Goal: Task Accomplishment & Management: Use online tool/utility

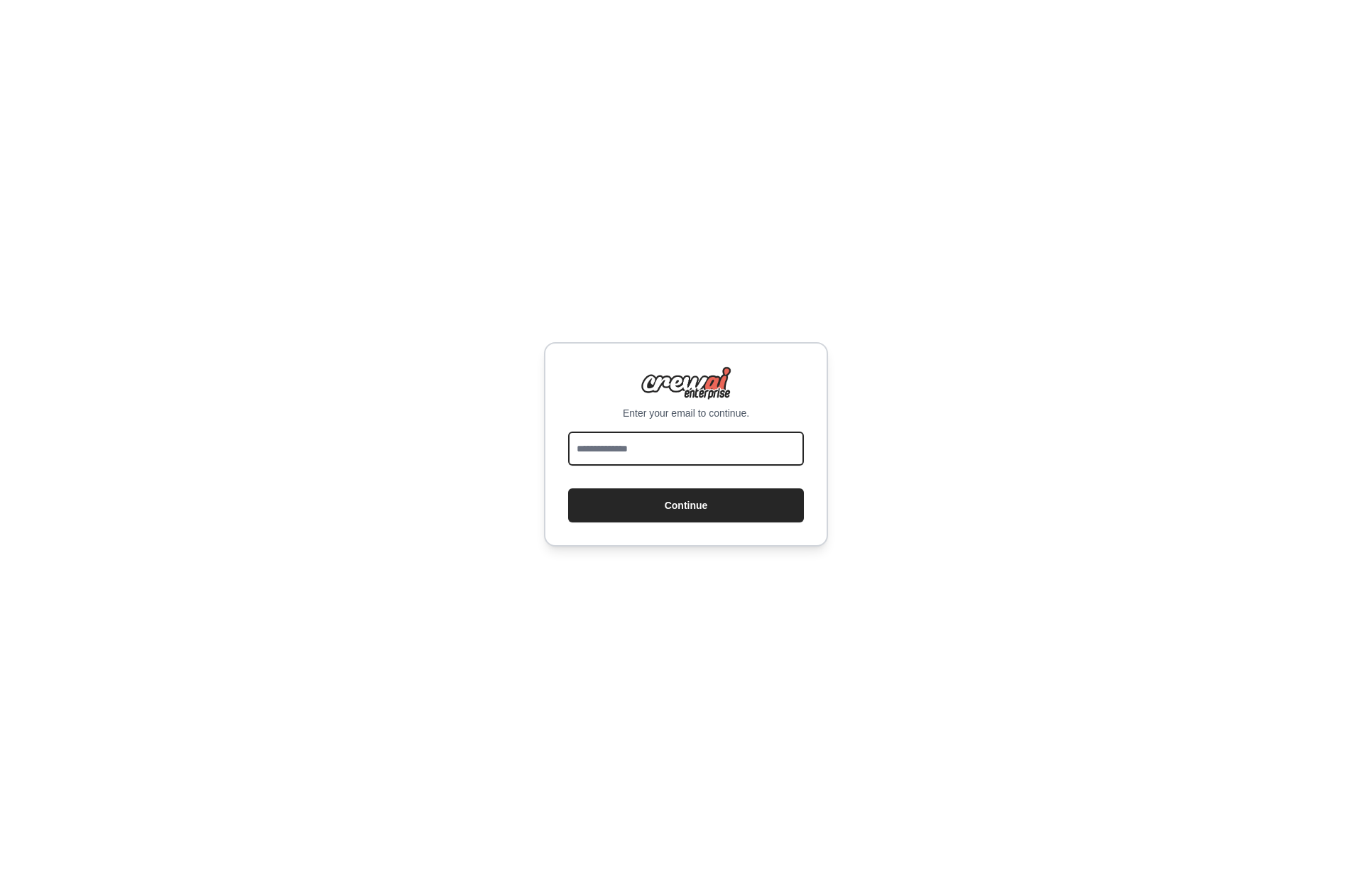
click at [719, 437] on input "email" at bounding box center [686, 449] width 236 height 34
type input "**********"
click at [681, 497] on button "Continue" at bounding box center [686, 505] width 236 height 34
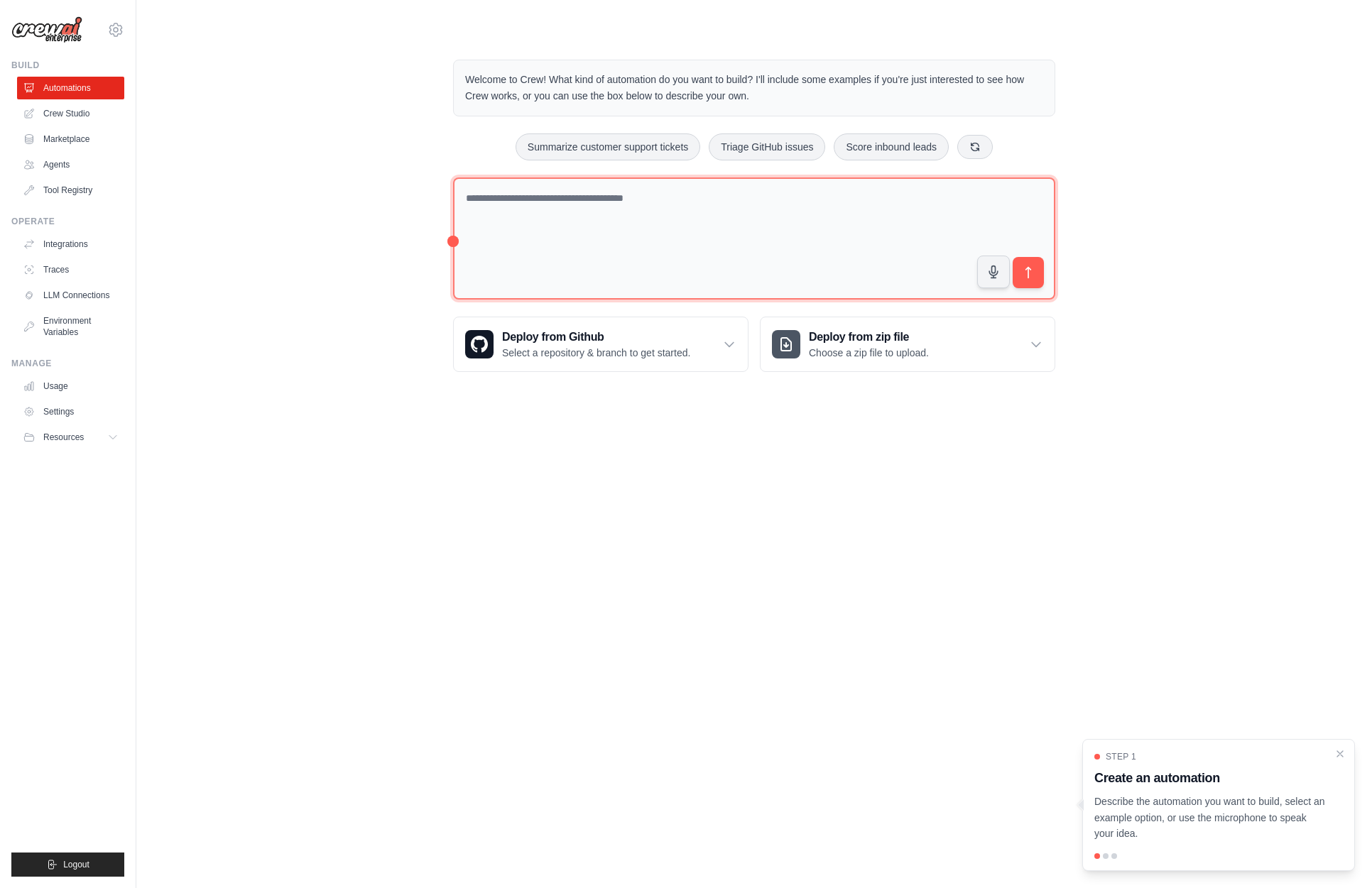
click at [703, 205] on textarea at bounding box center [754, 239] width 602 height 123
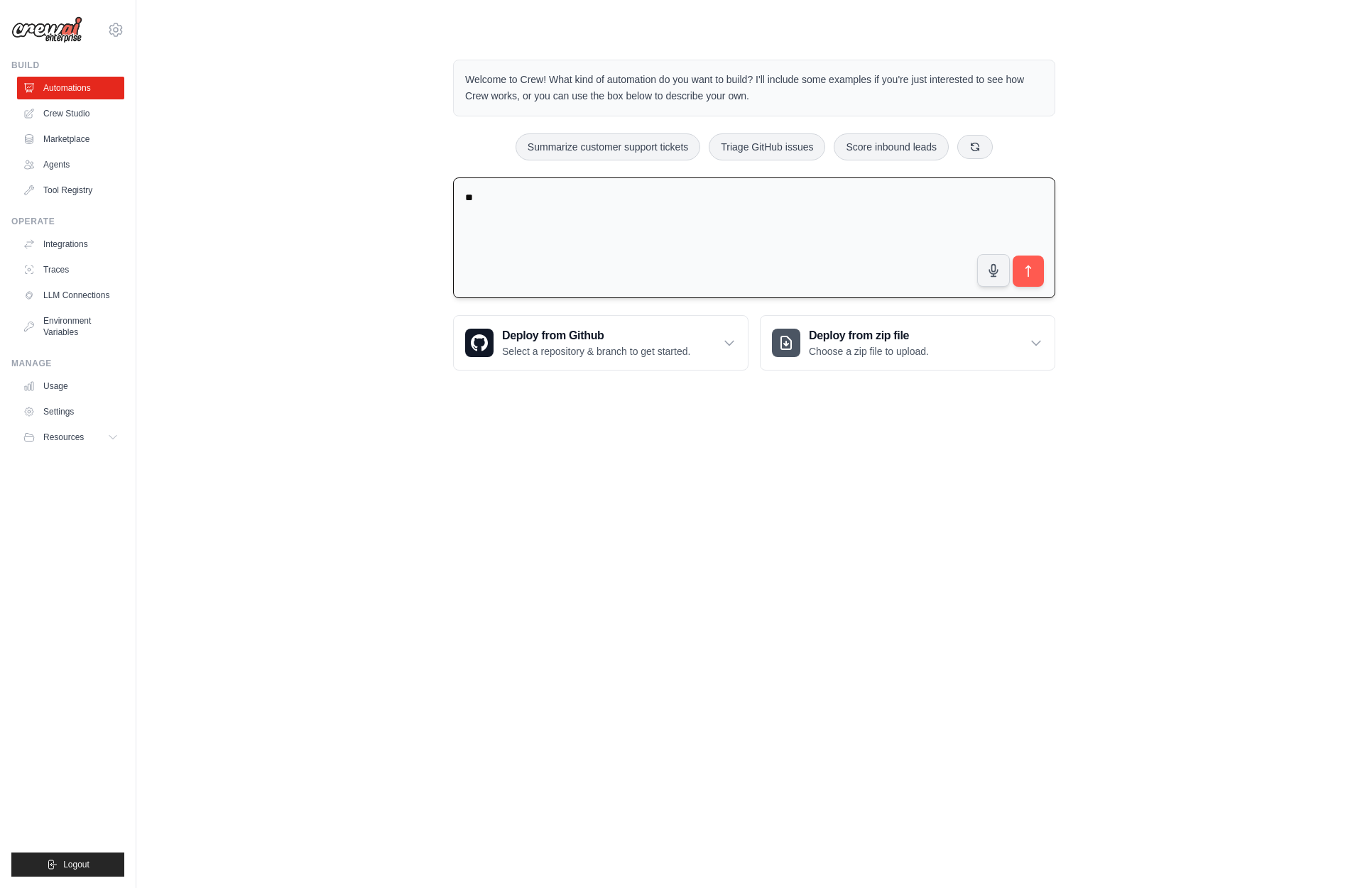
type textarea "*"
type textarea "**********"
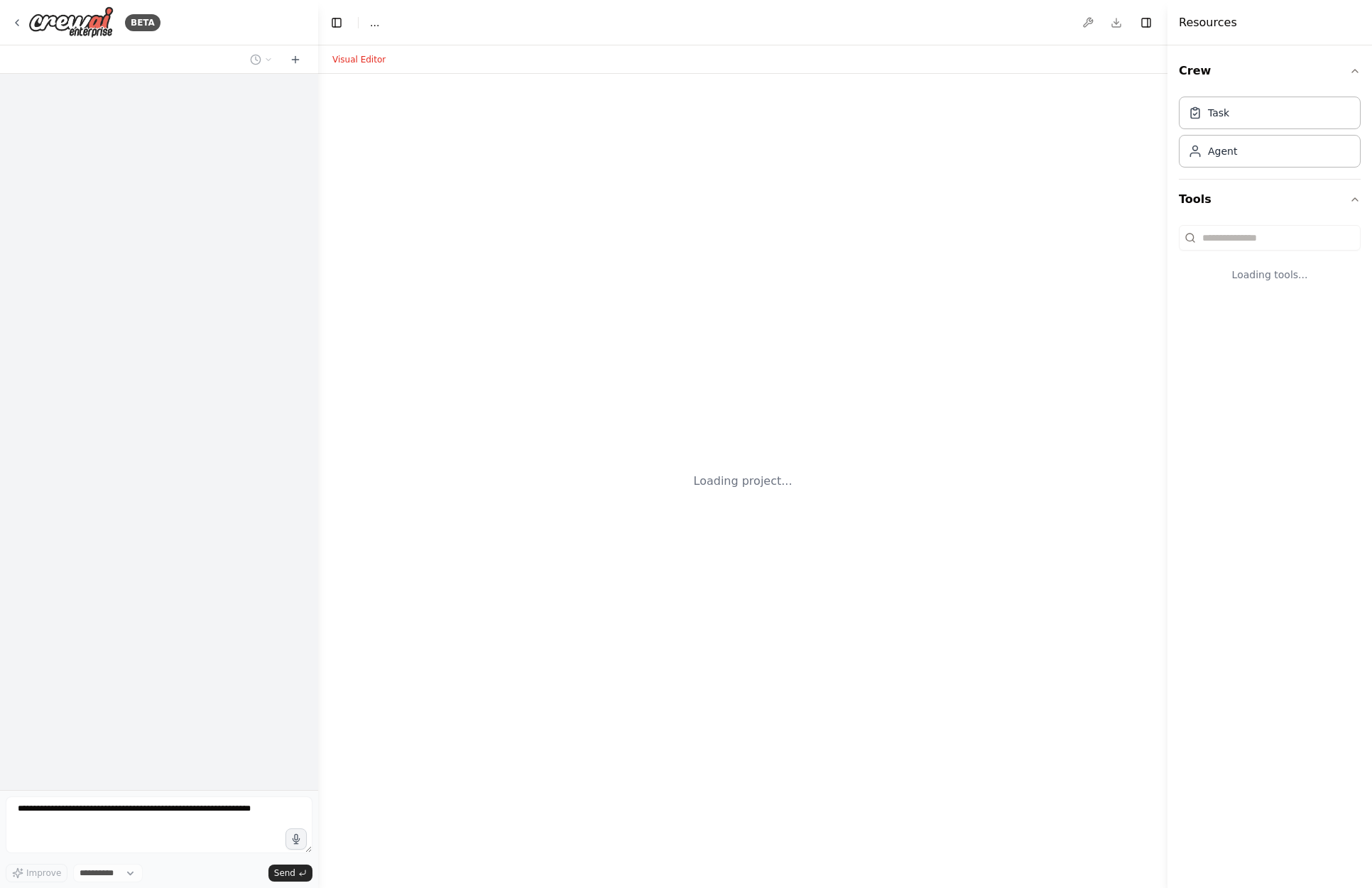
select select "****"
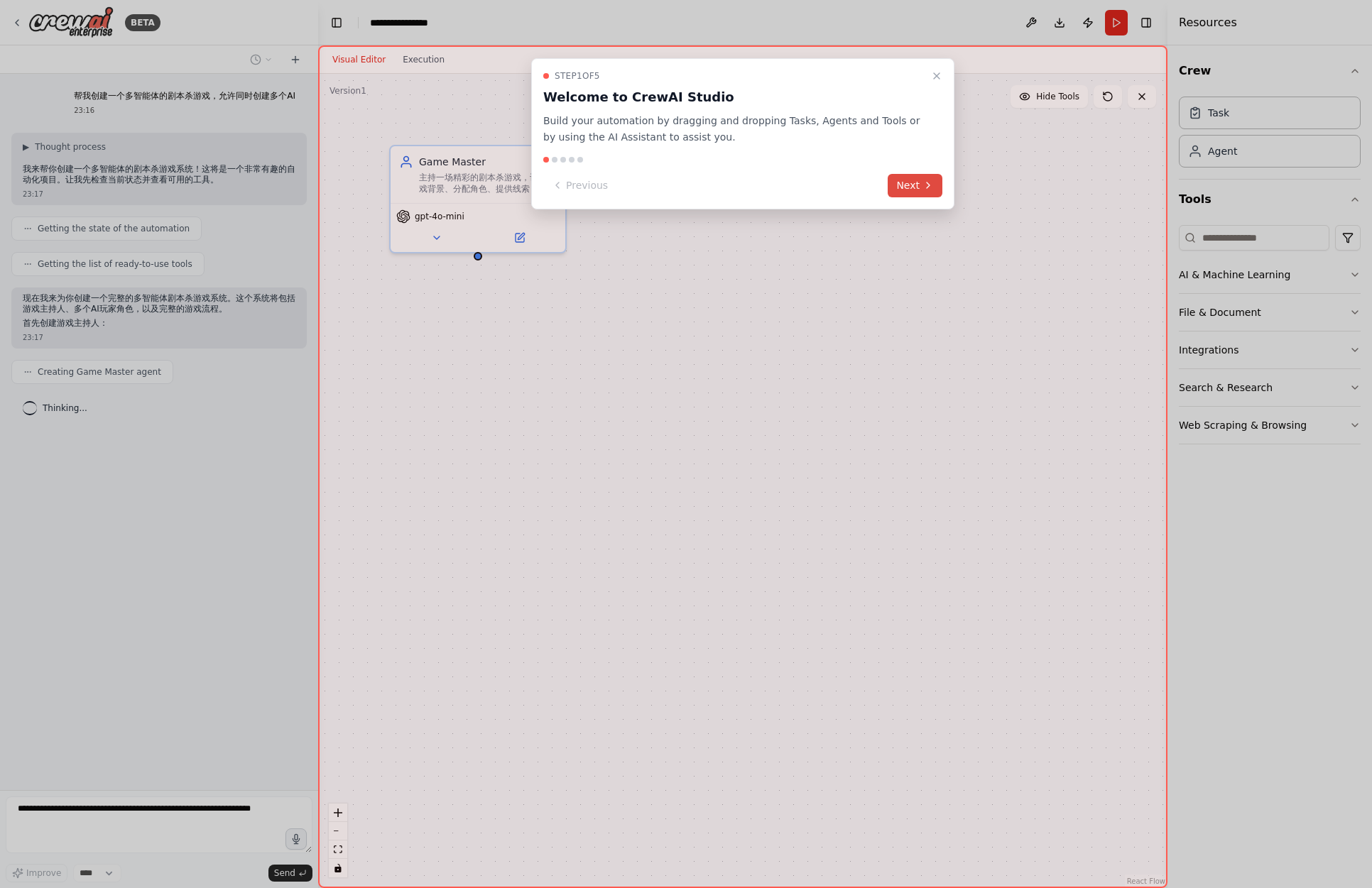
click at [907, 185] on button "Next" at bounding box center [915, 186] width 55 height 24
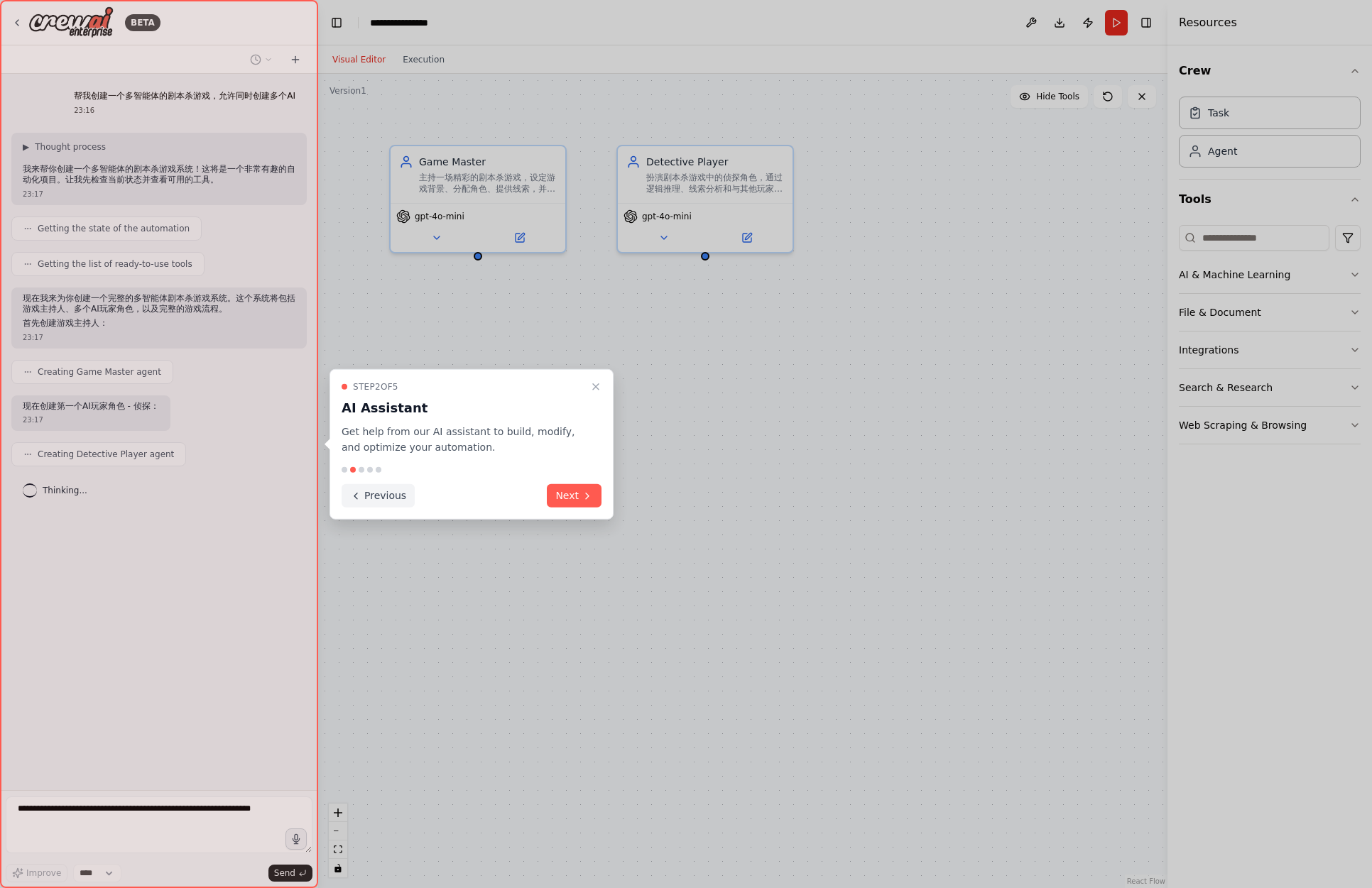
click at [374, 494] on button "Previous" at bounding box center [378, 496] width 73 height 24
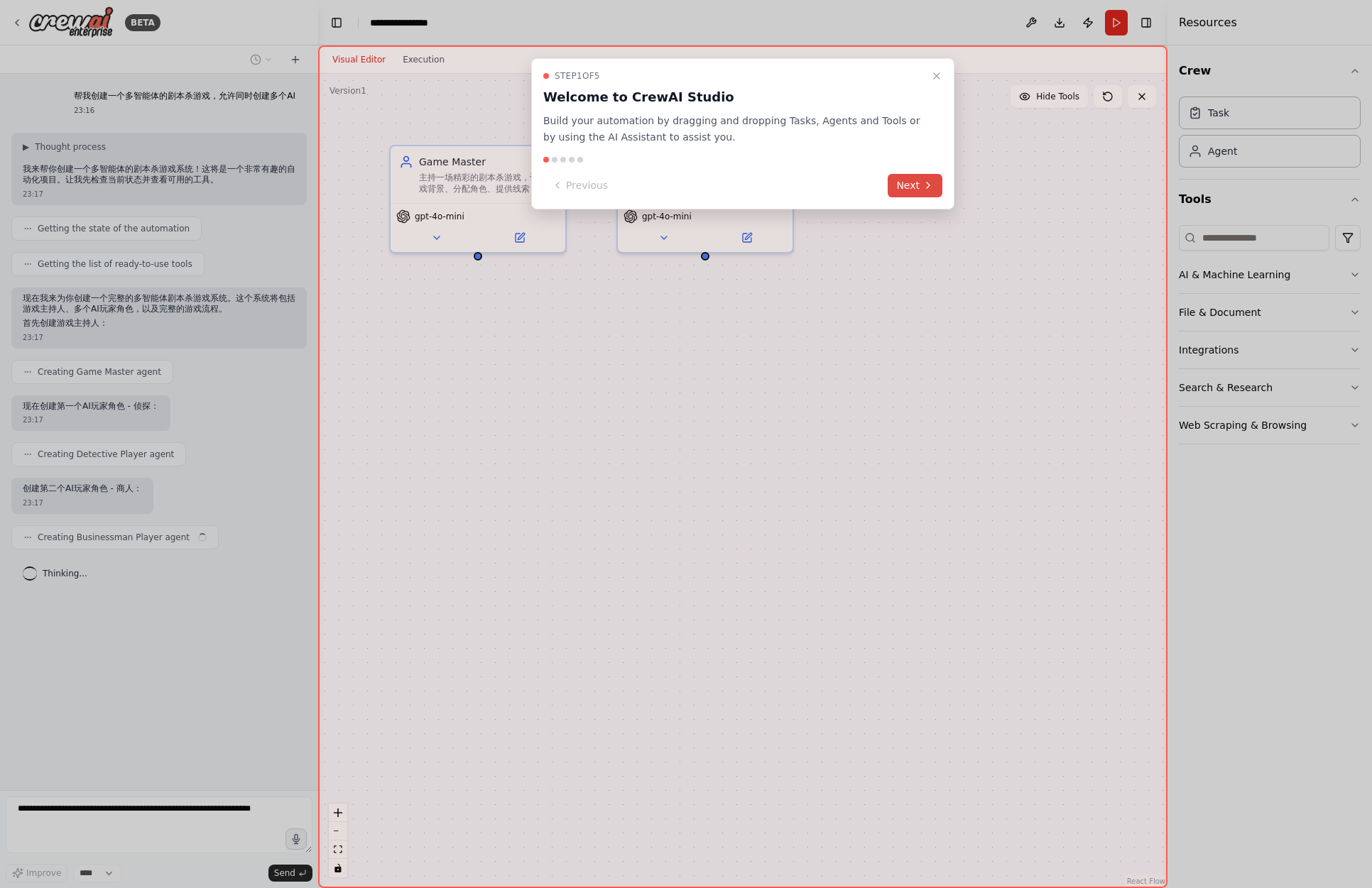
click at [913, 190] on button "Next" at bounding box center [915, 186] width 55 height 24
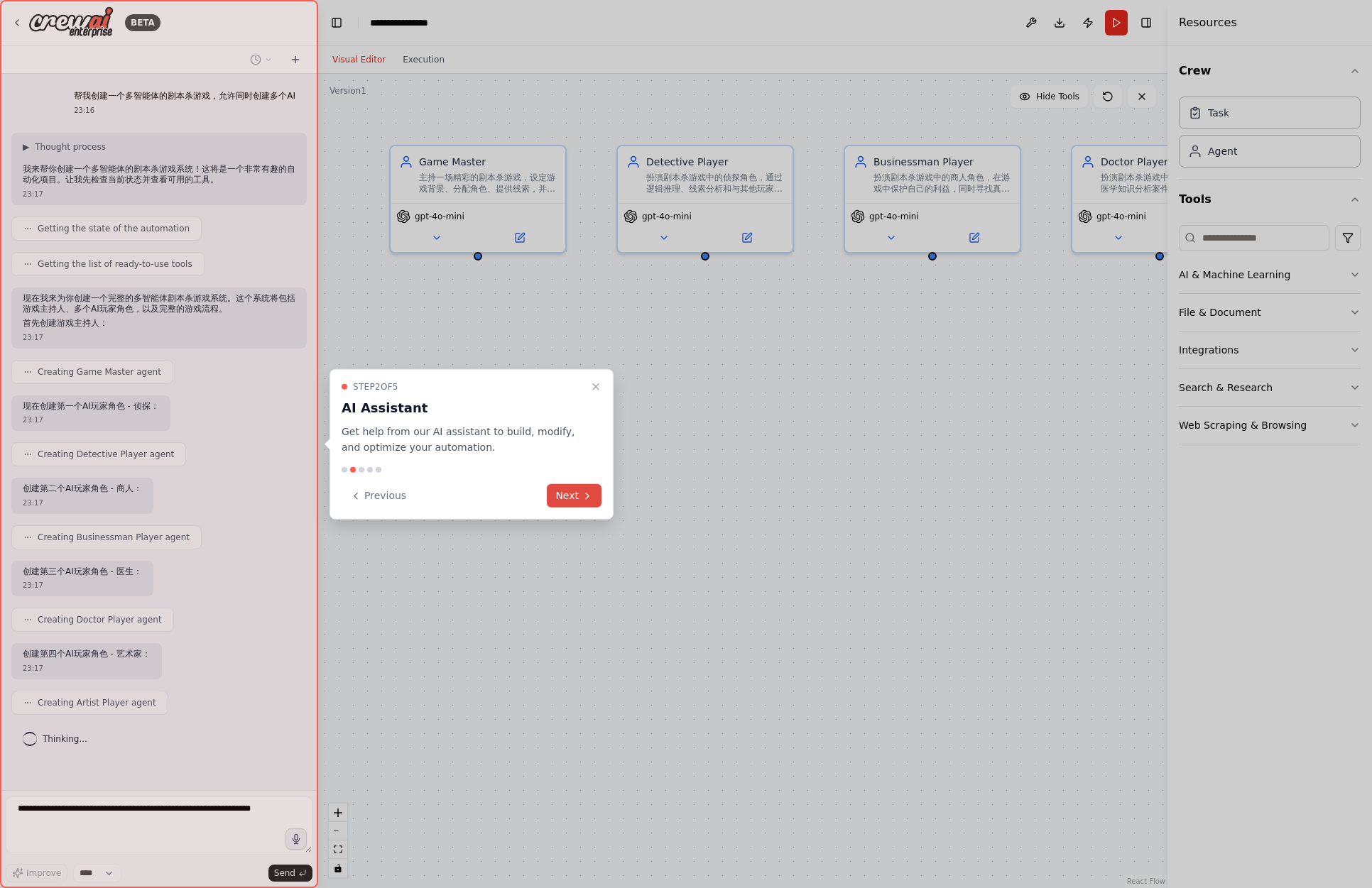
scroll to position [56, 0]
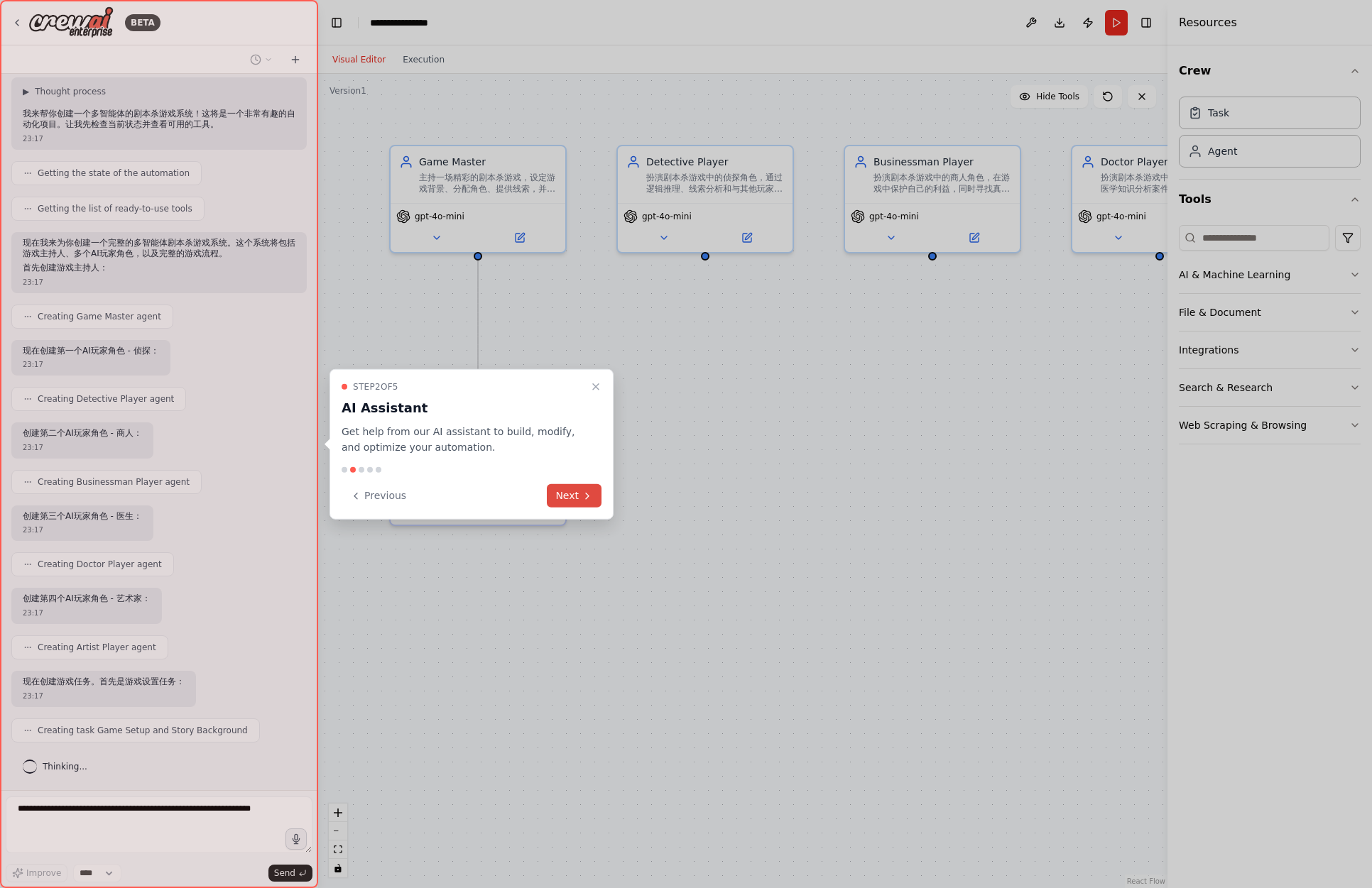
click at [577, 493] on button "Next" at bounding box center [574, 496] width 55 height 24
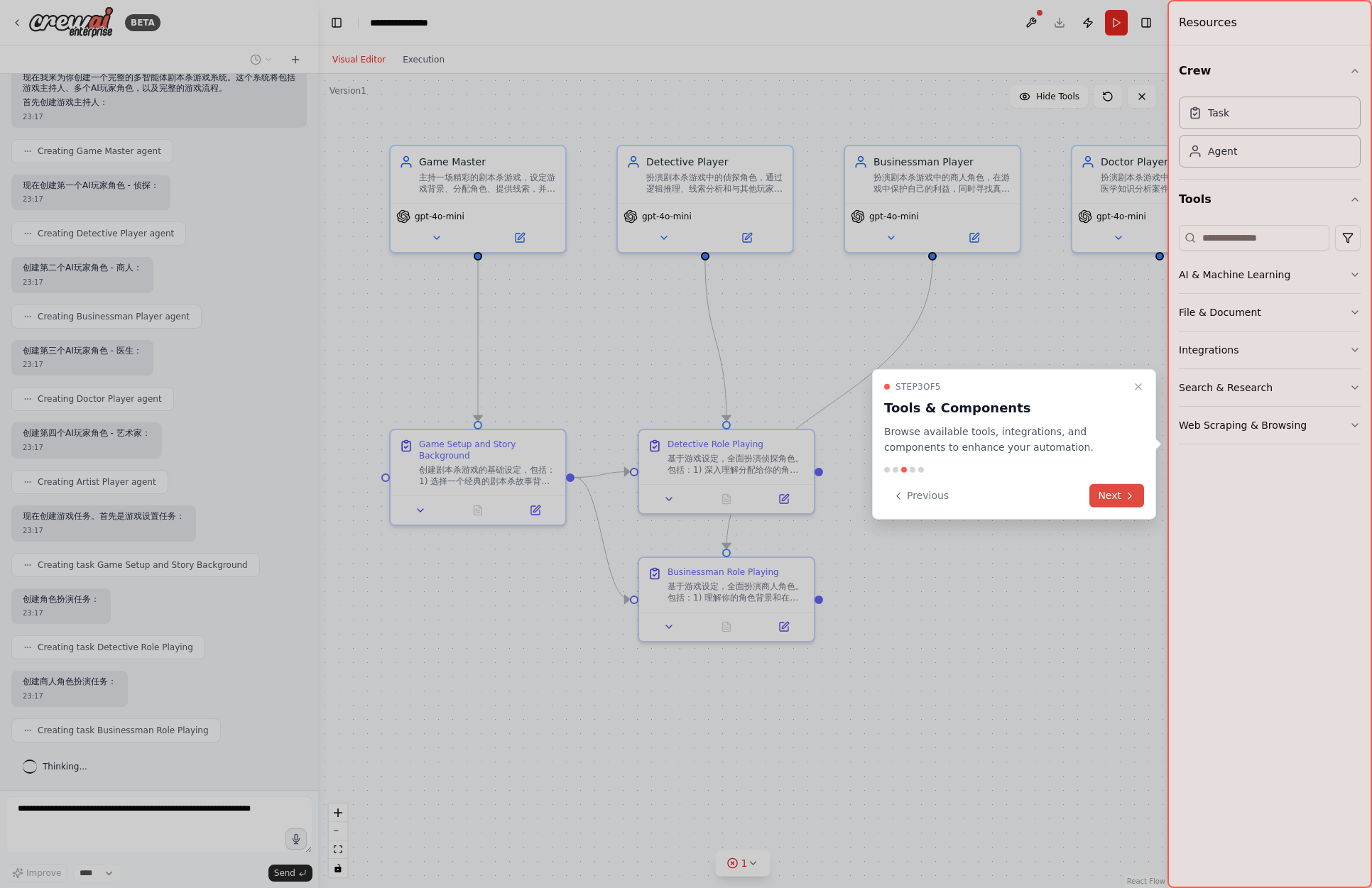
scroll to position [303, 0]
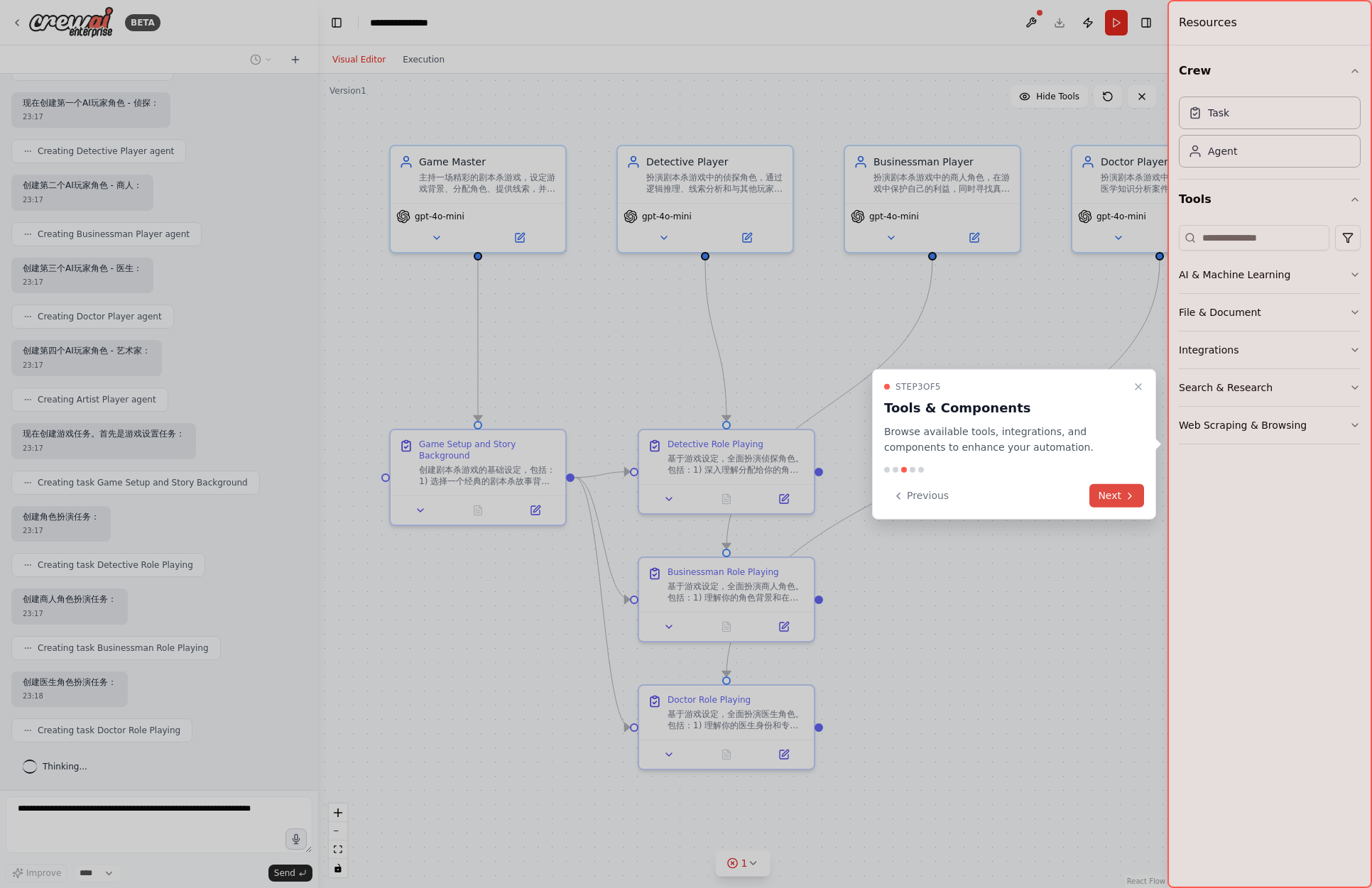
click at [1102, 492] on button "Next" at bounding box center [1117, 496] width 55 height 24
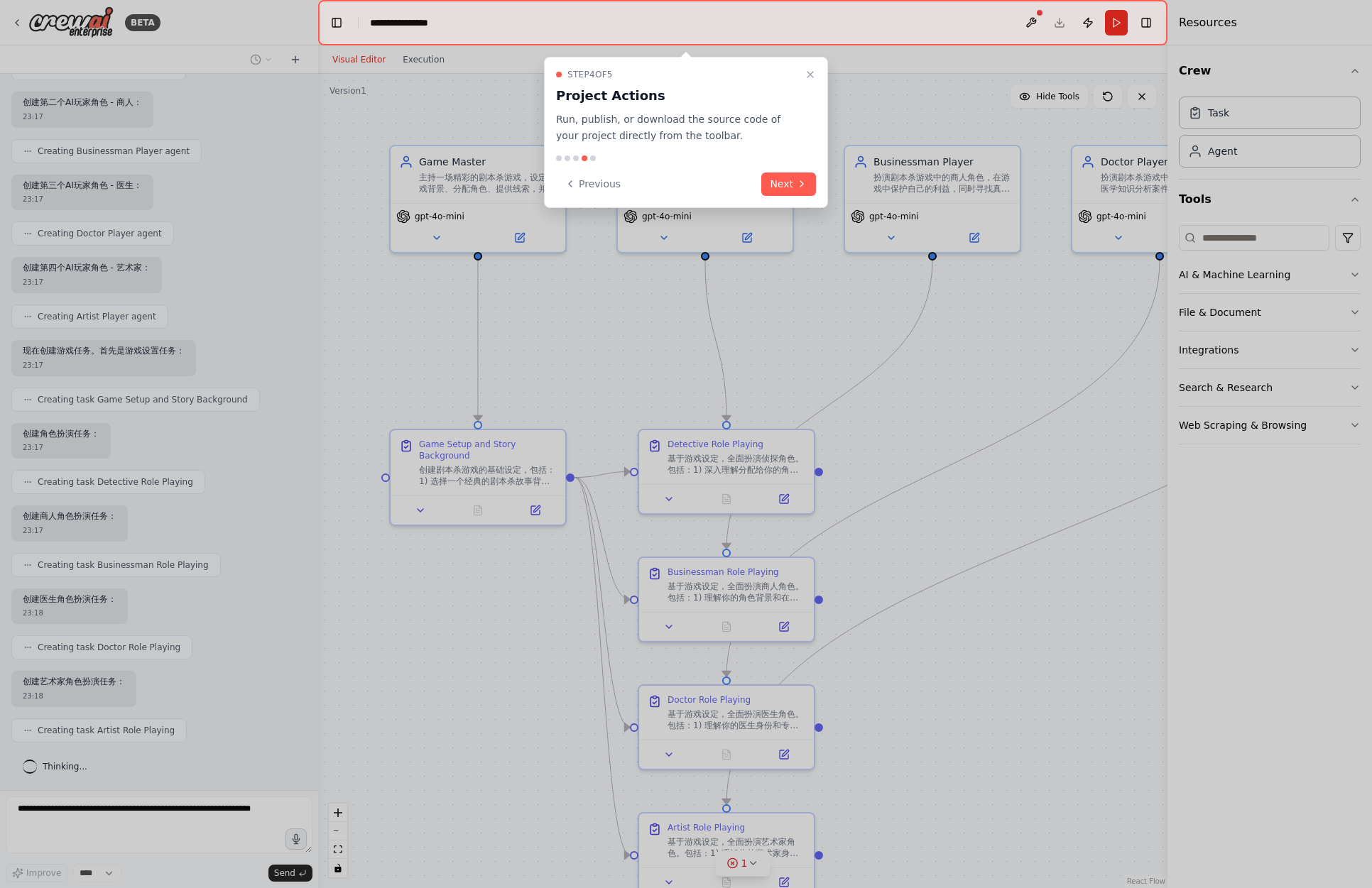
scroll to position [469, 0]
click at [797, 185] on icon at bounding box center [801, 184] width 11 height 11
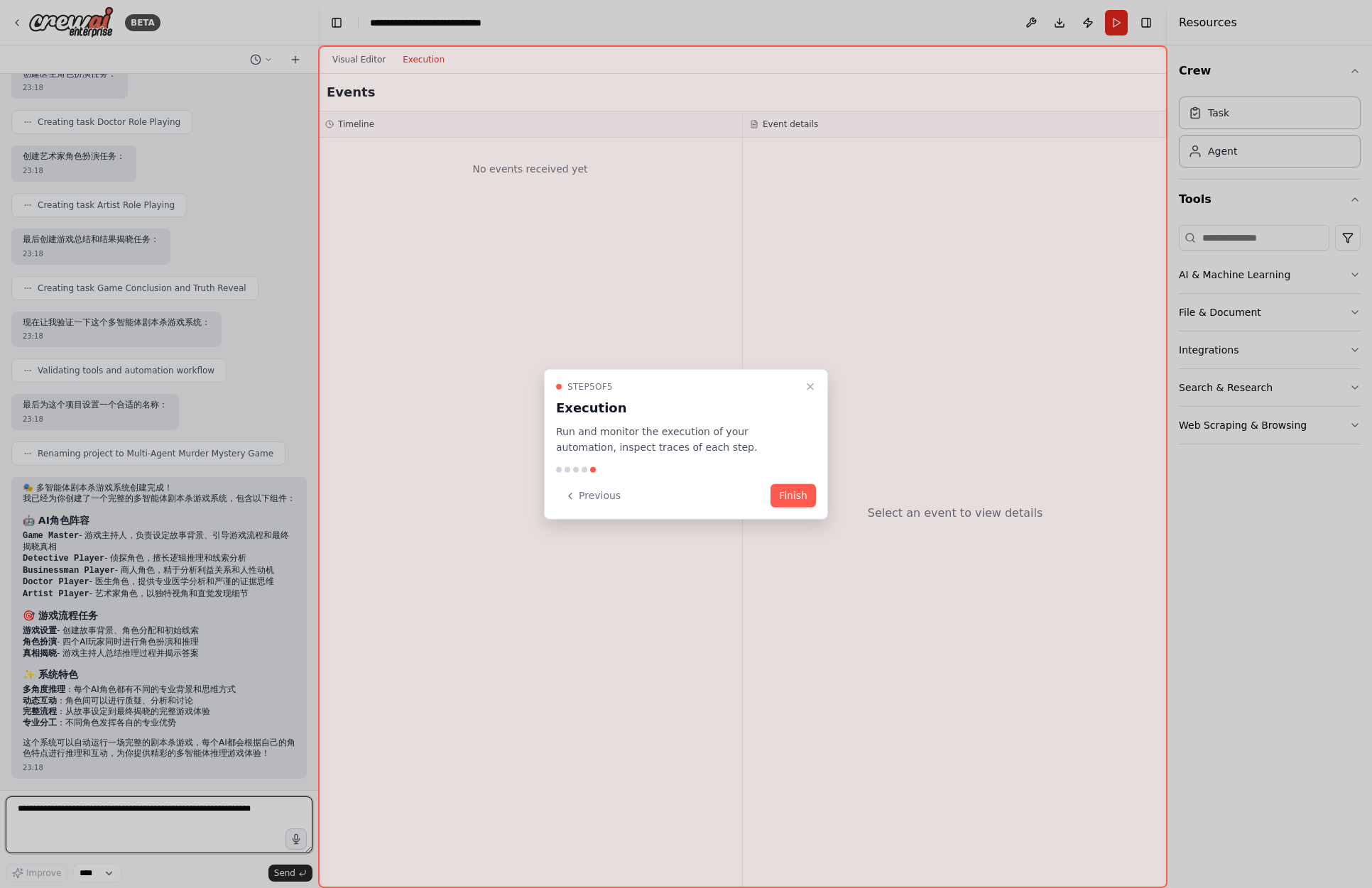
scroll to position [947, 0]
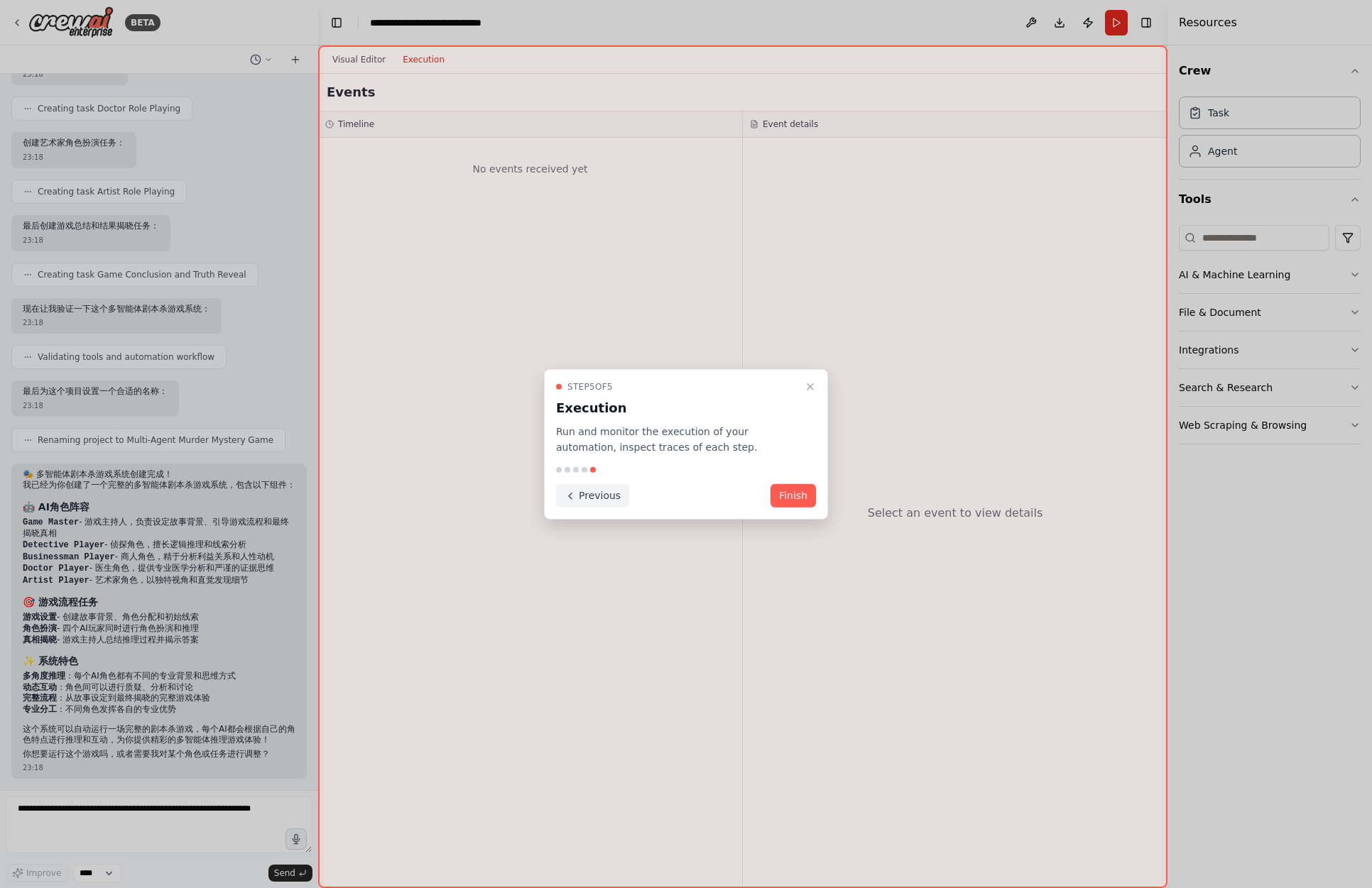
click at [605, 499] on button "Previous" at bounding box center [592, 496] width 73 height 24
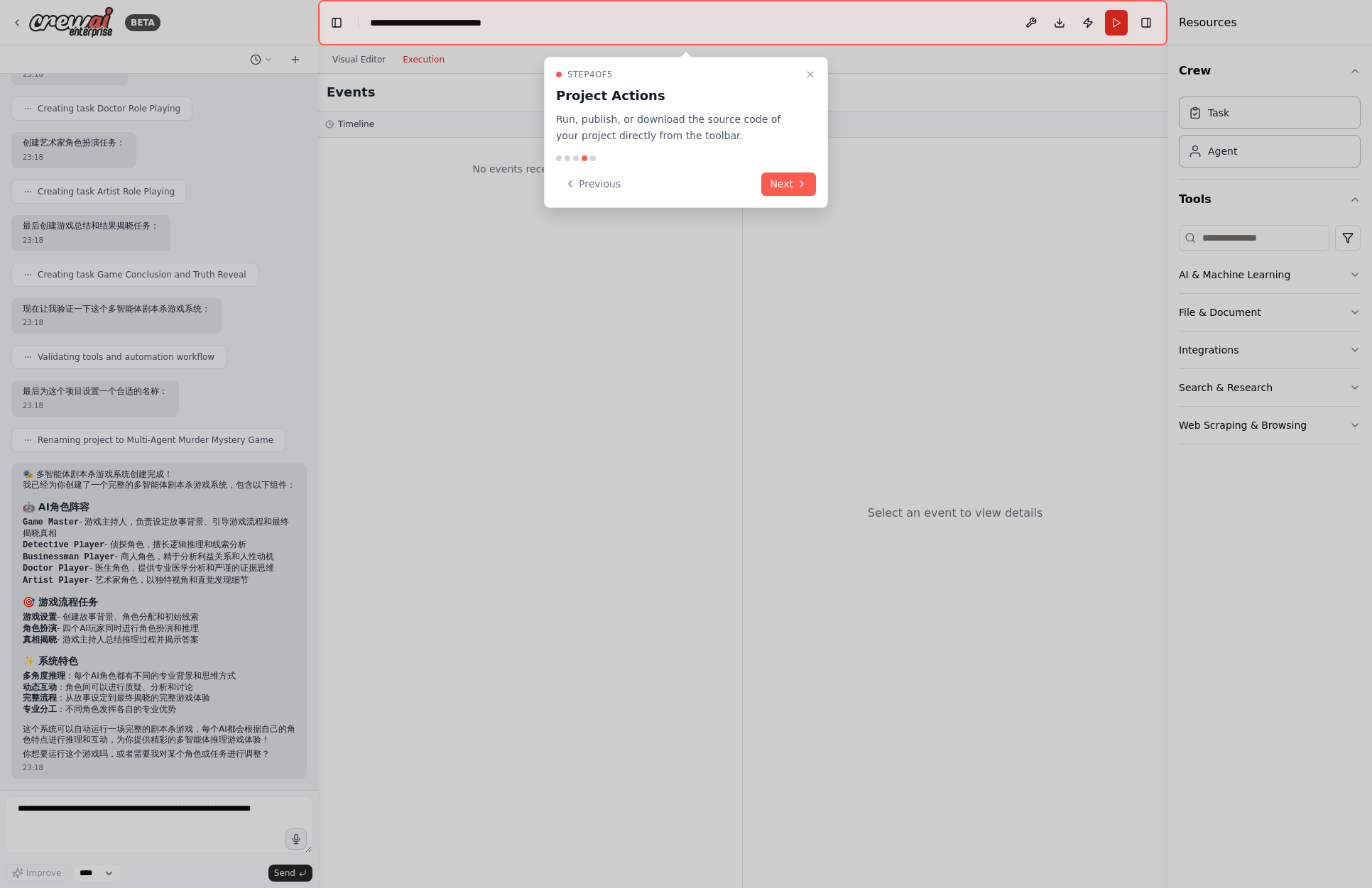
click at [605, 499] on div at bounding box center [686, 444] width 1372 height 888
click at [595, 186] on button "Previous" at bounding box center [592, 184] width 73 height 24
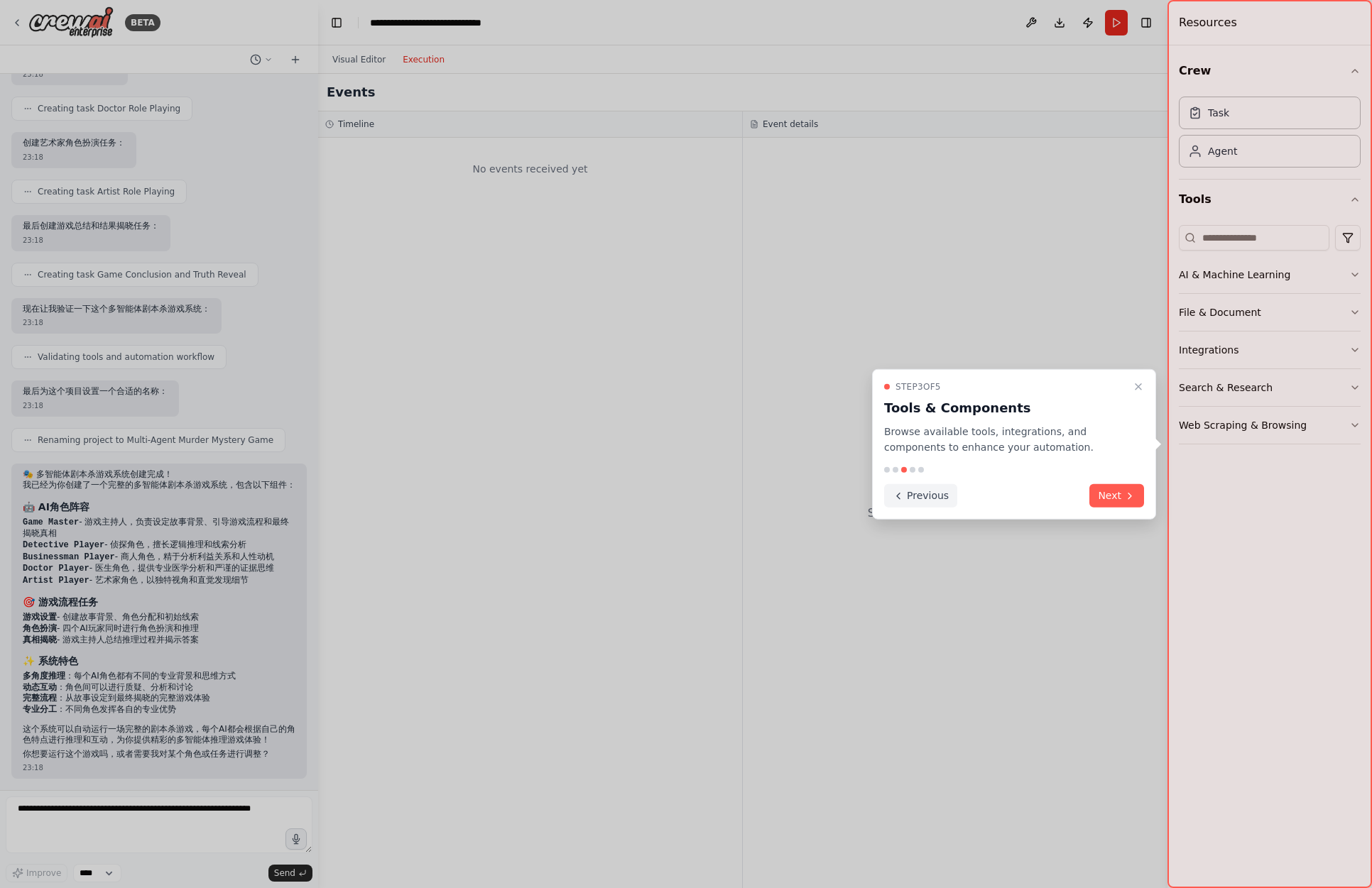
click at [935, 496] on button "Previous" at bounding box center [921, 496] width 73 height 24
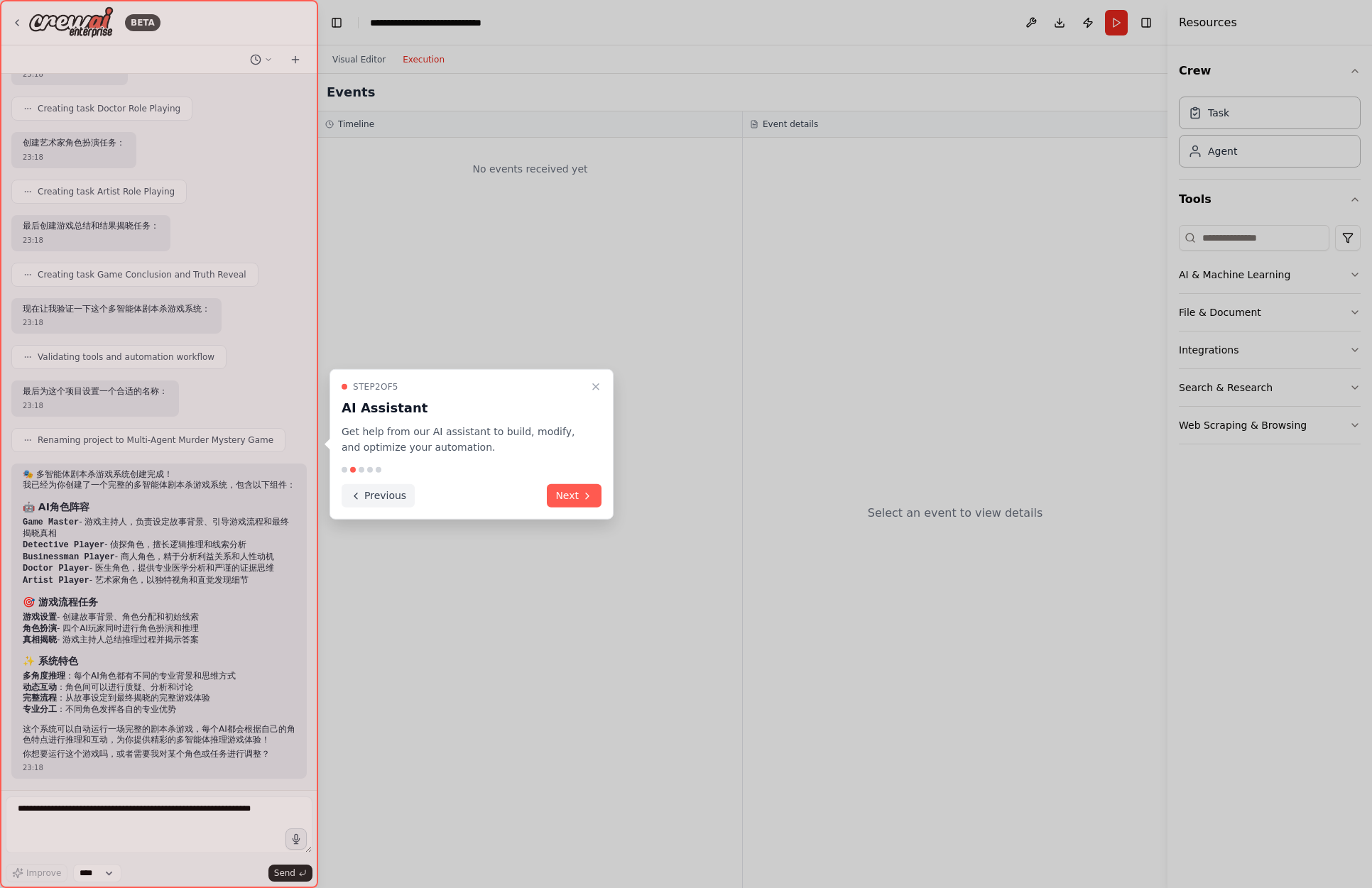
click at [375, 496] on button "Previous" at bounding box center [378, 496] width 73 height 24
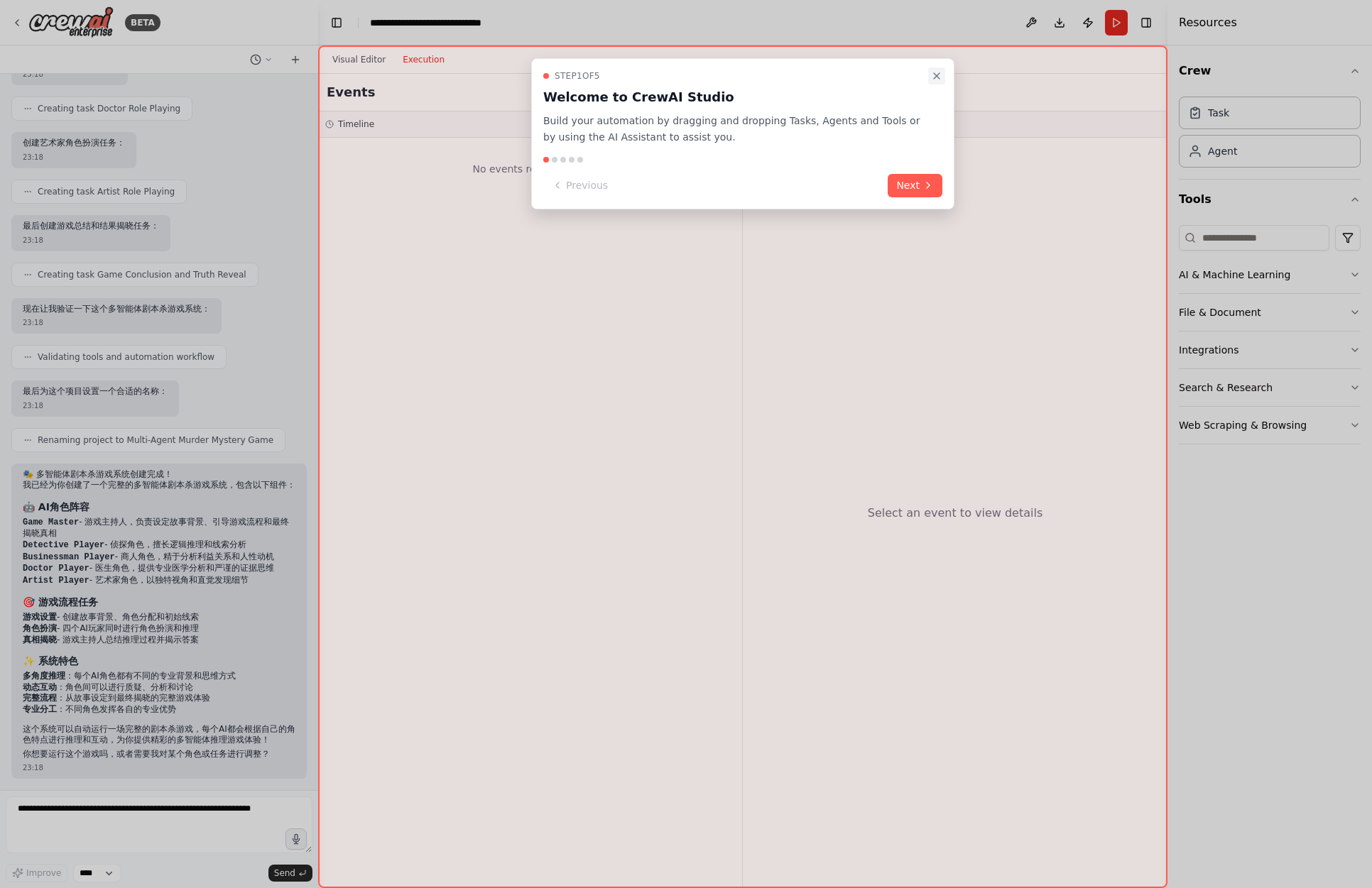
click at [939, 78] on icon "Close walkthrough" at bounding box center [936, 76] width 11 height 11
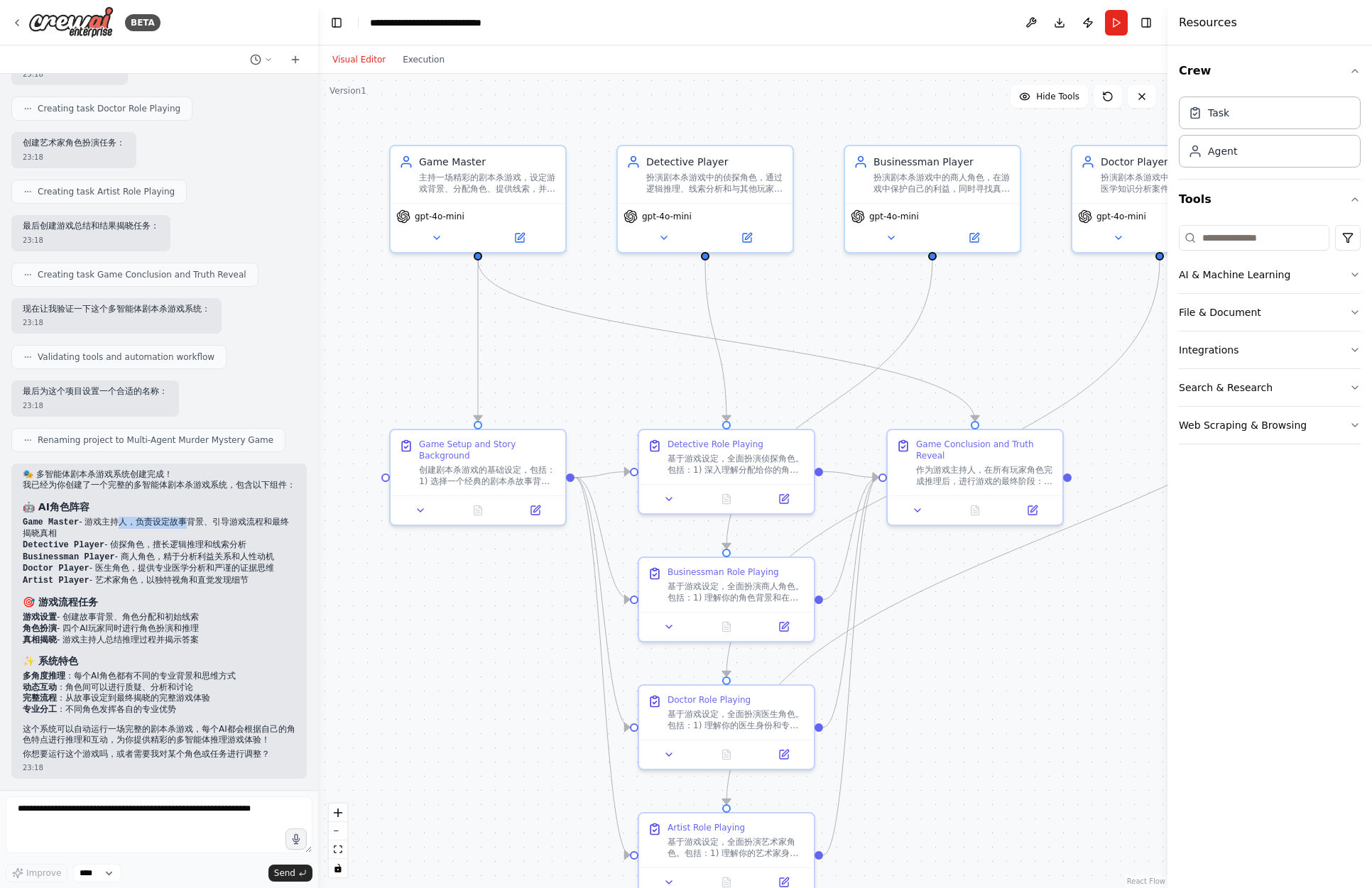
drag, startPoint x: 110, startPoint y: 512, endPoint x: 179, endPoint y: 508, distance: 69.1
click at [179, 517] on li "Game Master - 游戏主持人，负责设定故事背景、引导游戏流程和最终揭晓真相" at bounding box center [159, 528] width 273 height 23
drag, startPoint x: 206, startPoint y: 511, endPoint x: 258, endPoint y: 508, distance: 52.1
click at [258, 517] on li "Game Master - 游戏主持人，负责设定故事背景、引导游戏流程和最终揭晓真相" at bounding box center [159, 528] width 273 height 23
drag, startPoint x: 133, startPoint y: 535, endPoint x: 185, endPoint y: 534, distance: 52.0
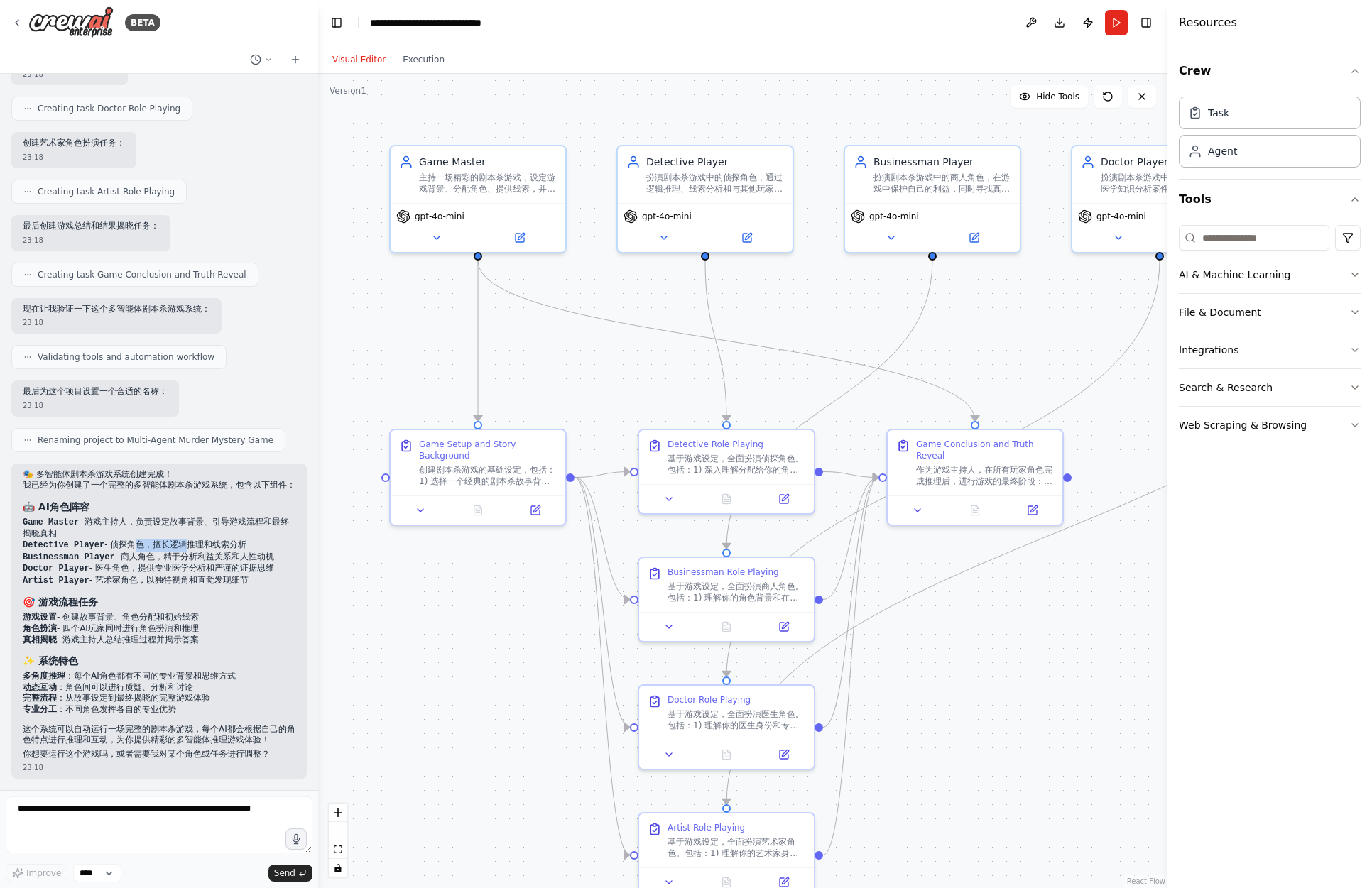
click at [185, 540] on li "Detective Player - 侦探角色，擅长逻辑推理和线索分析" at bounding box center [159, 546] width 273 height 12
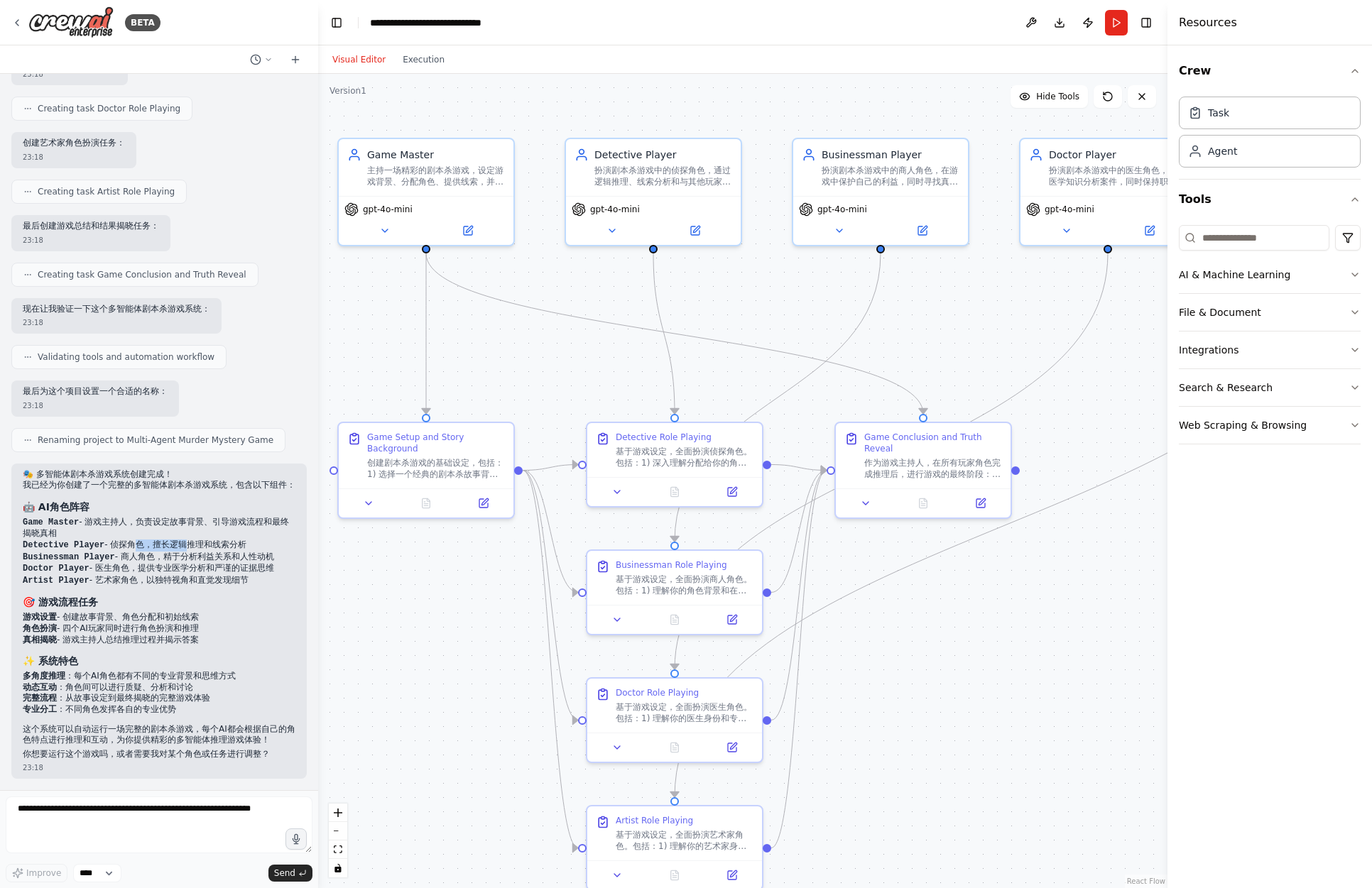
drag, startPoint x: 456, startPoint y: 626, endPoint x: 404, endPoint y: 619, distance: 52.5
click at [404, 619] on div ".deletable-edge-delete-btn { width: 20px; height: 20px; border: 0px solid #ffff…" at bounding box center [742, 482] width 849 height 815
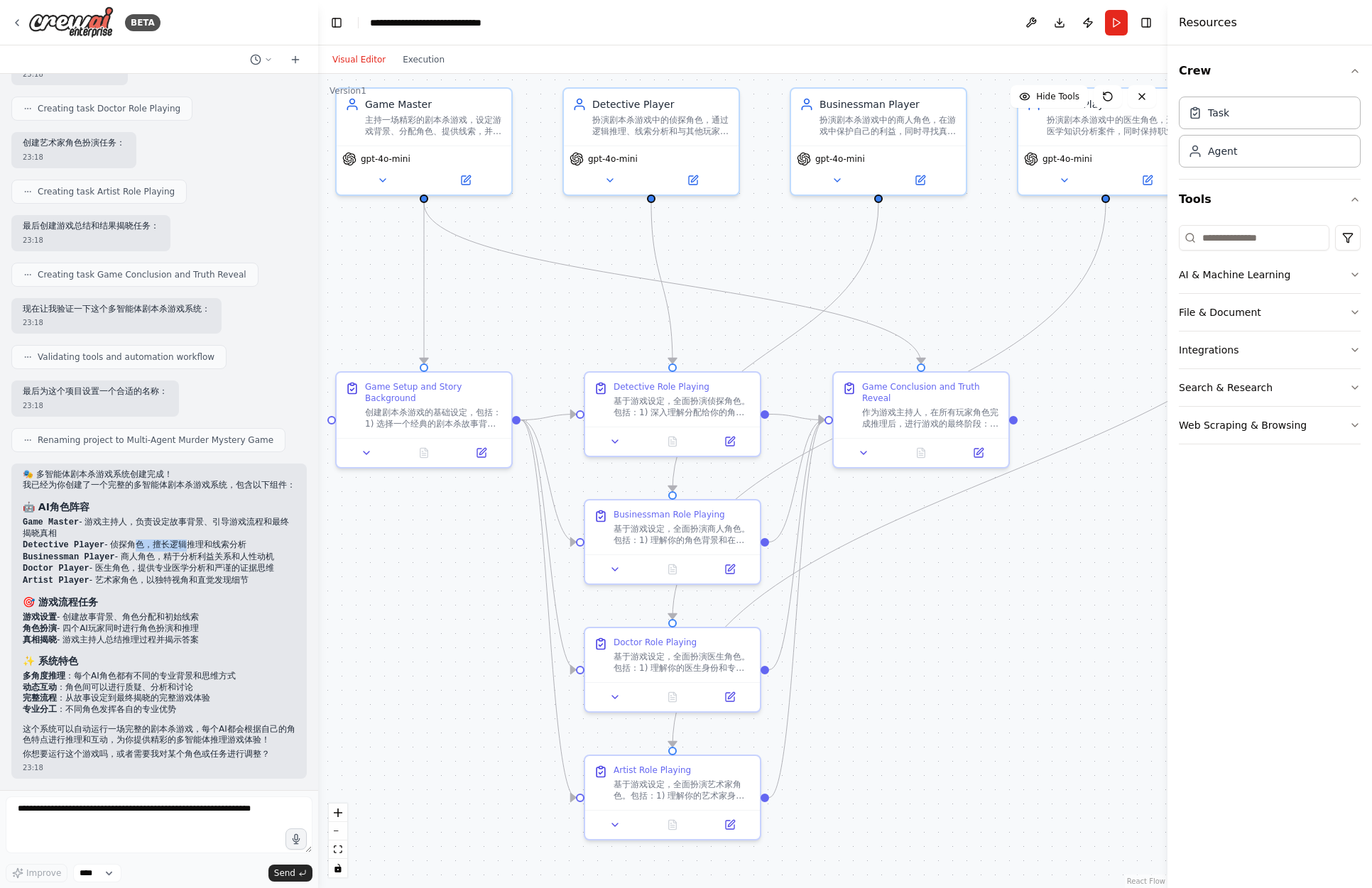
drag, startPoint x: 985, startPoint y: 646, endPoint x: 982, endPoint y: 595, distance: 51.1
click at [982, 595] on div ".deletable-edge-delete-btn { width: 20px; height: 20px; border: 0px solid #ffff…" at bounding box center [742, 482] width 849 height 815
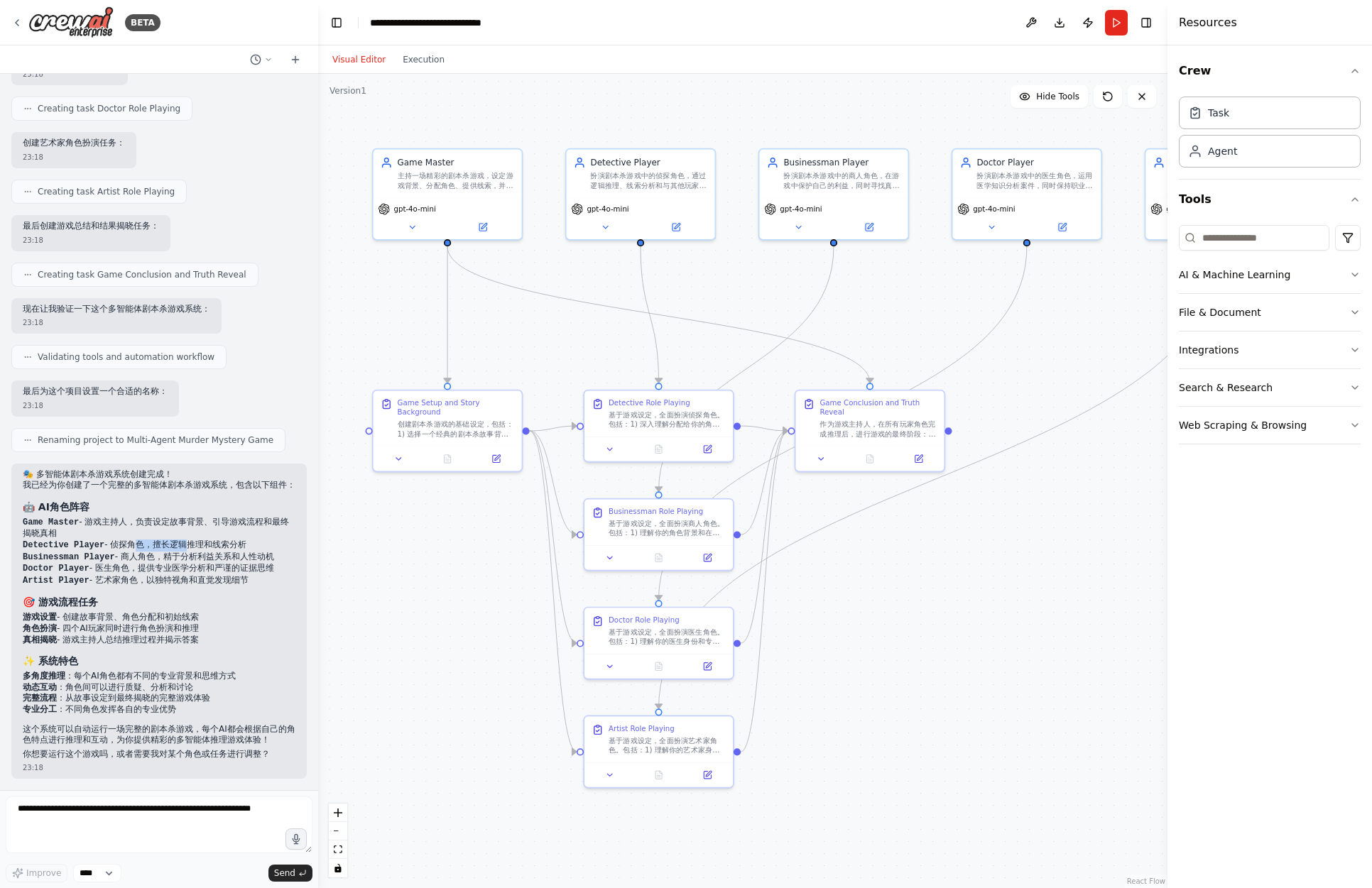
drag, startPoint x: 1012, startPoint y: 602, endPoint x: 952, endPoint y: 584, distance: 62.6
click at [952, 584] on div ".deletable-edge-delete-btn { width: 20px; height: 20px; border: 0px solid #ffff…" at bounding box center [742, 482] width 849 height 815
click at [1111, 19] on button "Run" at bounding box center [1116, 22] width 23 height 26
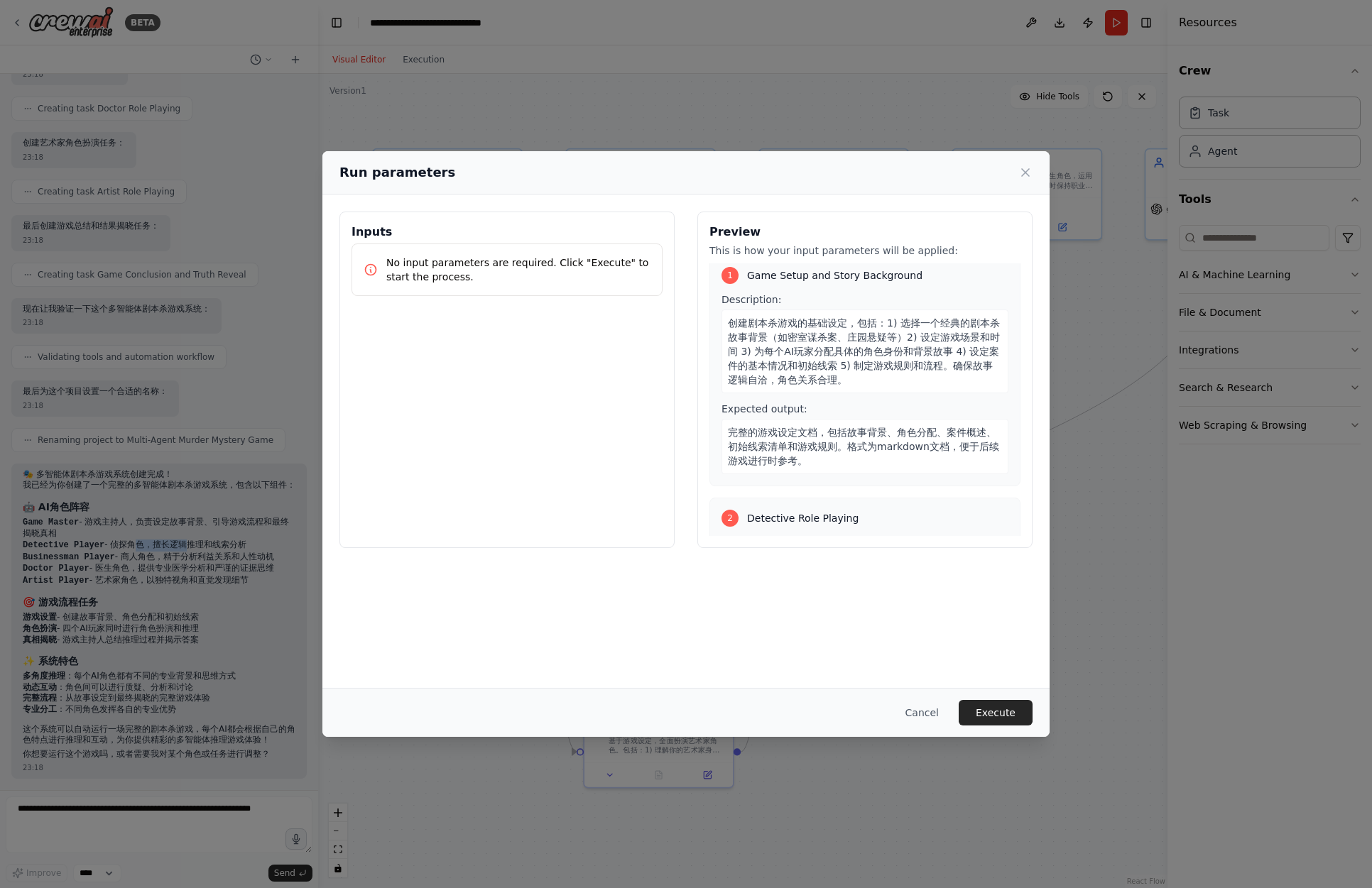
scroll to position [15, 0]
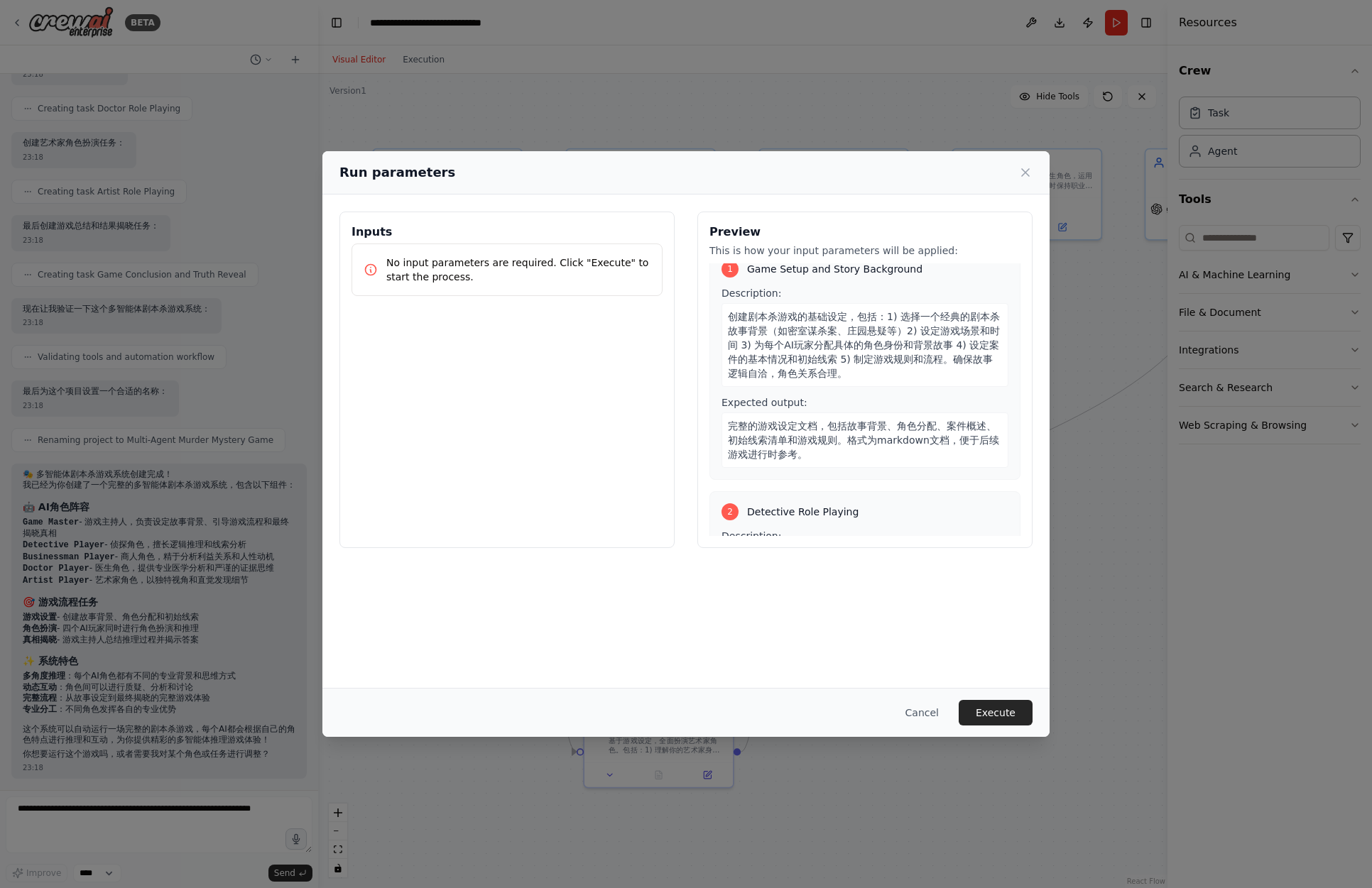
click at [876, 327] on span "创建剧本杀游戏的基础设定，包括：1) 选择一个经典的剧本杀故事背景（如密室谋杀案、庄园悬疑等）2) 设定游戏场景和时间 3) 为每个AI玩家分配具体的角色身份…" at bounding box center [864, 345] width 272 height 68
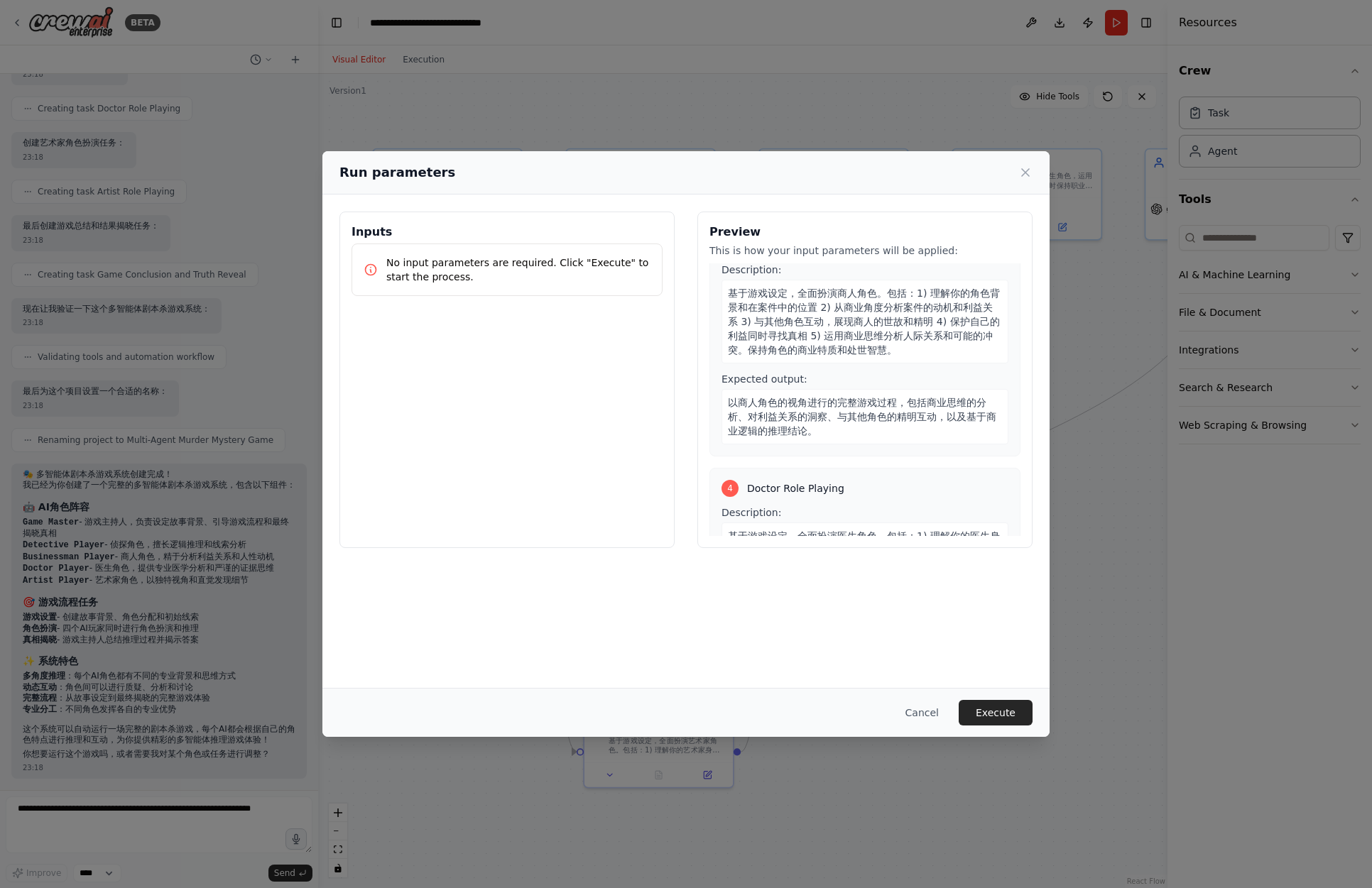
scroll to position [0, 0]
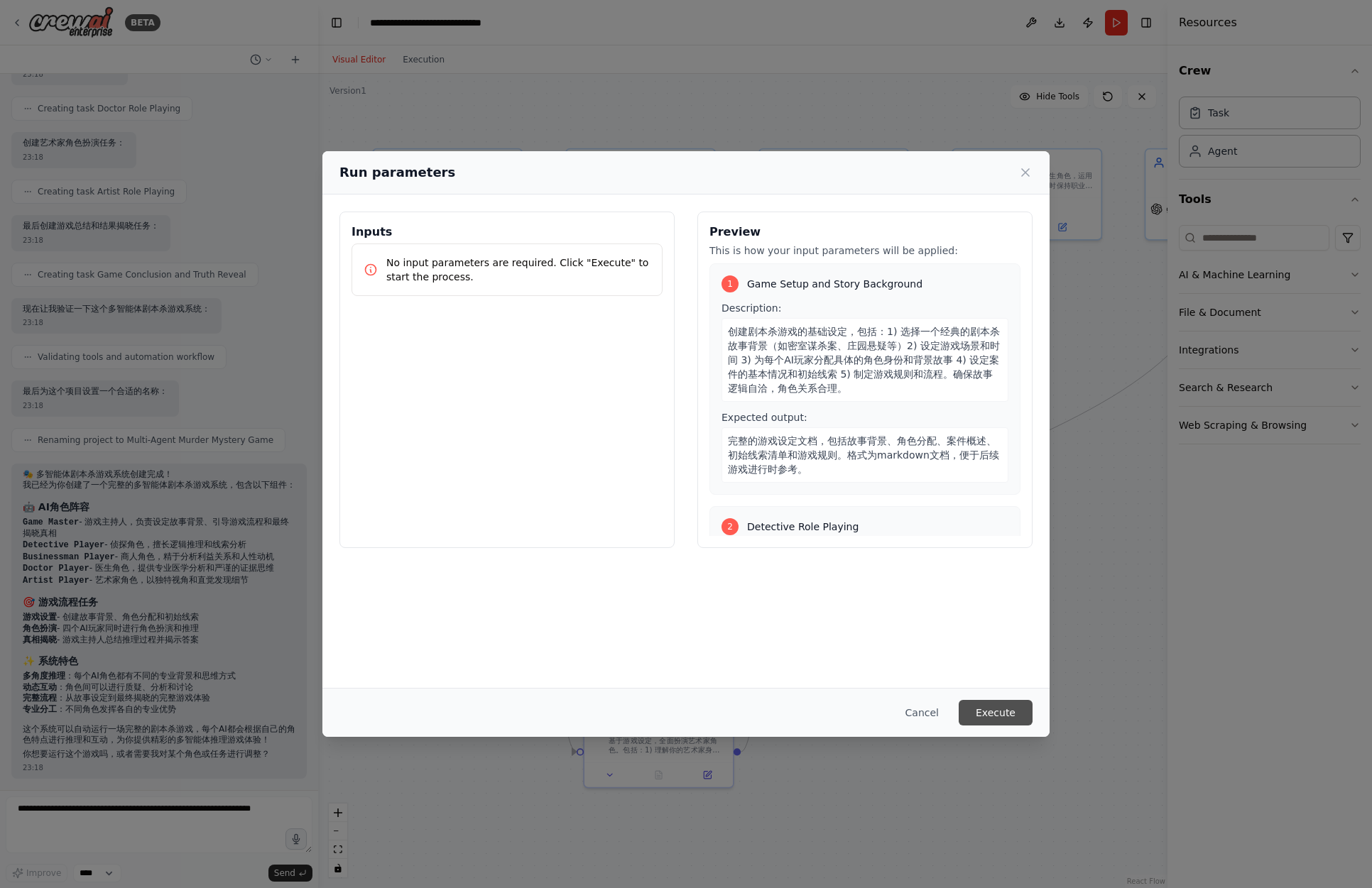
click at [996, 710] on button "Execute" at bounding box center [996, 712] width 74 height 26
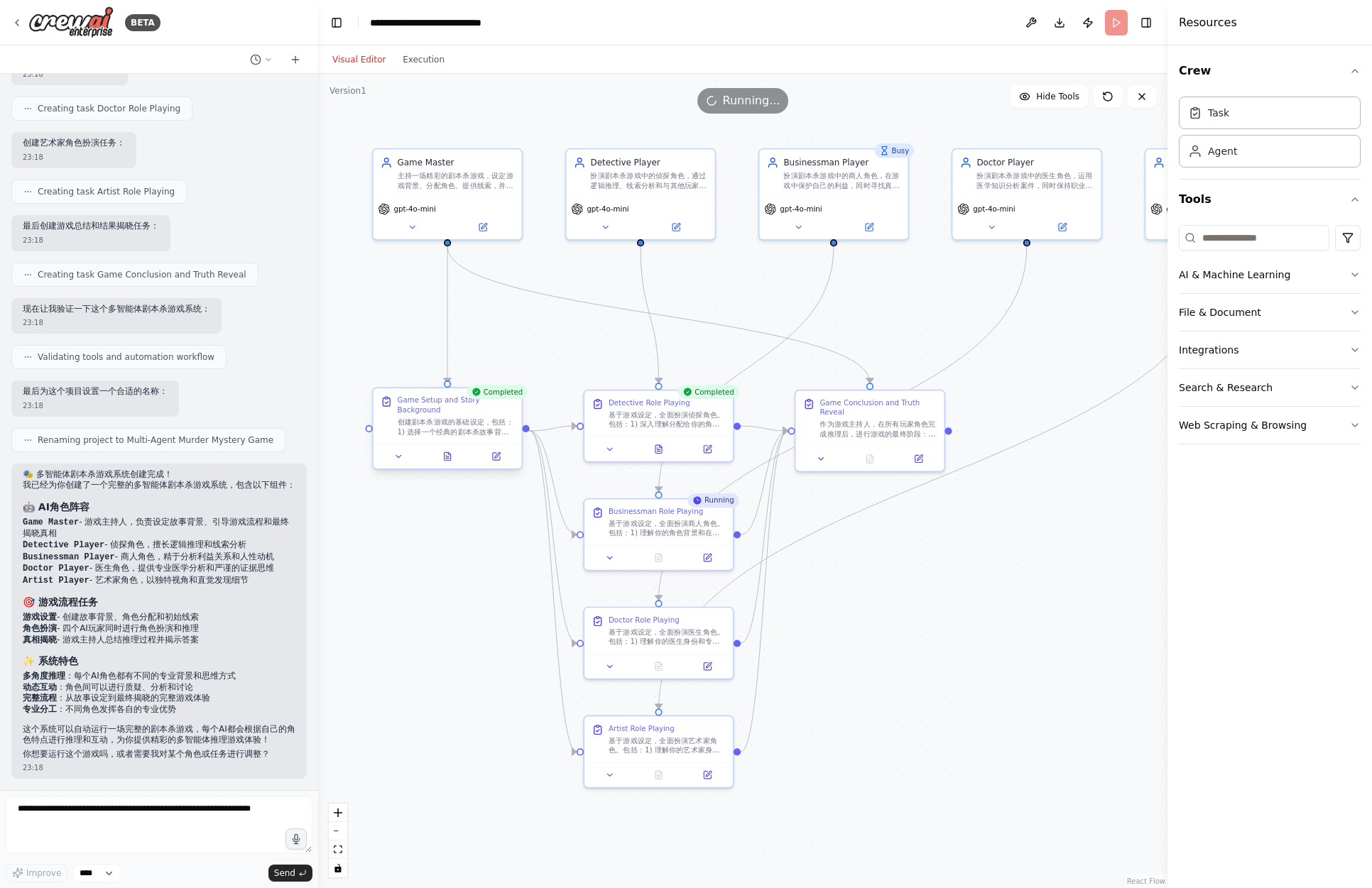
click at [451, 415] on div "Game Setup and Story Background 创建剧本杀游戏的基础设定，包括：1) 选择一个经典的剧本杀故事背景（如密室谋杀案、庄园悬疑等）…" at bounding box center [456, 416] width 117 height 42
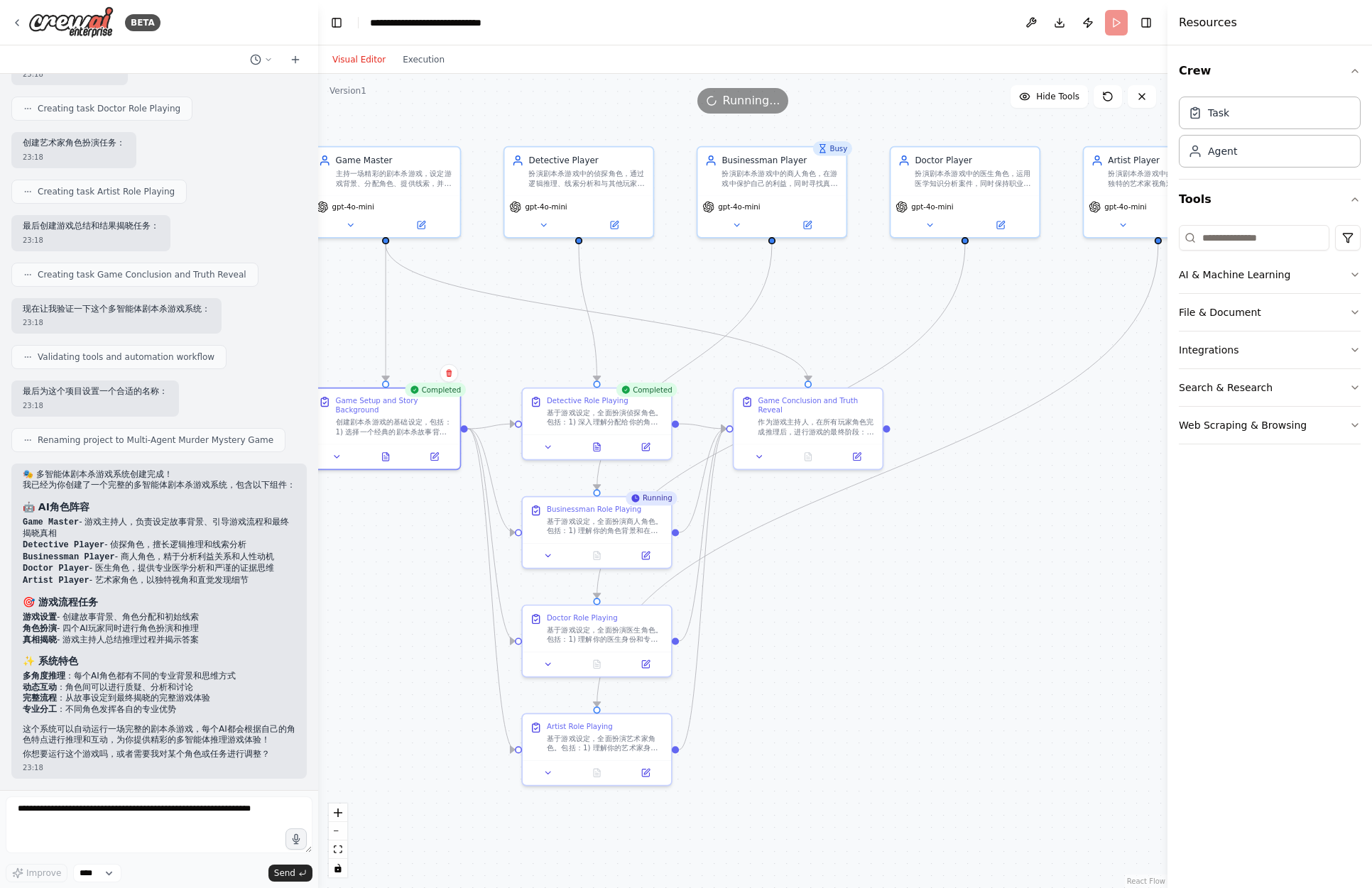
drag, startPoint x: 772, startPoint y: 304, endPoint x: 710, endPoint y: 302, distance: 62.0
click at [710, 302] on div ".deletable-edge-delete-btn { width: 20px; height: 20px; border: 0px solid #ffff…" at bounding box center [742, 482] width 849 height 815
click at [615, 417] on div "基于游戏设定，全面扮演侦探角色。包括：1) 深入理解分配给你的角色背景和身份 2) 分析初始线索和案件信息 3) 与其他玩家进行互动和询问 4) 提出你的推理…" at bounding box center [605, 415] width 117 height 19
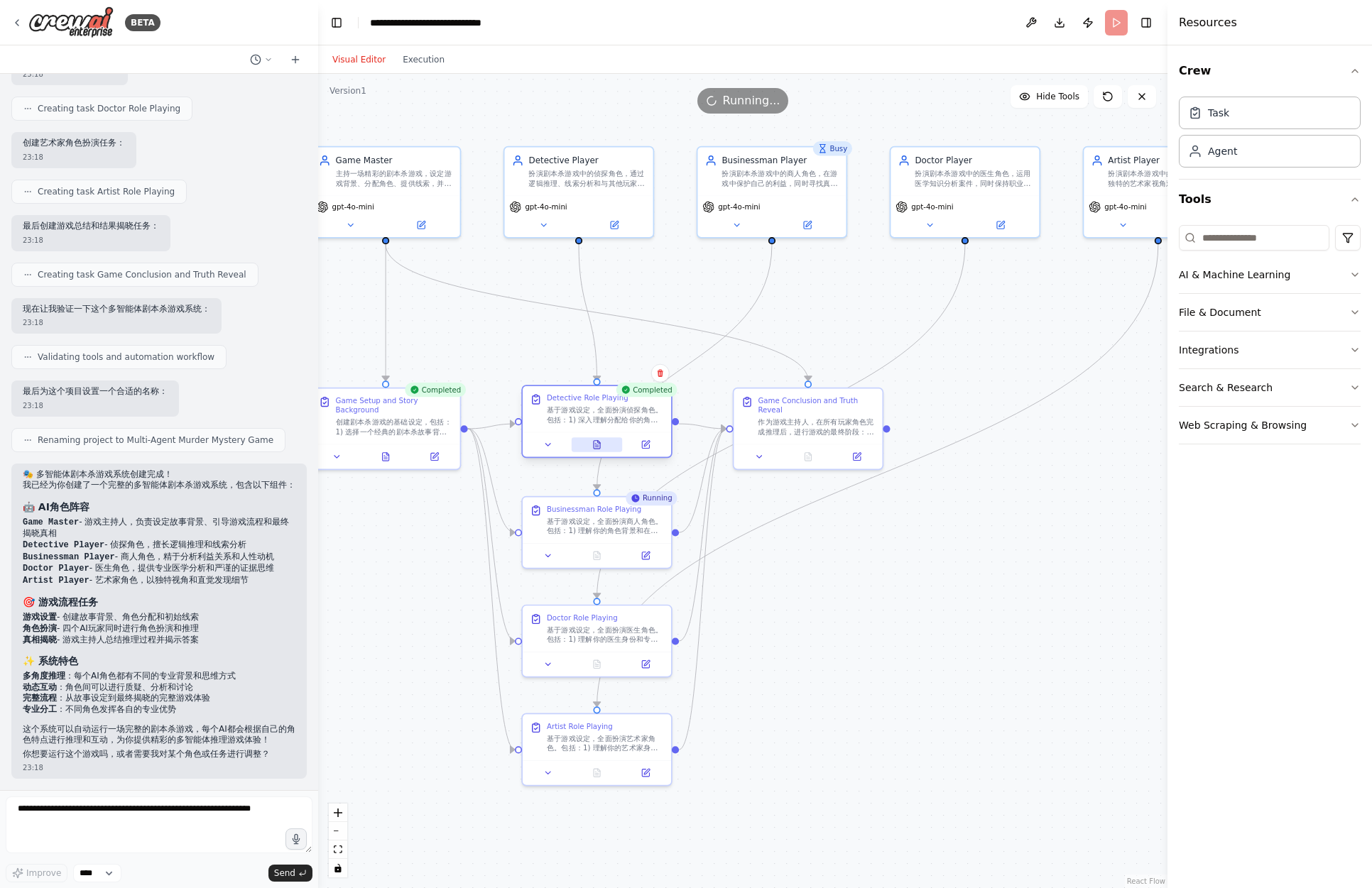
click at [596, 448] on icon at bounding box center [596, 444] width 6 height 8
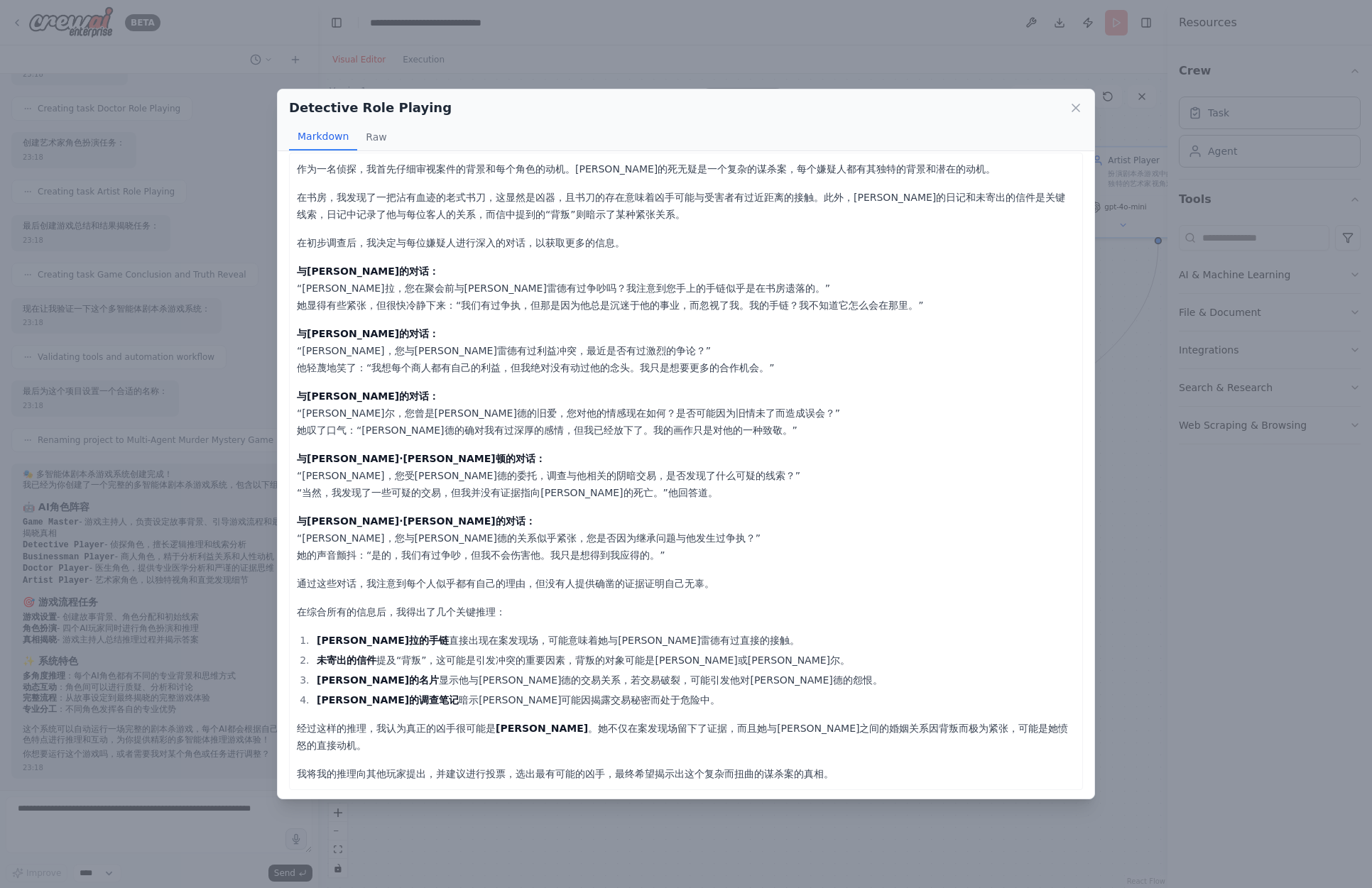
scroll to position [12, 0]
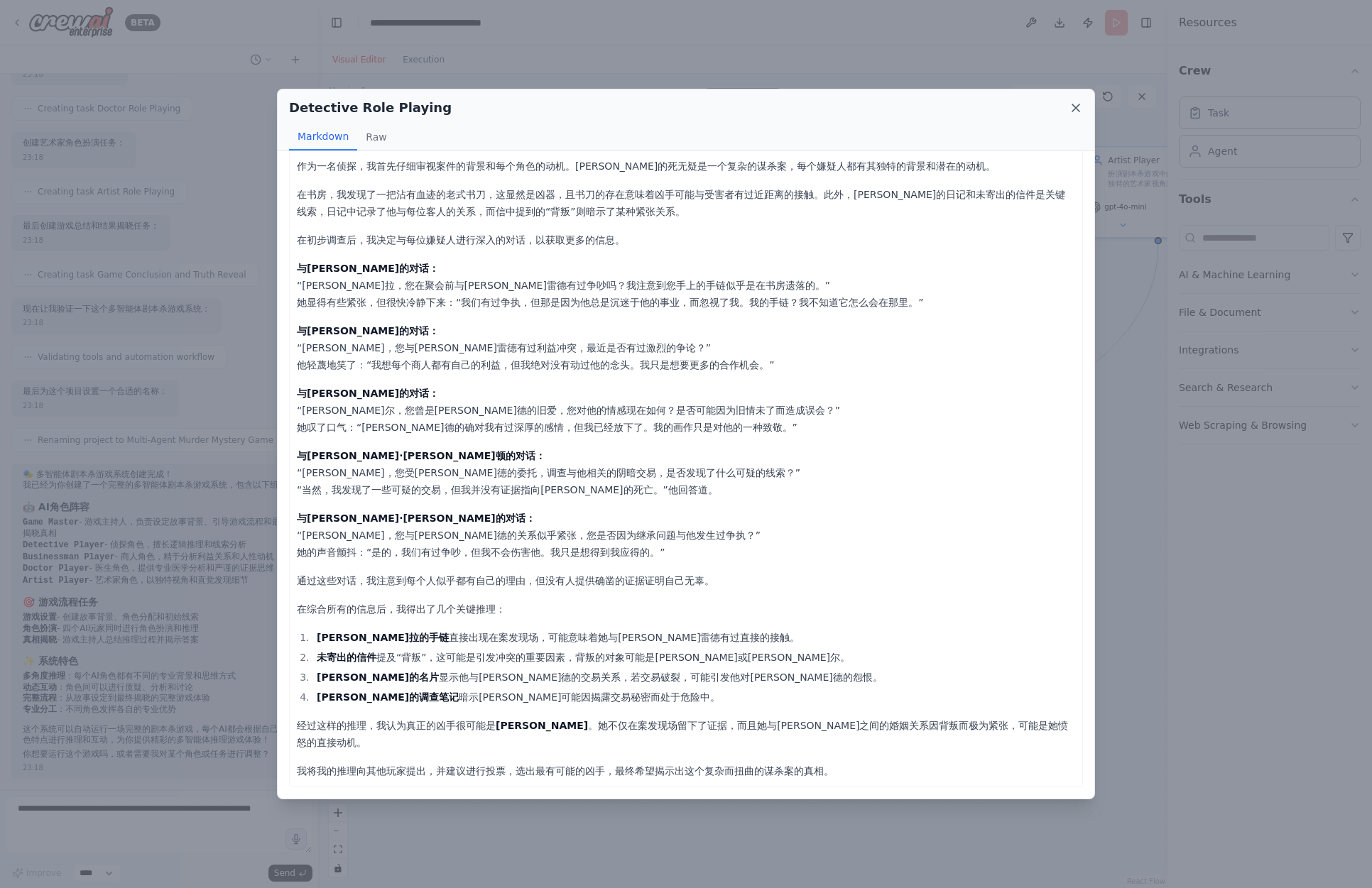
click at [1076, 110] on icon at bounding box center [1075, 108] width 14 height 14
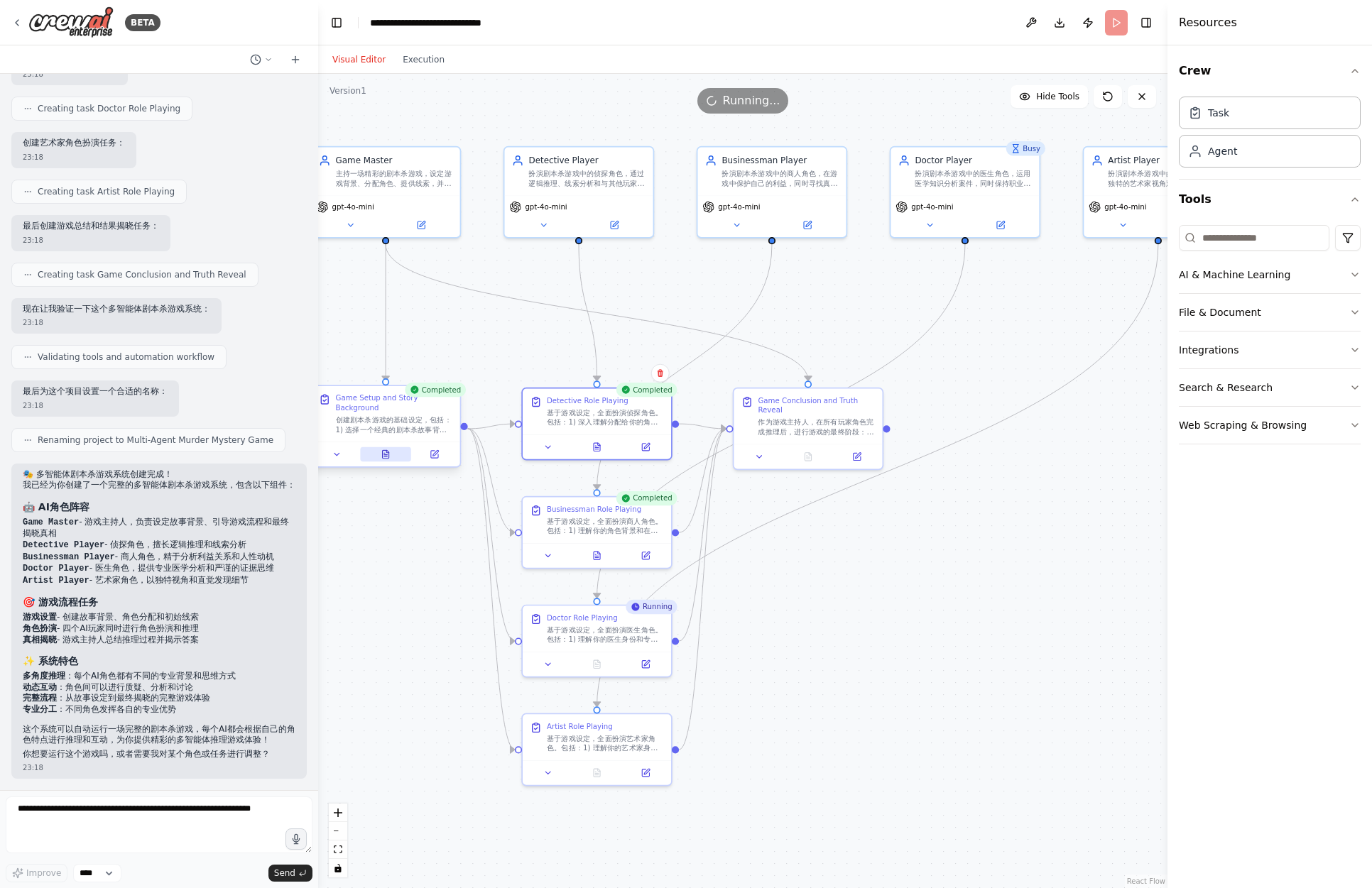
click at [388, 452] on icon at bounding box center [387, 452] width 2 height 2
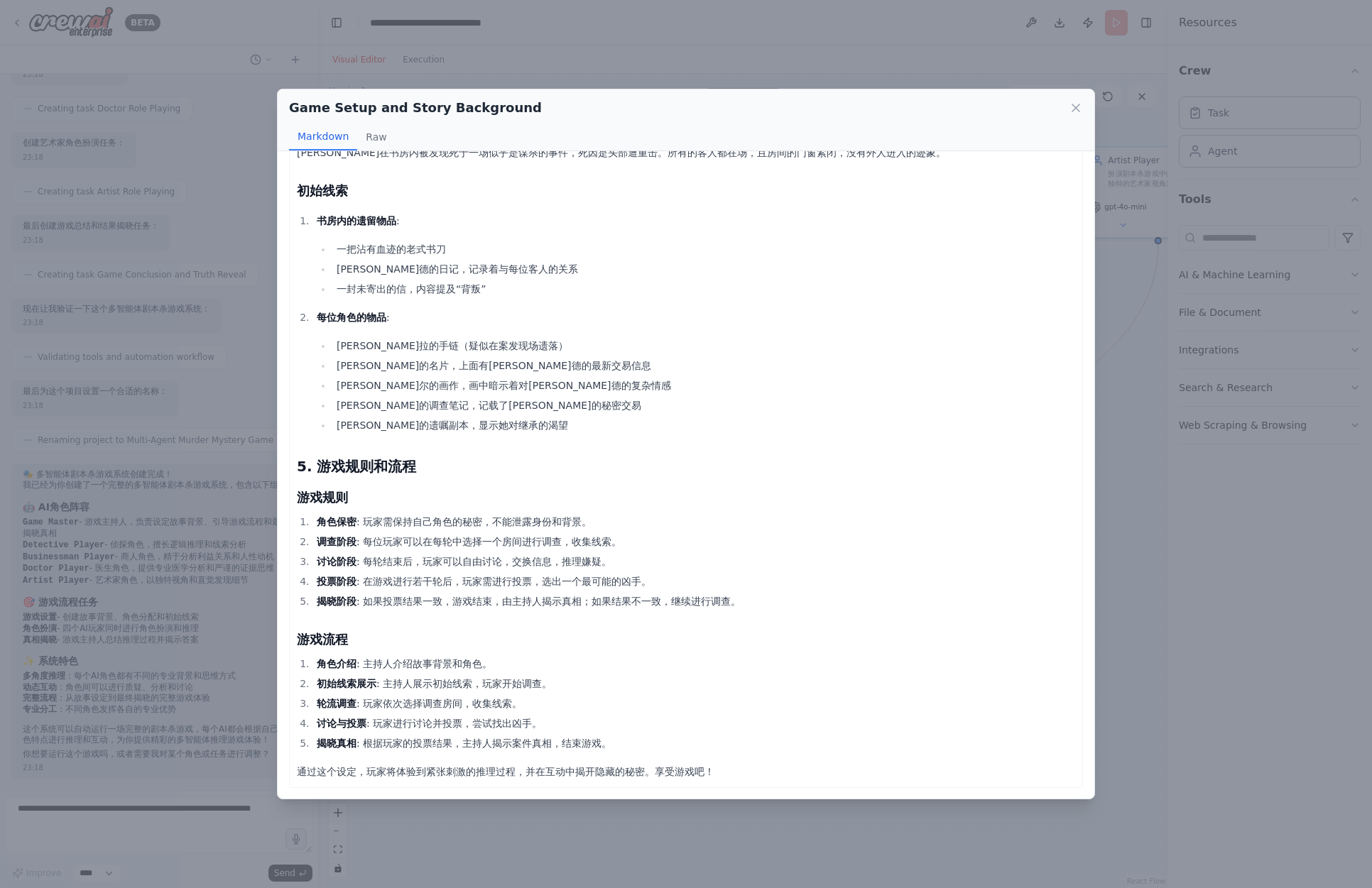
scroll to position [978, 0]
click at [973, 78] on div "Game Setup and Story Background Markdown Raw 剧本杀游戏设定文档 1. 故事背景 故事发生在一座偏远的庄园，名为“…" at bounding box center [686, 444] width 1372 height 888
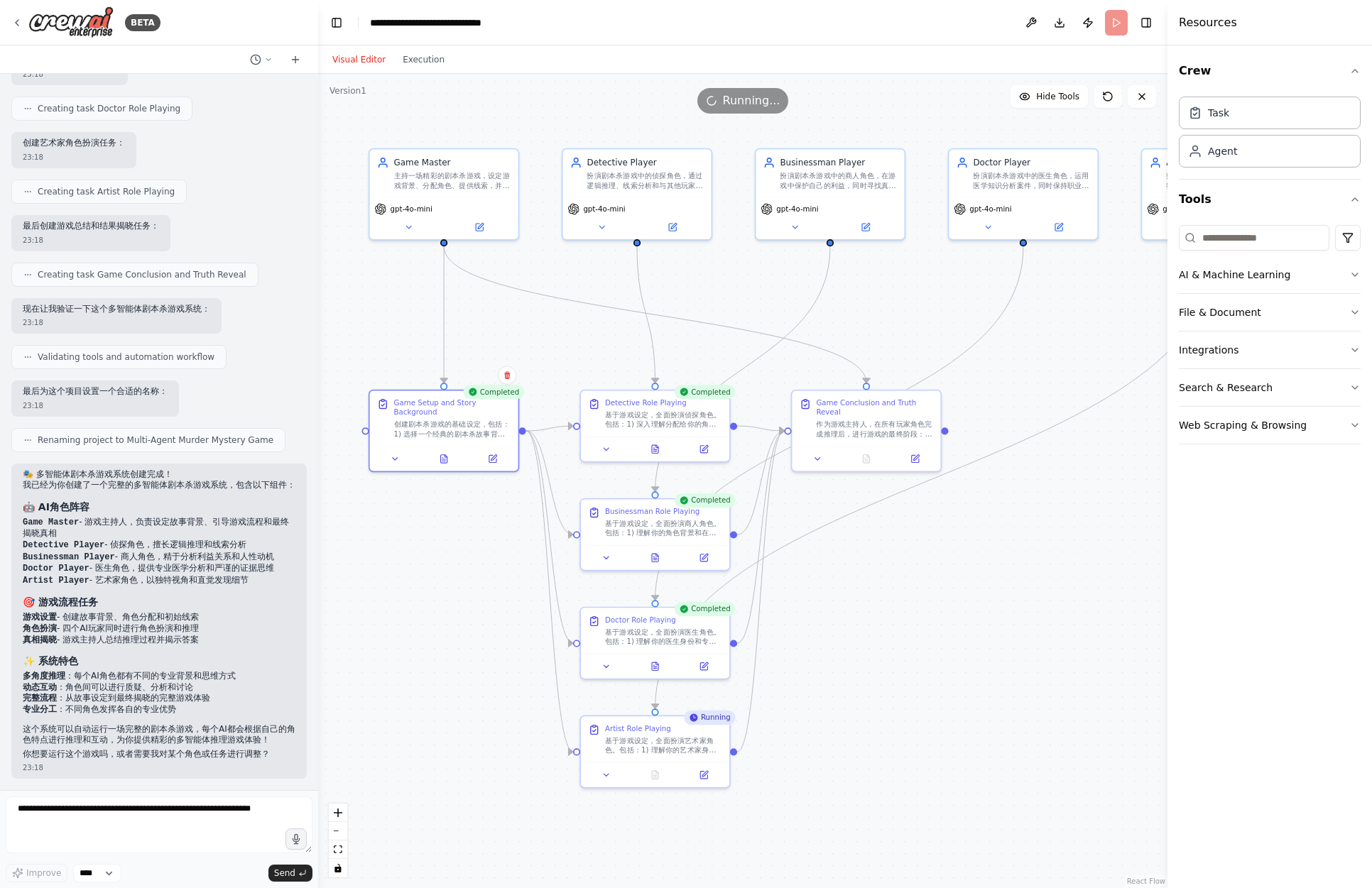
drag, startPoint x: 834, startPoint y: 314, endPoint x: 892, endPoint y: 316, distance: 58.0
click at [892, 316] on div ".deletable-edge-delete-btn { width: 20px; height: 20px; border: 0px solid #ffff…" at bounding box center [742, 482] width 849 height 815
click at [398, 458] on icon at bounding box center [395, 456] width 10 height 10
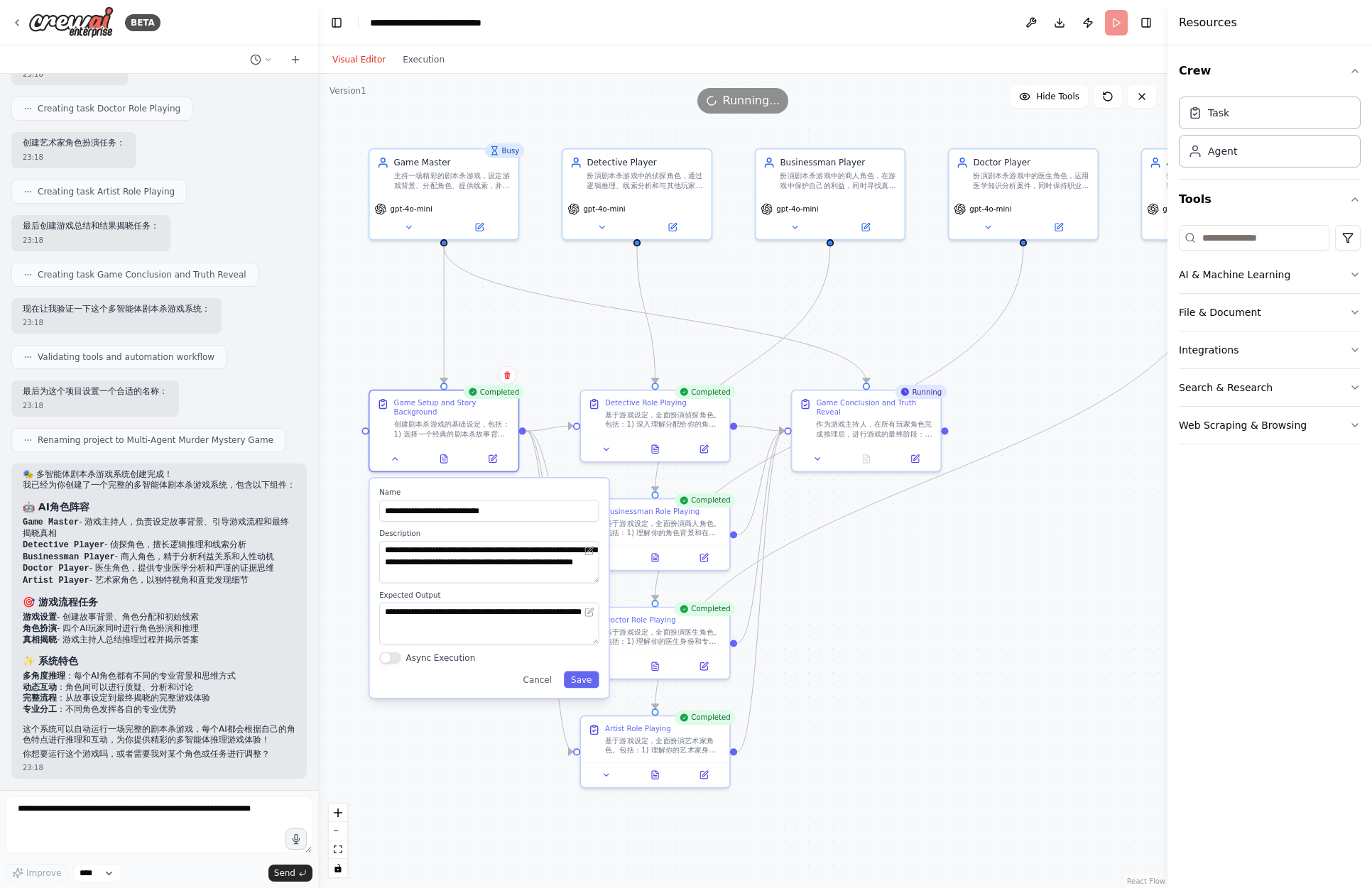
click at [452, 750] on div ".deletable-edge-delete-btn { width: 20px; height: 20px; border: 0px solid #ffff…" at bounding box center [742, 482] width 849 height 815
click at [946, 617] on div ".deletable-edge-delete-btn { width: 20px; height: 20px; border: 0px solid #ffff…" at bounding box center [742, 482] width 849 height 815
click at [390, 459] on icon at bounding box center [395, 456] width 10 height 10
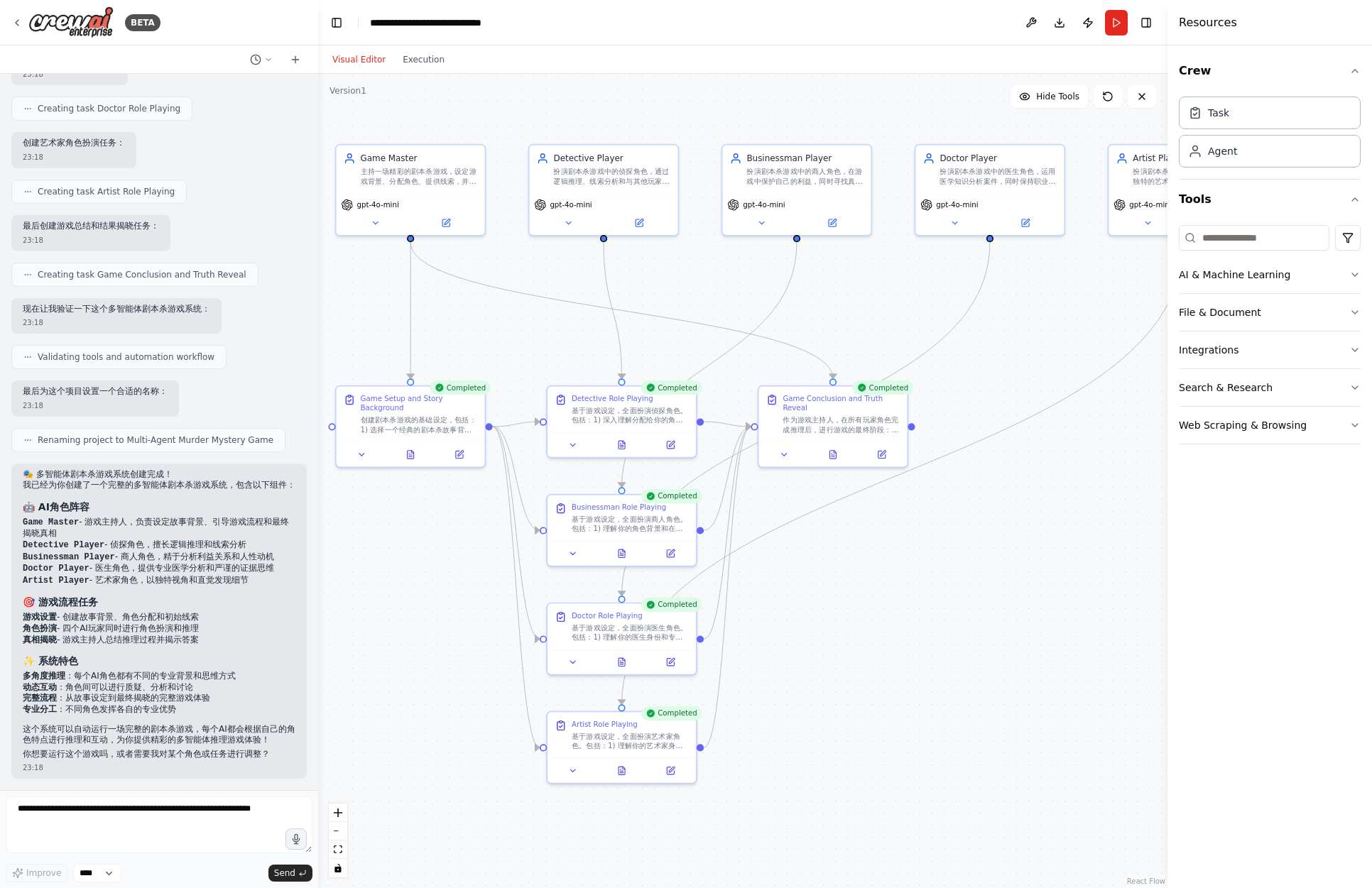
drag, startPoint x: 1070, startPoint y: 314, endPoint x: 1036, endPoint y: 309, distance: 34.4
click at [1036, 309] on div ".deletable-edge-delete-btn { width: 20px; height: 20px; border: 0px solid #ffff…" at bounding box center [742, 482] width 849 height 815
click at [834, 457] on icon at bounding box center [832, 452] width 10 height 10
click at [833, 453] on icon at bounding box center [832, 452] width 6 height 8
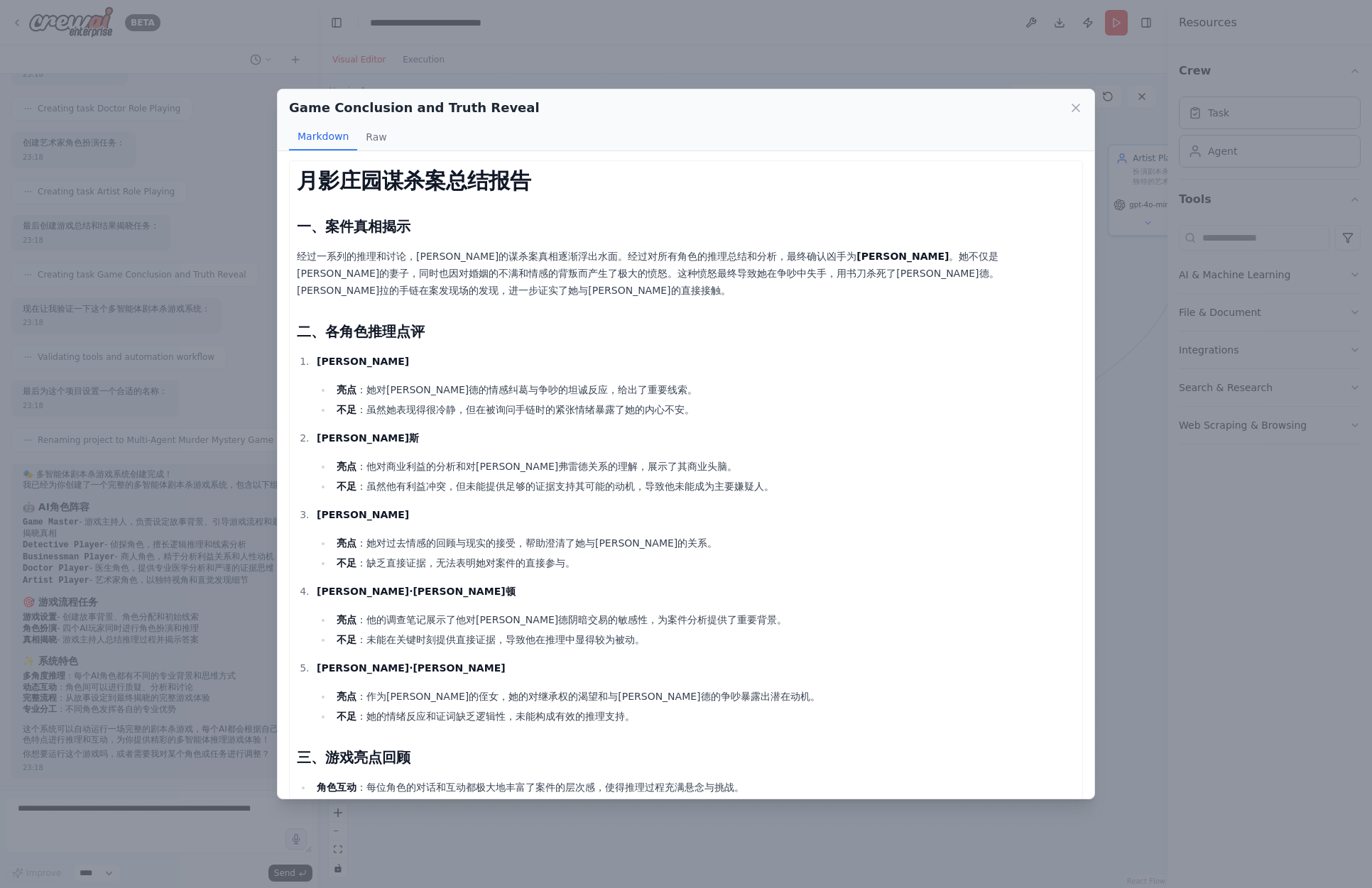
scroll to position [0, 0]
click at [371, 140] on button "Raw" at bounding box center [375, 137] width 38 height 27
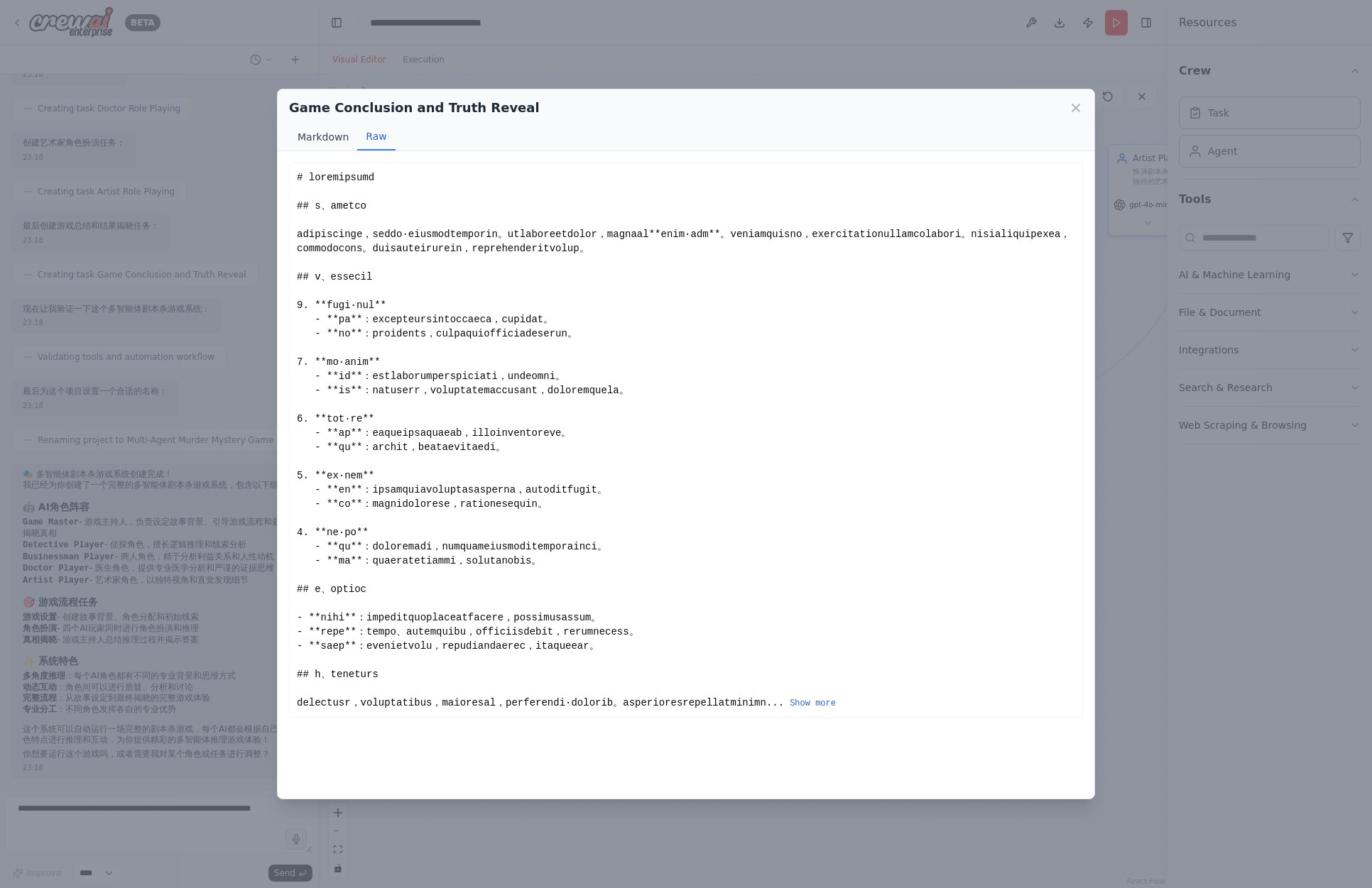
click at [323, 135] on button "Markdown" at bounding box center [322, 137] width 68 height 27
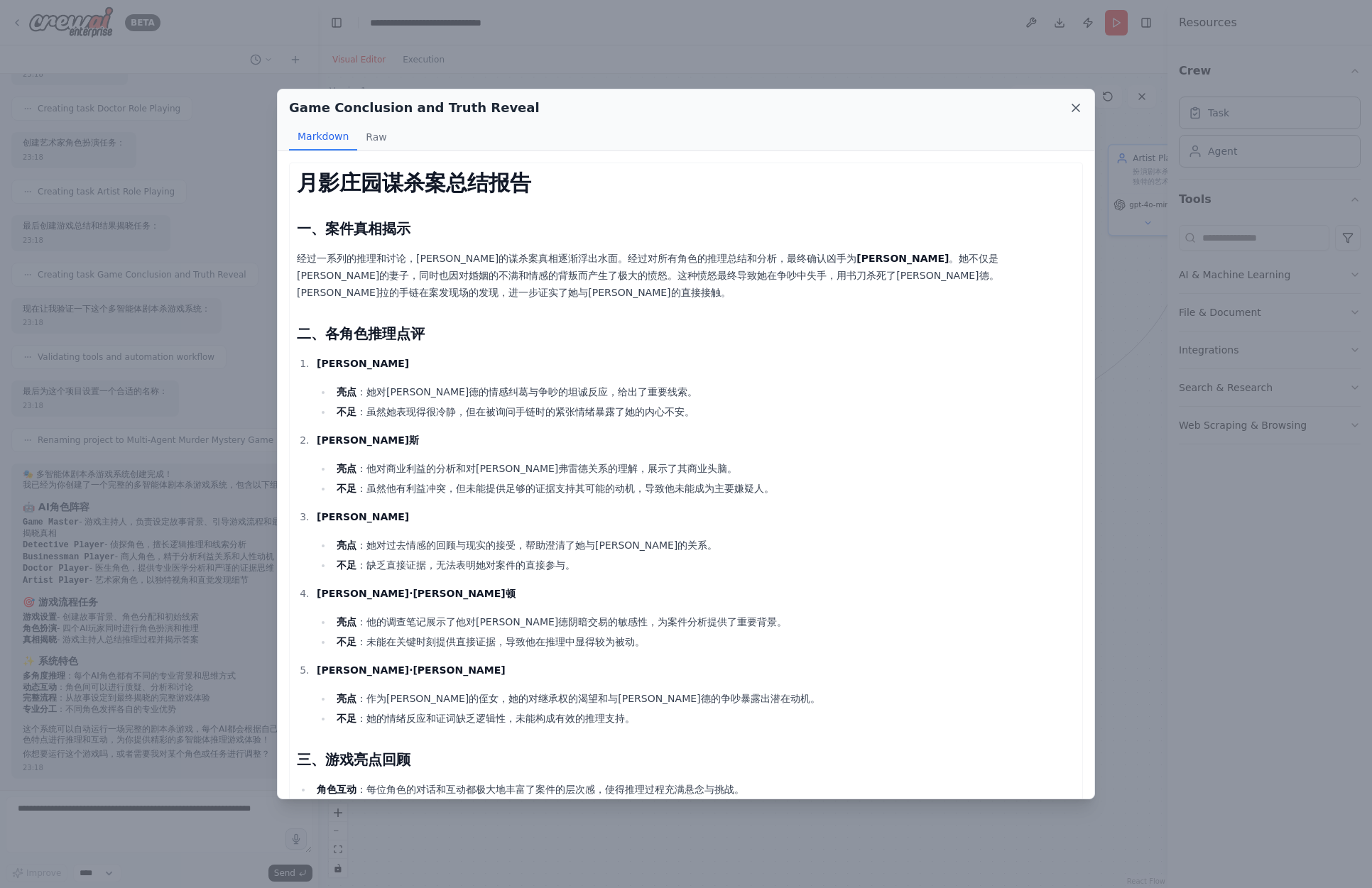
click at [1074, 110] on icon at bounding box center [1075, 108] width 14 height 14
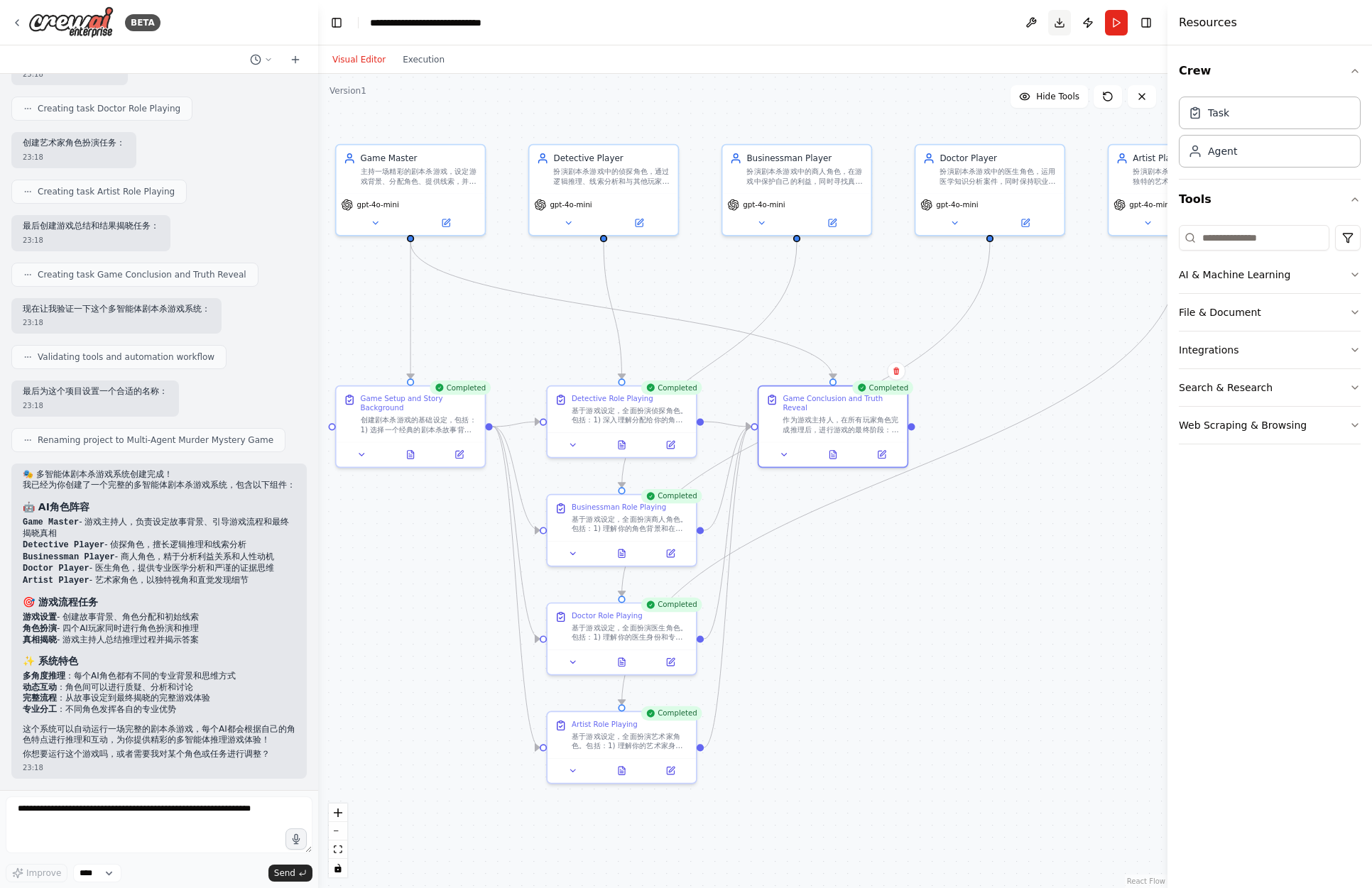
click at [1061, 27] on button "Download" at bounding box center [1059, 22] width 23 height 26
click at [413, 63] on button "Execution" at bounding box center [423, 59] width 59 height 17
click at [357, 64] on button "Visual Editor" at bounding box center [359, 59] width 71 height 17
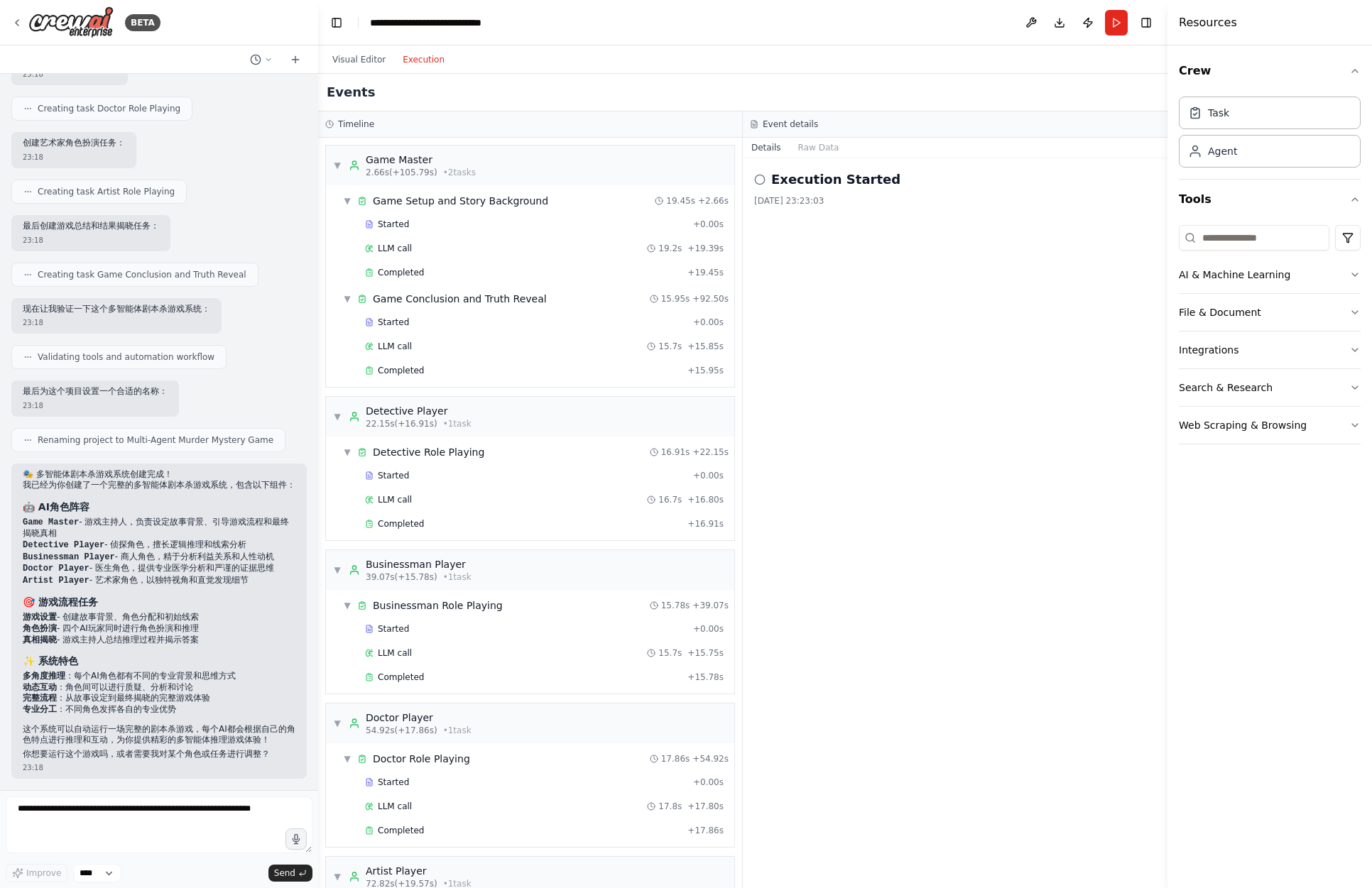
click at [410, 60] on button "Execution" at bounding box center [423, 59] width 59 height 17
click at [515, 224] on div "Started" at bounding box center [526, 224] width 322 height 11
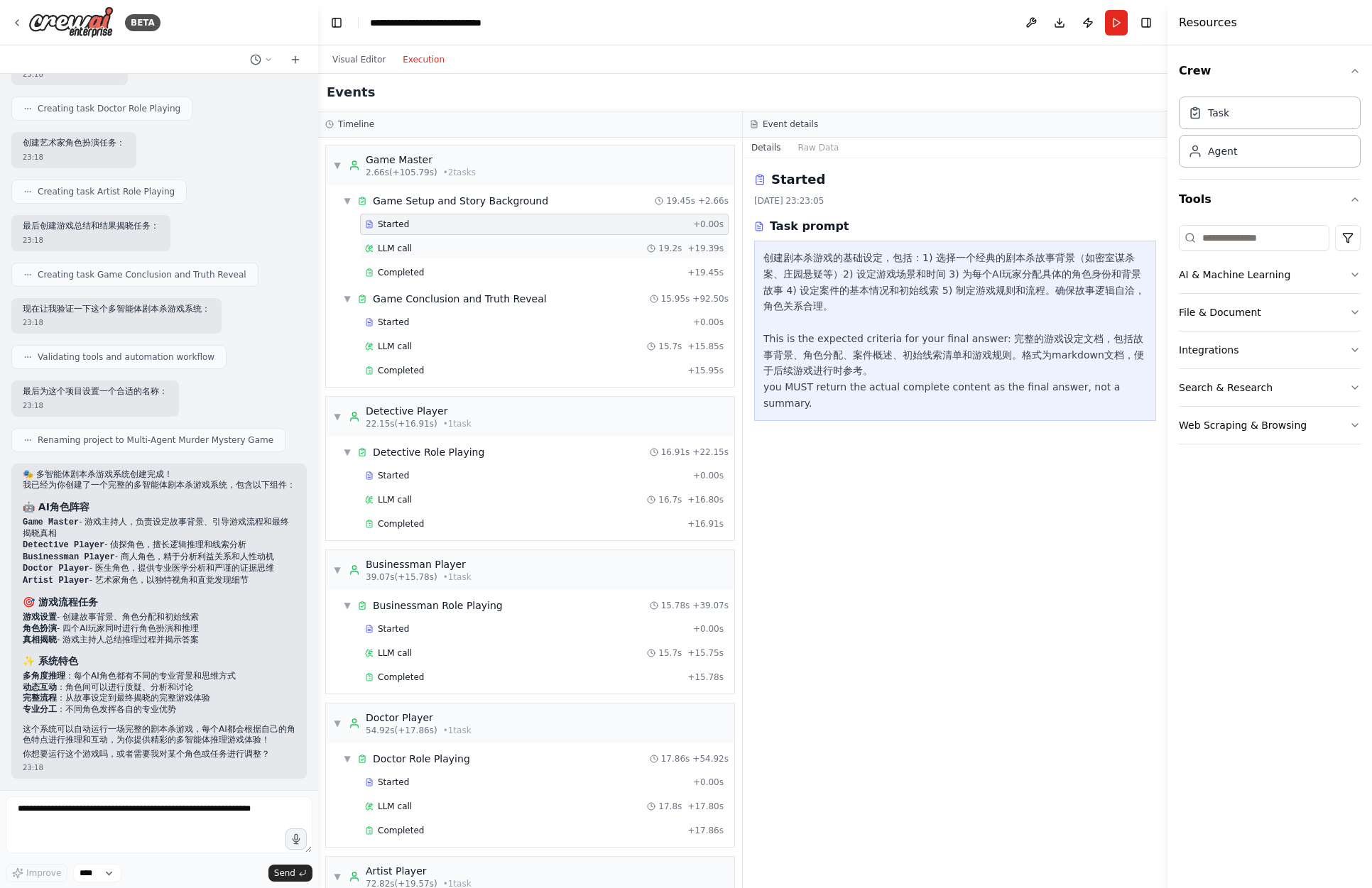
click at [497, 245] on div "LLM call 19.2s + 19.39s" at bounding box center [544, 248] width 359 height 11
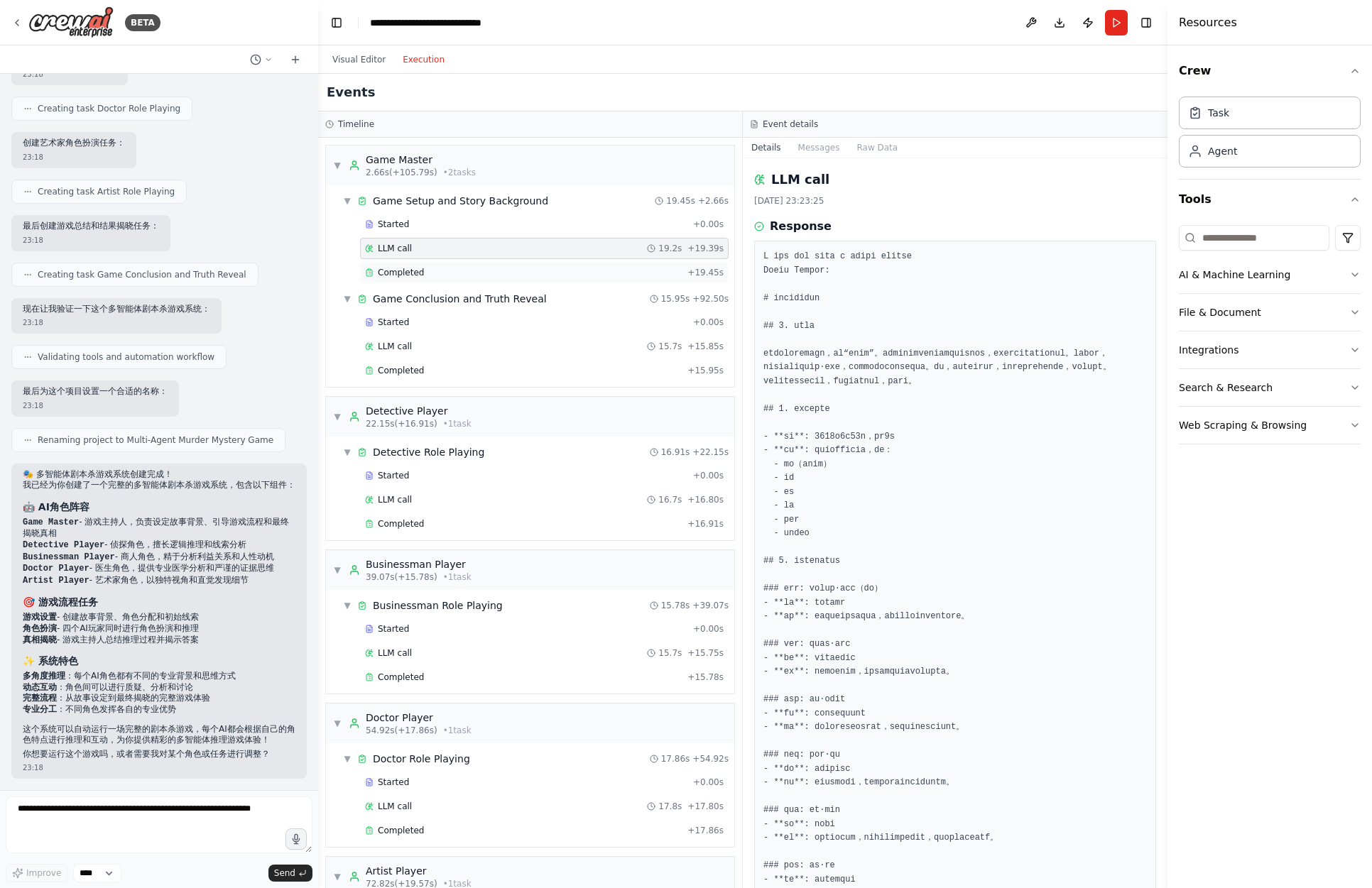
click at [475, 276] on div "Completed" at bounding box center [523, 272] width 316 height 11
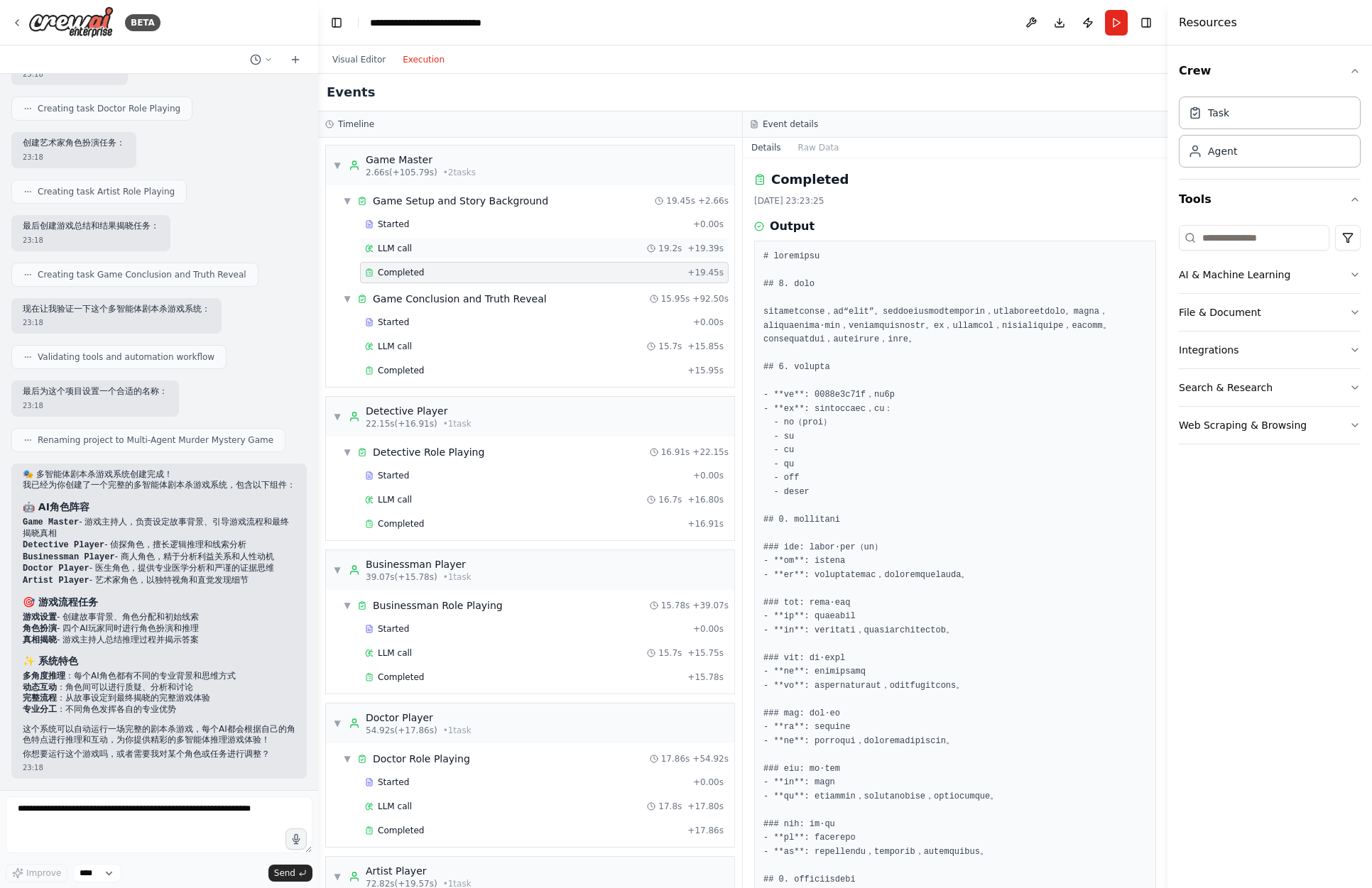
click at [471, 247] on div "LLM call 19.2s + 19.39s" at bounding box center [544, 248] width 359 height 11
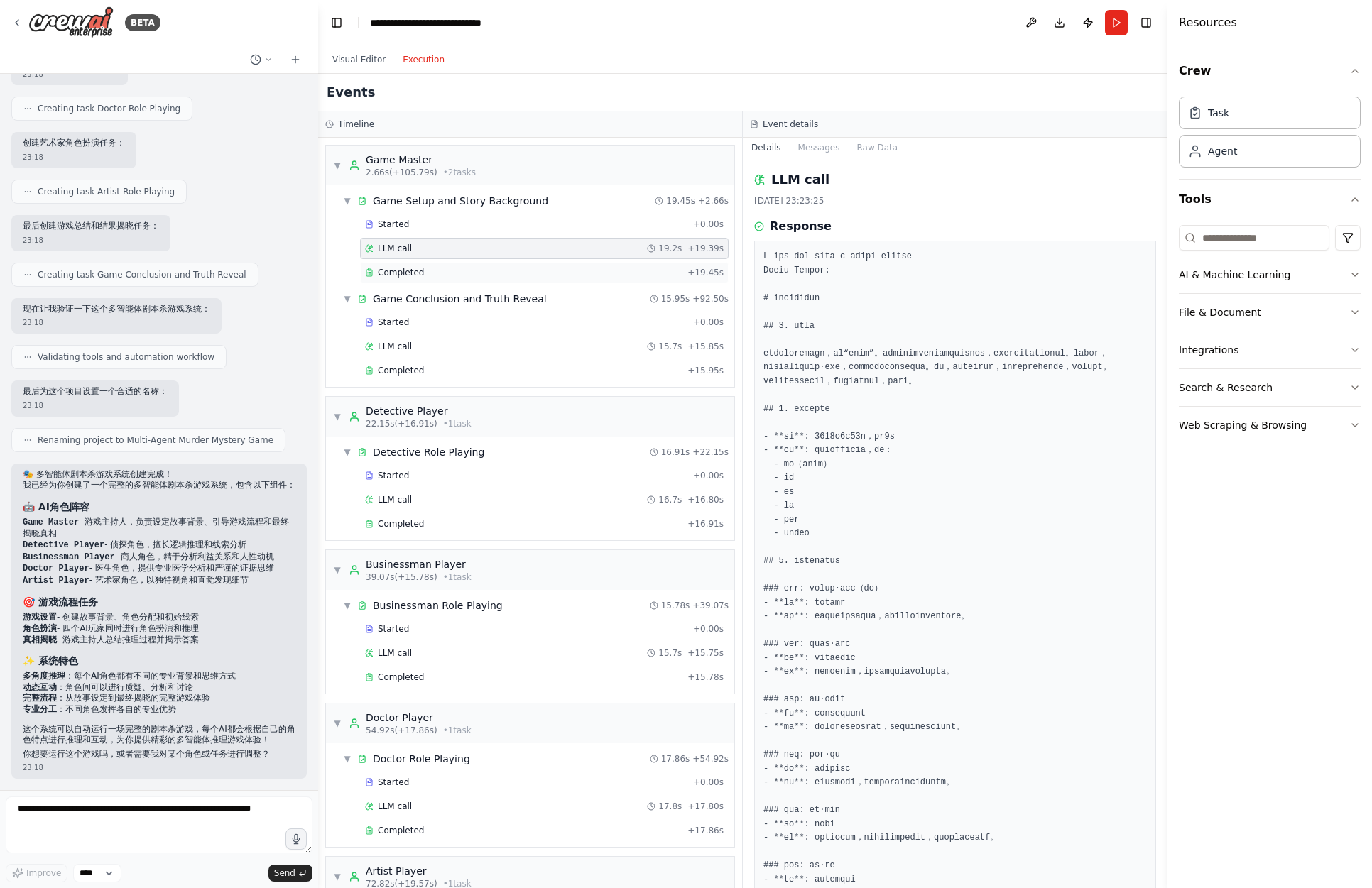
click at [465, 267] on div "Completed" at bounding box center [523, 272] width 316 height 11
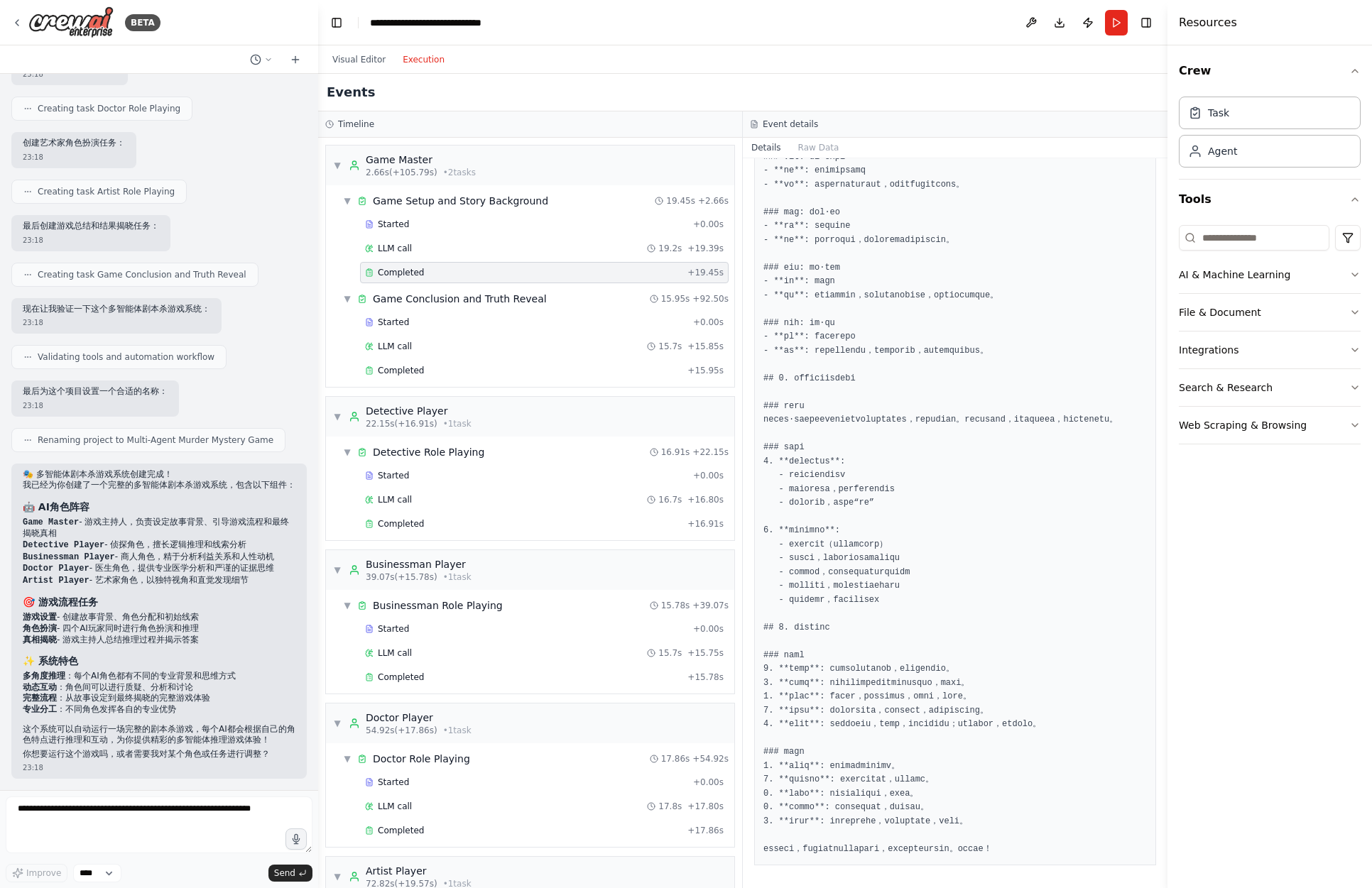
scroll to position [543, 0]
click at [460, 247] on div "LLM call 19.2s + 19.39s" at bounding box center [544, 248] width 359 height 11
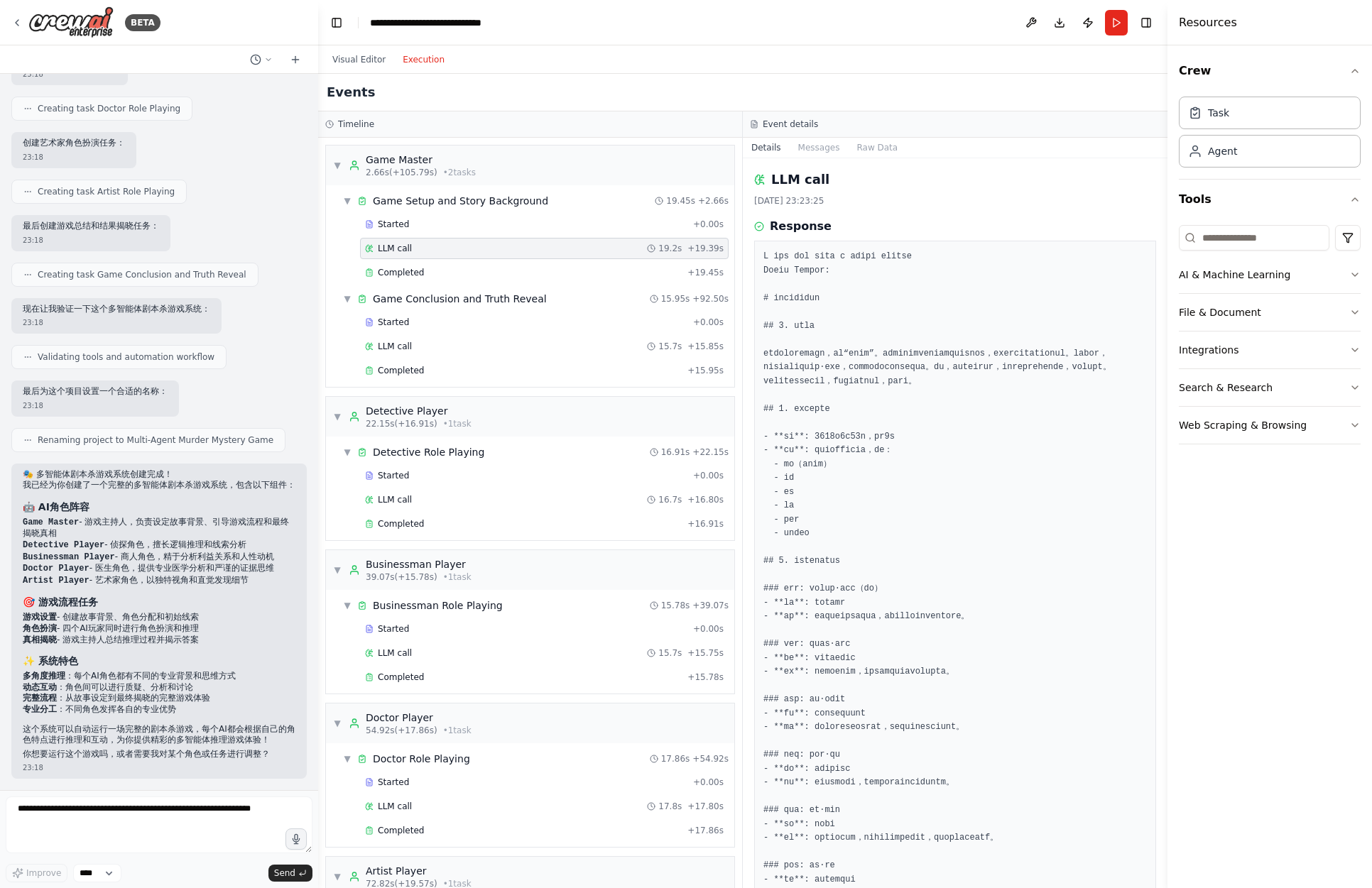
scroll to position [616, 0]
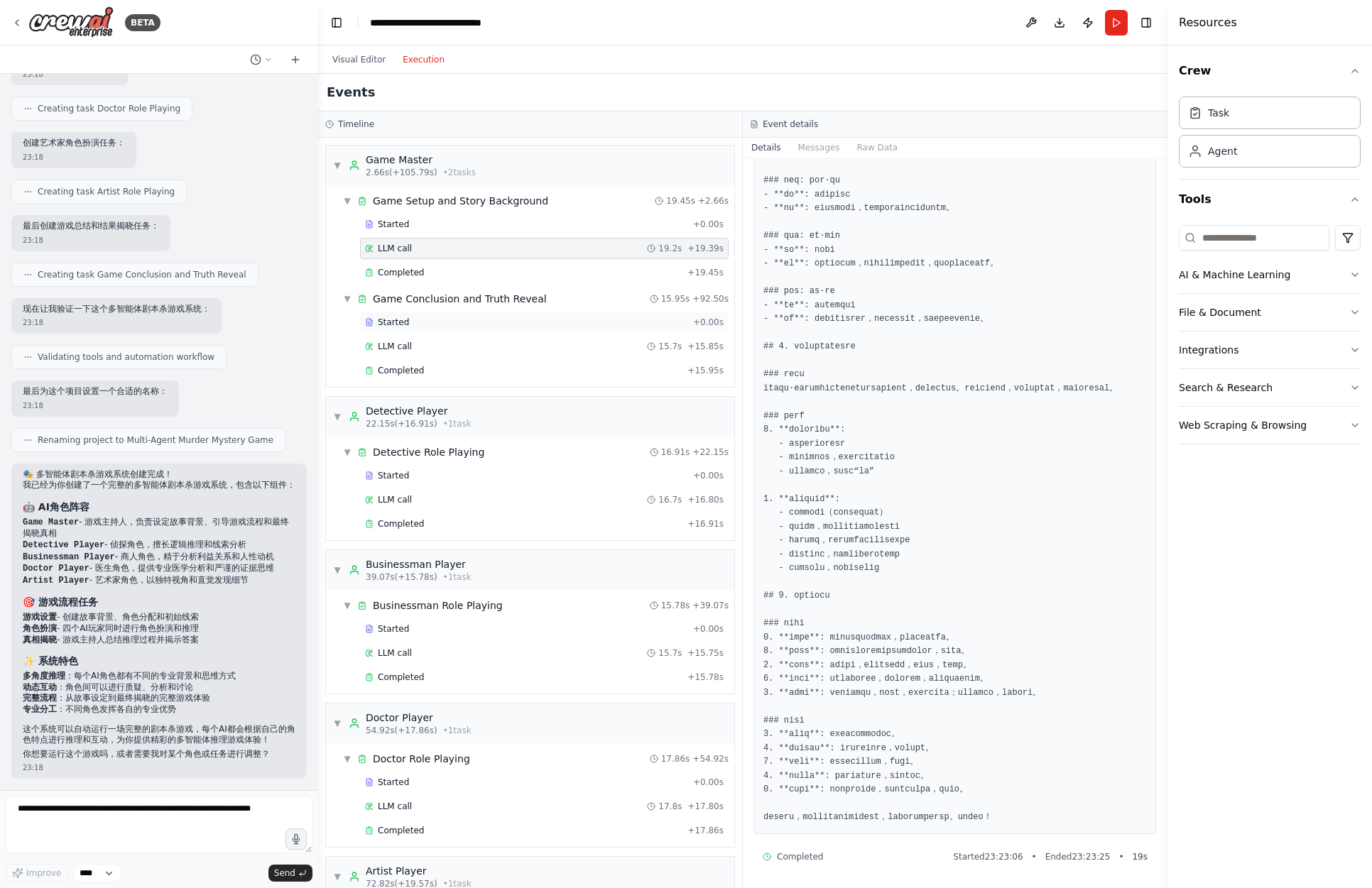
click at [488, 325] on div "Started" at bounding box center [526, 322] width 322 height 11
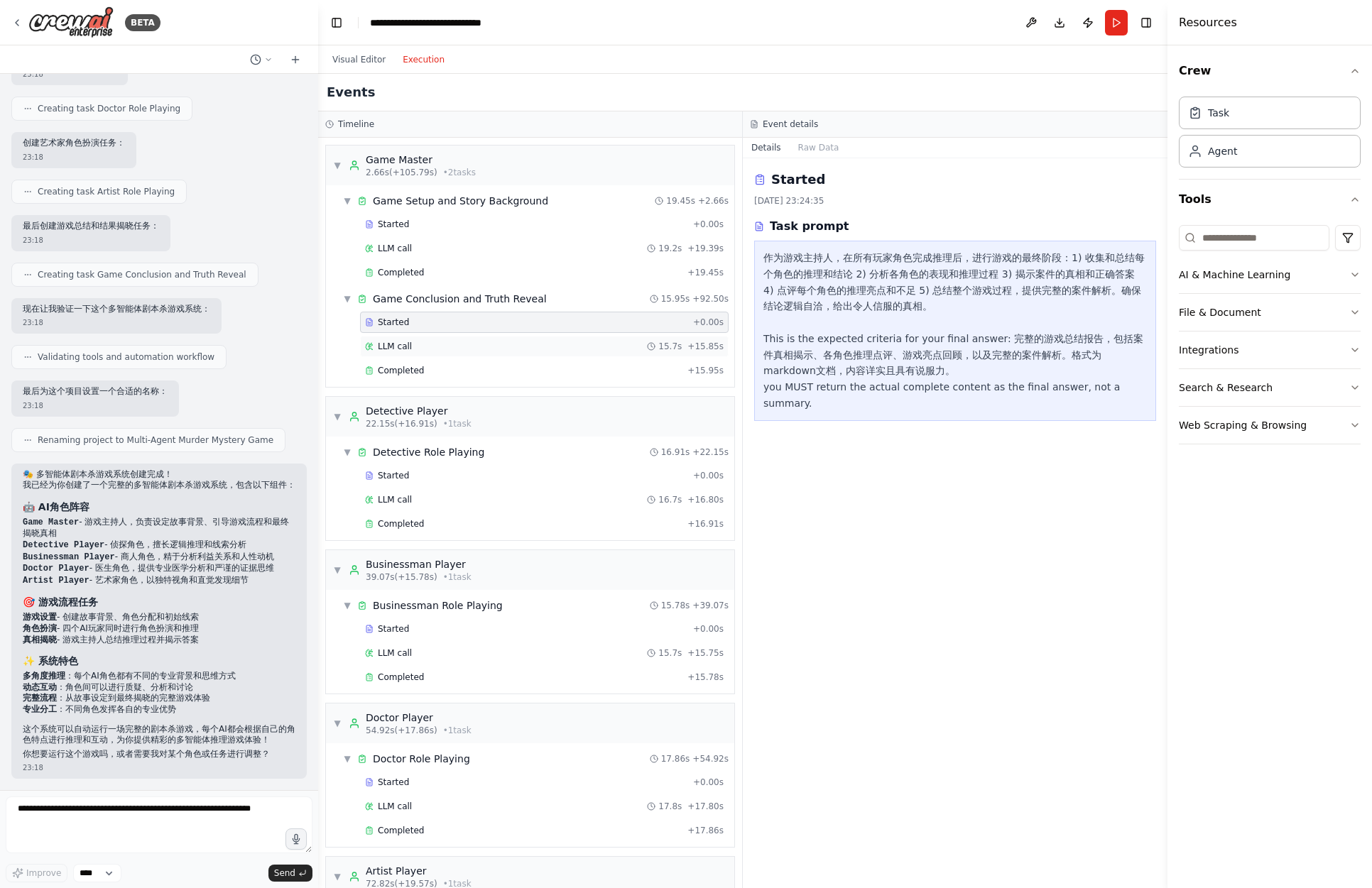
click at [436, 349] on div "LLM call 15.7s + 15.85s" at bounding box center [544, 346] width 359 height 11
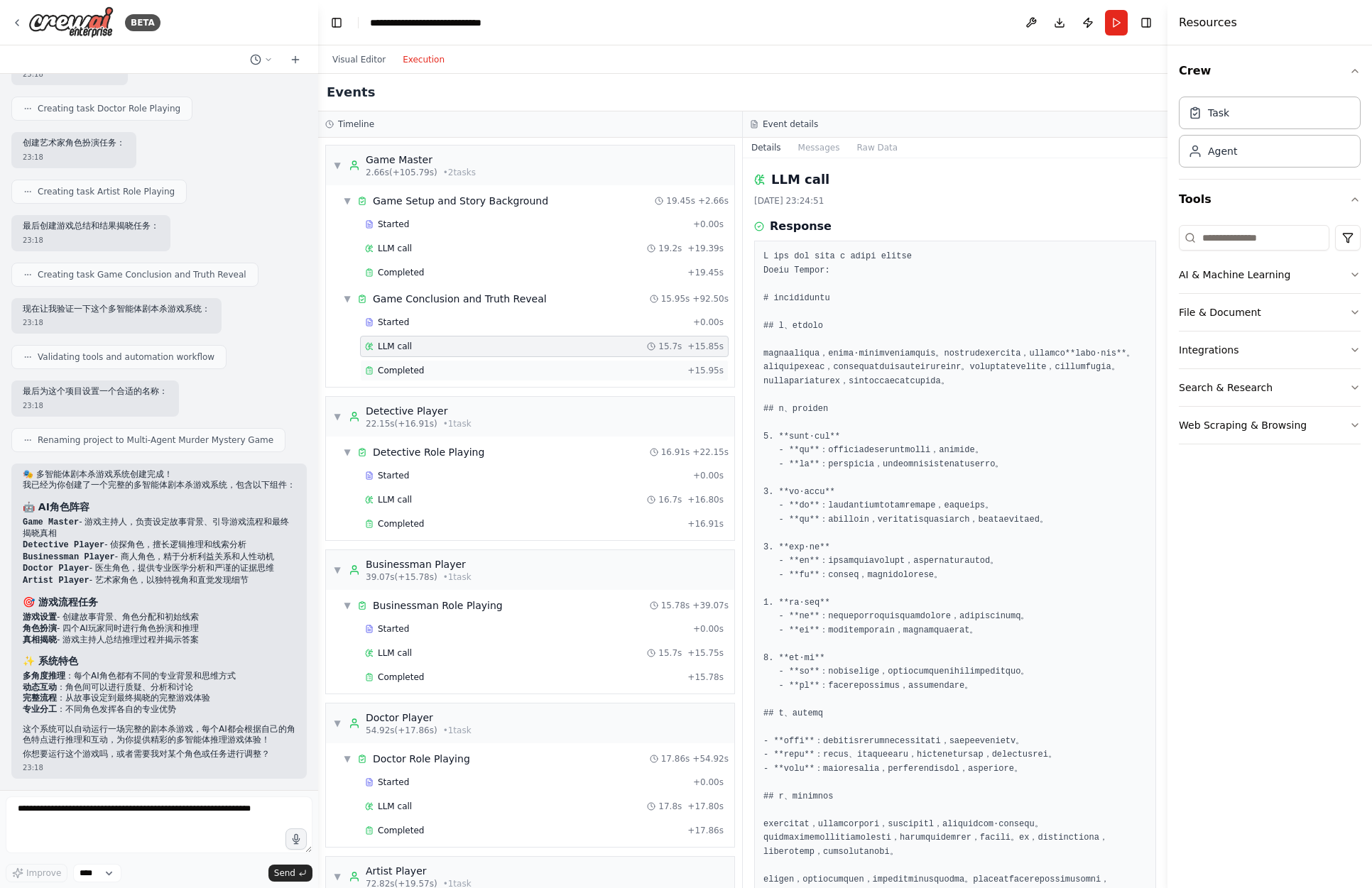
click at [441, 369] on div "Completed" at bounding box center [523, 370] width 316 height 11
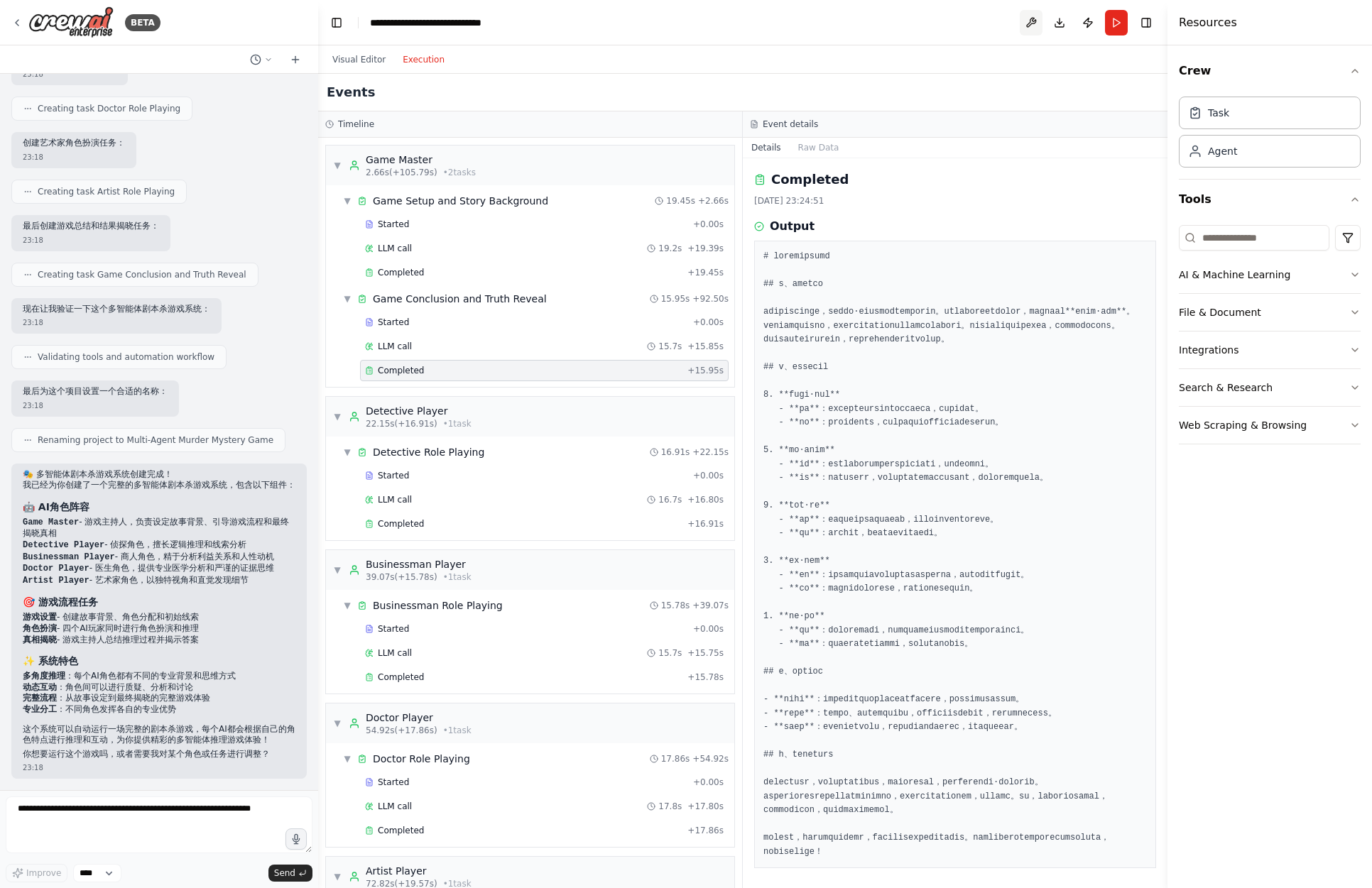
click at [1028, 25] on button at bounding box center [1031, 22] width 23 height 26
click at [966, 27] on header "**********" at bounding box center [742, 22] width 849 height 45
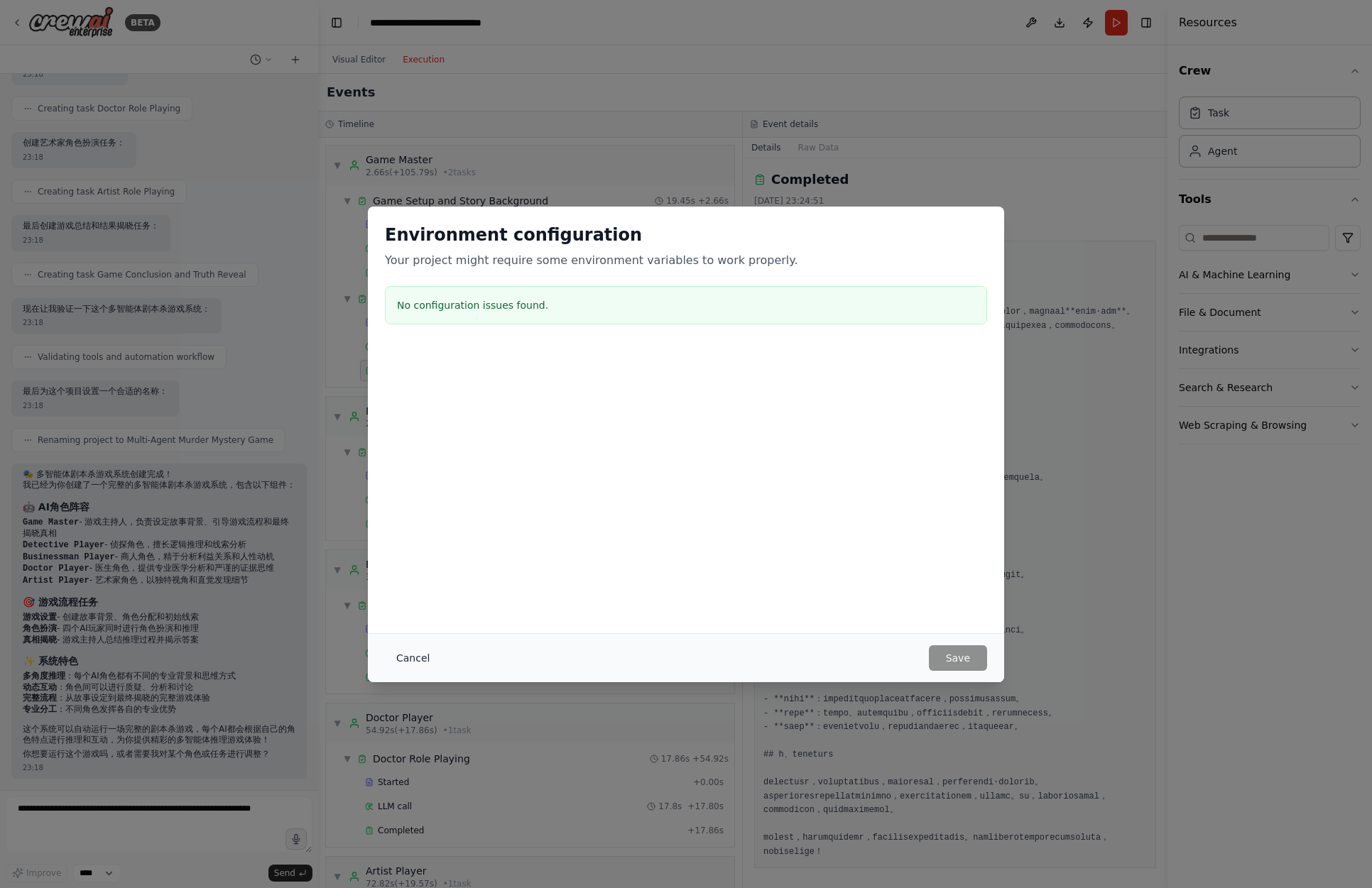
click at [417, 663] on button "Cancel" at bounding box center [413, 658] width 56 height 26
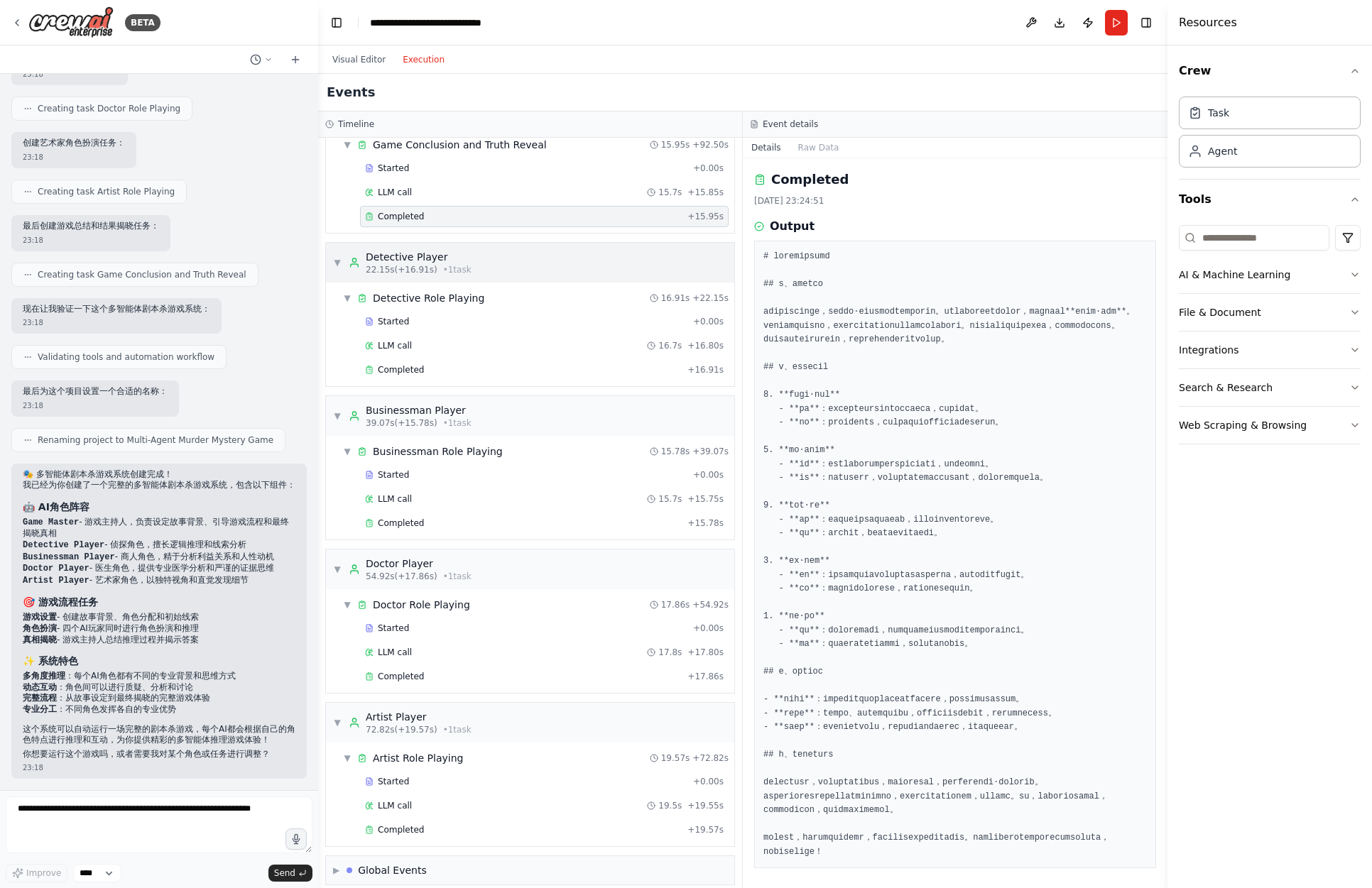
scroll to position [167, 0]
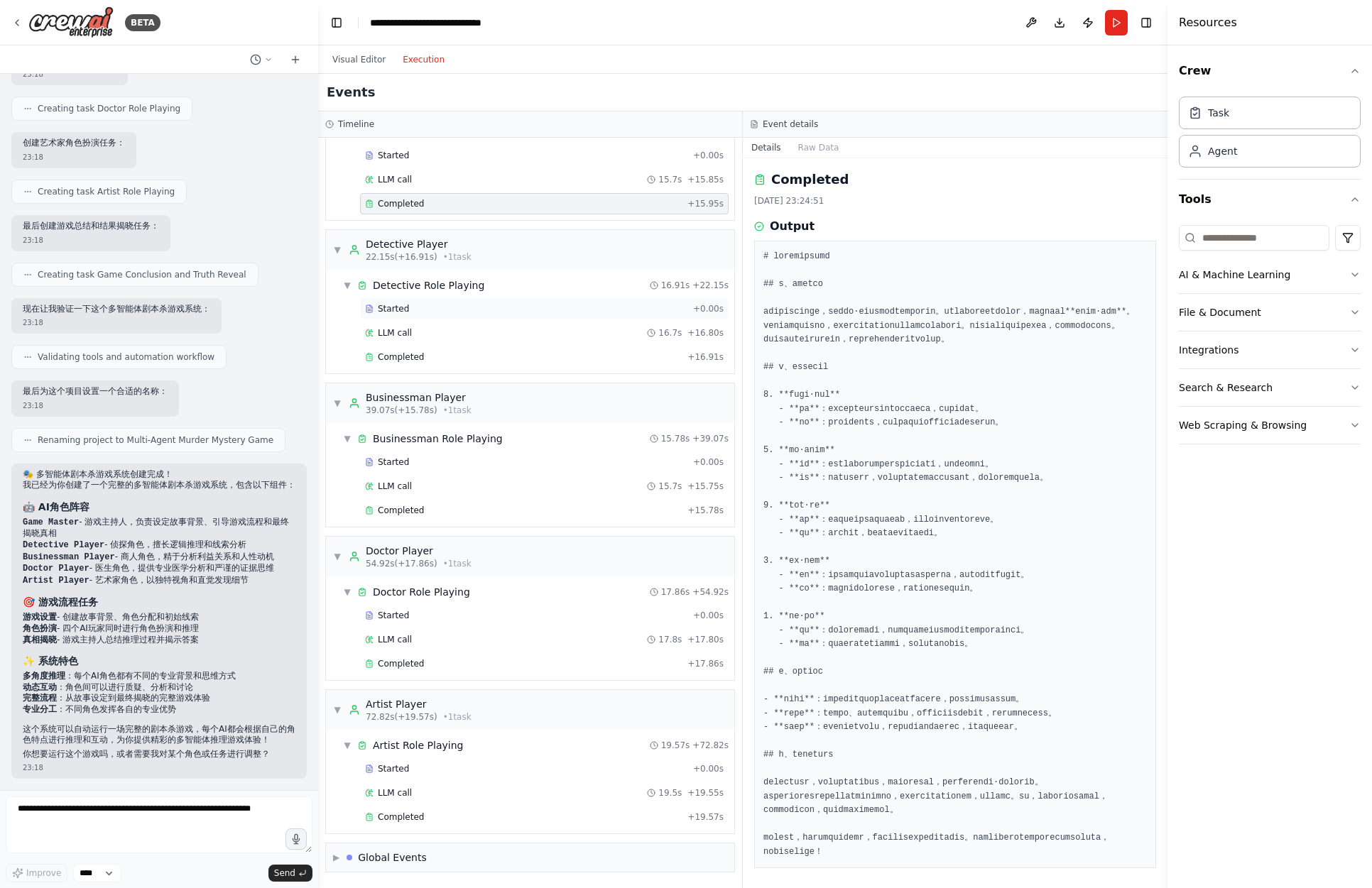
click at [530, 304] on div "Started" at bounding box center [526, 308] width 322 height 11
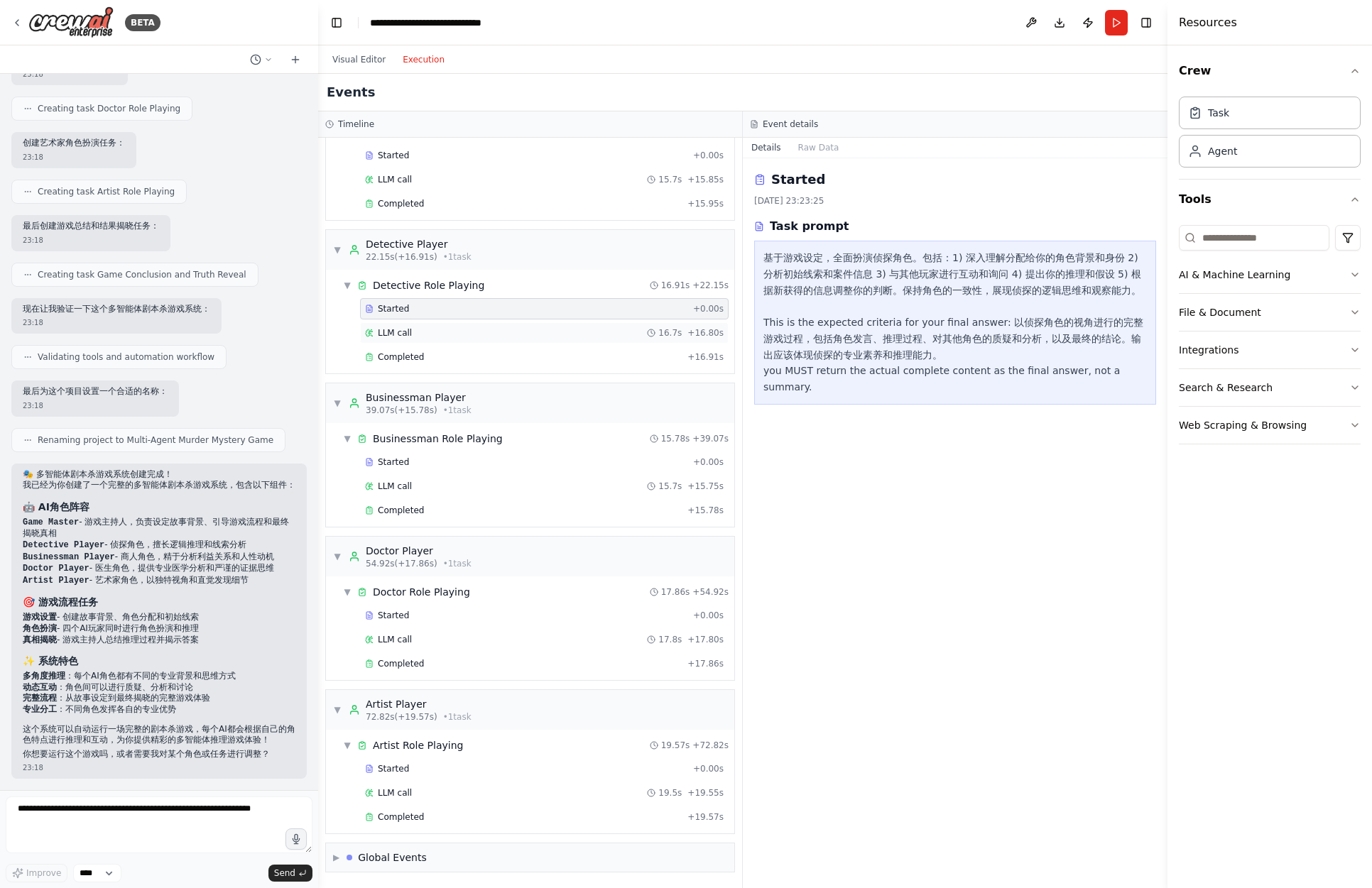
click at [501, 335] on div "LLM call 16.7s + 16.80s" at bounding box center [544, 332] width 359 height 11
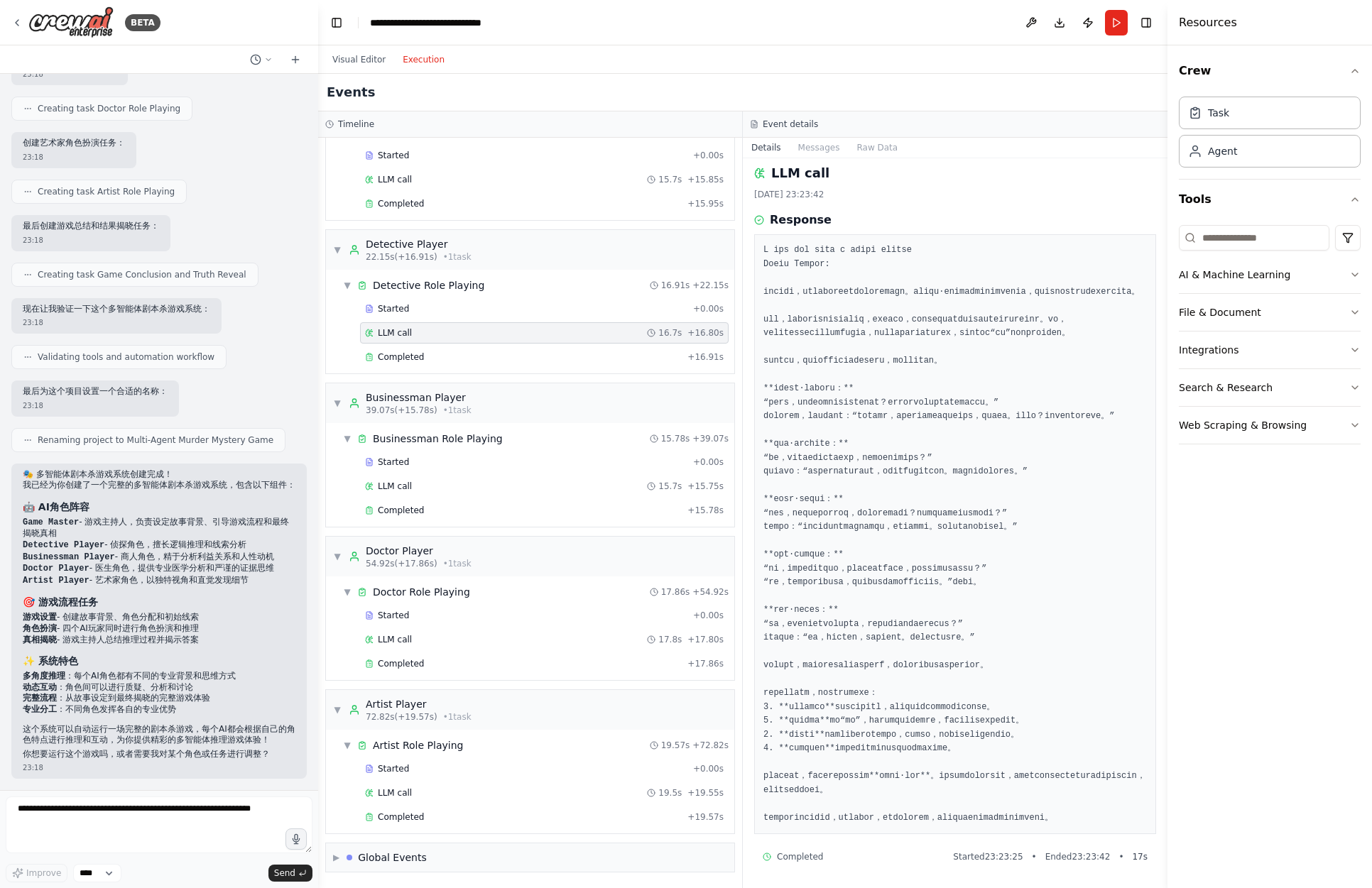
scroll to position [132, 0]
click at [564, 494] on div "LLM call 15.7s + 15.75s" at bounding box center [543, 486] width 368 height 21
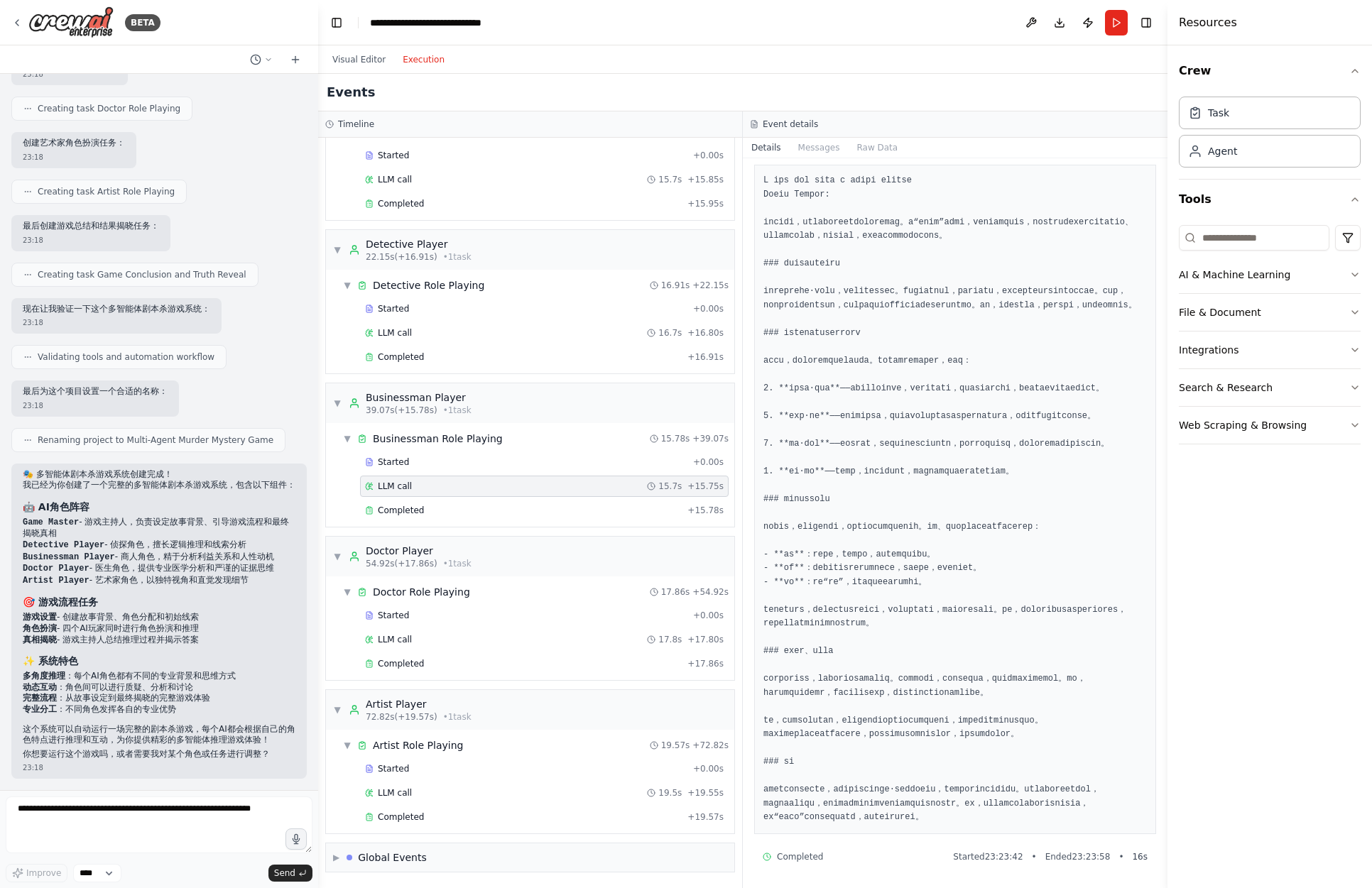
scroll to position [0, 0]
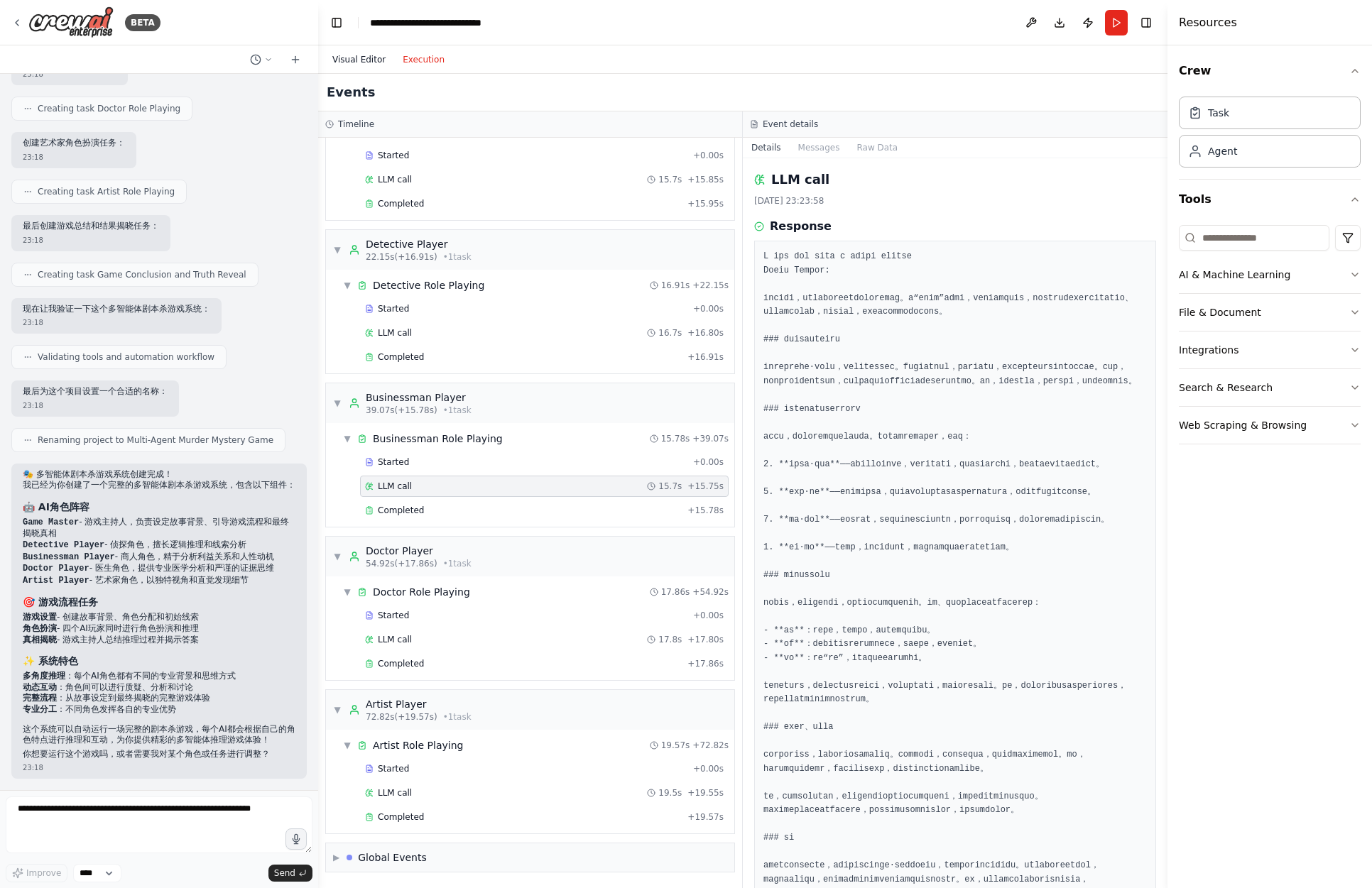
click at [365, 62] on button "Visual Editor" at bounding box center [359, 59] width 71 height 17
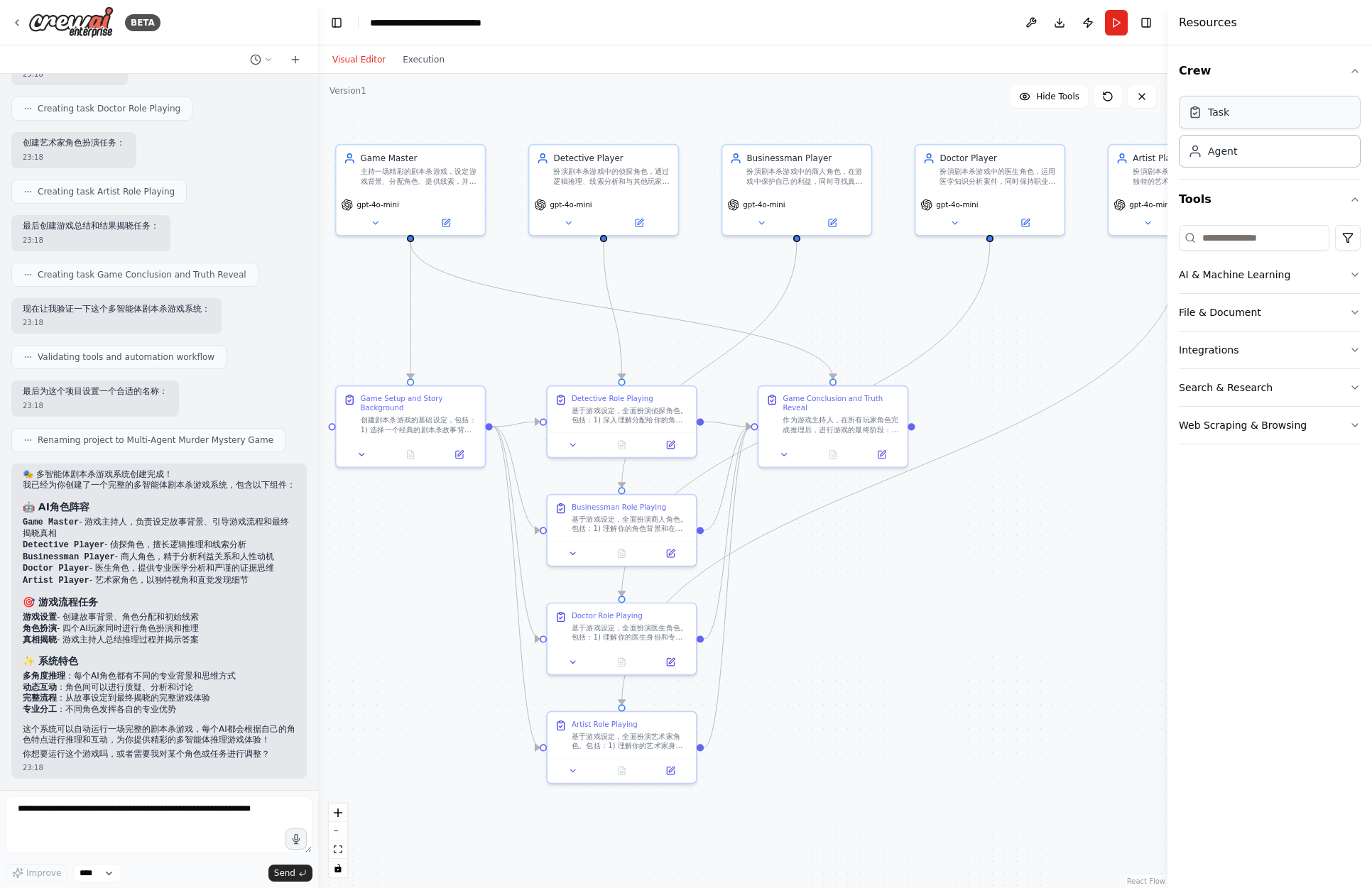
click at [1250, 118] on div "Task" at bounding box center [1270, 111] width 182 height 33
click at [1260, 158] on div "Agent" at bounding box center [1270, 150] width 182 height 33
click at [1218, 115] on div "Task" at bounding box center [1218, 112] width 21 height 14
click at [1213, 158] on div "Agent" at bounding box center [1270, 150] width 182 height 33
click at [1217, 124] on div "Task" at bounding box center [1270, 111] width 182 height 33
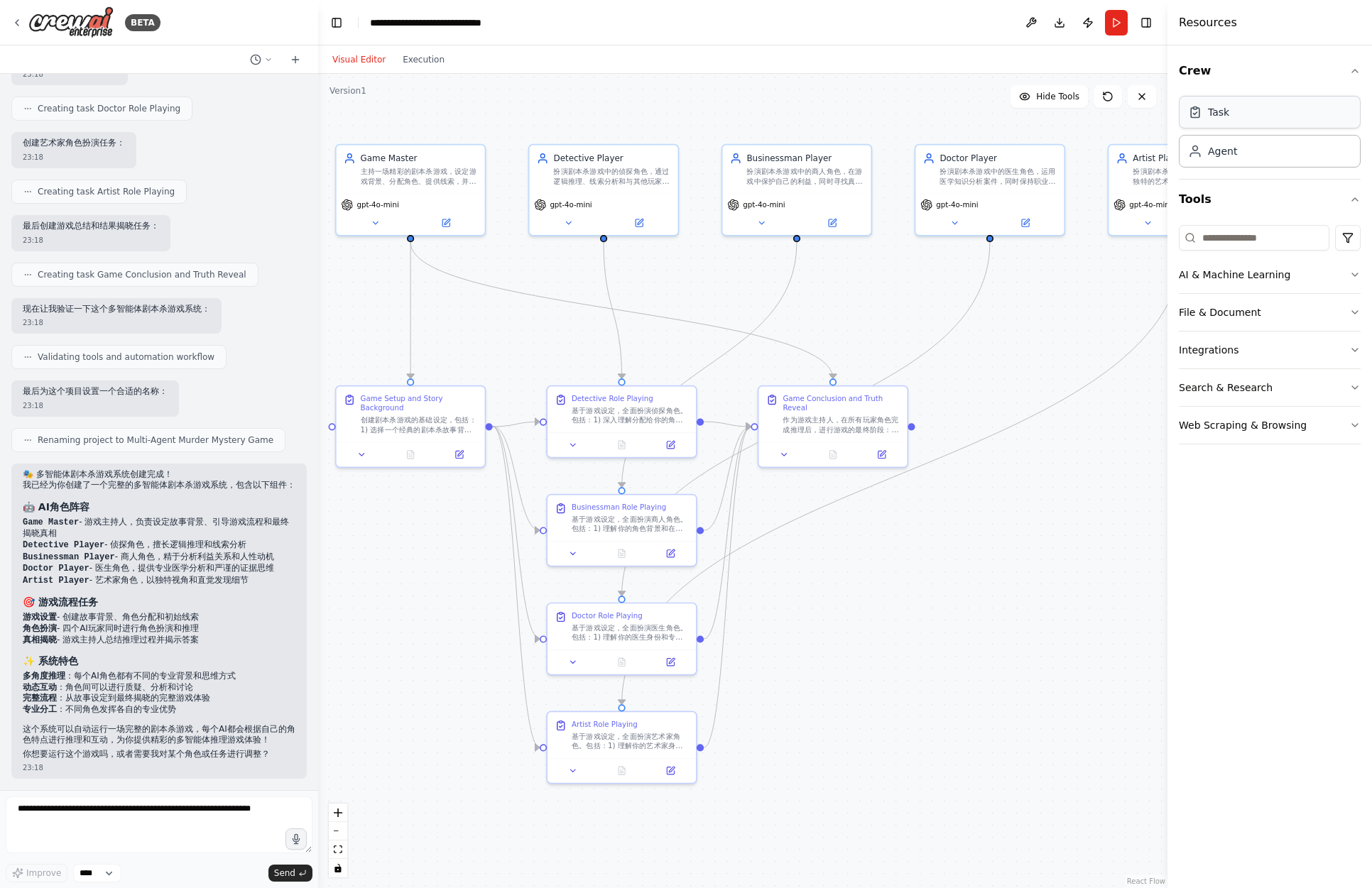
click at [1217, 124] on div "Task" at bounding box center [1270, 111] width 182 height 33
click at [1197, 110] on icon at bounding box center [1194, 112] width 14 height 14
click at [1200, 156] on icon at bounding box center [1194, 150] width 14 height 14
drag, startPoint x: 1101, startPoint y: 350, endPoint x: 973, endPoint y: 356, distance: 128.1
click at [973, 356] on div "Role of the agent Goal of the agent" at bounding box center [997, 354] width 117 height 24
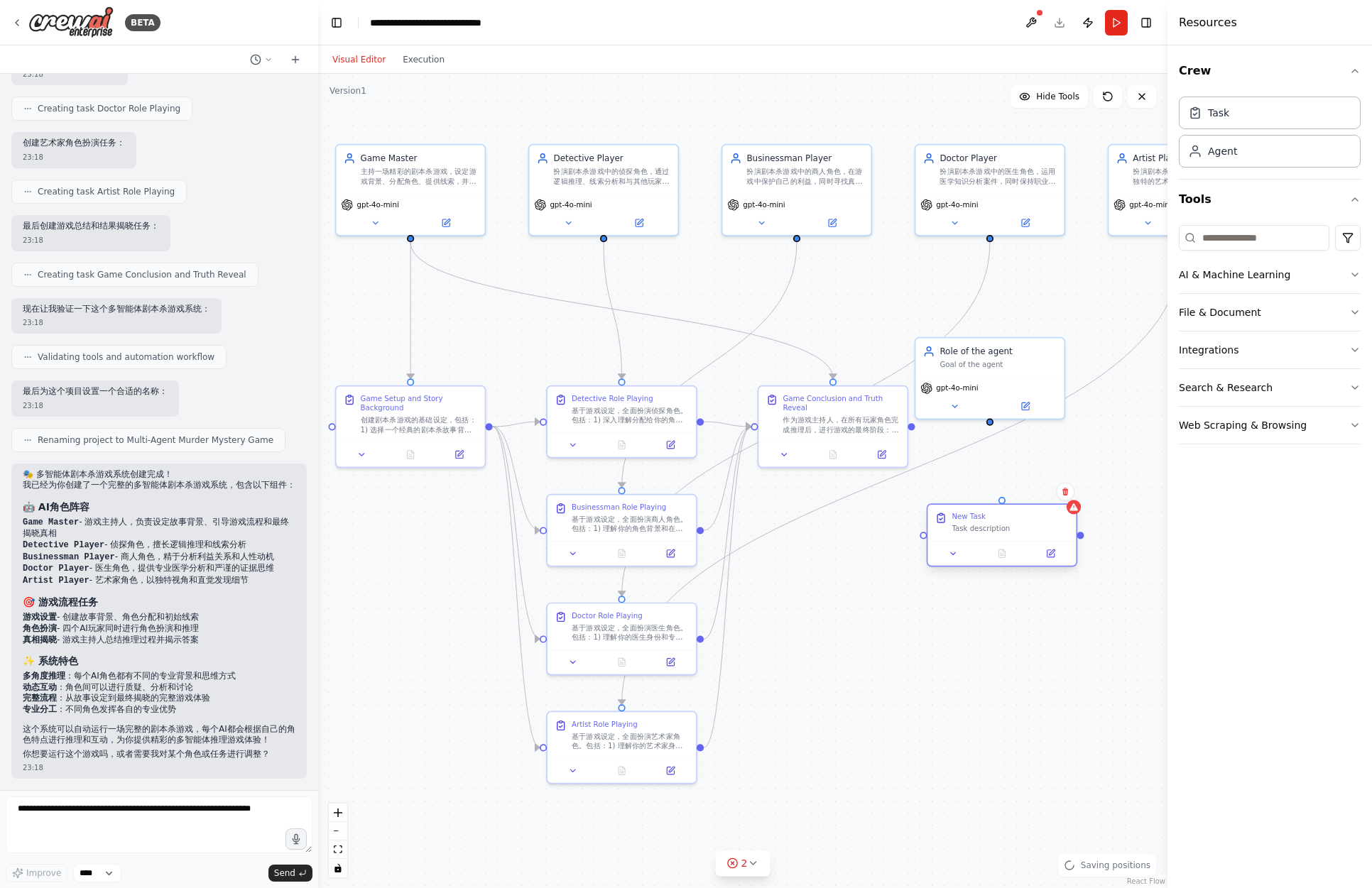
drag, startPoint x: 1103, startPoint y: 512, endPoint x: 967, endPoint y: 530, distance: 137.2
click at [967, 530] on div "Task description" at bounding box center [1010, 528] width 117 height 10
click at [1007, 524] on div "Task description" at bounding box center [1010, 528] width 117 height 10
click at [1064, 490] on icon at bounding box center [1065, 491] width 5 height 8
click at [1042, 493] on button "Confirm" at bounding box center [1025, 491] width 50 height 17
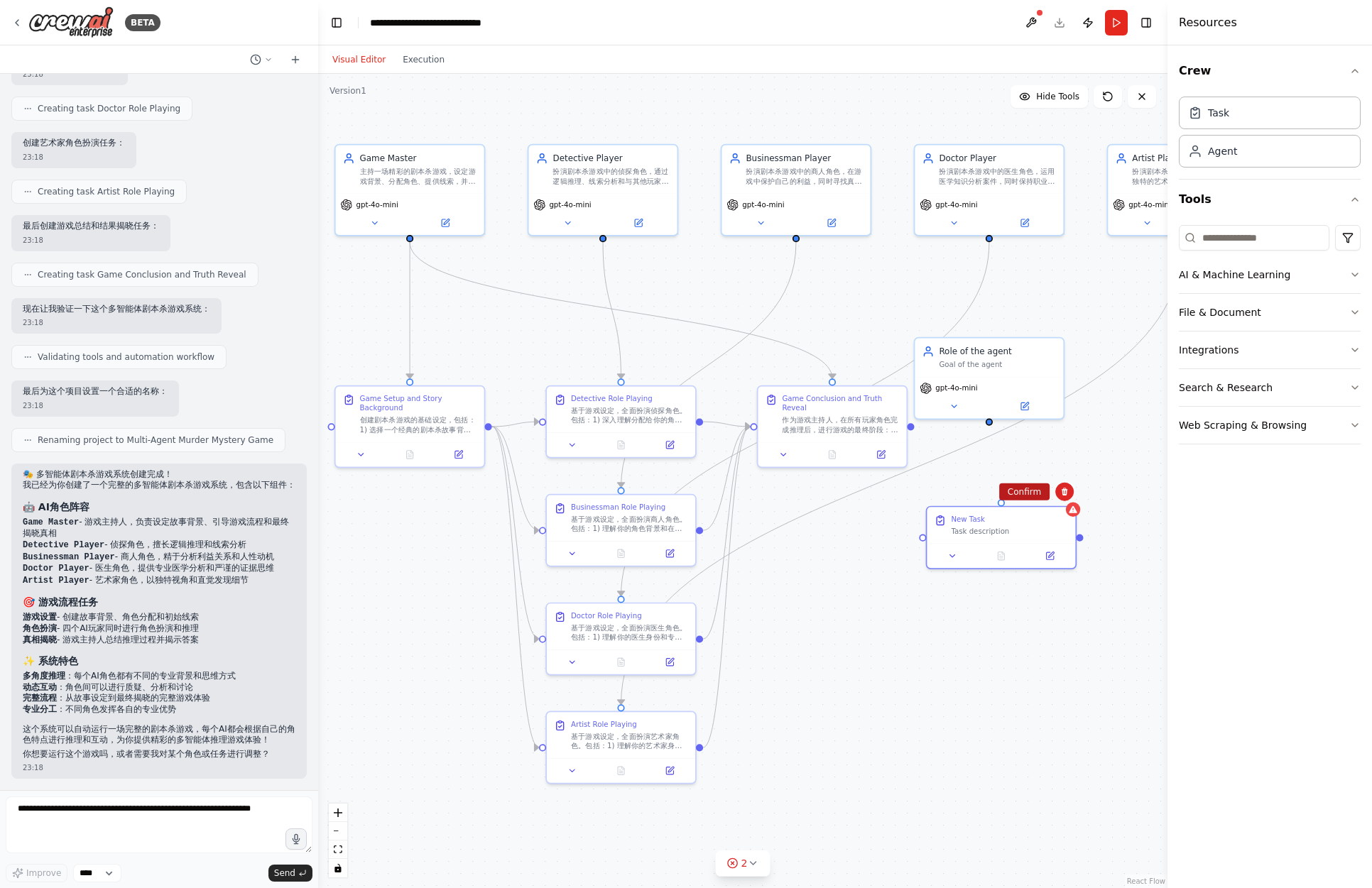
click at [1022, 493] on button "Confirm" at bounding box center [1024, 491] width 50 height 17
click at [1032, 353] on div "Role of the agent" at bounding box center [997, 349] width 117 height 12
click at [1056, 322] on icon at bounding box center [1052, 322] width 9 height 9
click at [1020, 324] on button "Confirm" at bounding box center [1012, 321] width 50 height 17
click at [1350, 273] on icon "button" at bounding box center [1354, 275] width 11 height 11
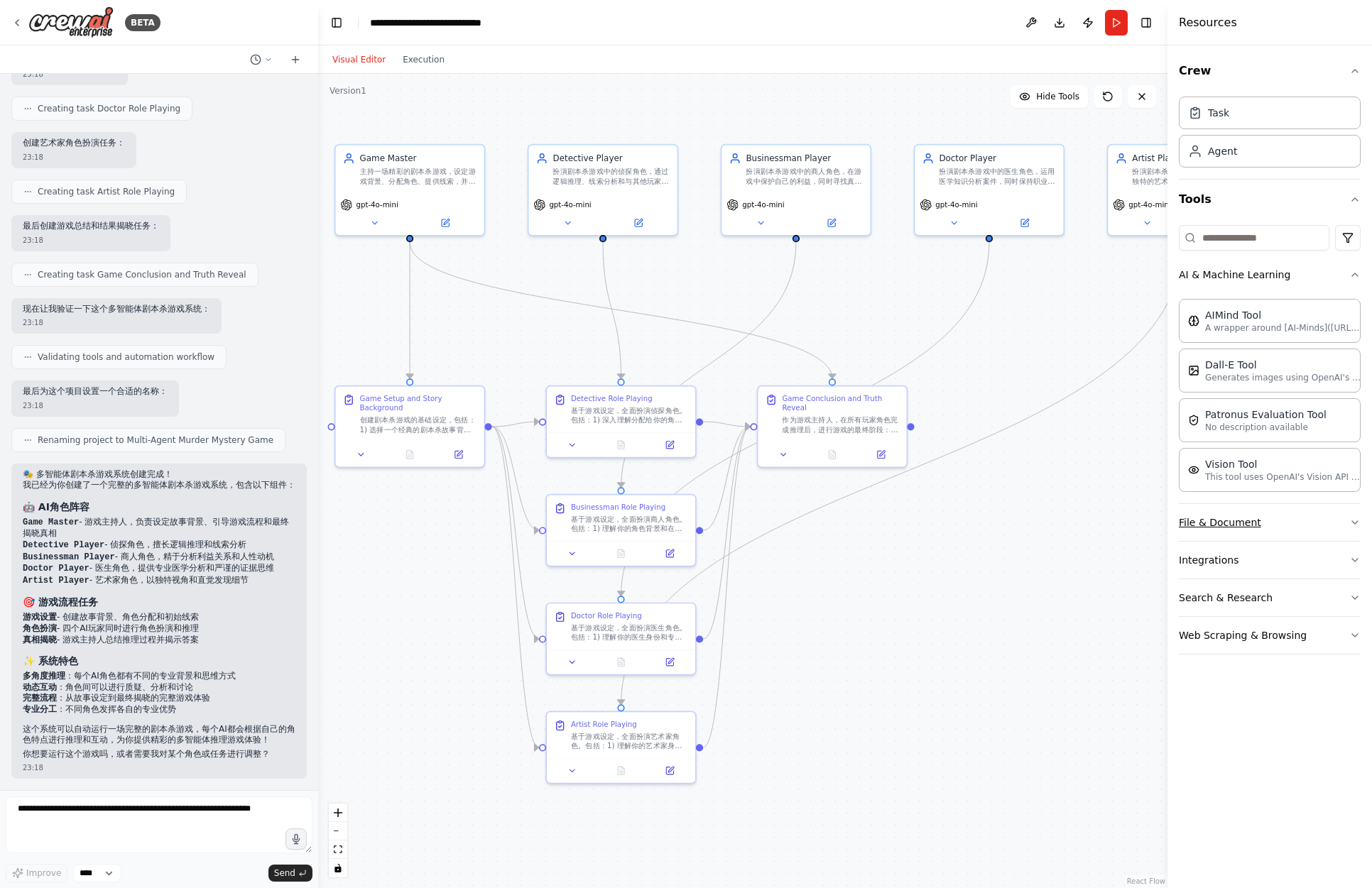
click at [1351, 520] on icon "button" at bounding box center [1354, 522] width 11 height 11
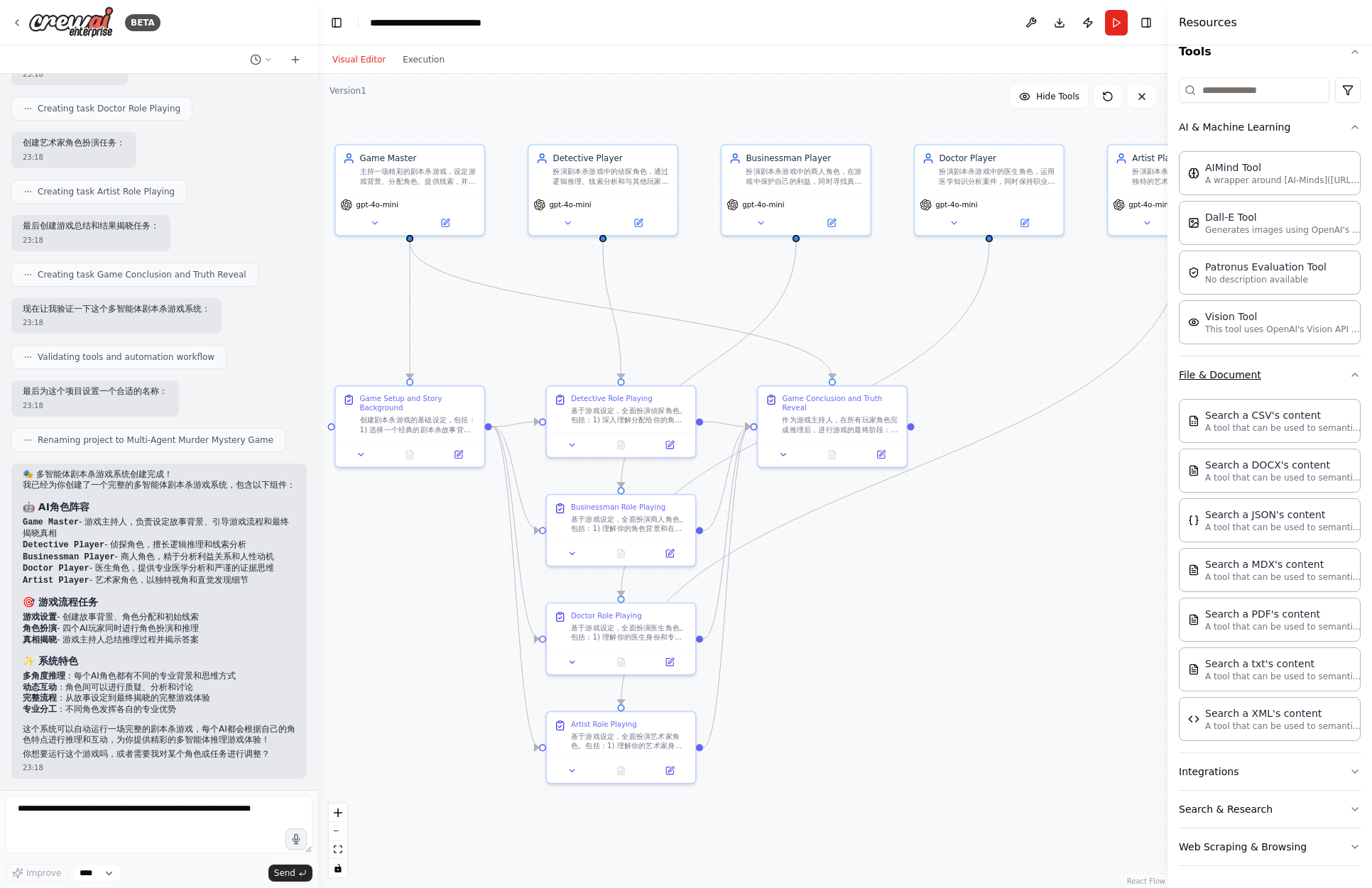
scroll to position [148, 0]
click at [1349, 772] on icon "button" at bounding box center [1354, 770] width 11 height 11
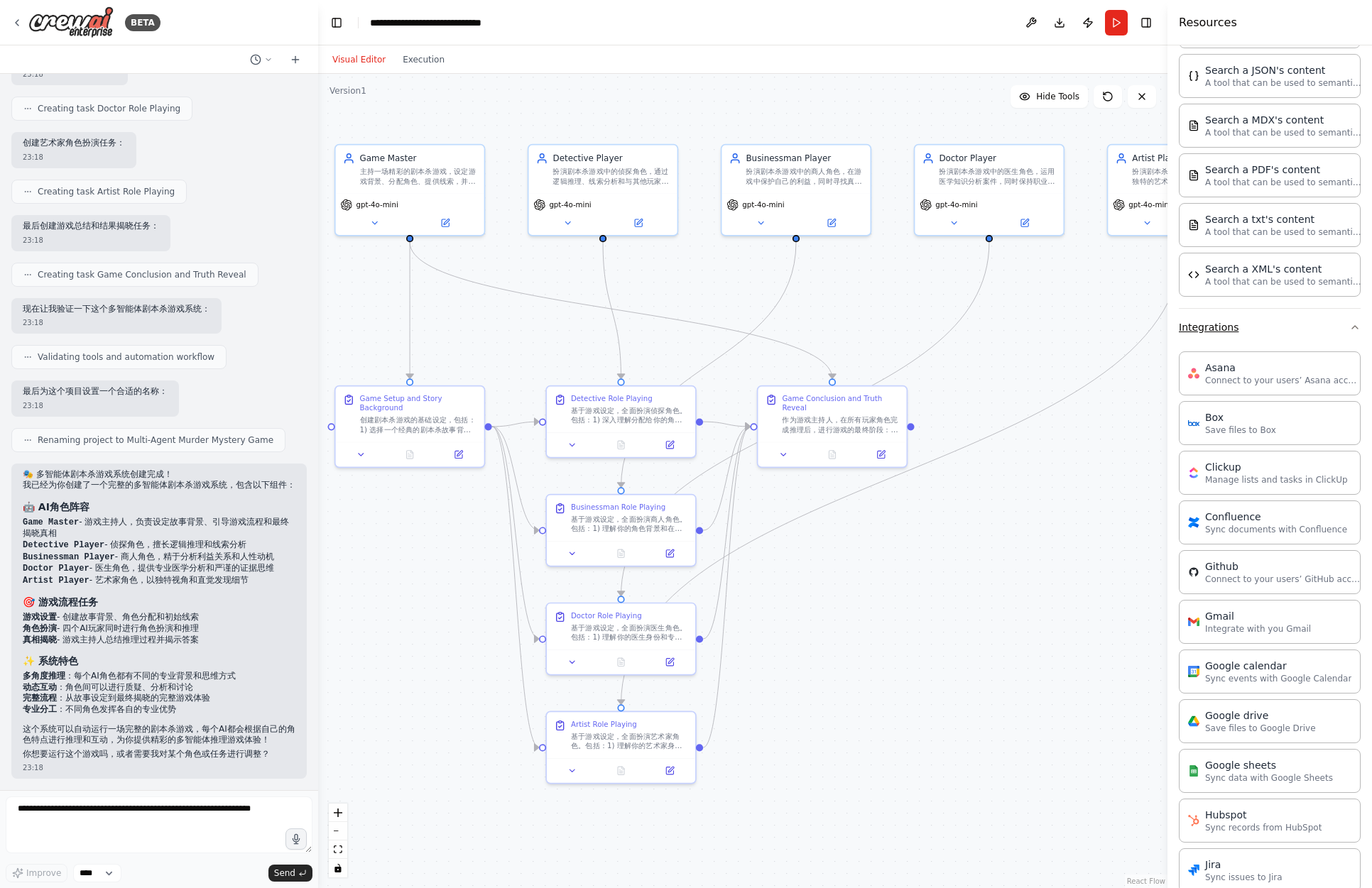
click at [1349, 326] on icon "button" at bounding box center [1354, 327] width 11 height 11
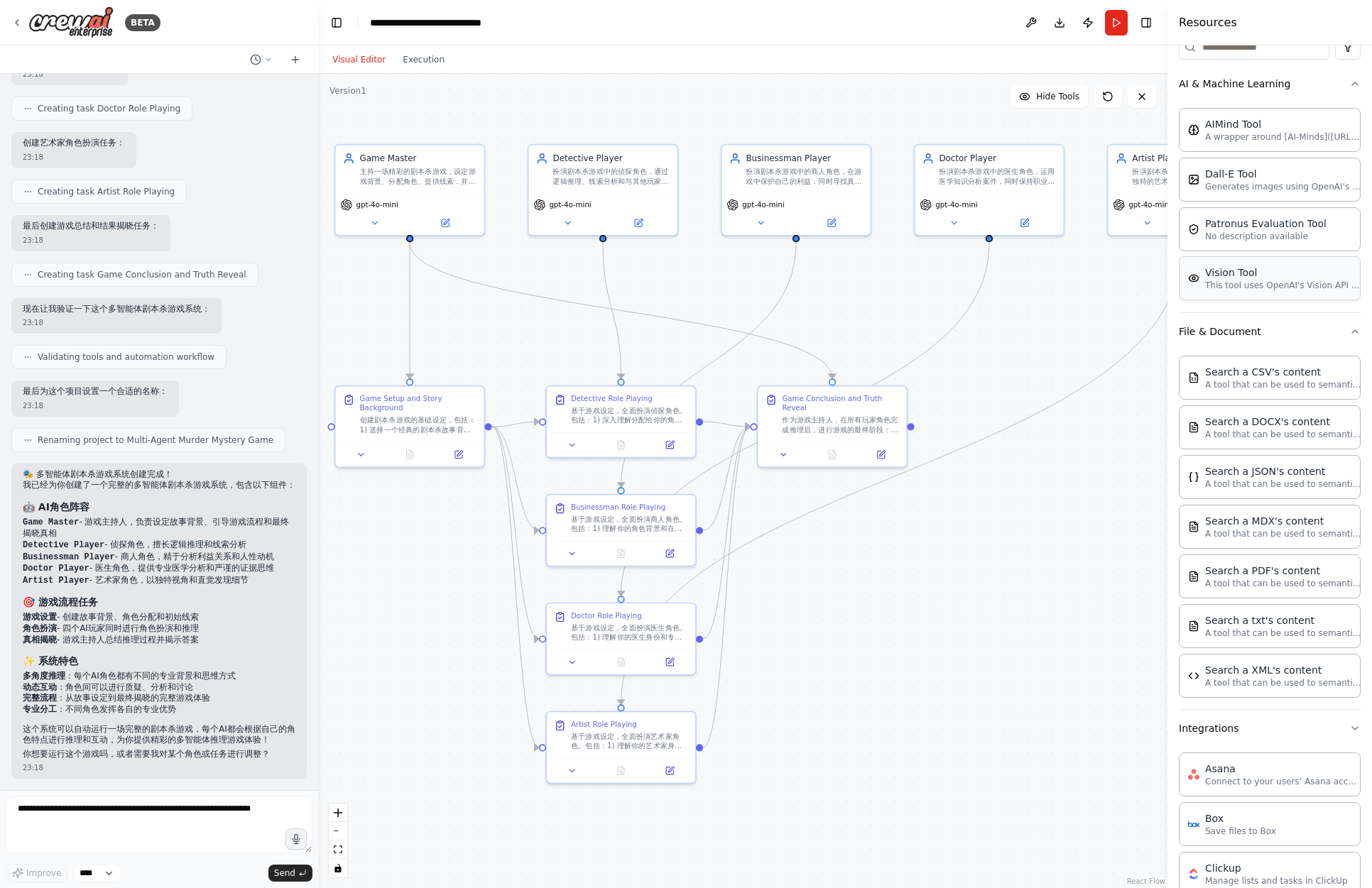
scroll to position [148, 0]
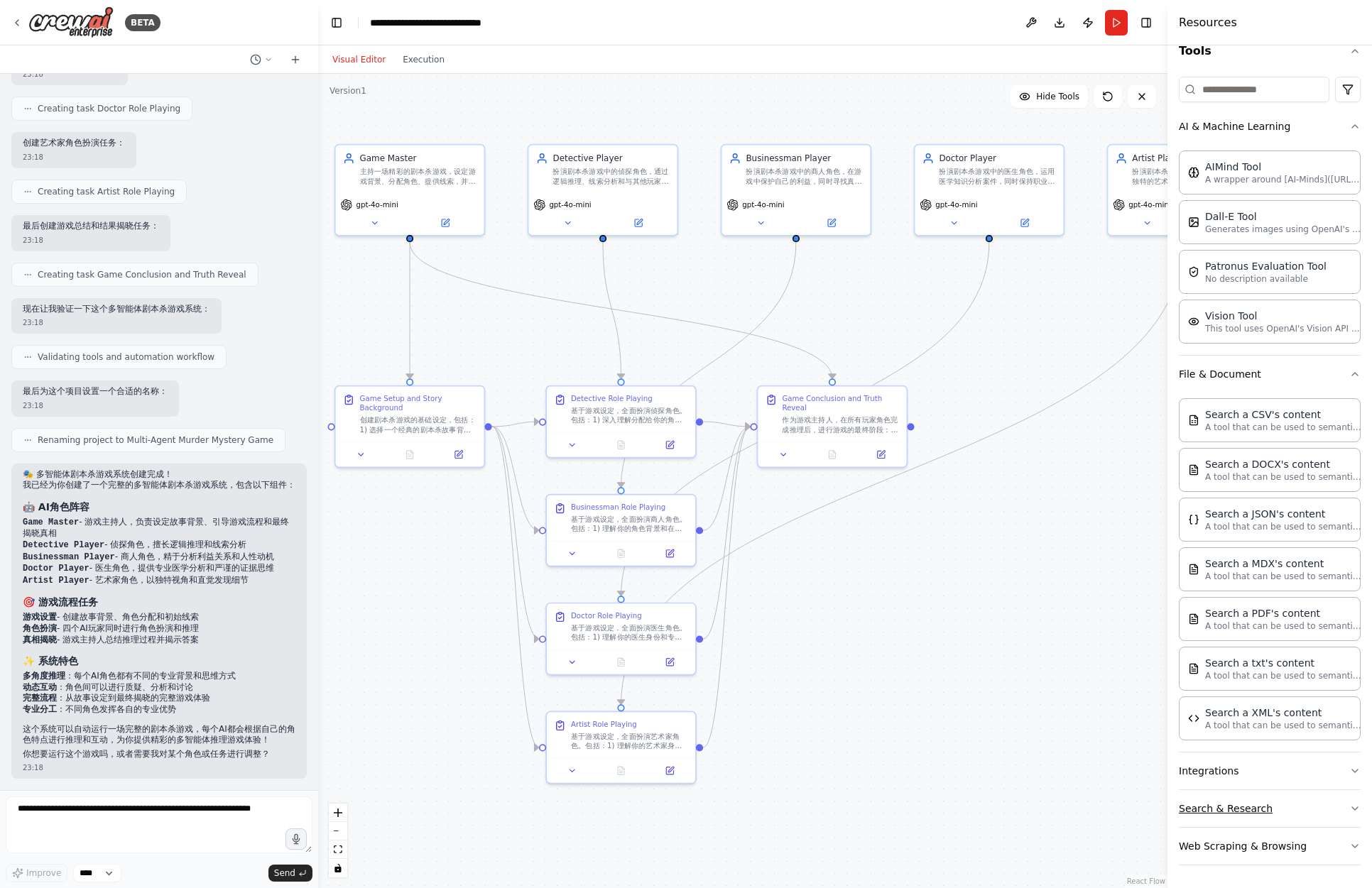
click at [1352, 808] on icon "button" at bounding box center [1354, 808] width 5 height 3
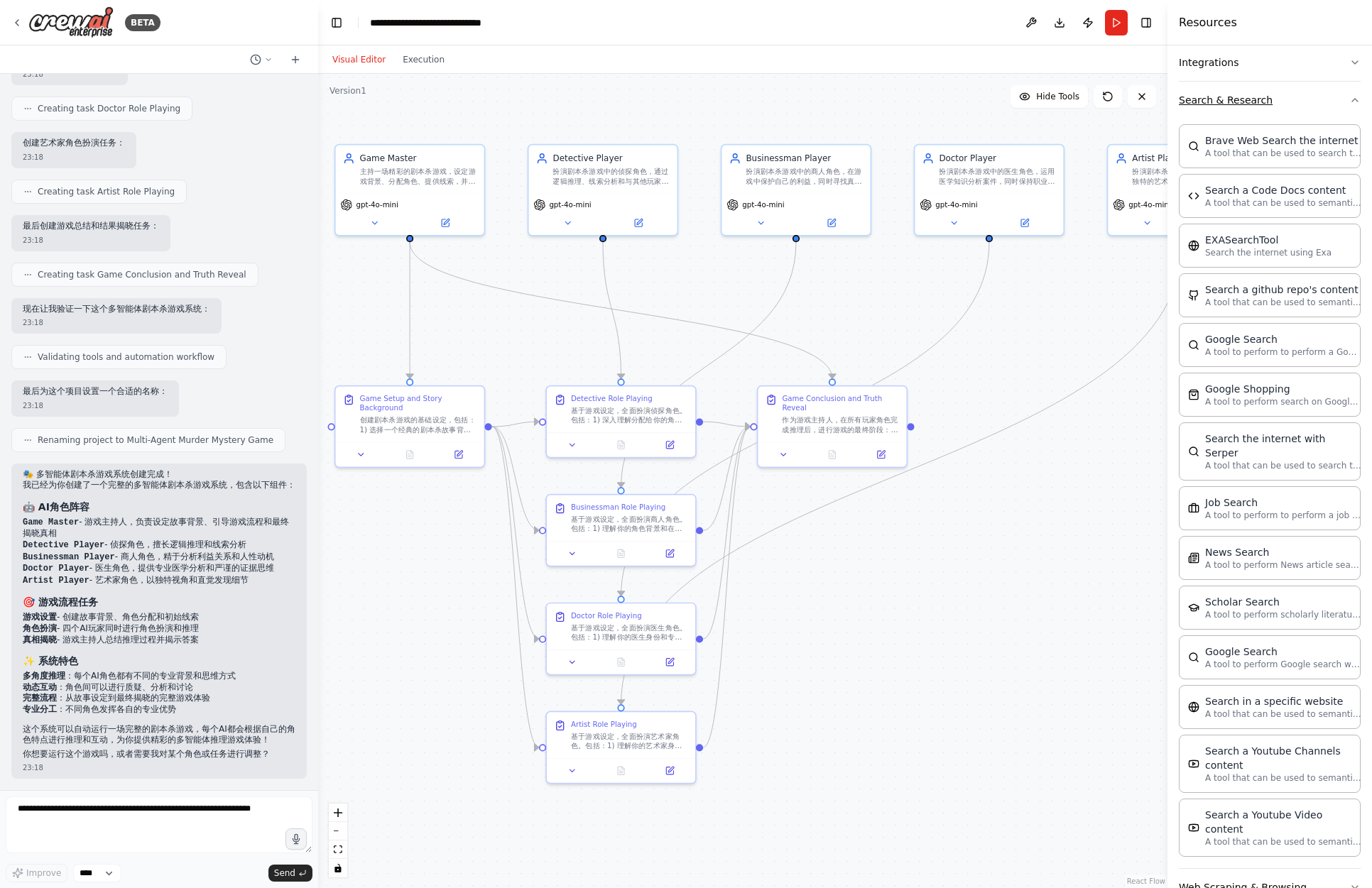
scroll to position [869, 0]
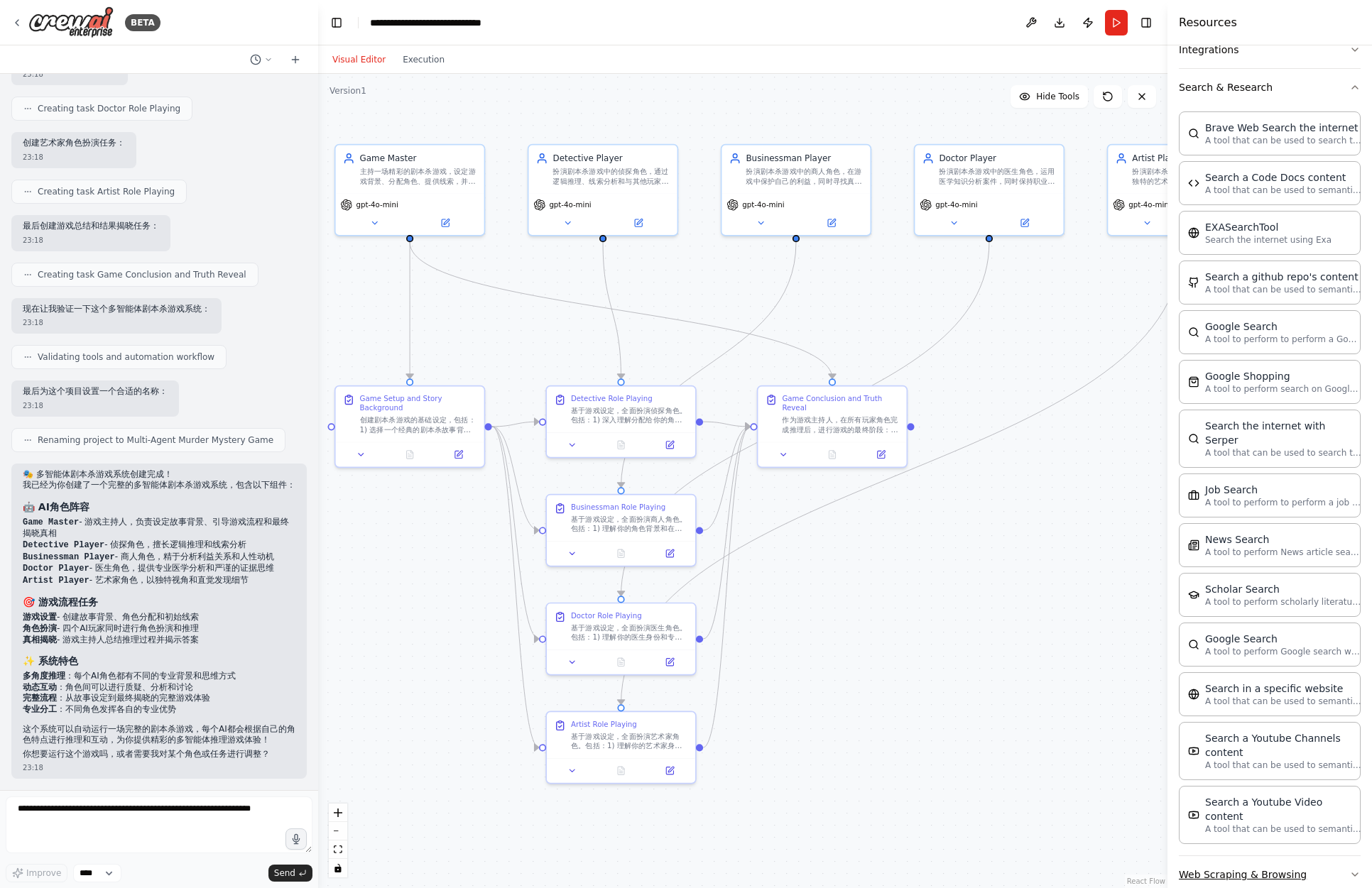
click at [1349, 869] on icon "button" at bounding box center [1354, 875] width 11 height 11
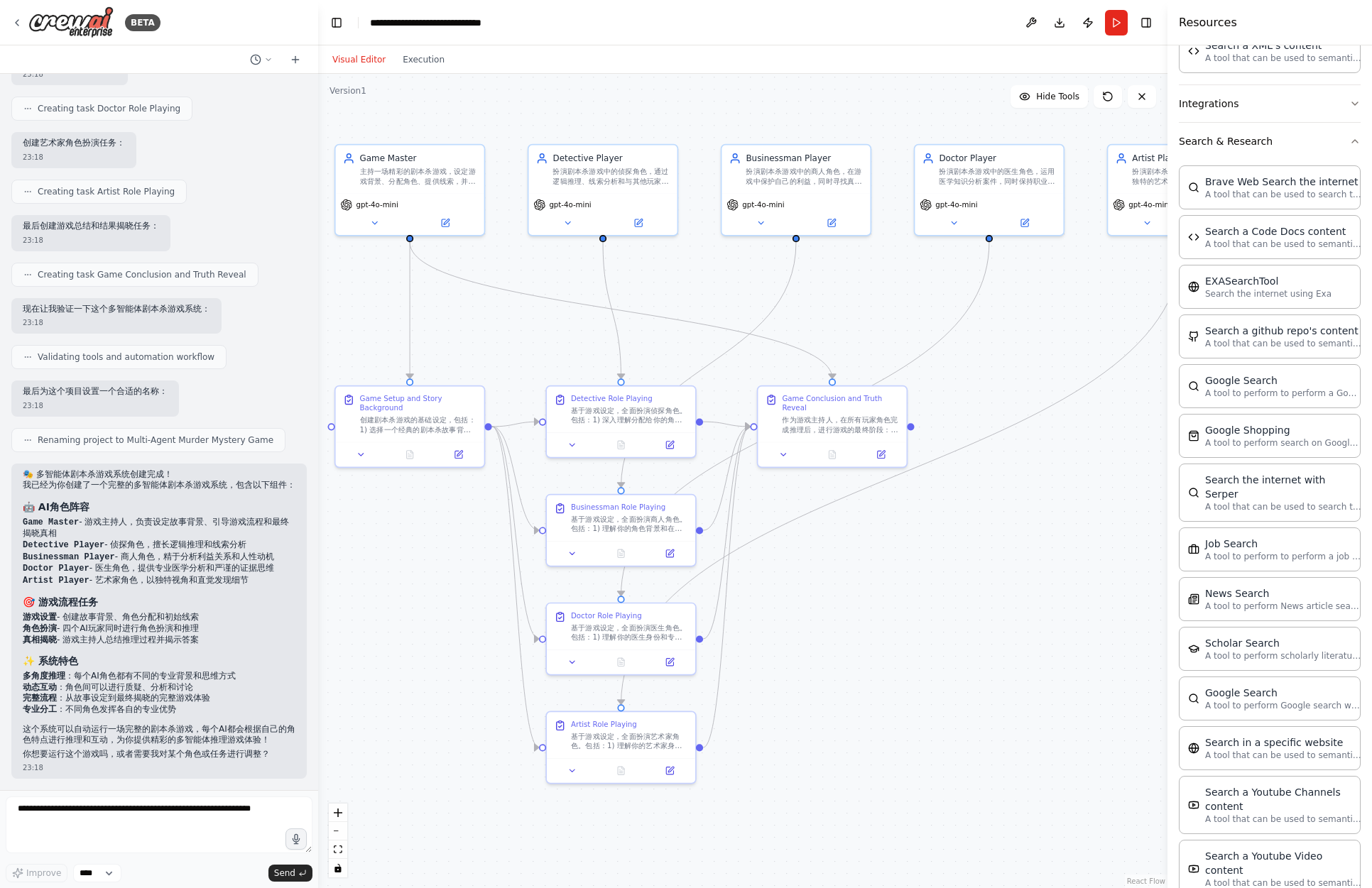
scroll to position [148, 0]
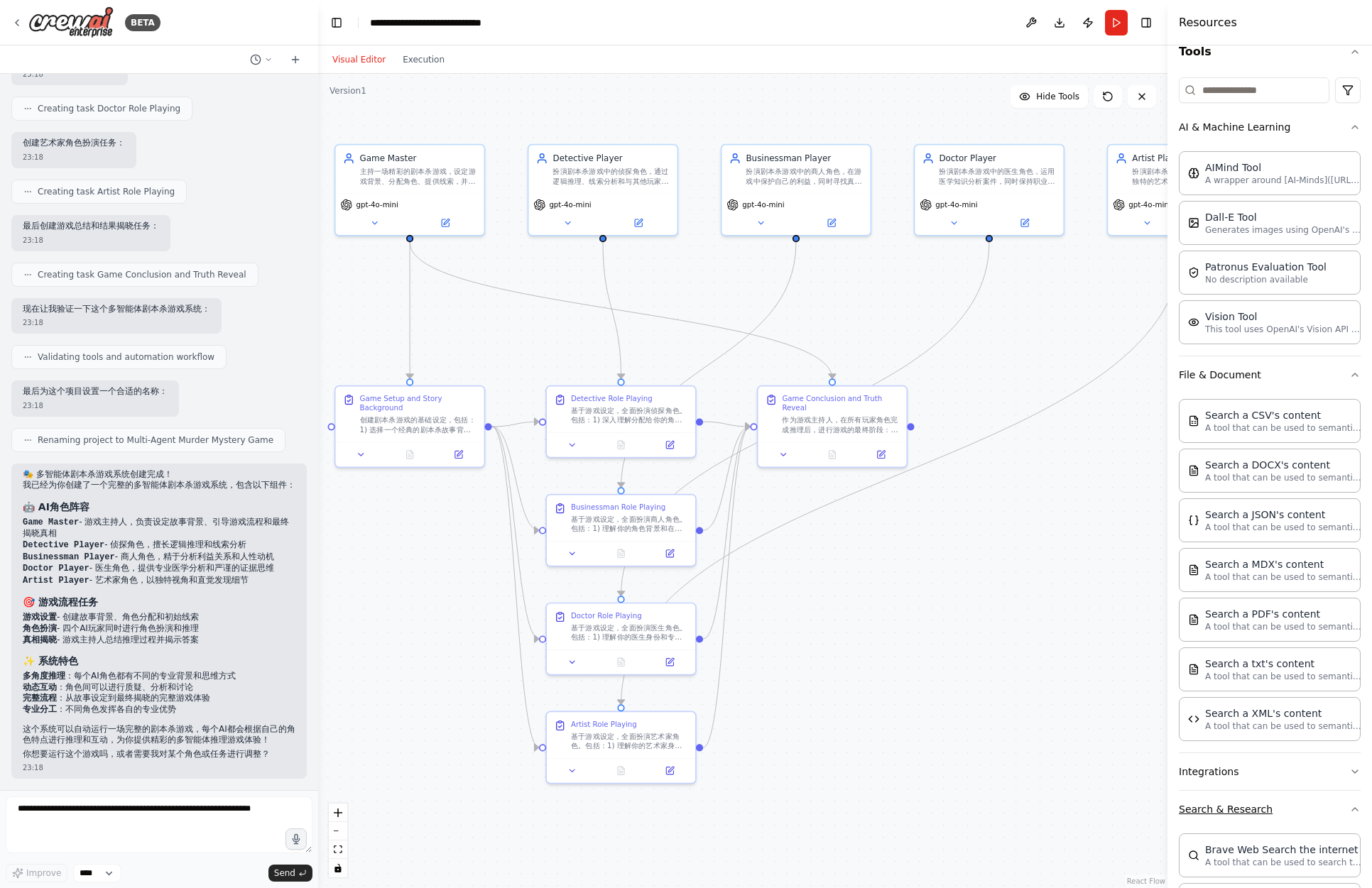
click at [1352, 808] on icon "button" at bounding box center [1354, 809] width 5 height 3
click at [1349, 845] on icon "button" at bounding box center [1354, 846] width 11 height 11
click at [1349, 770] on icon "button" at bounding box center [1354, 771] width 11 height 11
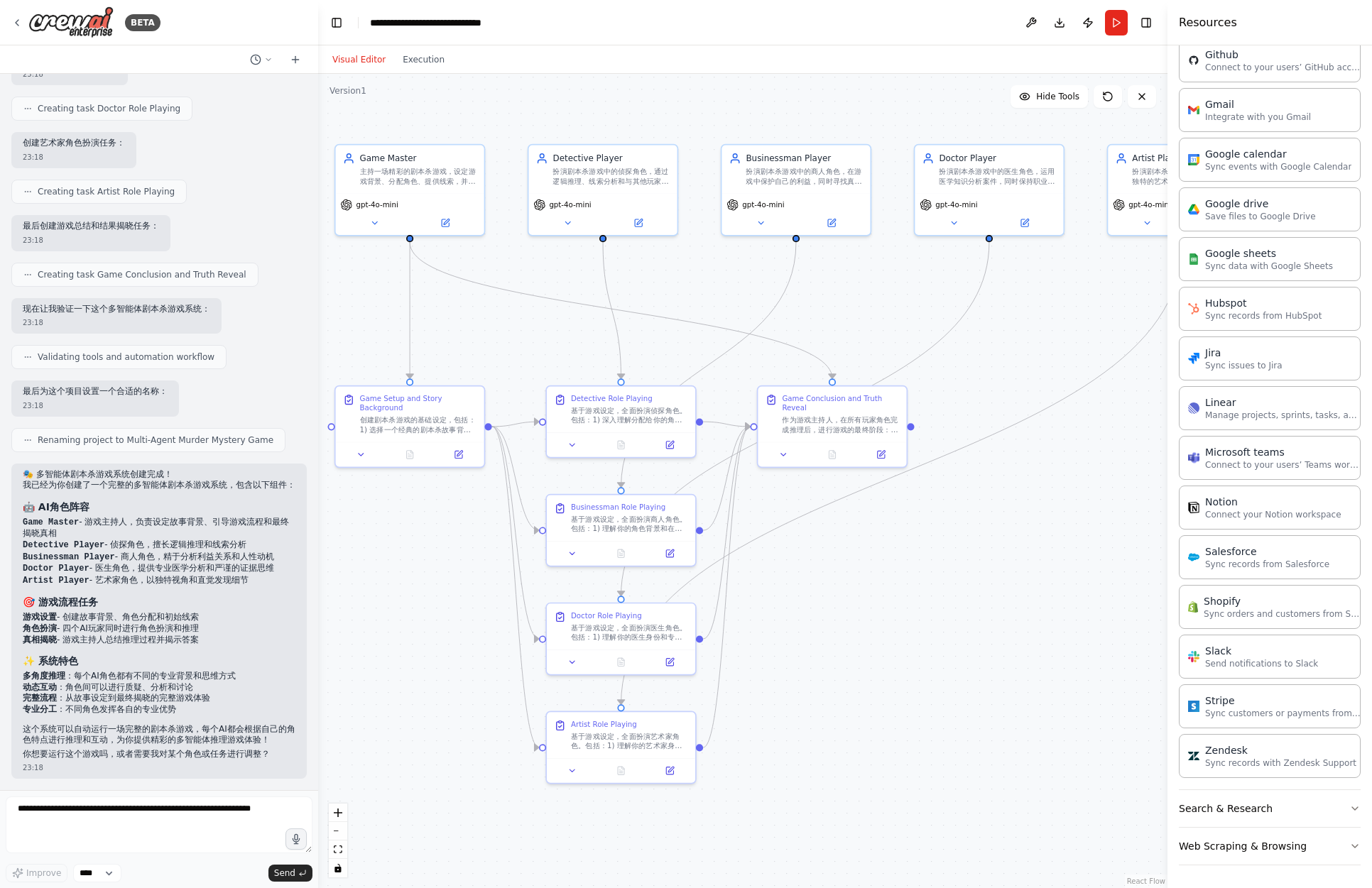
scroll to position [0, 0]
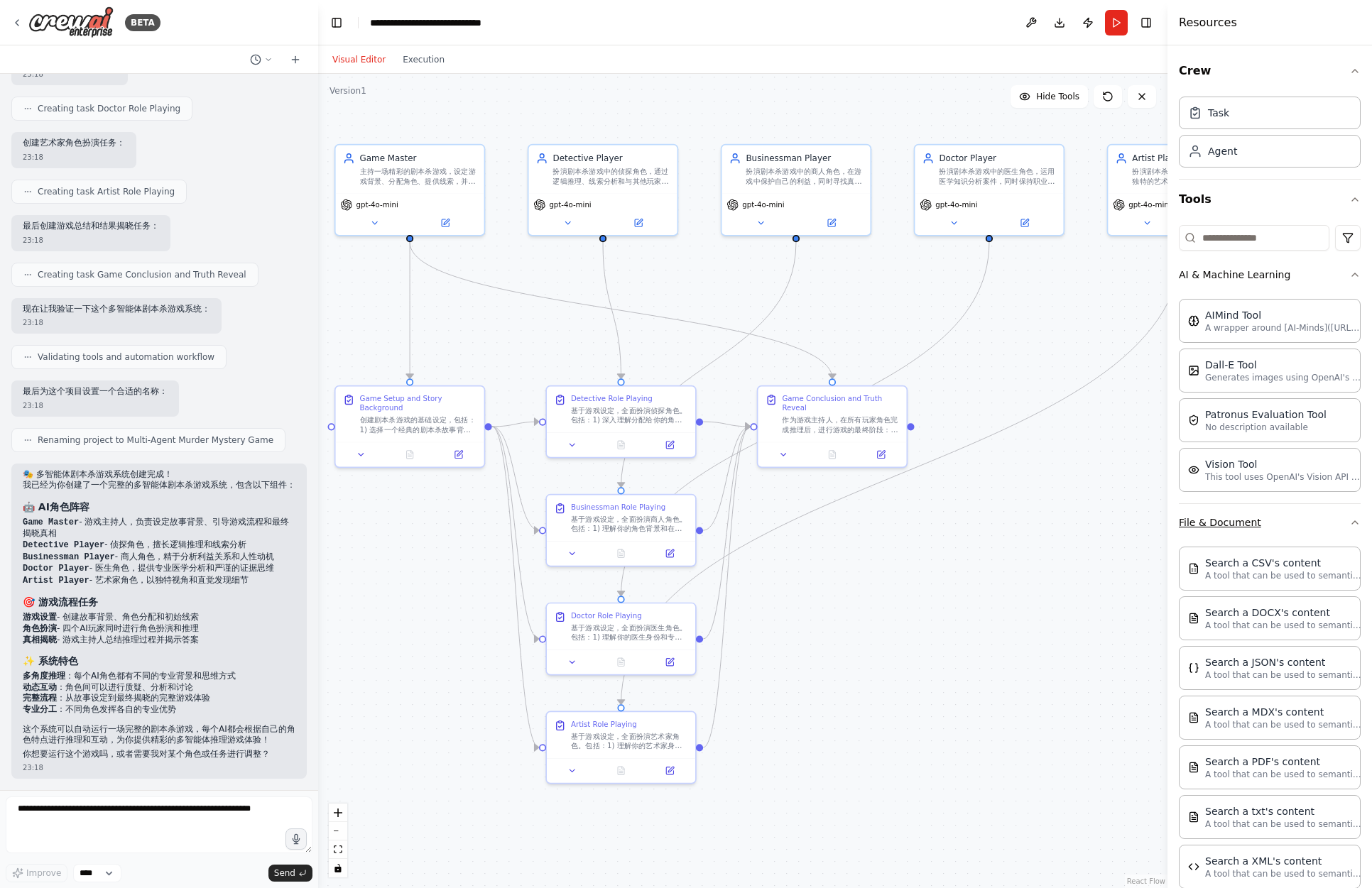
click at [1349, 524] on icon "button" at bounding box center [1354, 522] width 11 height 11
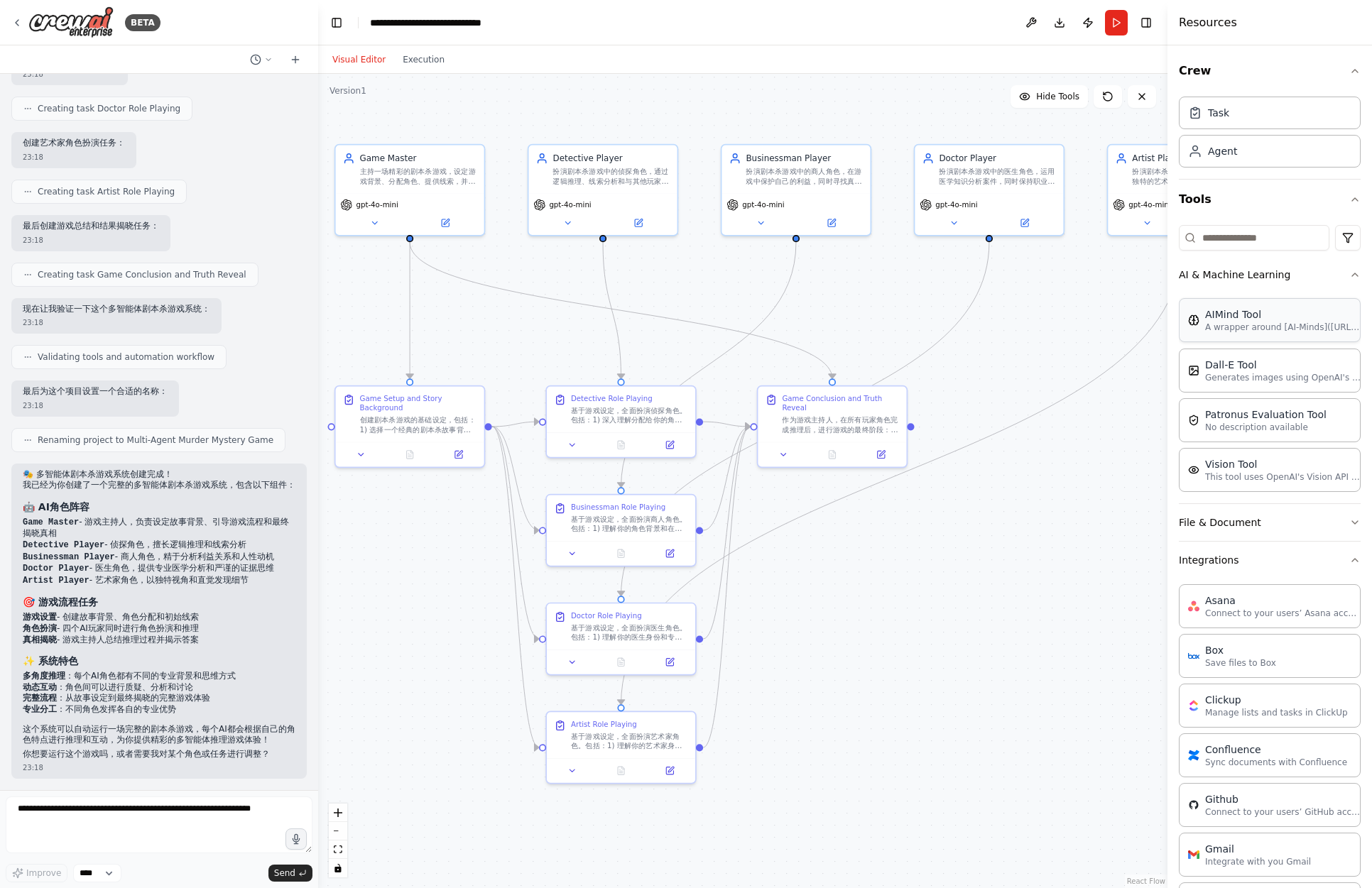
click at [1289, 327] on p "A wrapper around [AI-Minds](https://mindsdb.com/minds). Useful for when you nee…" at bounding box center [1283, 327] width 156 height 11
click at [1285, 372] on p "Generates images using OpenAI's Dall-E model." at bounding box center [1283, 376] width 156 height 11
click at [1087, 27] on button "Publish" at bounding box center [1088, 22] width 23 height 26
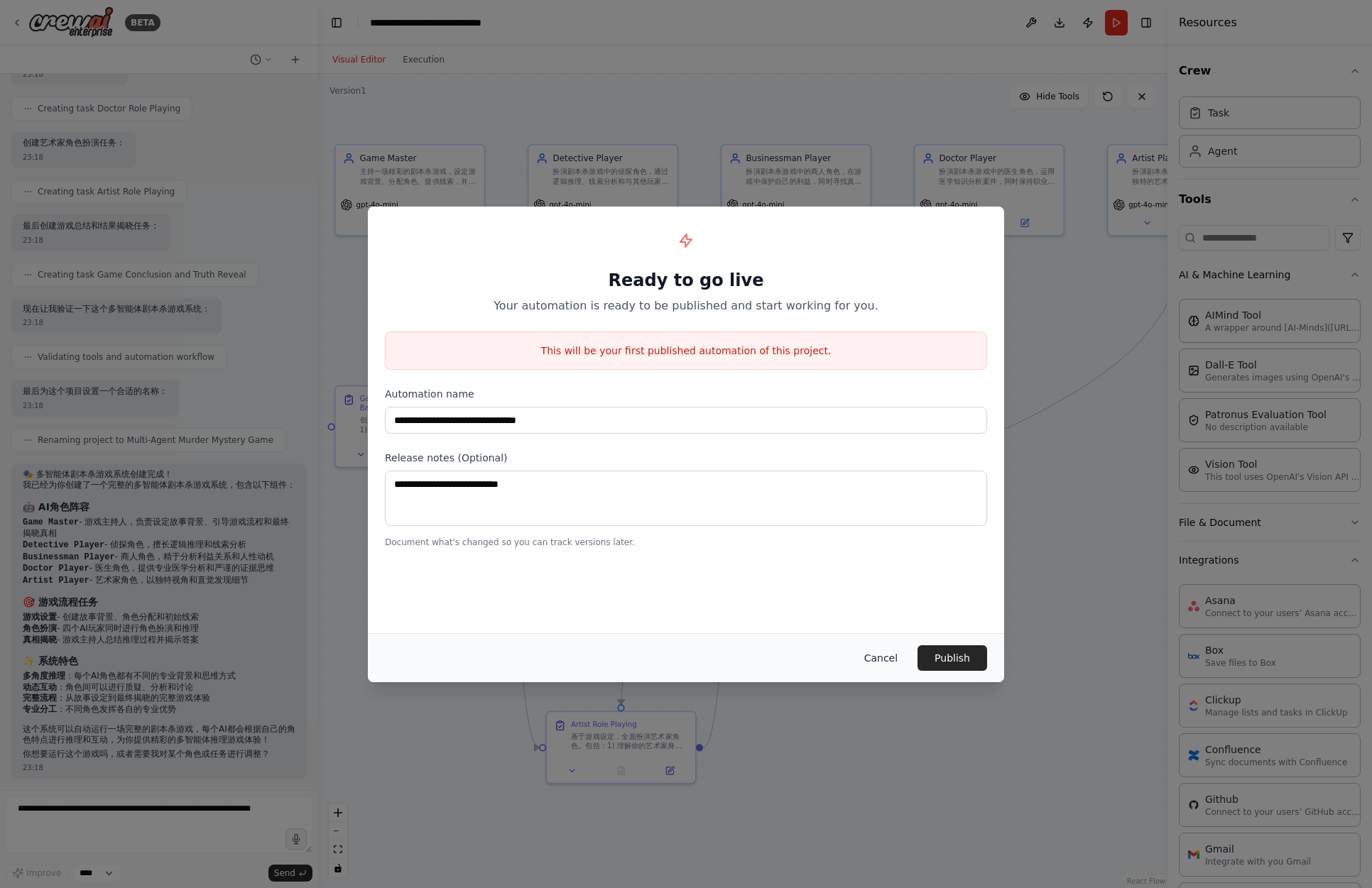
click at [891, 661] on button "Cancel" at bounding box center [880, 658] width 56 height 26
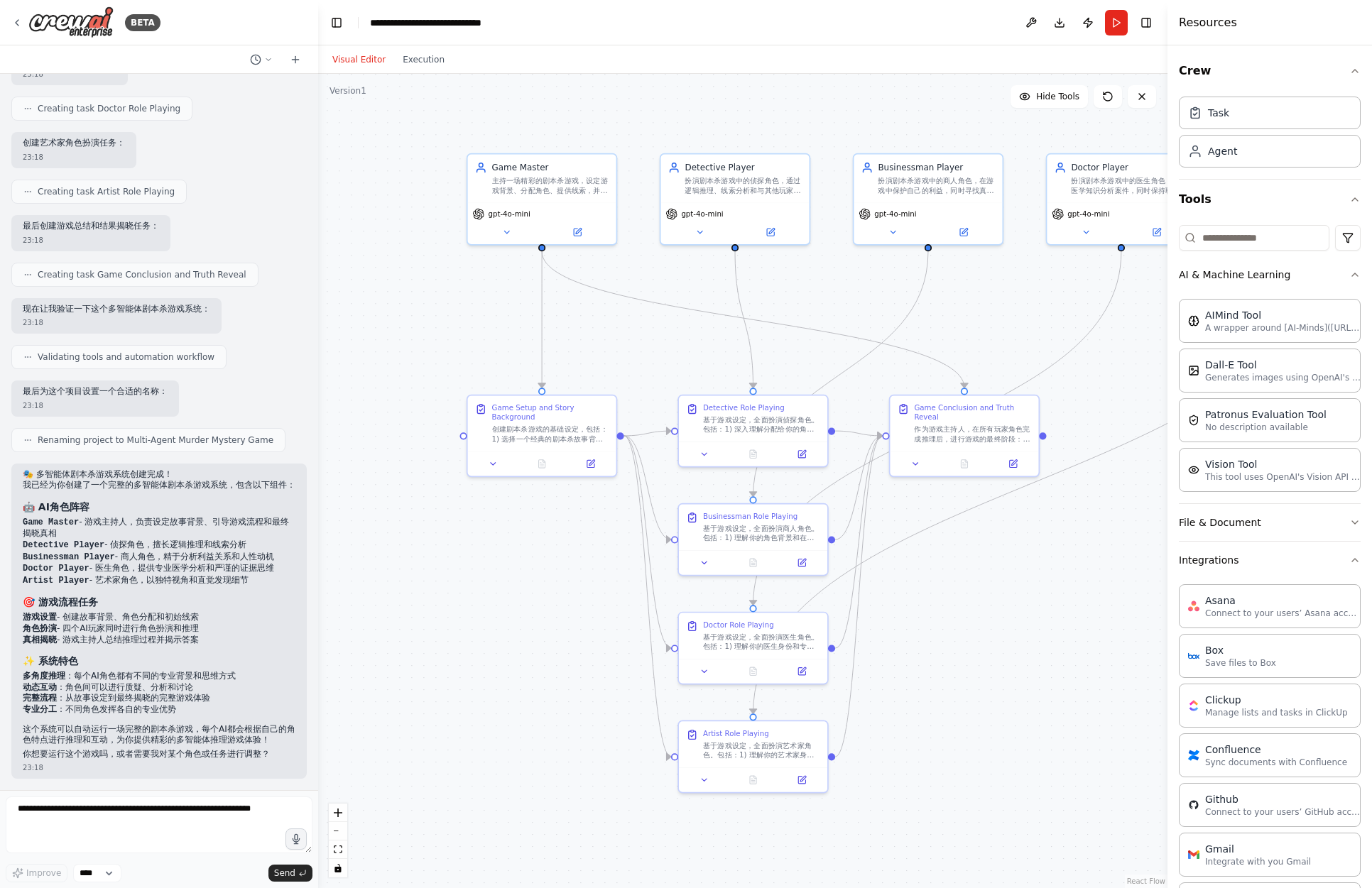
drag, startPoint x: 852, startPoint y: 603, endPoint x: 984, endPoint y: 613, distance: 132.4
click at [984, 613] on div ".deletable-edge-delete-btn { width: 20px; height: 20px; border: 0px solid #ffff…" at bounding box center [742, 482] width 849 height 815
click at [117, 870] on select "****" at bounding box center [97, 873] width 49 height 19
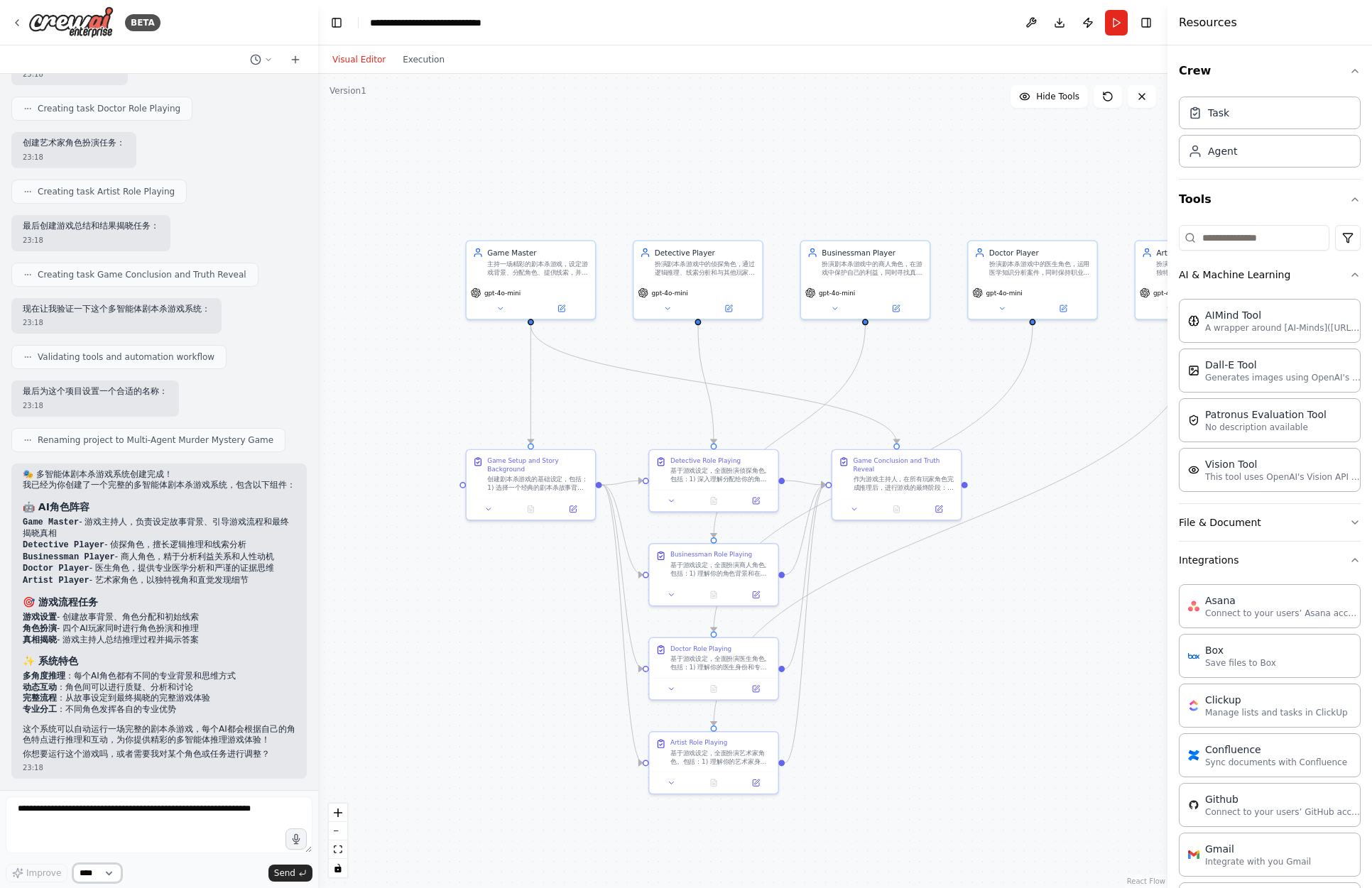
click at [85, 872] on select "****" at bounding box center [97, 873] width 49 height 19
click at [73, 864] on select "****" at bounding box center [97, 873] width 49 height 19
click at [435, 817] on div ".deletable-edge-delete-btn { width: 20px; height: 20px; border: 0px solid #ffff…" at bounding box center [742, 482] width 849 height 815
click at [1151, 23] on button "Toggle Right Sidebar" at bounding box center [1146, 22] width 20 height 20
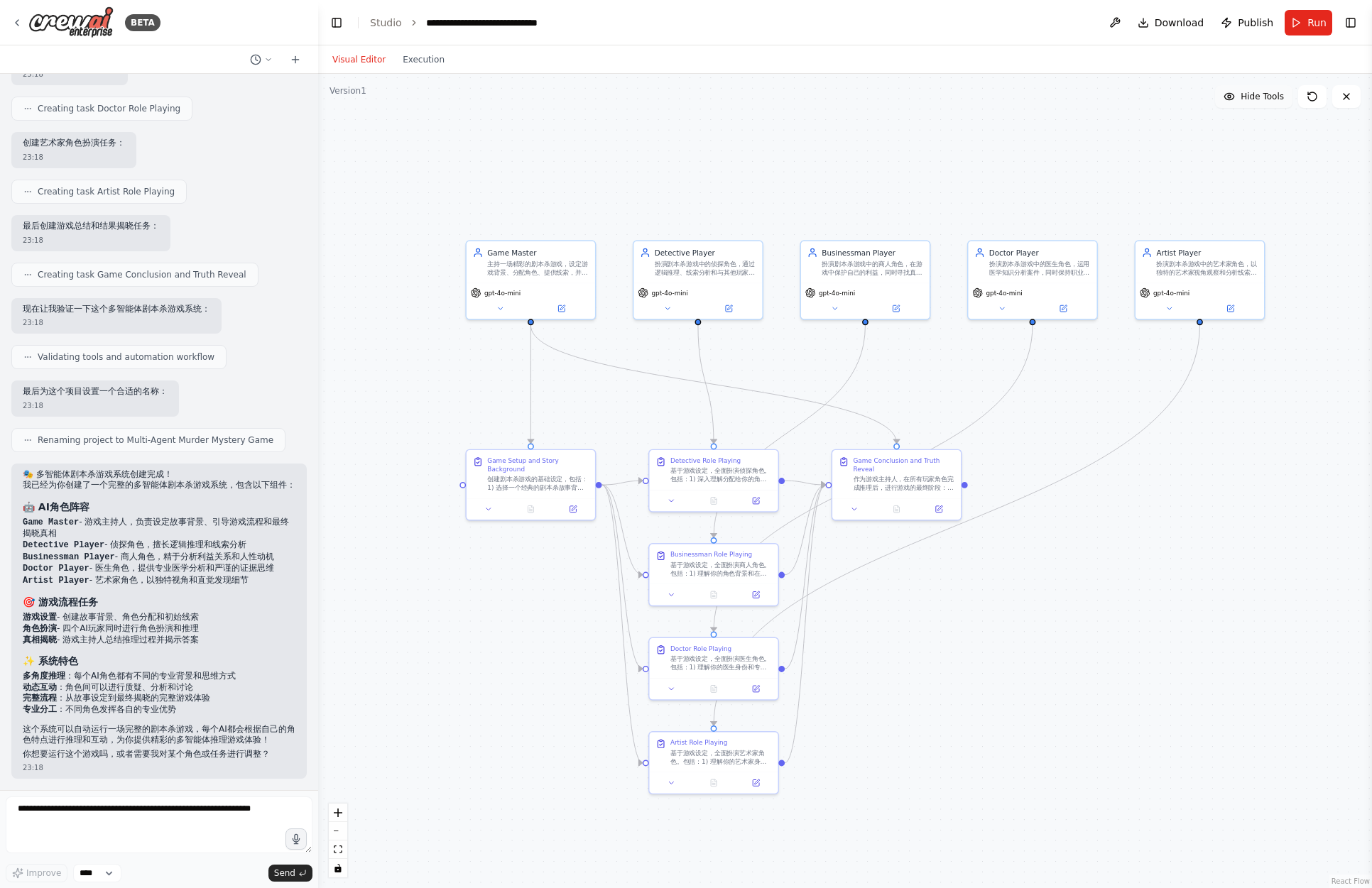
click at [1247, 99] on span "Hide Tools" at bounding box center [1262, 96] width 43 height 11
click at [1247, 99] on span "Show Tools" at bounding box center [1260, 96] width 47 height 11
click at [270, 60] on icon at bounding box center [269, 60] width 9 height 9
click at [268, 40] on div at bounding box center [159, 444] width 318 height 888
click at [293, 57] on icon at bounding box center [295, 59] width 11 height 11
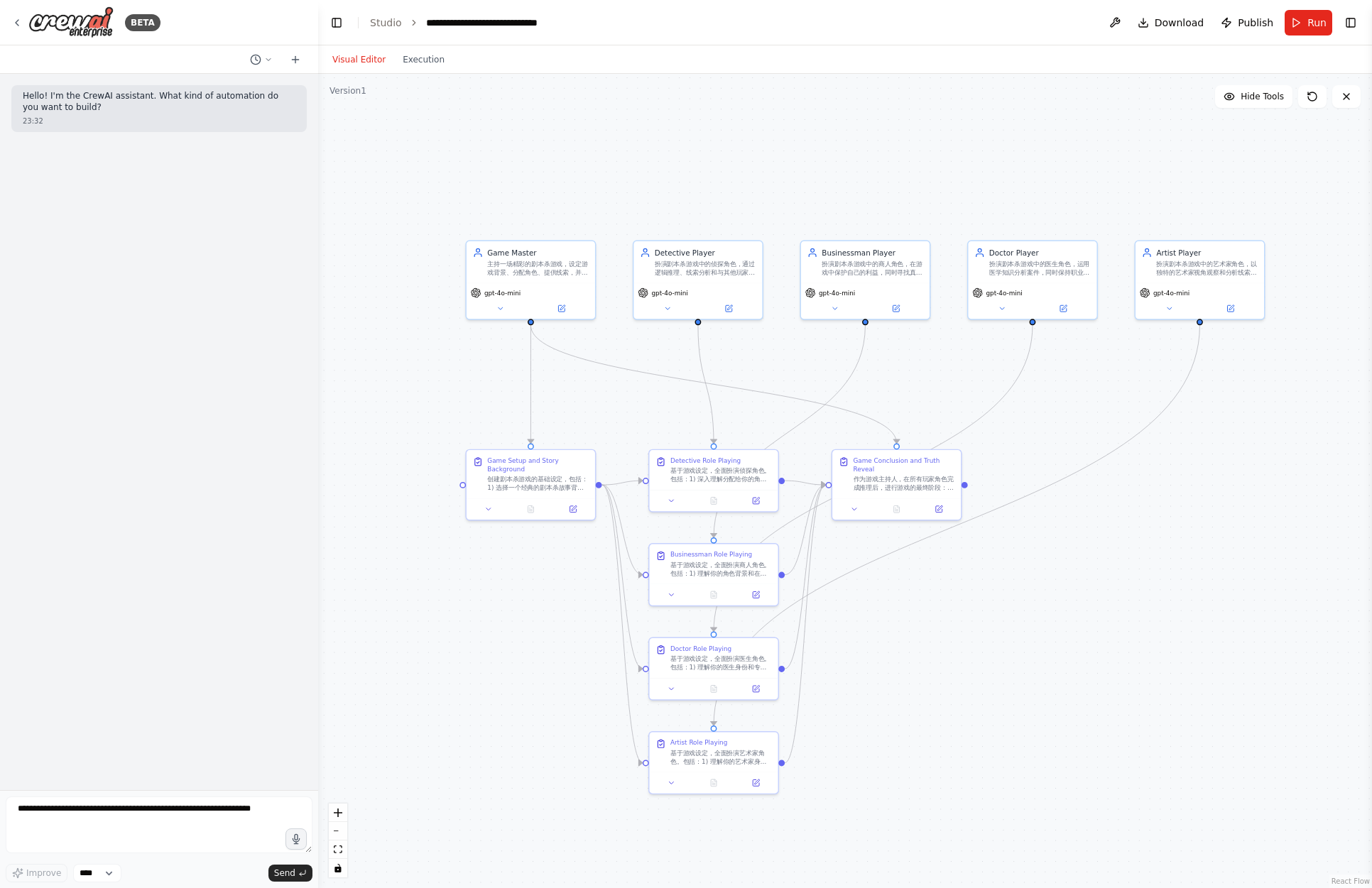
click at [151, 98] on p "Hello! I'm the CrewAI assistant. What kind of automation do you want to build?" at bounding box center [159, 102] width 273 height 22
click at [266, 61] on icon at bounding box center [269, 60] width 9 height 9
click at [222, 110] on span "帮我创建一个多智能体的剧本杀游戏，允许同时创建多个AI" at bounding box center [206, 111] width 105 height 11
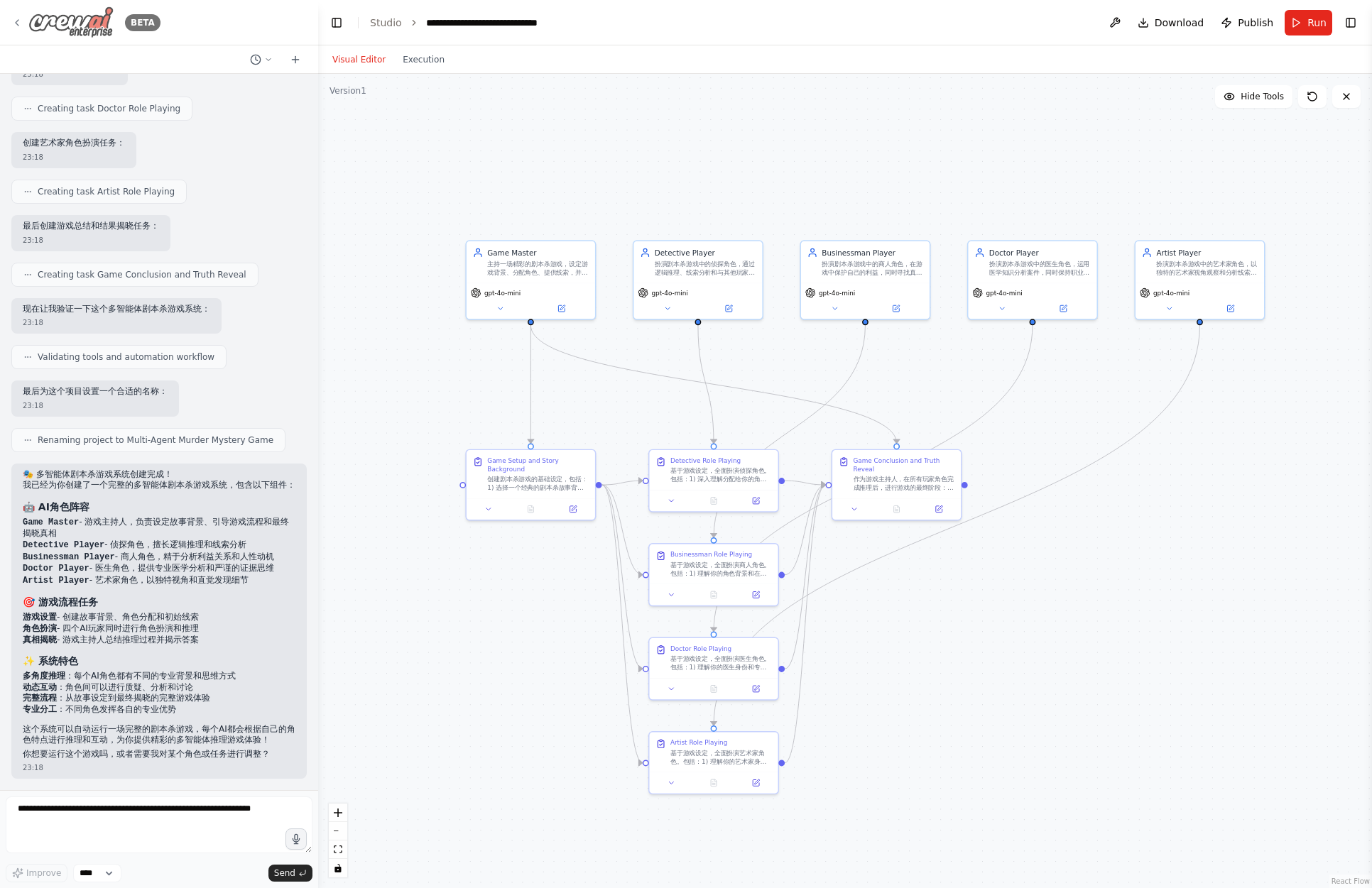
click at [19, 20] on icon at bounding box center [17, 23] width 3 height 5
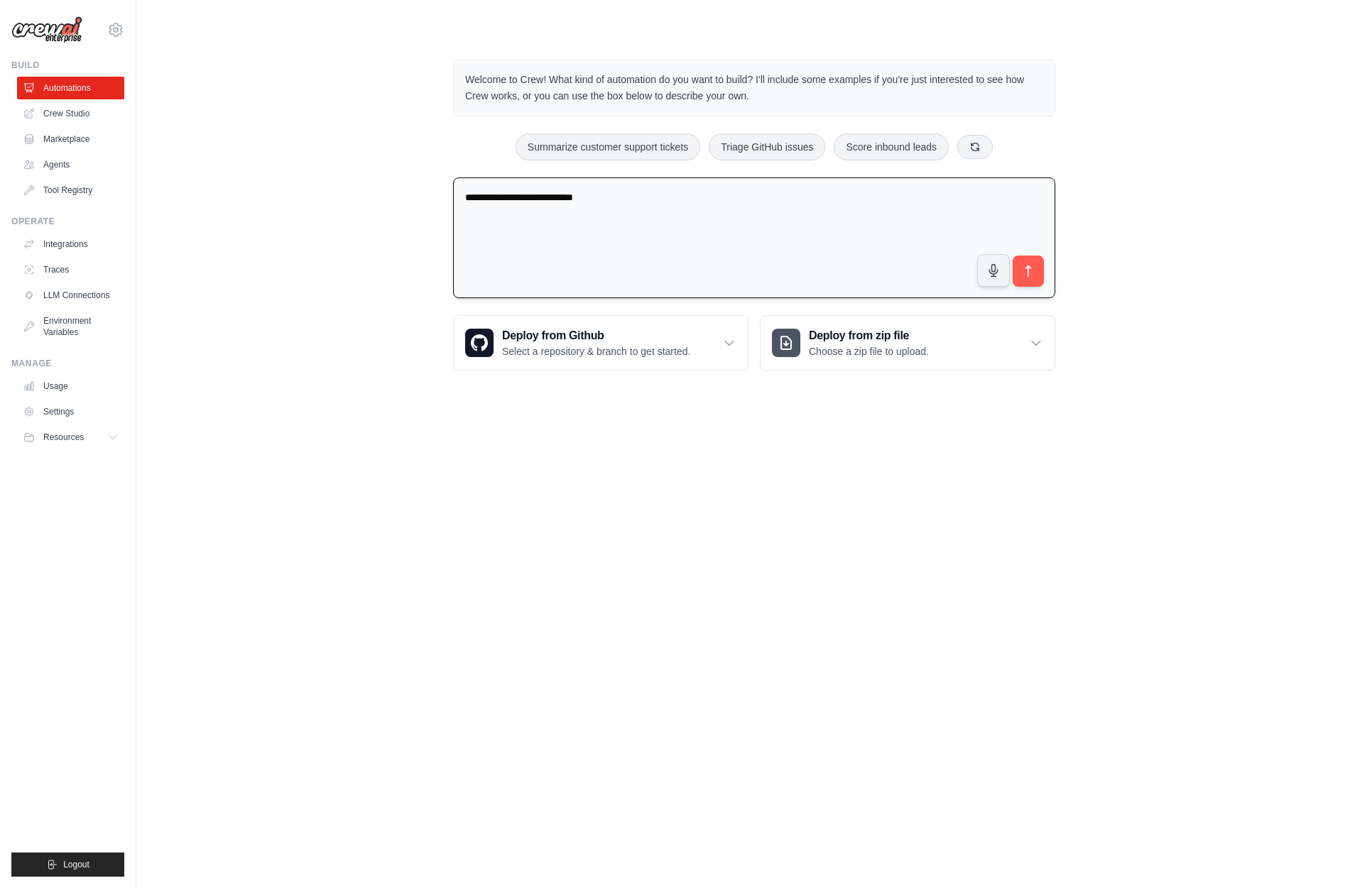
click at [780, 197] on textarea "**********" at bounding box center [754, 238] width 602 height 121
click at [79, 115] on link "Crew Studio" at bounding box center [72, 114] width 107 height 23
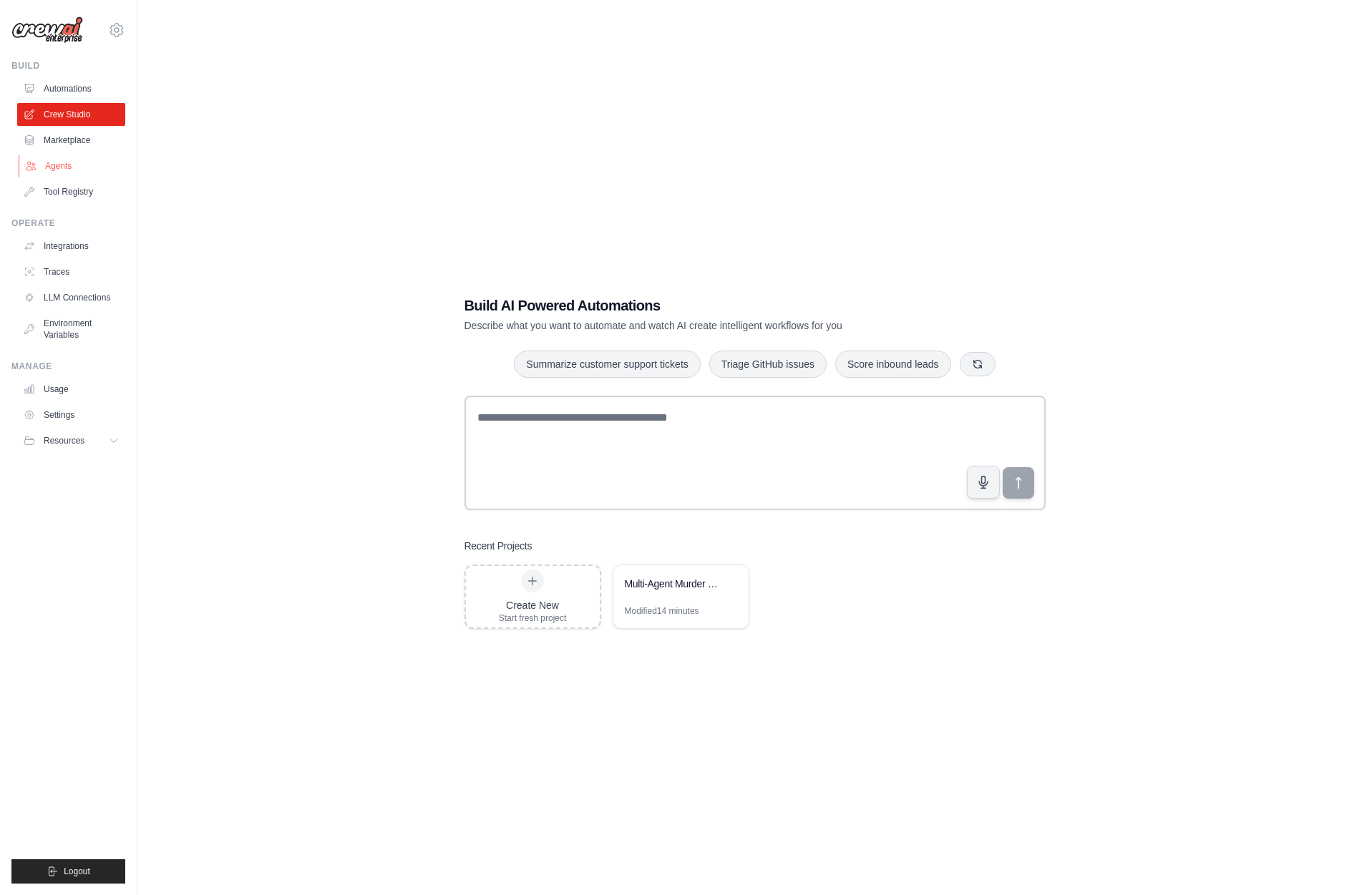
click at [65, 165] on link "Agents" at bounding box center [72, 167] width 108 height 23
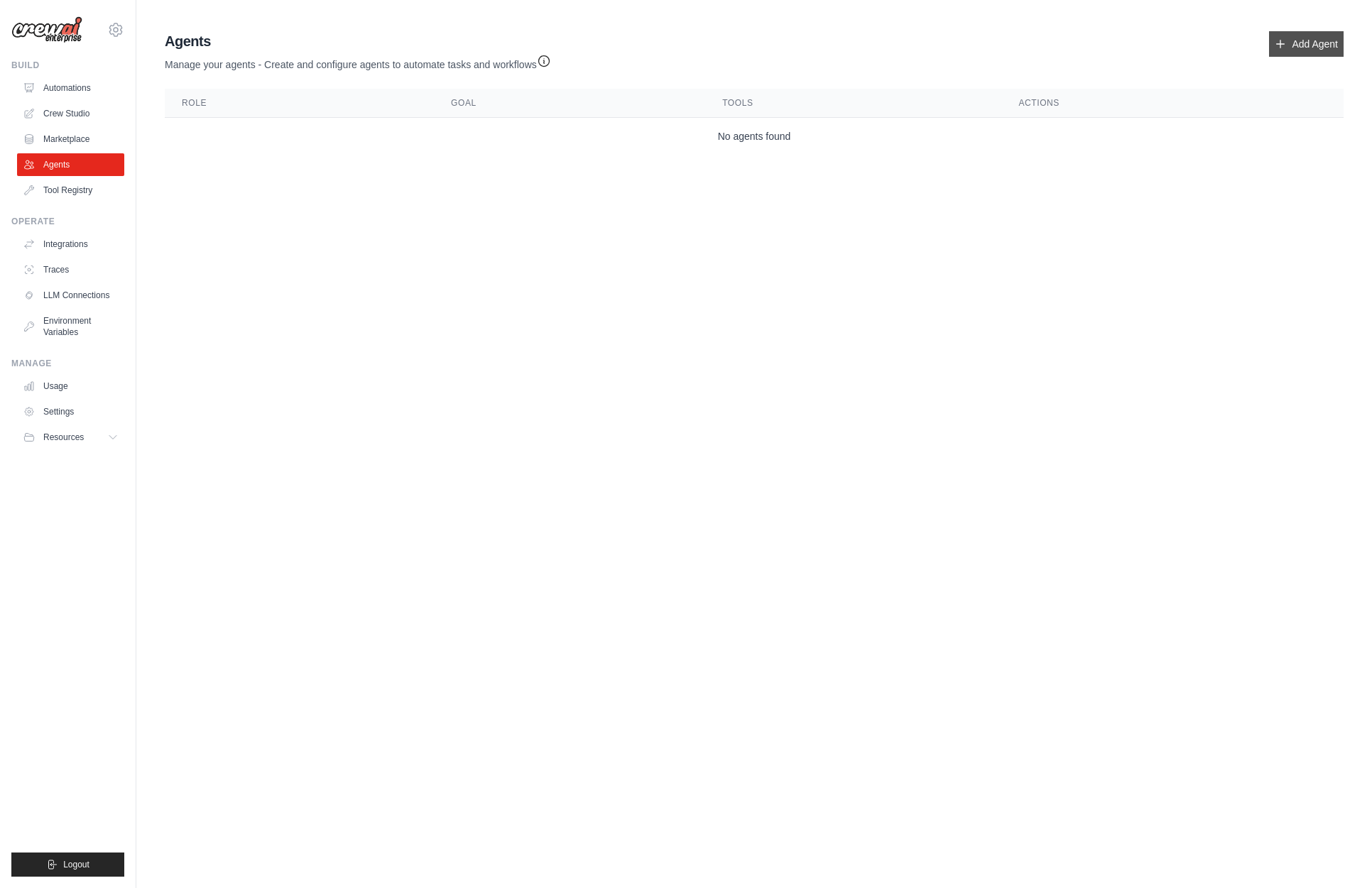
click at [1279, 49] on icon at bounding box center [1280, 43] width 11 height 11
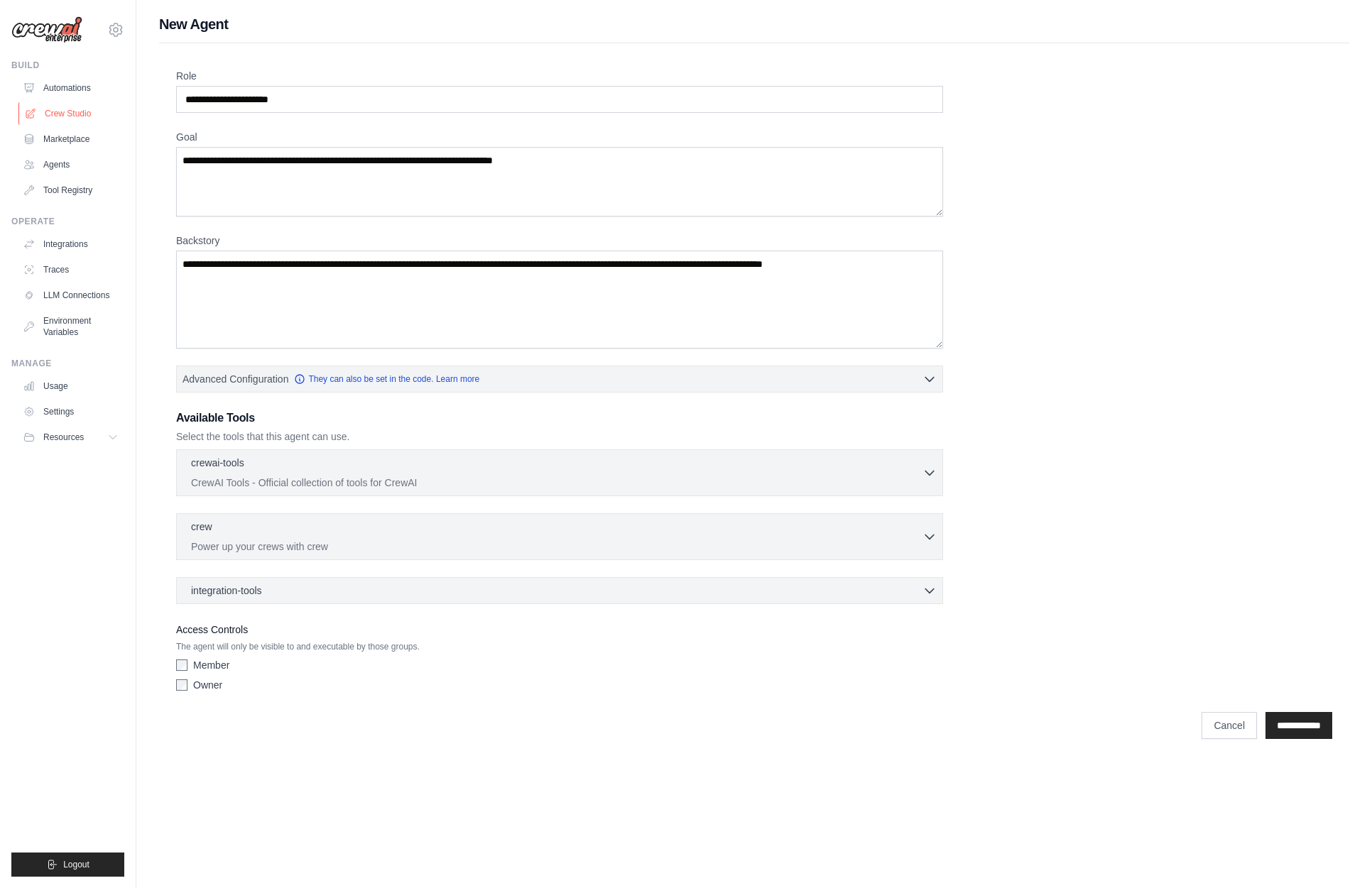
click at [76, 119] on link "Crew Studio" at bounding box center [72, 114] width 107 height 23
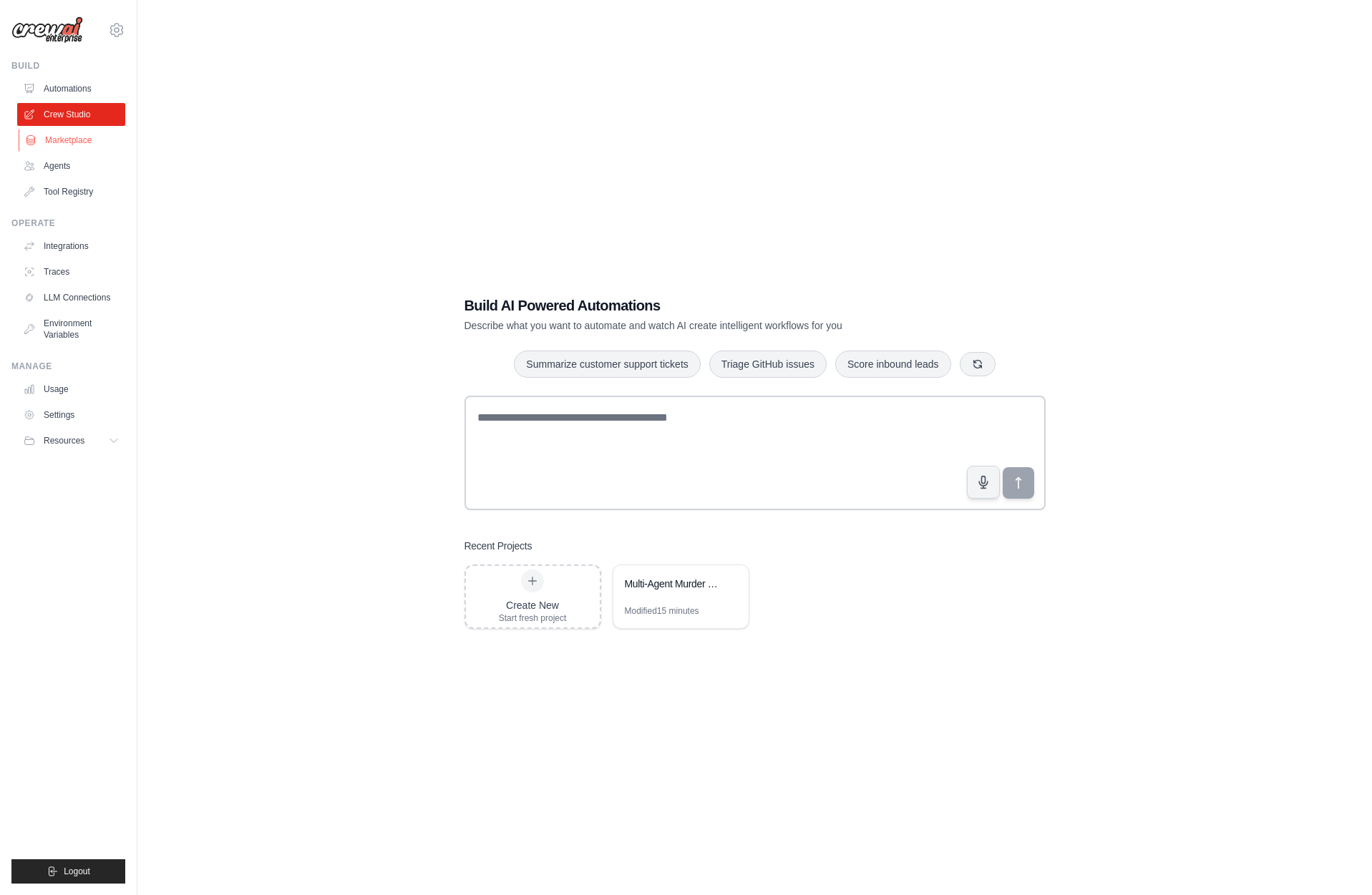
click at [74, 145] on link "Marketplace" at bounding box center [72, 141] width 108 height 23
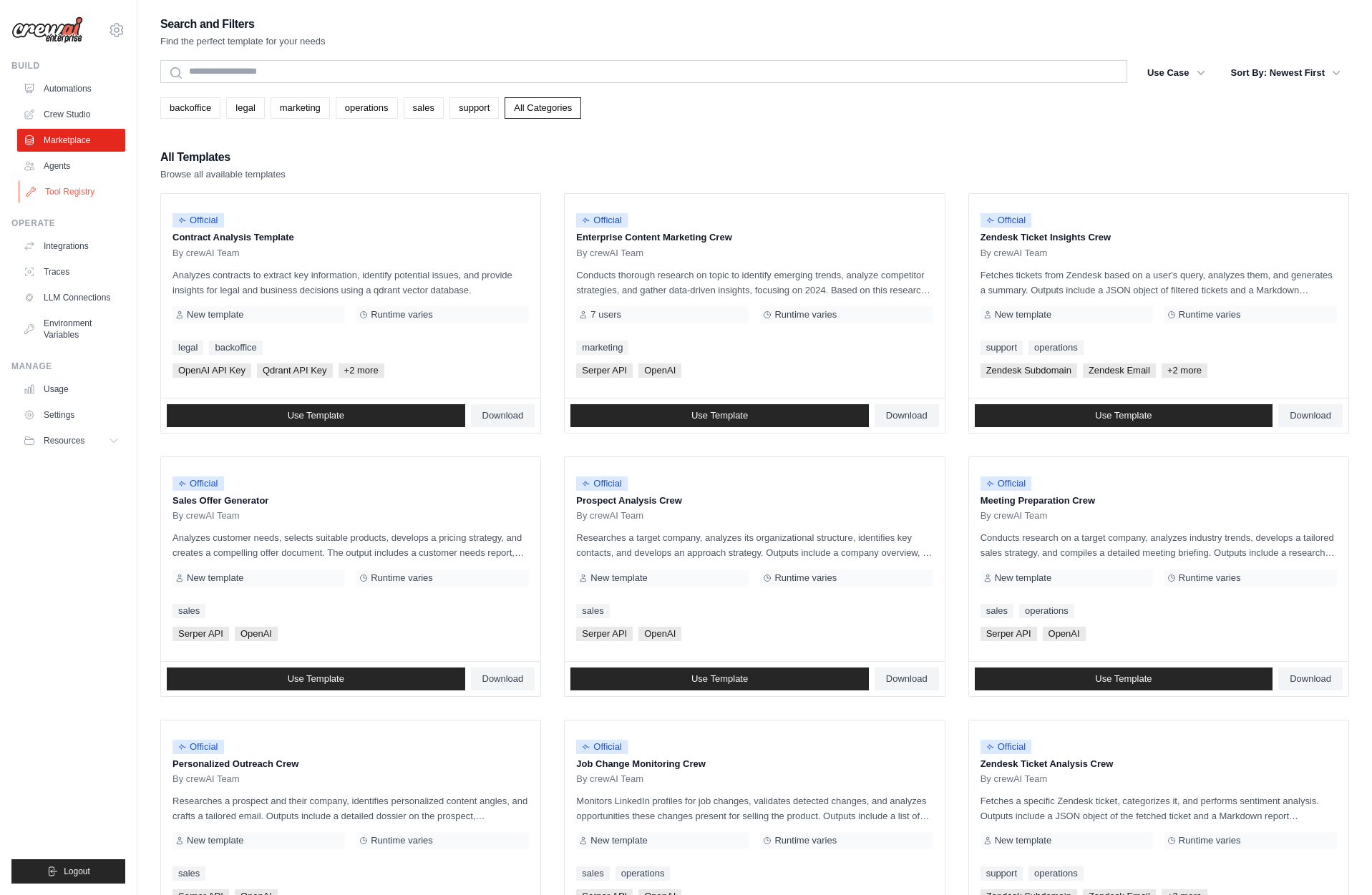
click at [69, 193] on link "Tool Registry" at bounding box center [72, 192] width 108 height 23
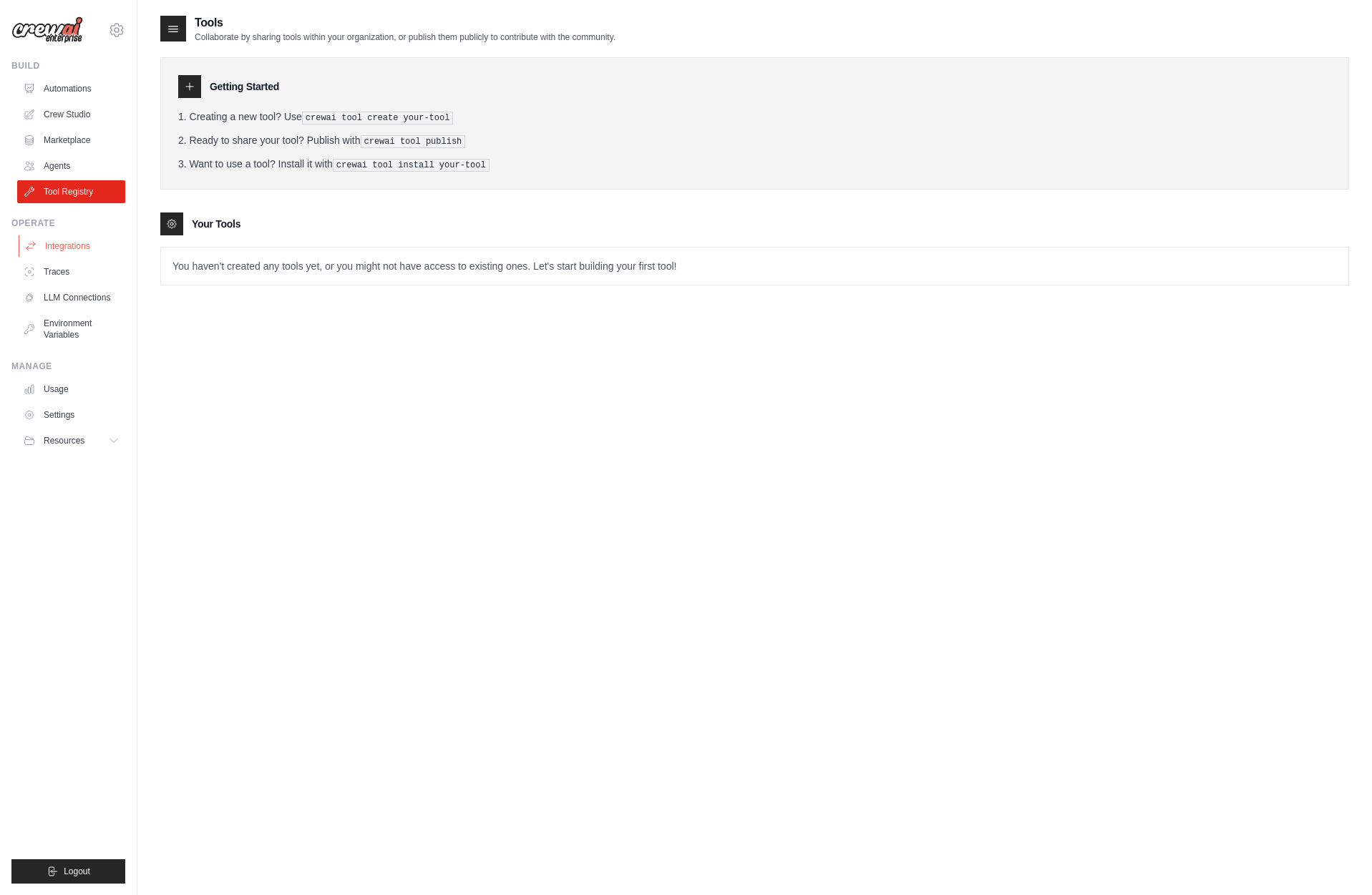
click at [71, 248] on link "Integrations" at bounding box center [72, 247] width 108 height 23
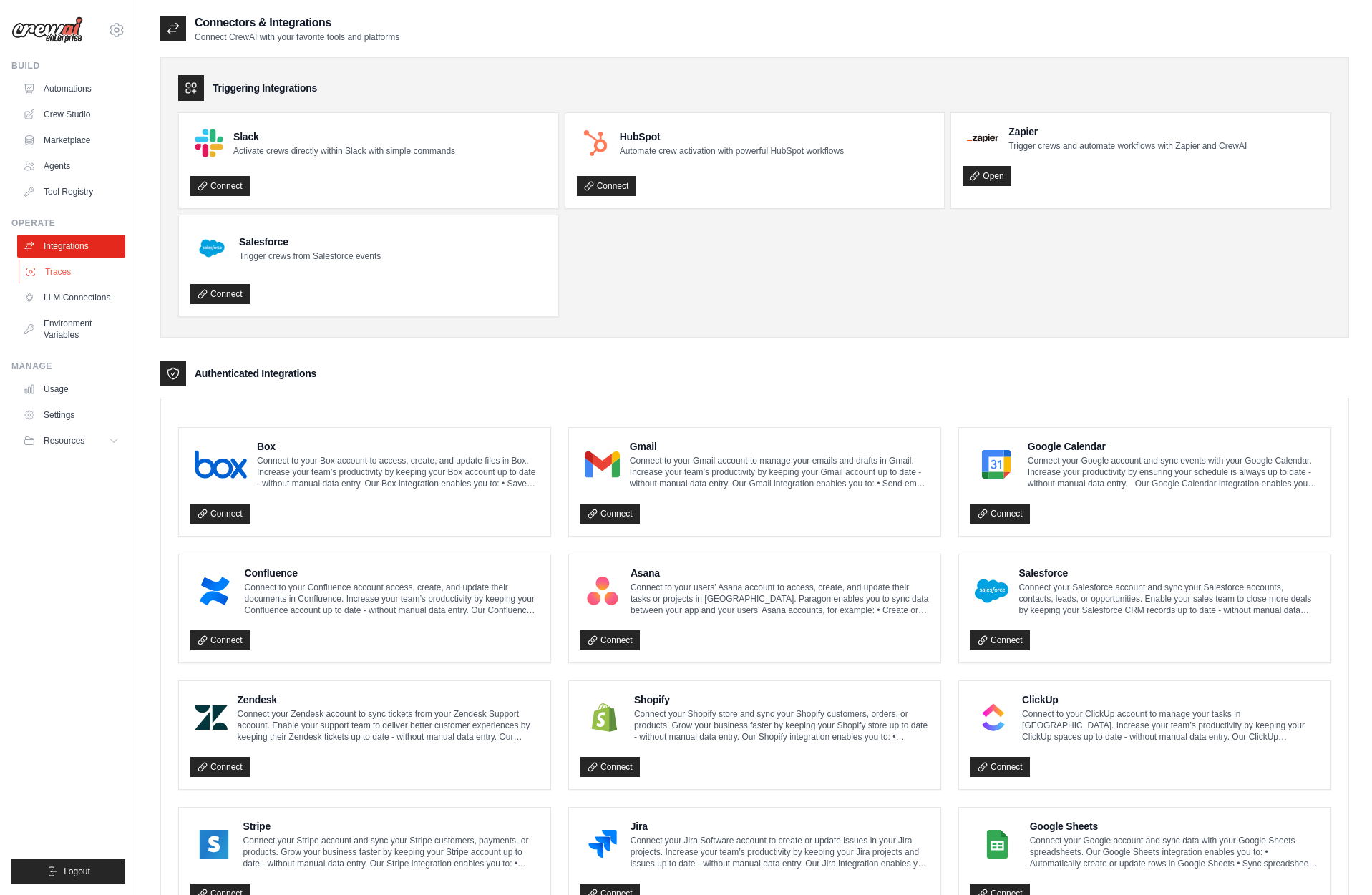
click at [68, 269] on link "Traces" at bounding box center [72, 273] width 108 height 23
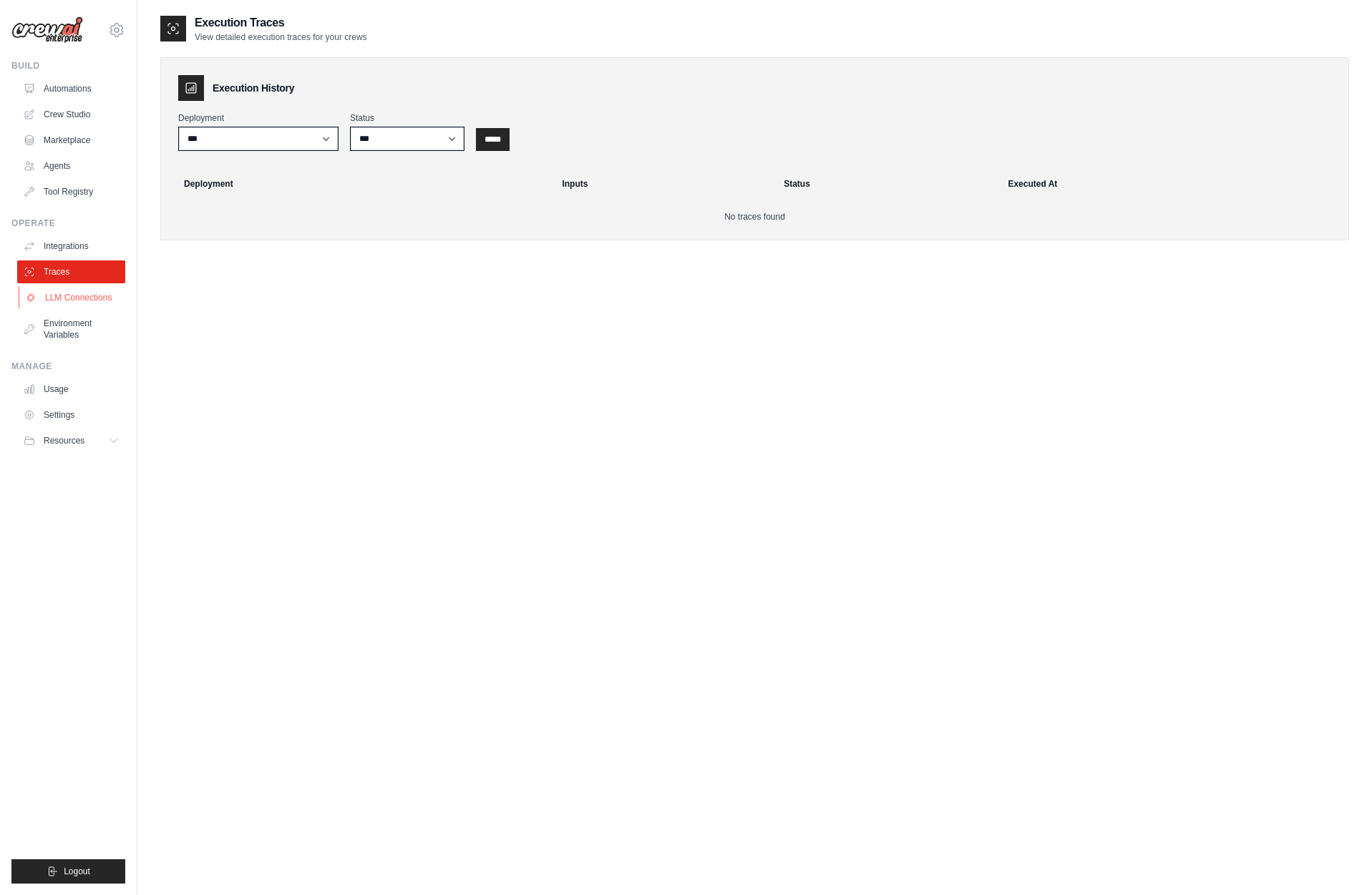
click at [96, 305] on link "LLM Connections" at bounding box center [72, 297] width 108 height 23
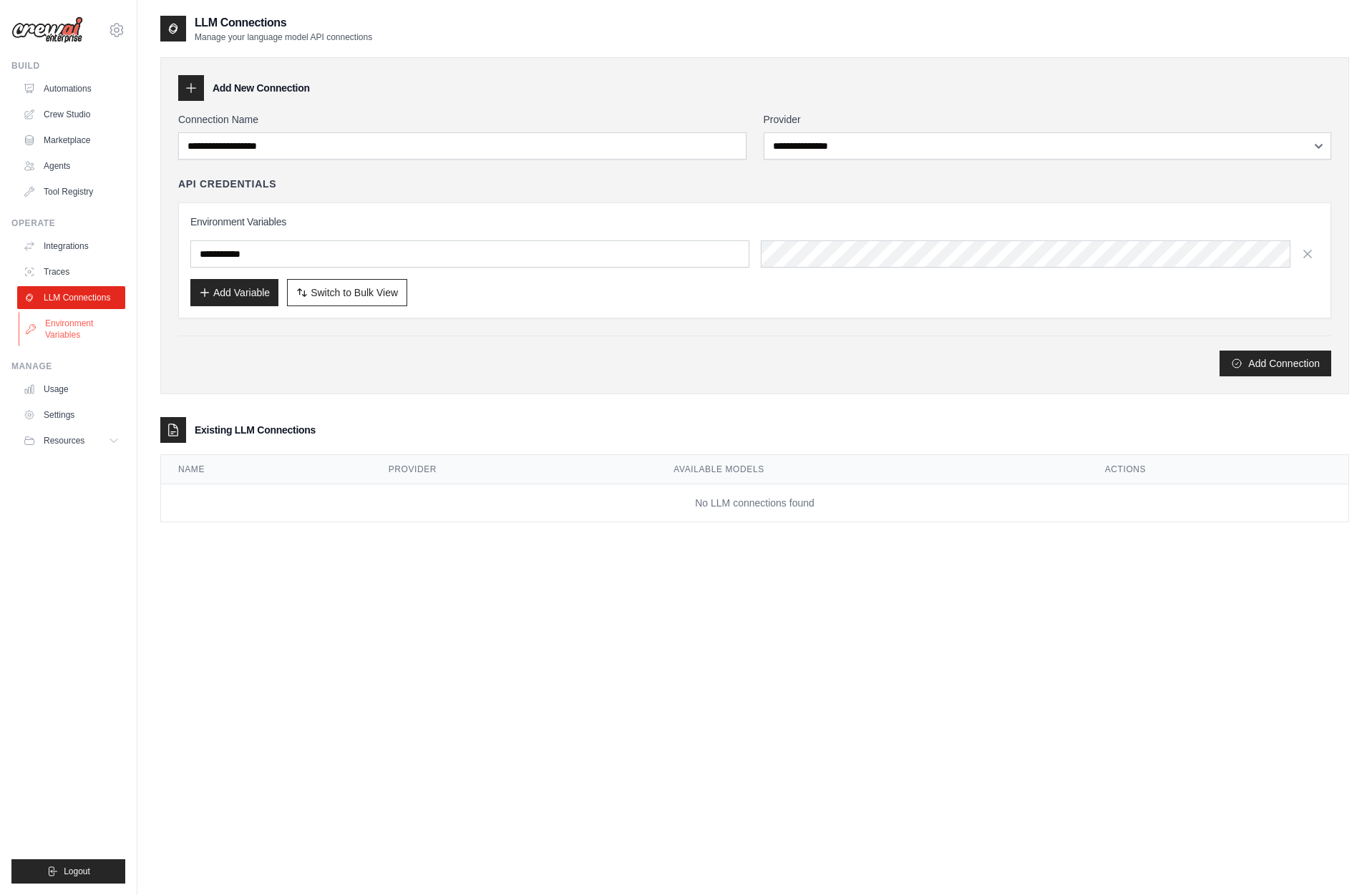
click at [87, 326] on link "Environment Variables" at bounding box center [72, 329] width 108 height 35
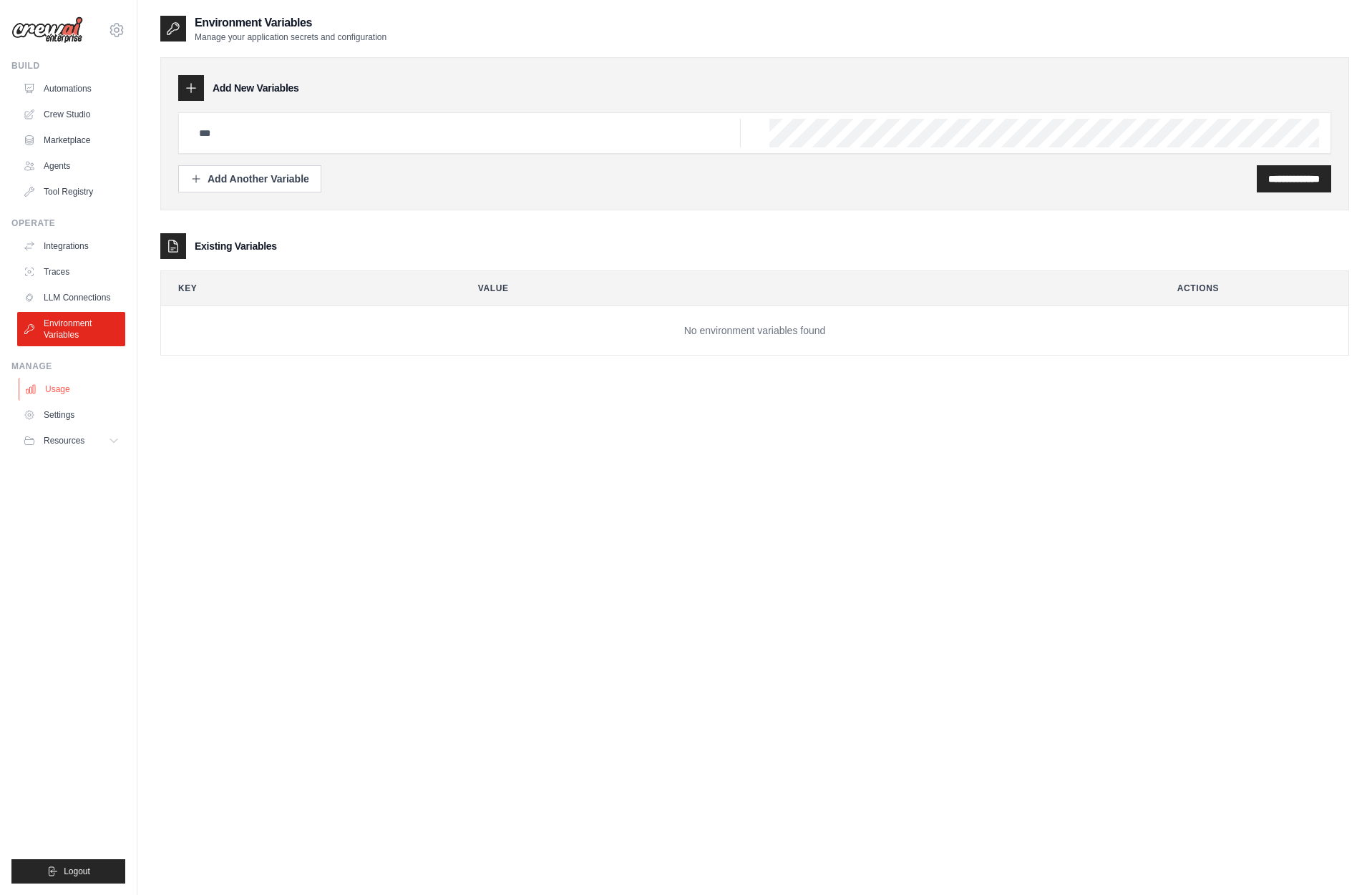
click at [73, 397] on link "Usage" at bounding box center [72, 389] width 108 height 23
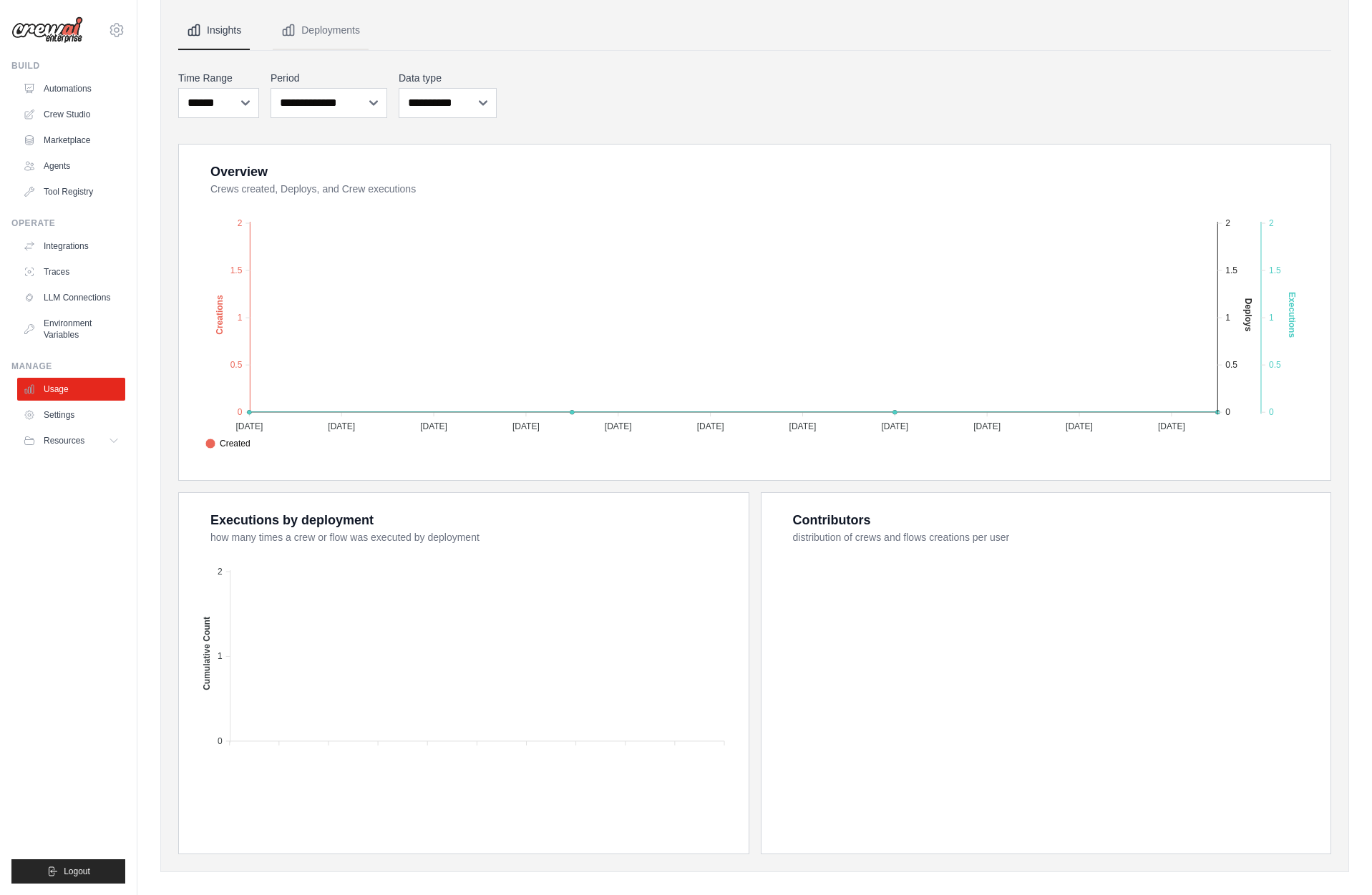
scroll to position [142, 0]
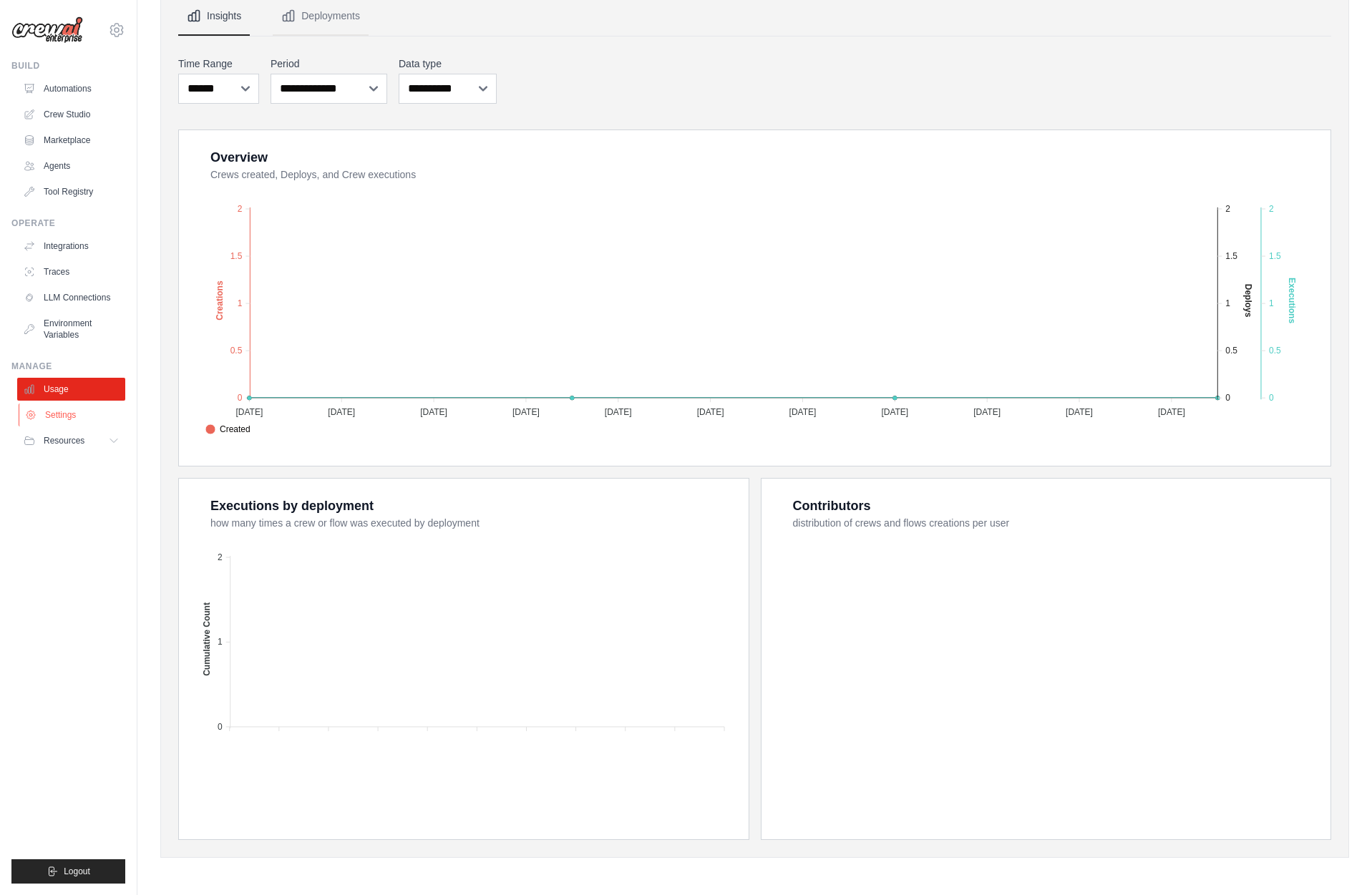
click at [66, 417] on link "Settings" at bounding box center [72, 415] width 108 height 23
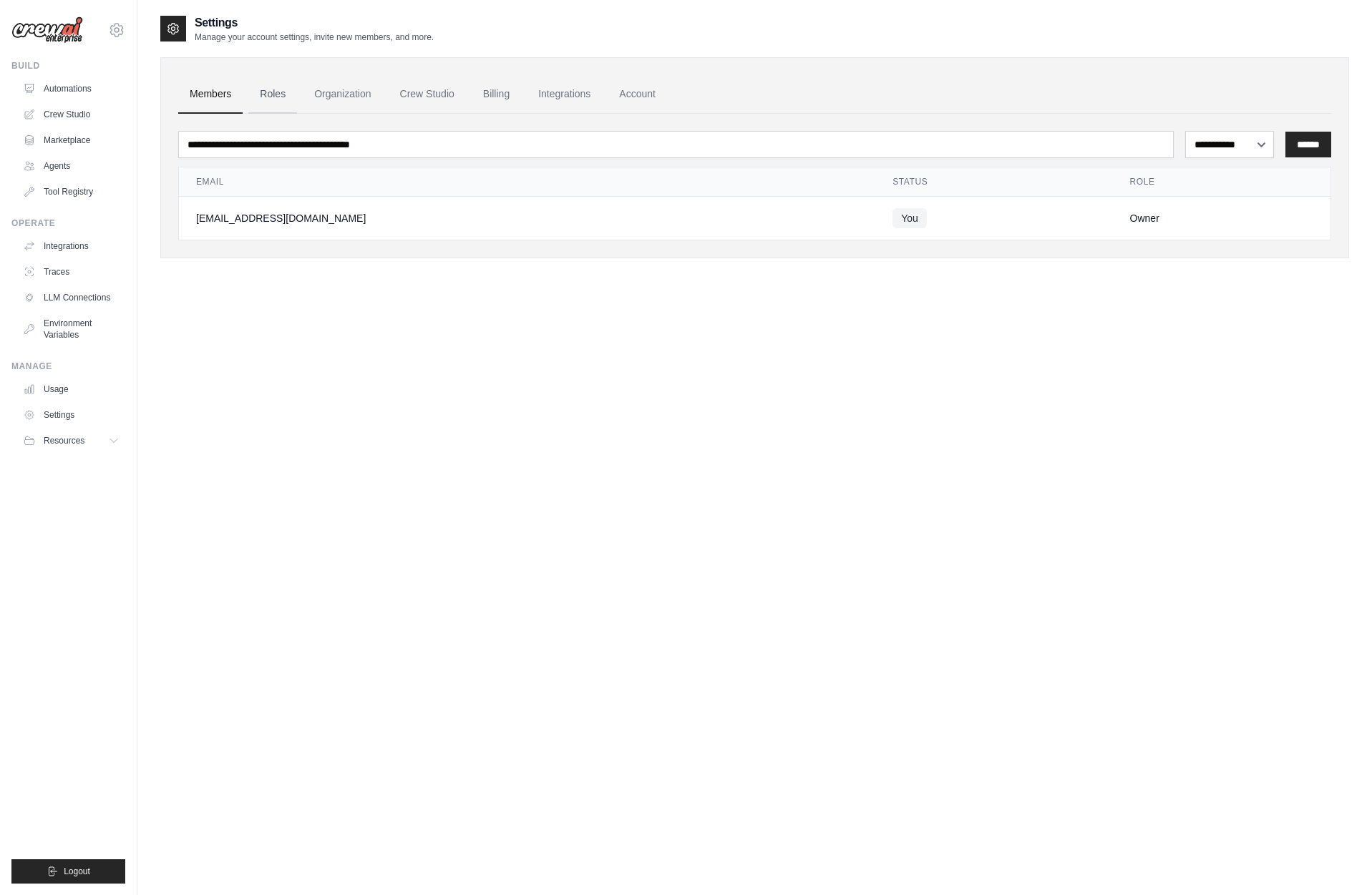
click at [264, 99] on link "Roles" at bounding box center [272, 94] width 49 height 38
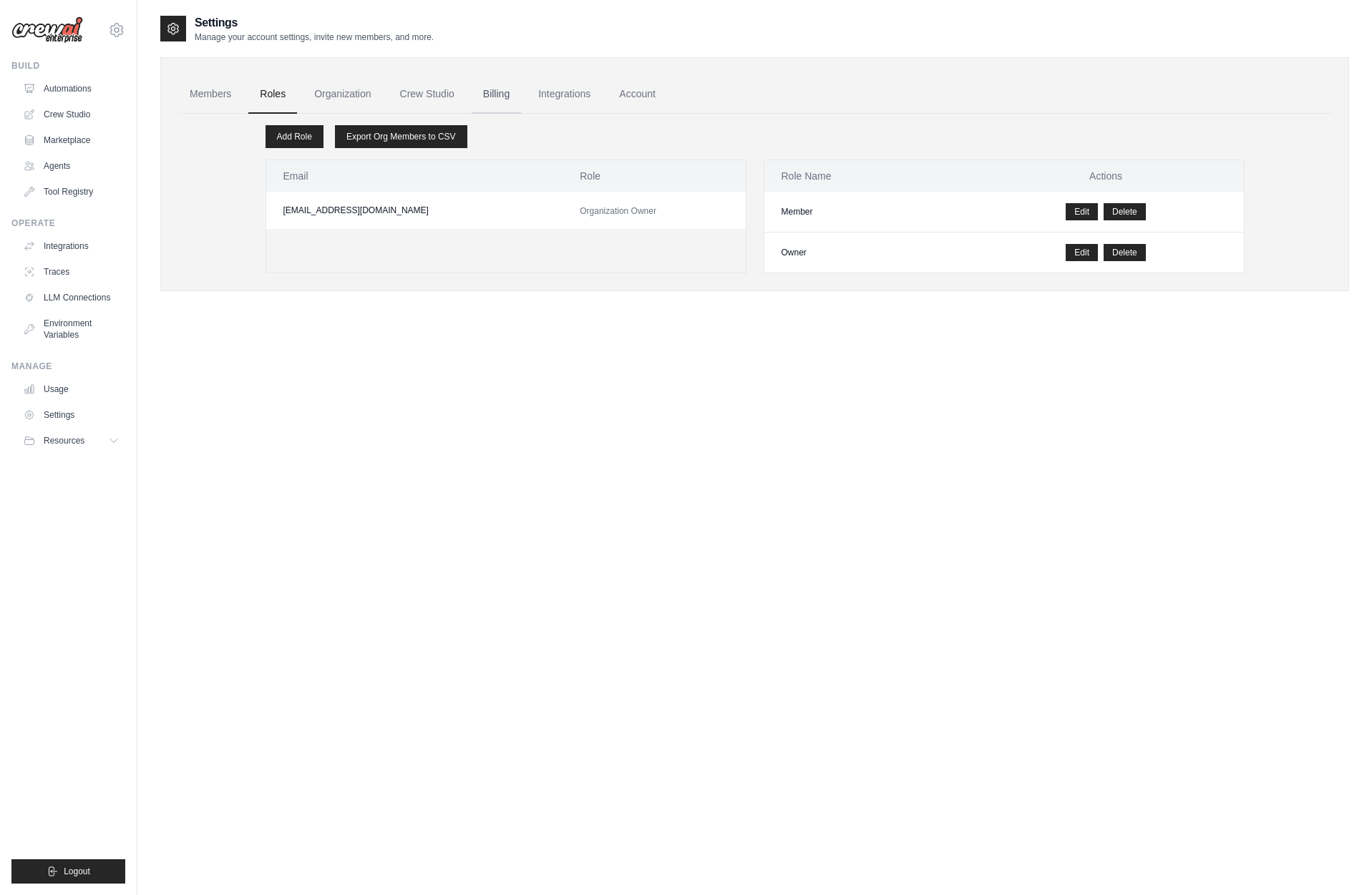
click at [496, 91] on link "Billing" at bounding box center [496, 94] width 49 height 38
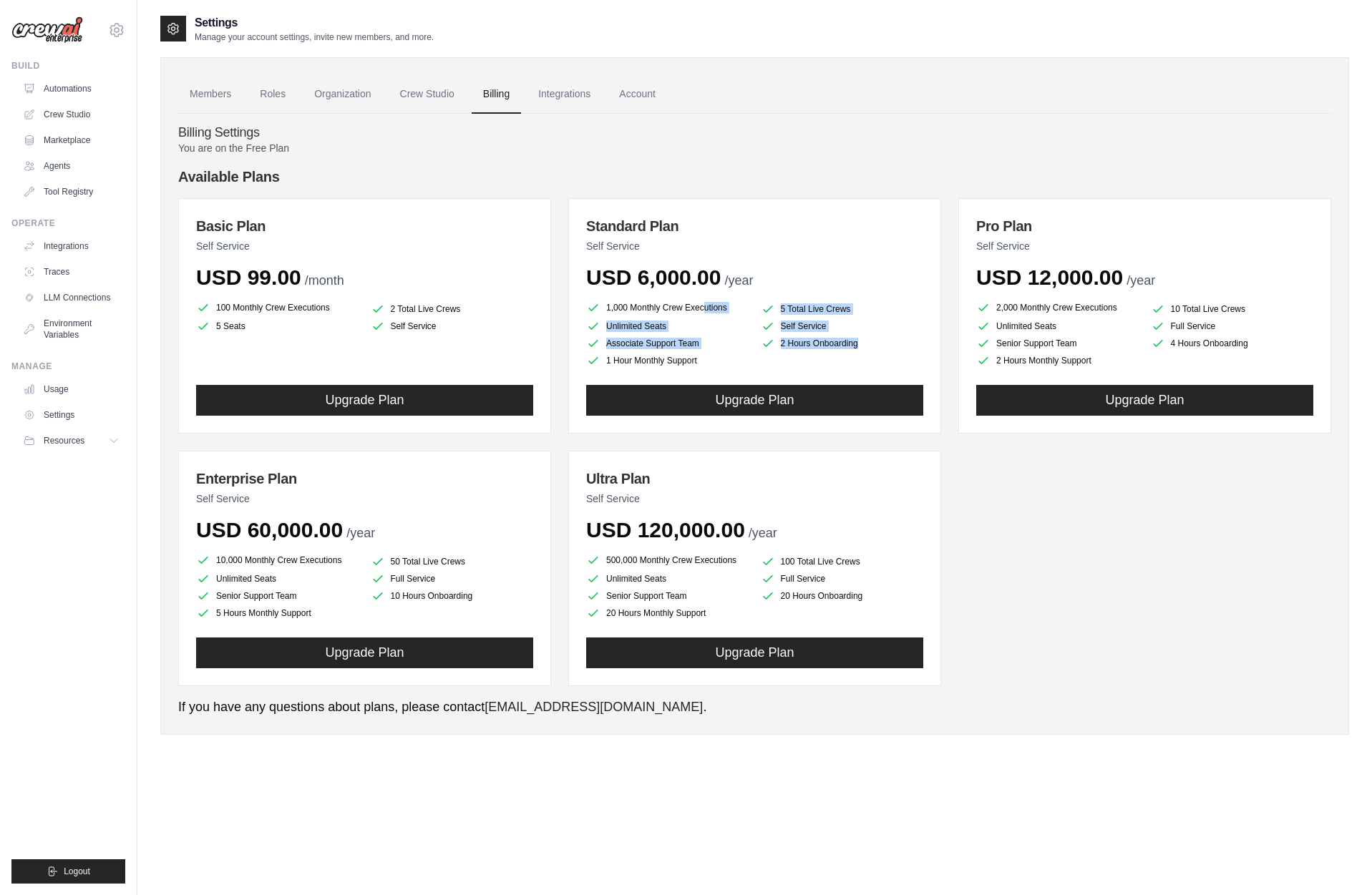
drag, startPoint x: 749, startPoint y: 364, endPoint x: 619, endPoint y: 297, distance: 146.2
click at [619, 297] on div "Standard Plan Self Service USD 6,000.00 /year 1,000 Monthly Crew Executions 5 T…" at bounding box center [754, 316] width 373 height 235
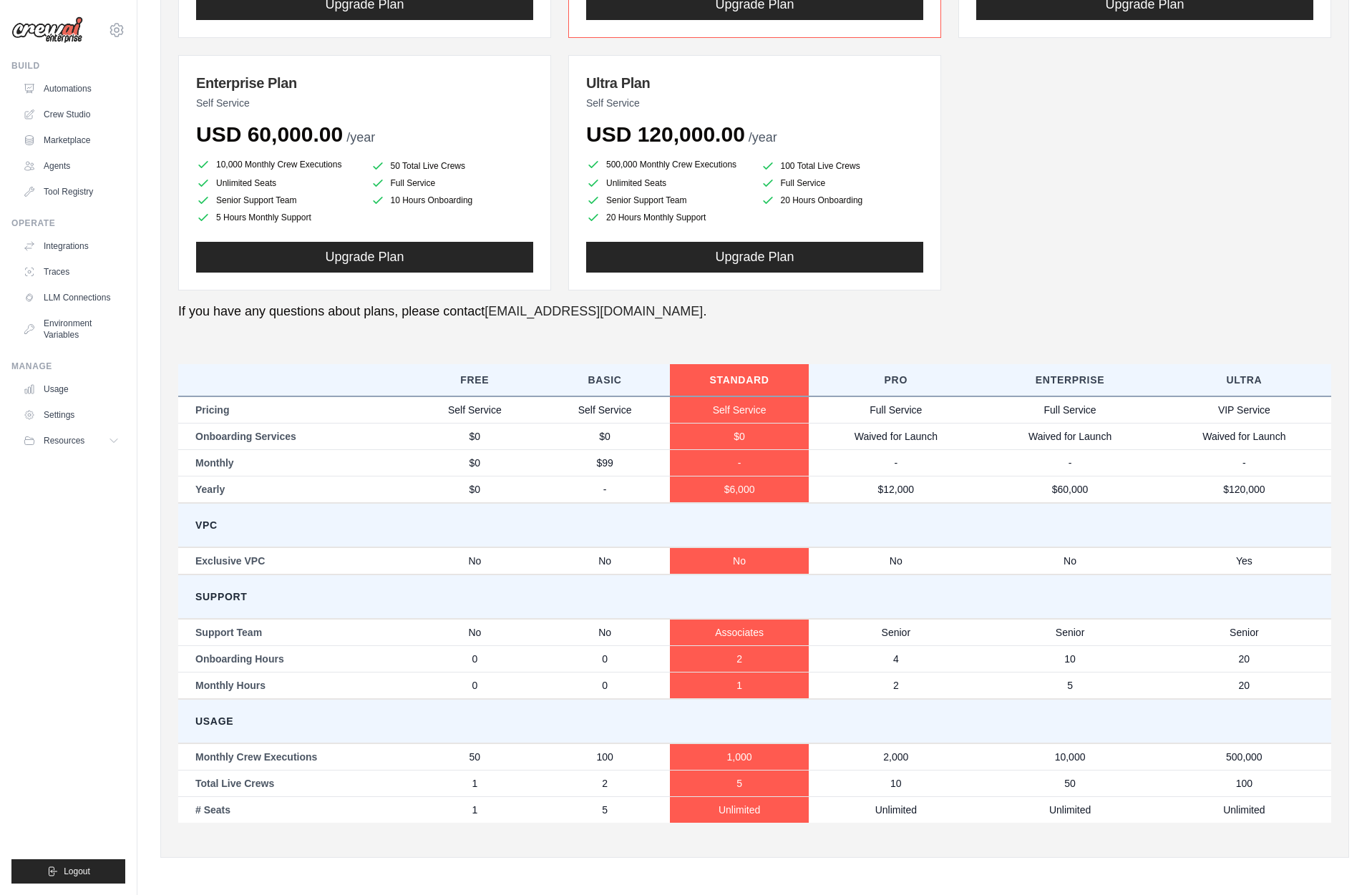
scroll to position [378, 0]
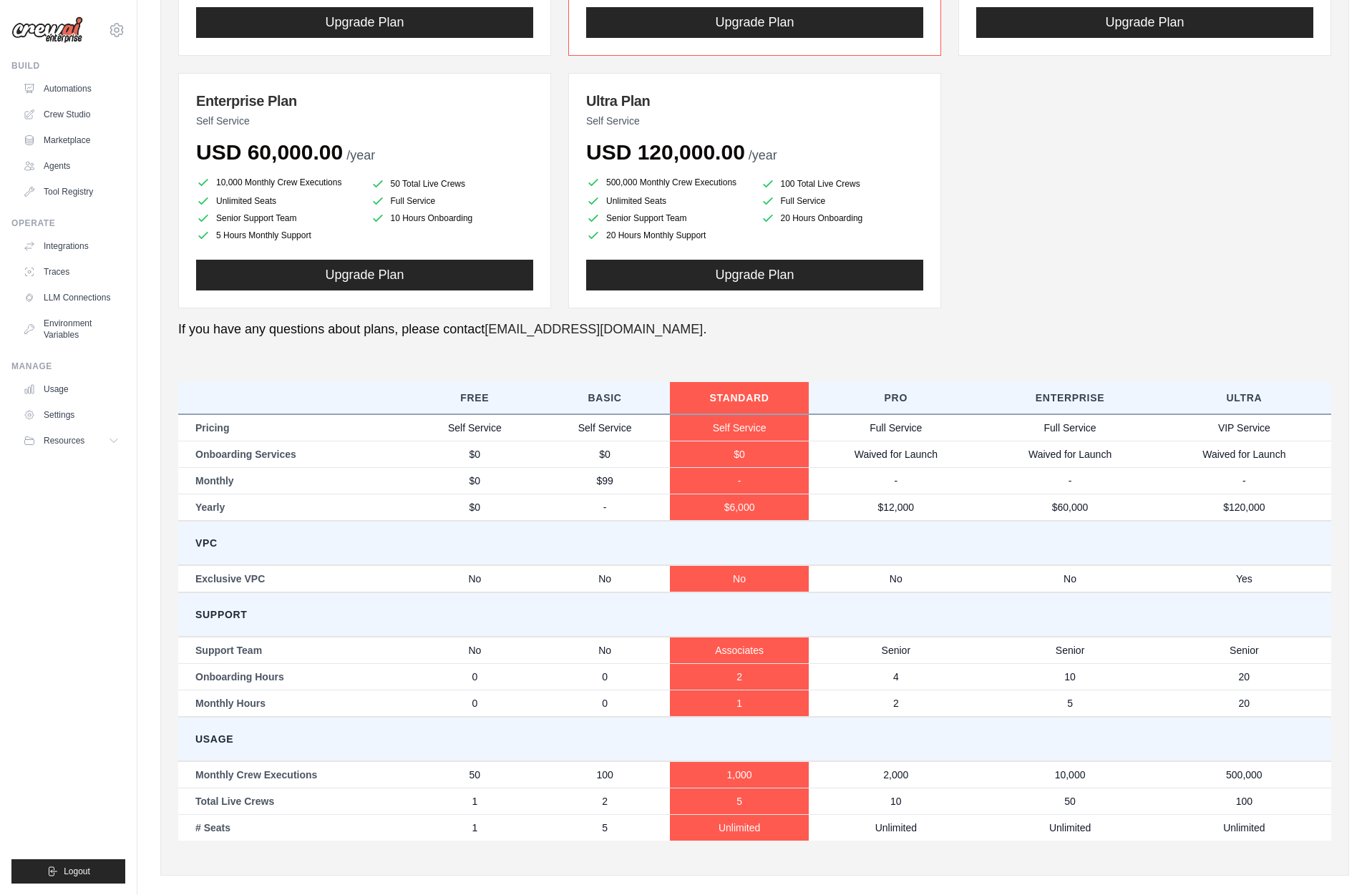
click at [731, 347] on div "You are on the Free Plan Available Plans Basic Plan Self Service USD 99.00 /mon…" at bounding box center [754, 311] width 1153 height 1095
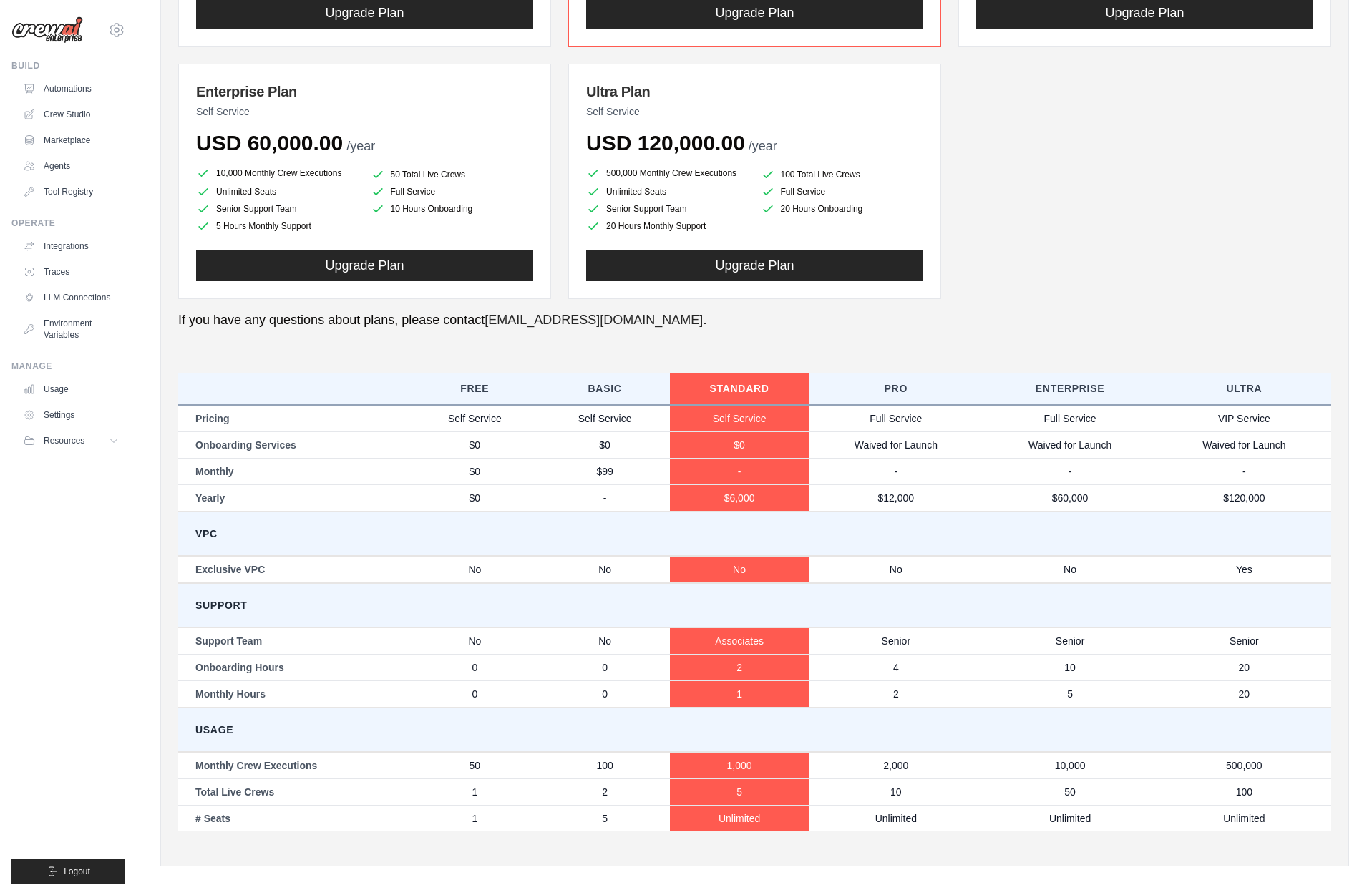
scroll to position [0, 0]
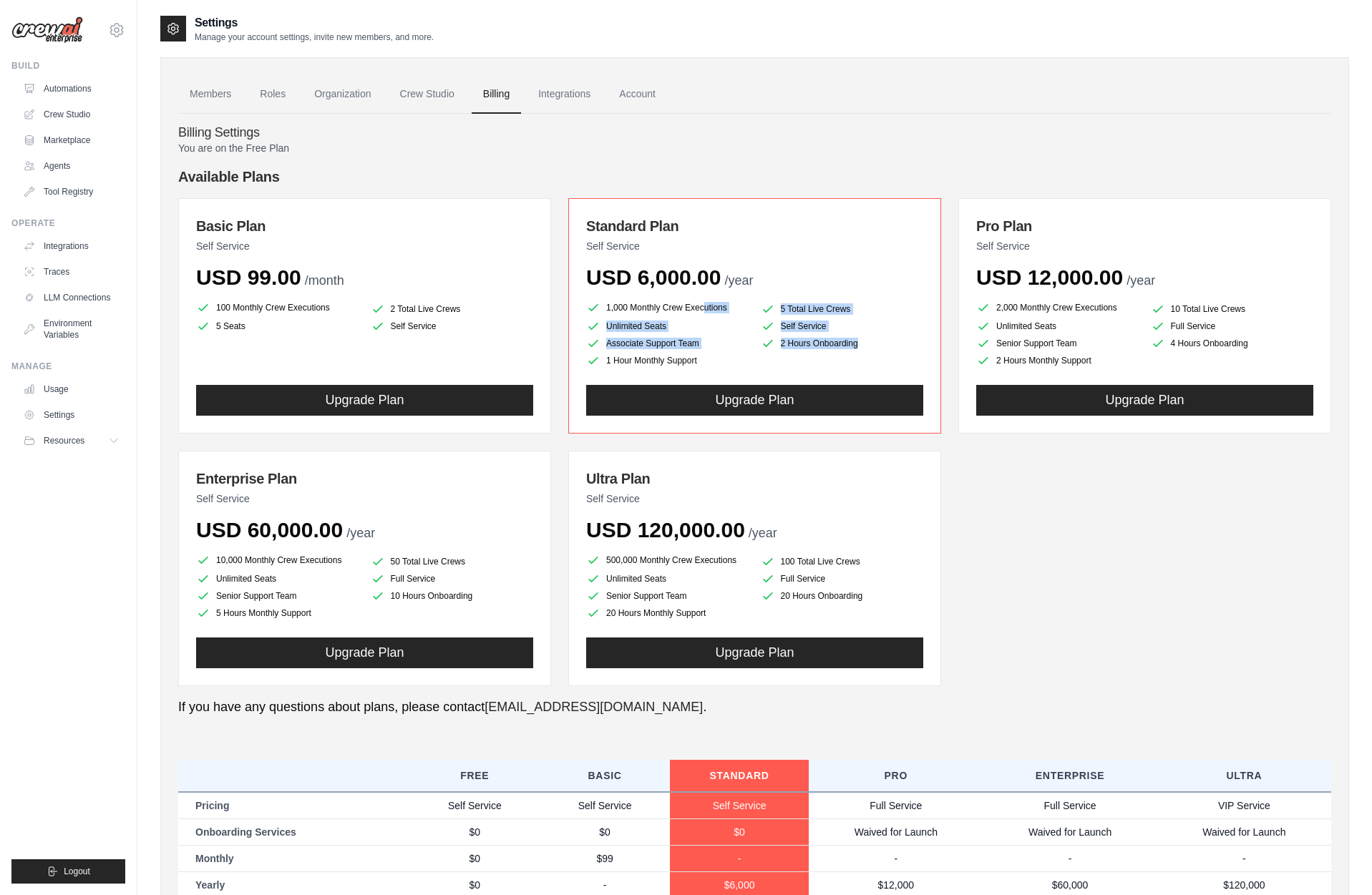
drag, startPoint x: 662, startPoint y: 348, endPoint x: 599, endPoint y: 305, distance: 76.3
click at [599, 305] on ul "1,000 Monthly Crew Executions 5 Total Live Crews Unlimited Seats Self Service A…" at bounding box center [754, 333] width 337 height 69
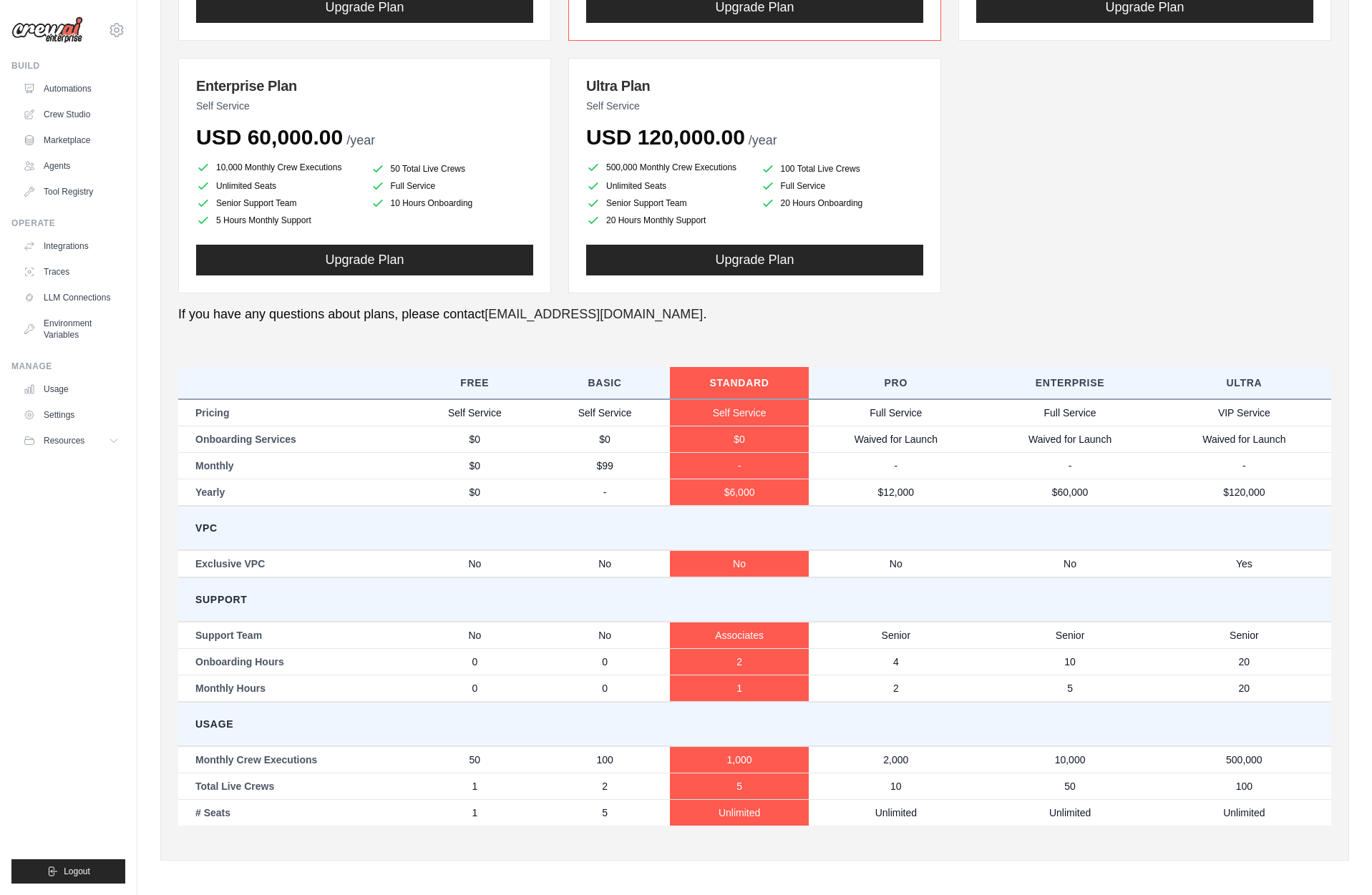
scroll to position [395, 0]
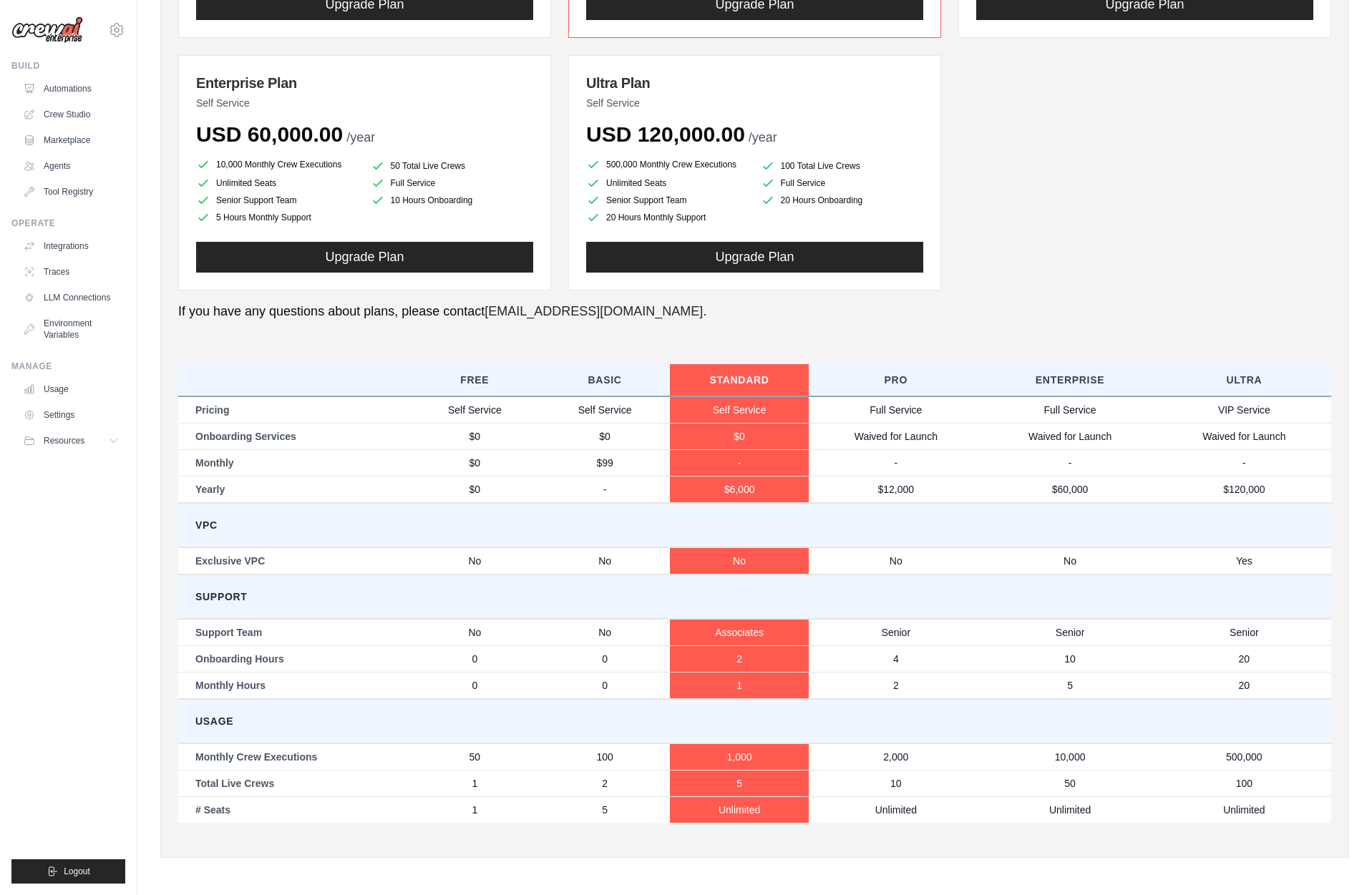
copy ul "1,000 Monthly Crew Executions 5 Total Live Crews Unlimited Seats Self Service A…"
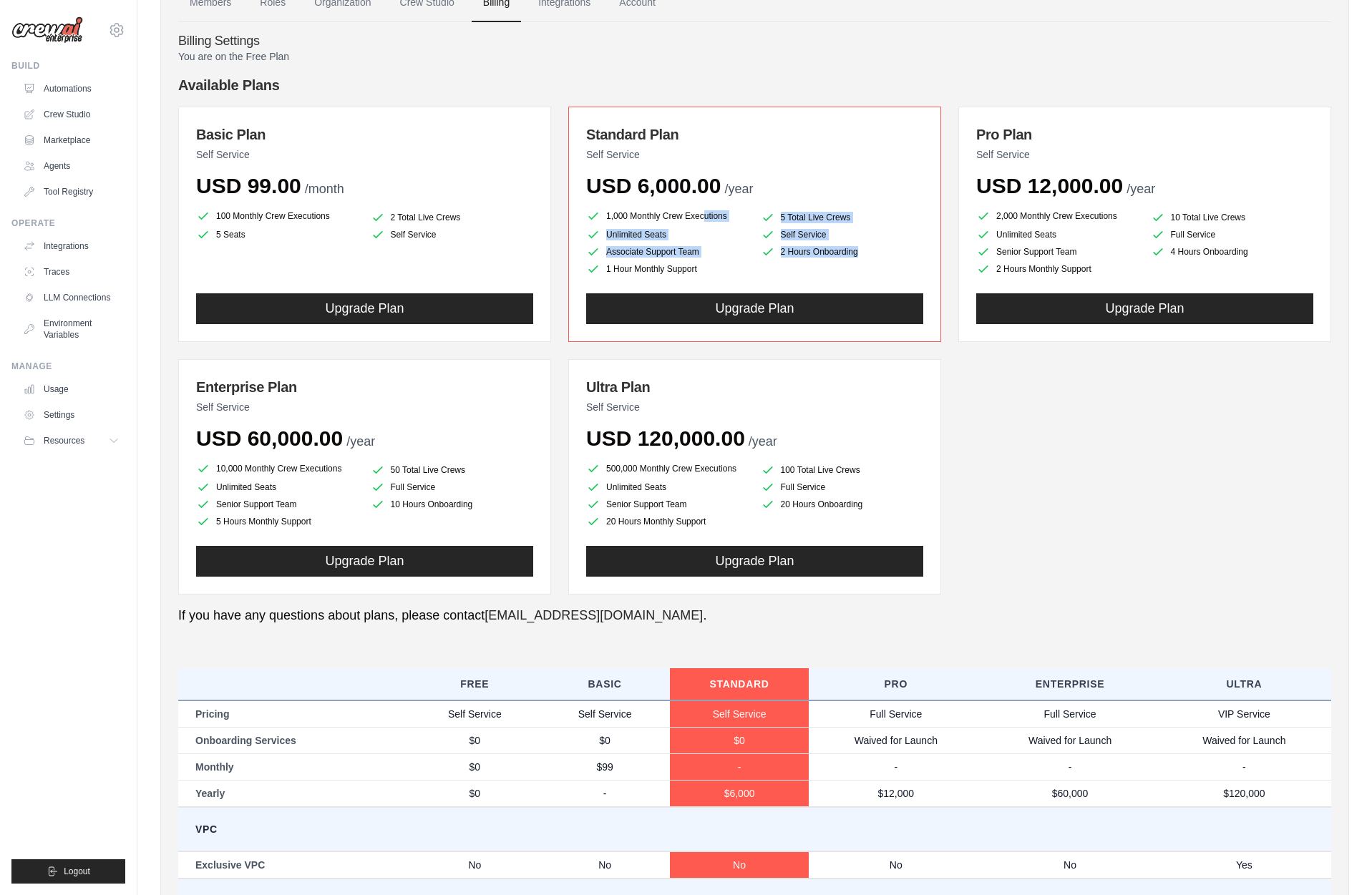
scroll to position [0, 0]
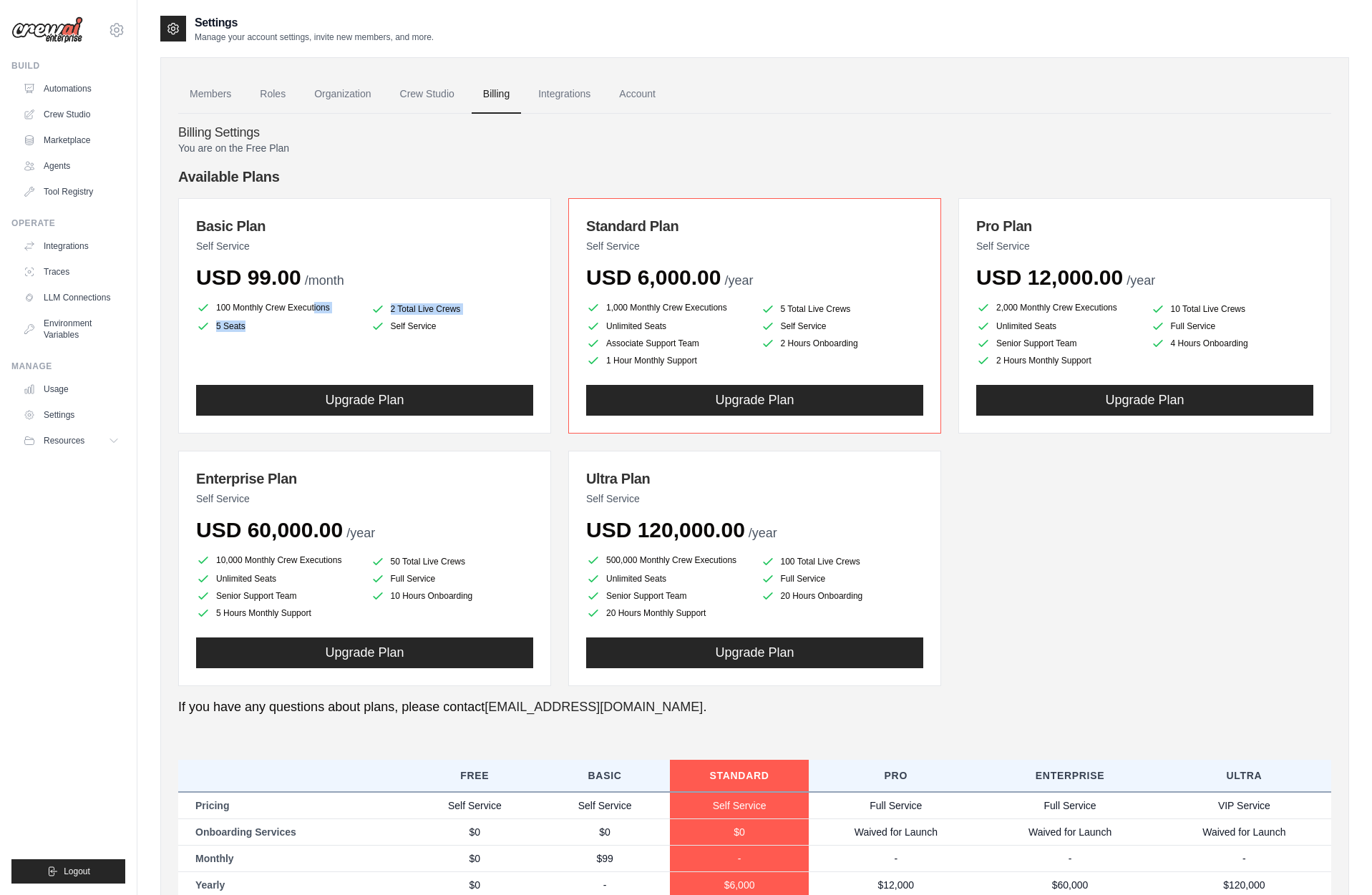
drag, startPoint x: 475, startPoint y: 330, endPoint x: 217, endPoint y: 308, distance: 258.9
click at [217, 308] on ul "100 Monthly Crew Executions 2 Total Live Crews 5 Seats Self Service" at bounding box center [364, 316] width 337 height 35
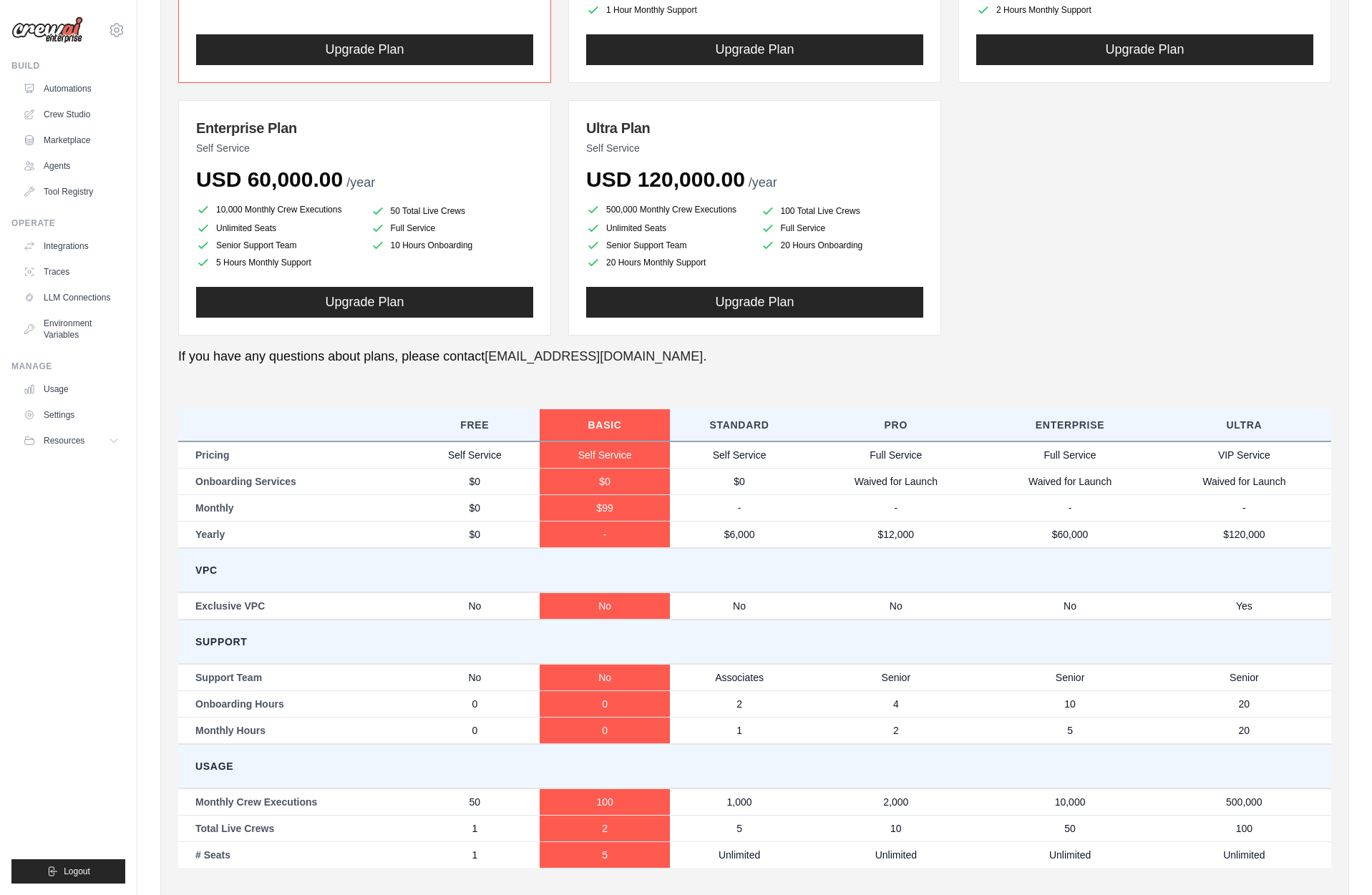
scroll to position [395, 0]
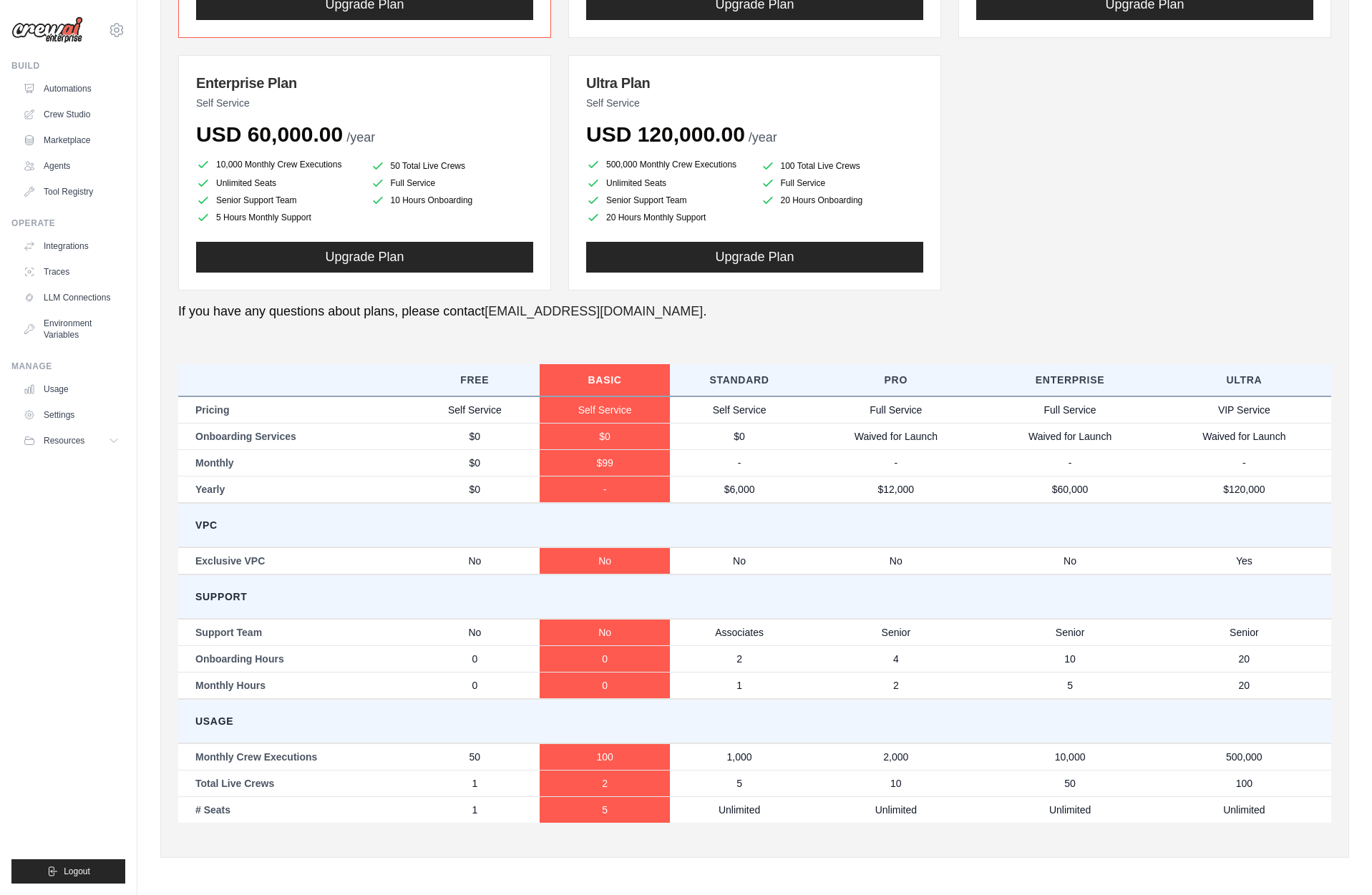
copy ul "100 Monthly Crew Executions 2 Total Live Crews 5 Seats"
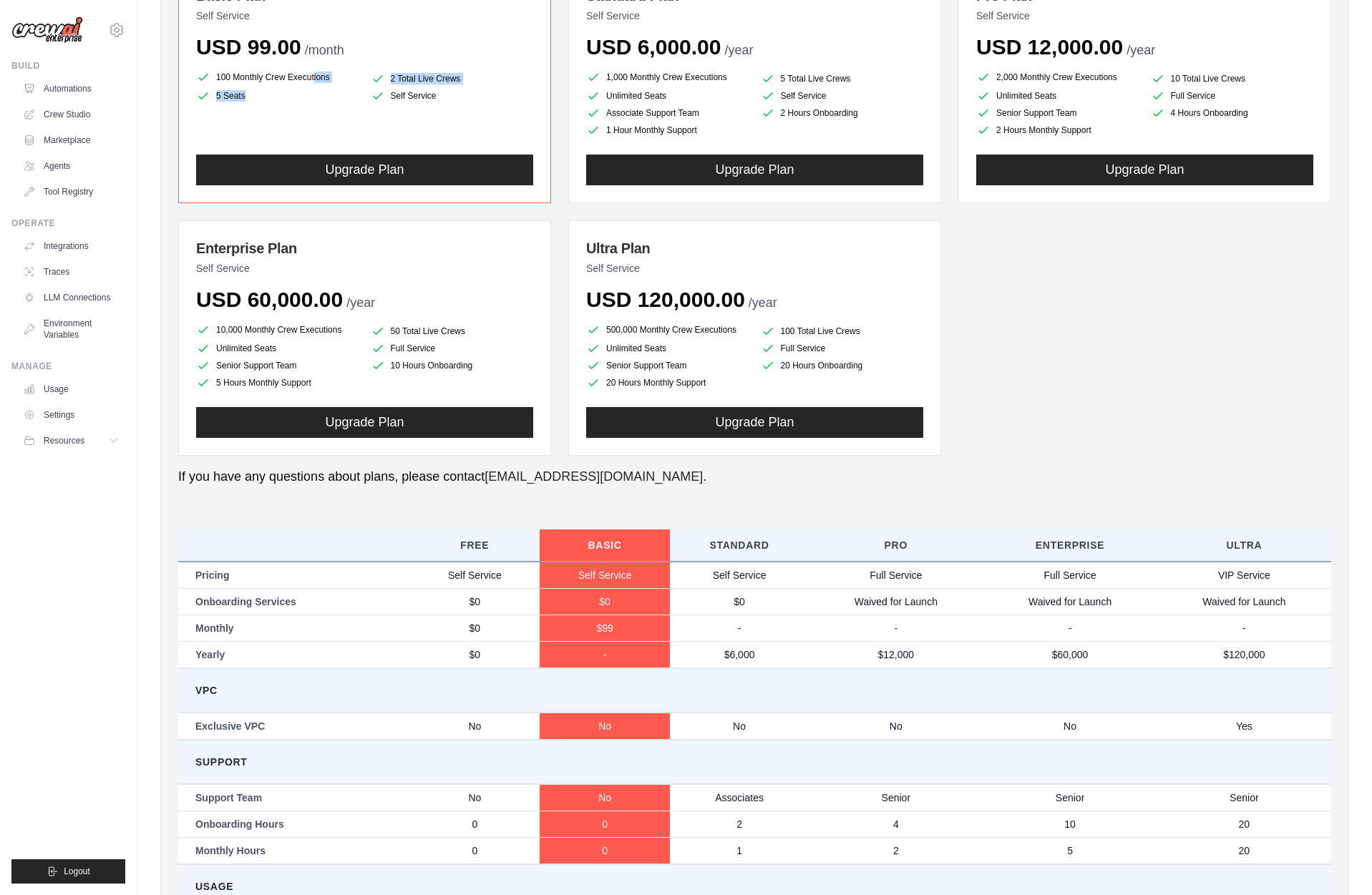
scroll to position [0, 0]
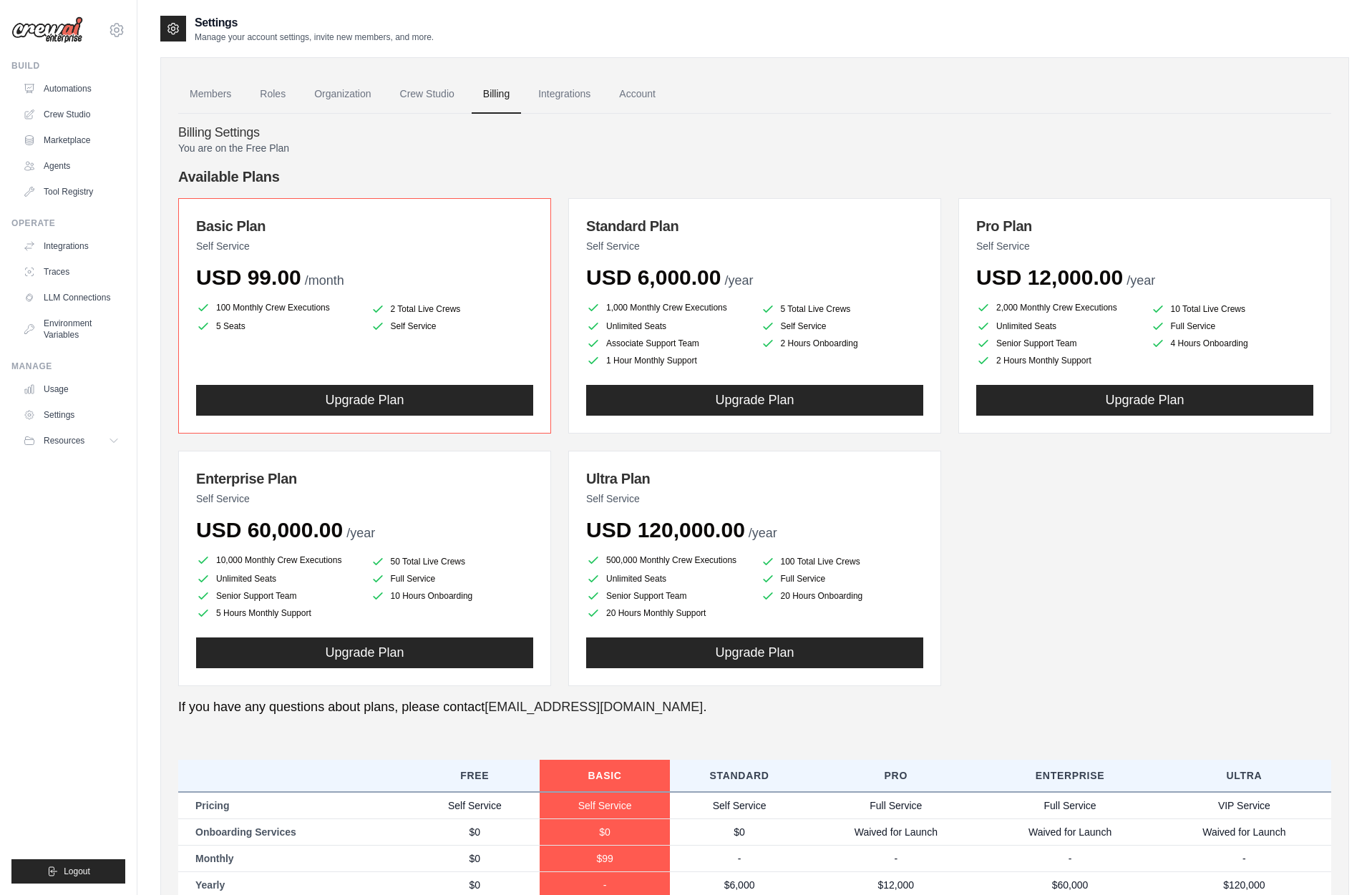
click at [167, 273] on div "Members Roles Organization Crew Studio Billing Integrations Account Billing Set…" at bounding box center [754, 655] width 1189 height 1197
drag, startPoint x: 222, startPoint y: 302, endPoint x: 445, endPoint y: 330, distance: 224.8
click at [435, 328] on div "Basic Plan Self Service USD 99.00 /month 100 Monthly Crew Executions 2 Total Li…" at bounding box center [364, 316] width 373 height 235
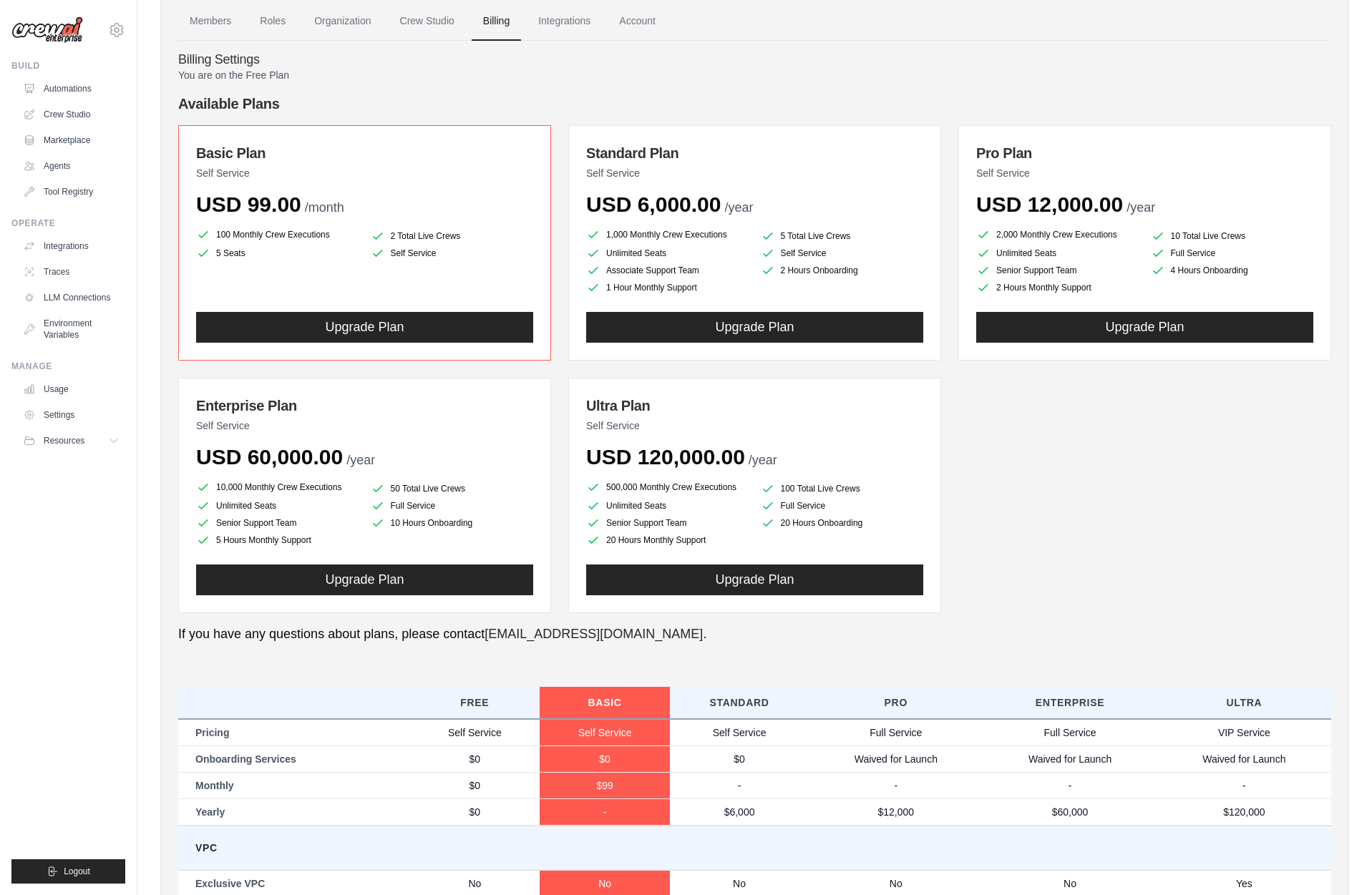
copy ul "100 Monthly Crew Executions 2 Total Live Crews 5 Seats Self Service"
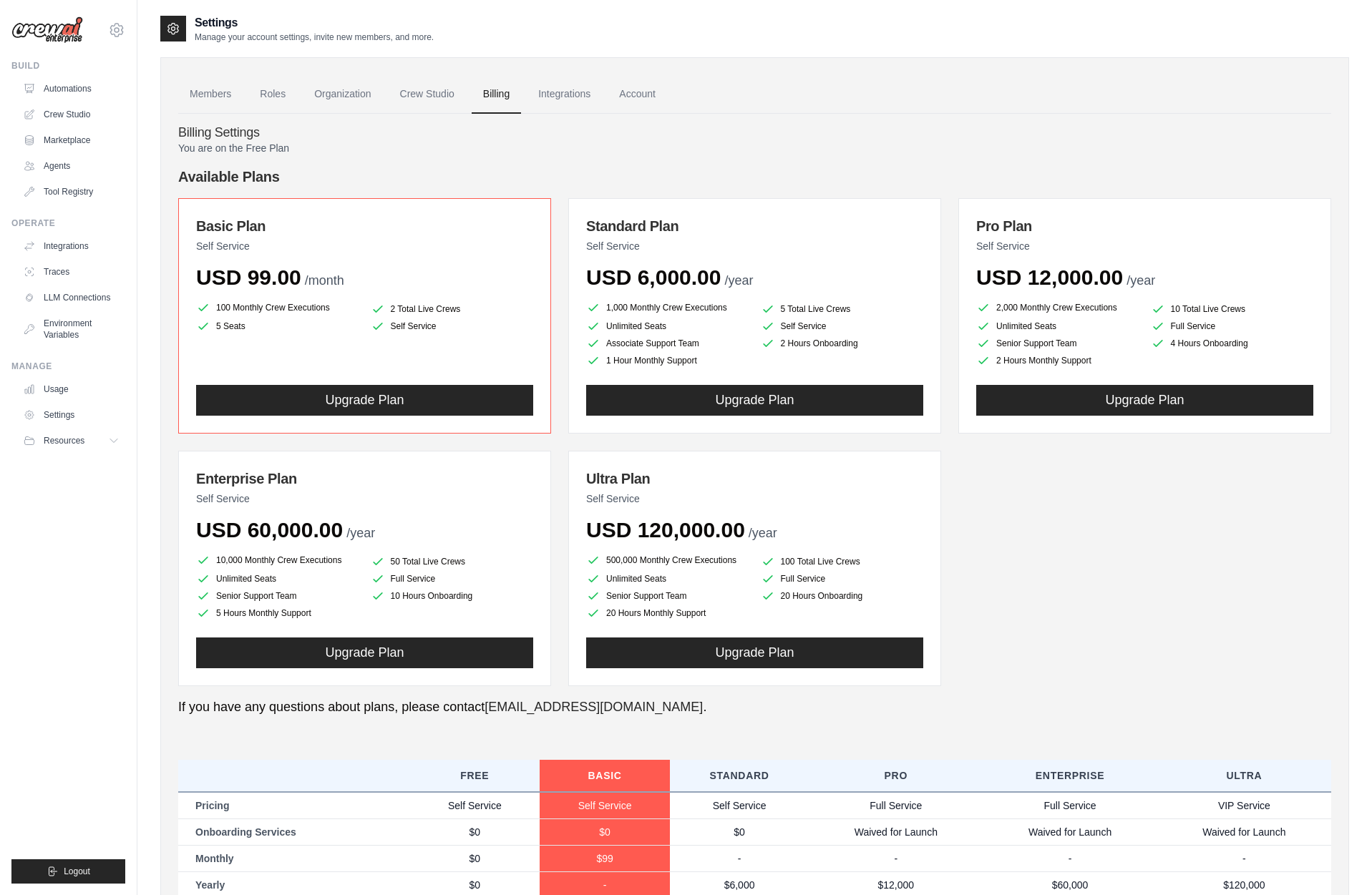
click at [1141, 94] on ul "Members Roles Organization Crew Studio Billing Integrations Account" at bounding box center [754, 94] width 1153 height 38
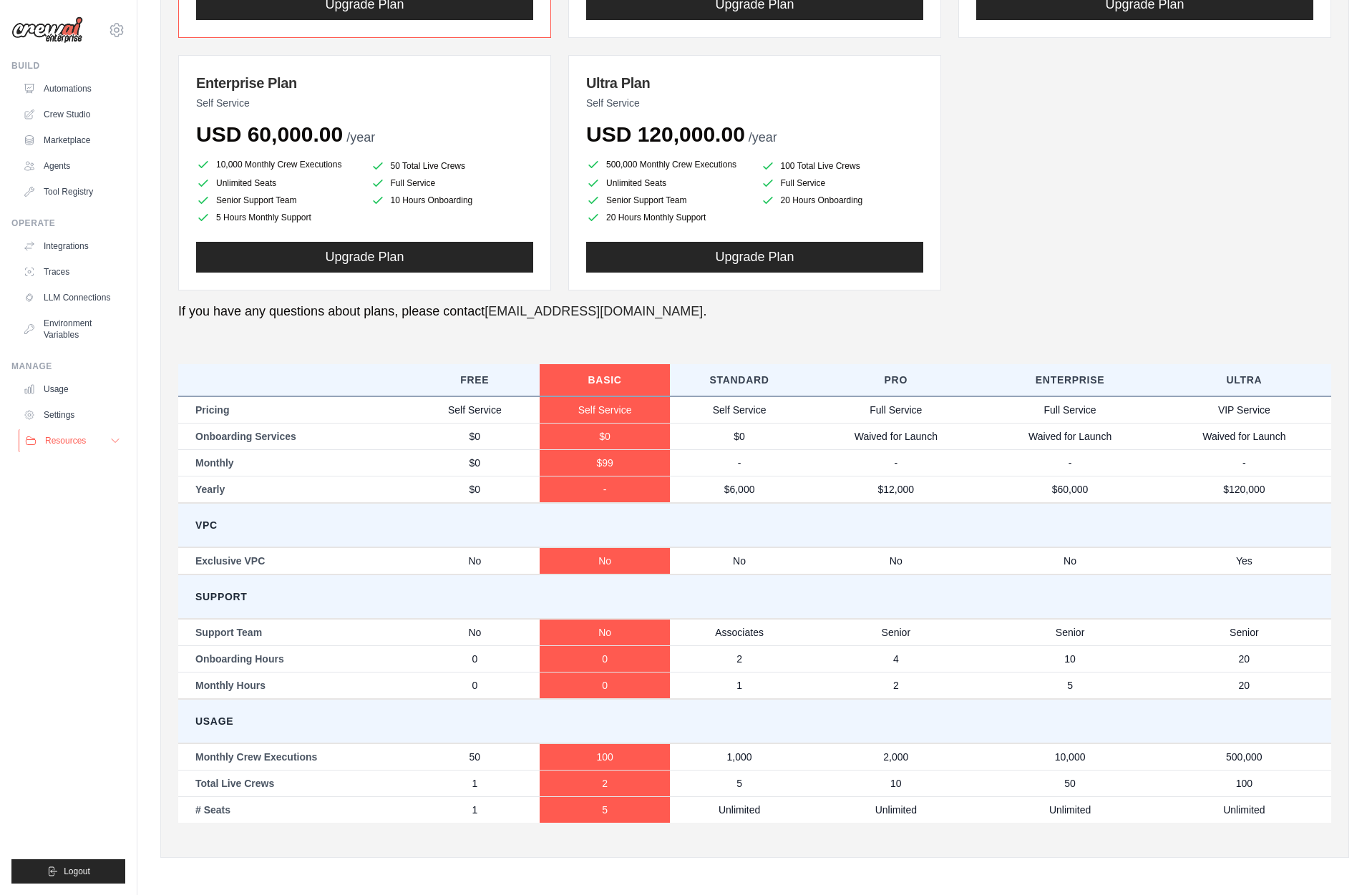
click at [107, 443] on button "Resources" at bounding box center [72, 441] width 108 height 23
click at [82, 115] on link "Crew Studio" at bounding box center [72, 115] width 108 height 23
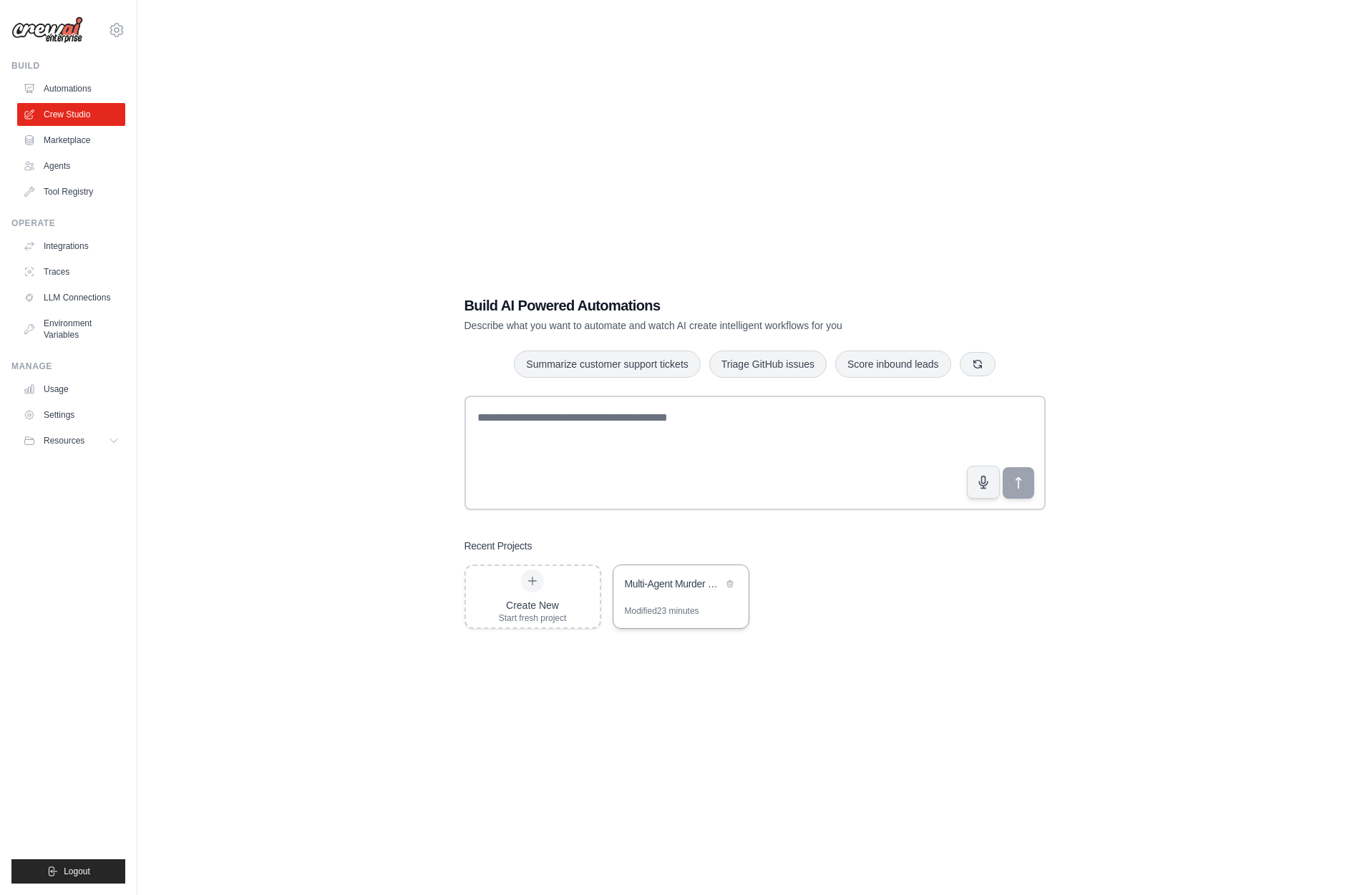
click at [671, 582] on div "Multi-Agent Murder Mystery Game" at bounding box center [674, 584] width 98 height 14
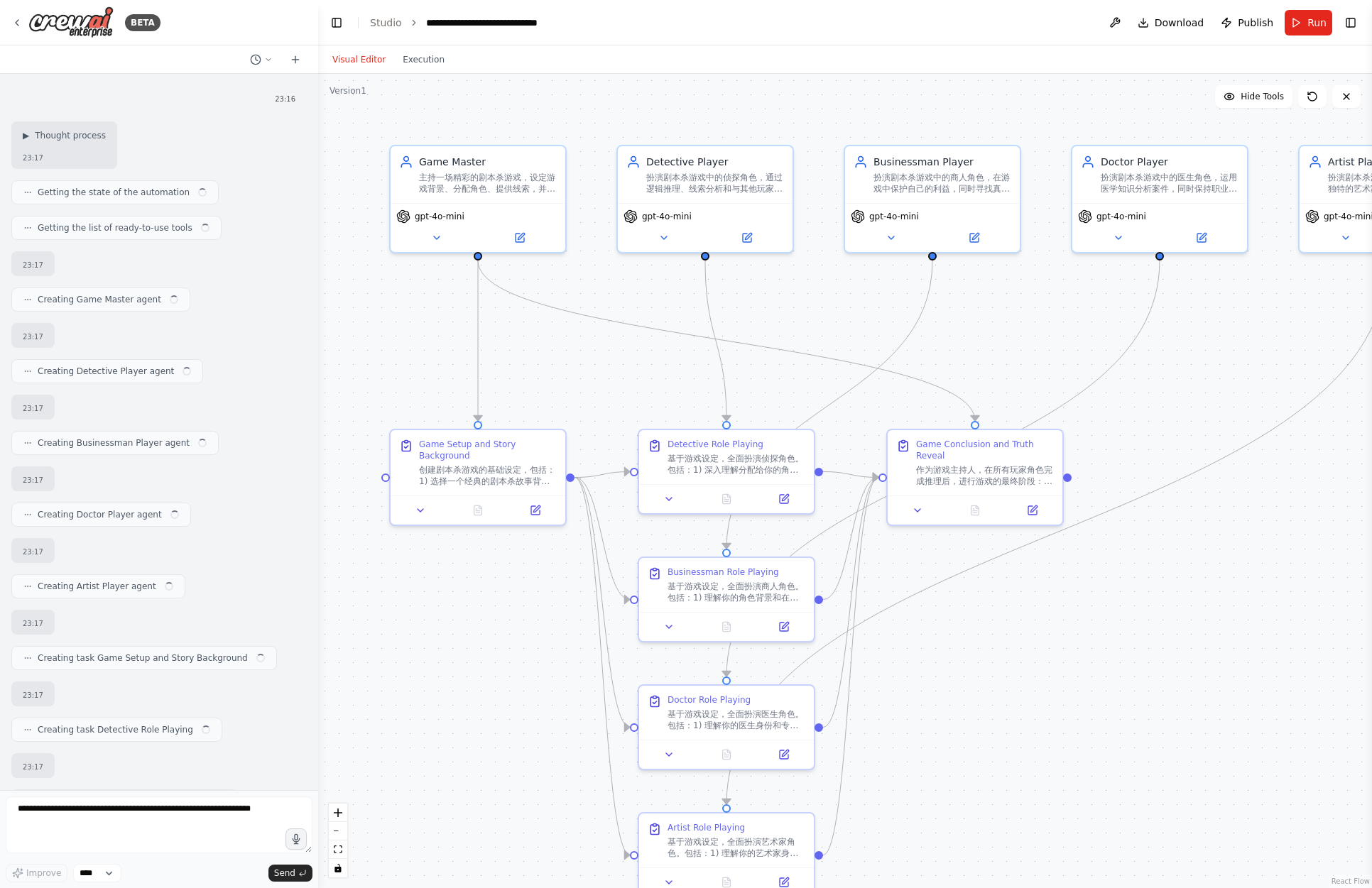
scroll to position [947, 0]
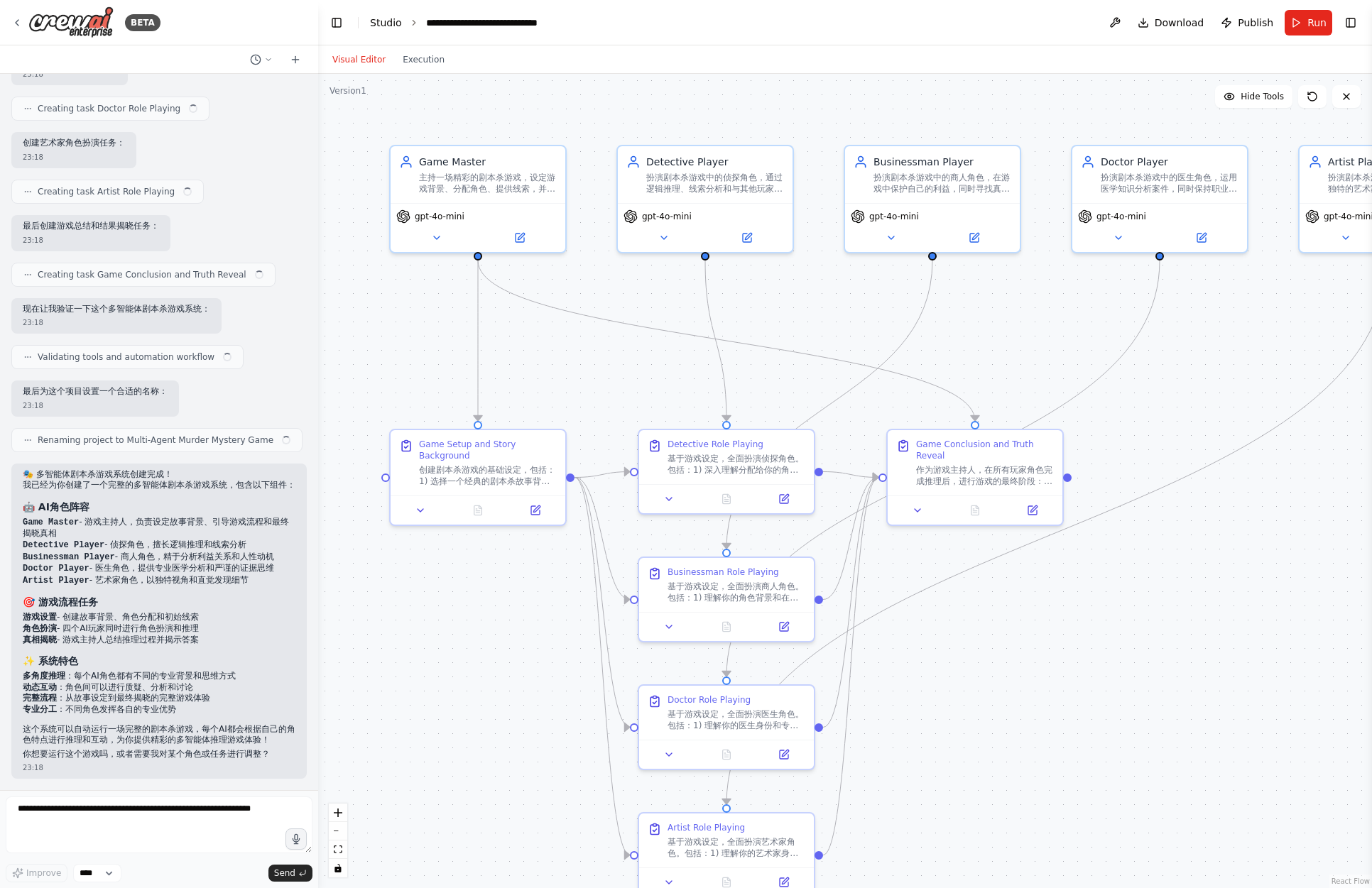
click at [383, 20] on link "Studio" at bounding box center [386, 22] width 32 height 11
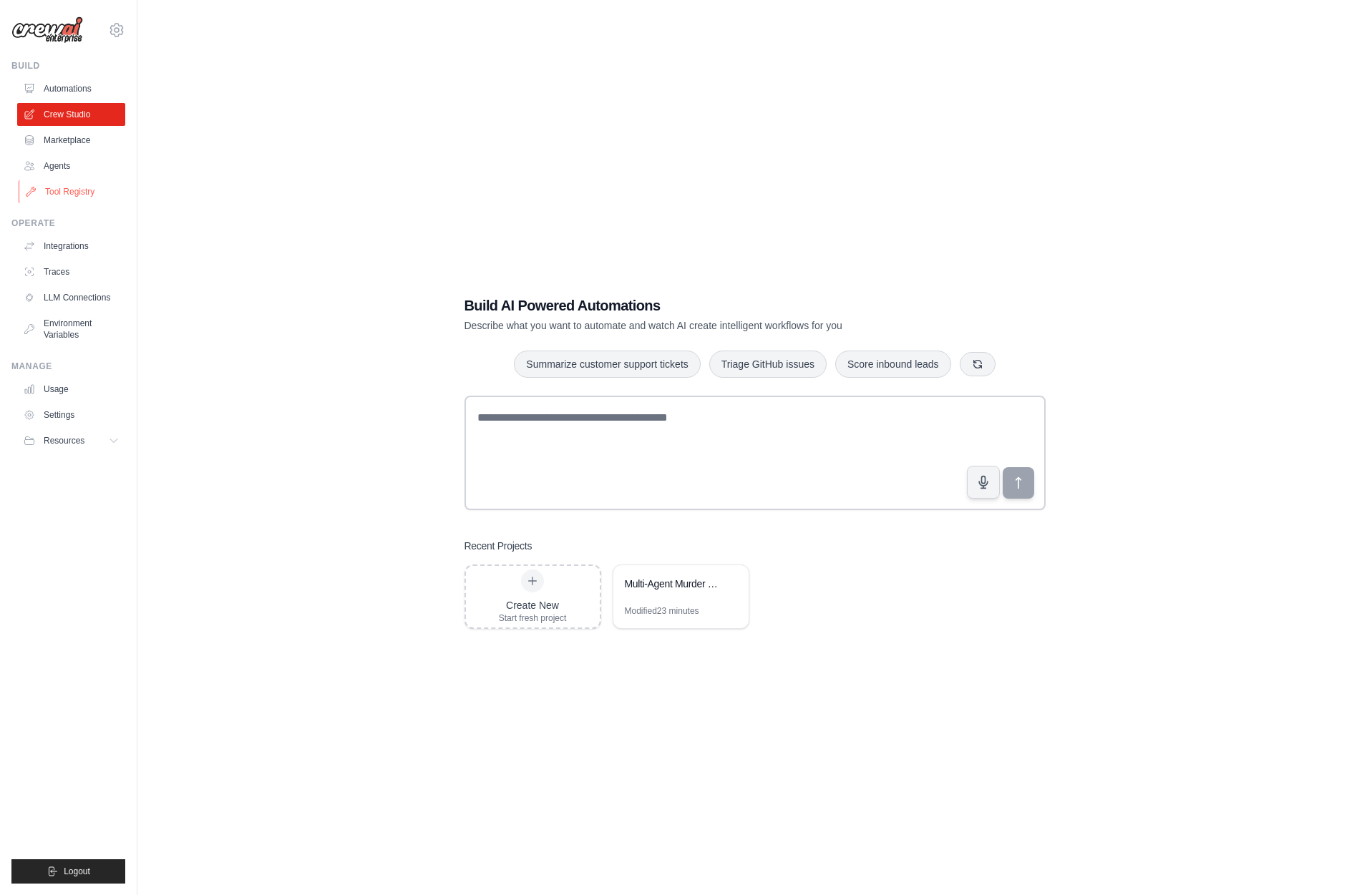
click at [77, 195] on link "Tool Registry" at bounding box center [72, 192] width 108 height 23
